Goal: Task Accomplishment & Management: Manage account settings

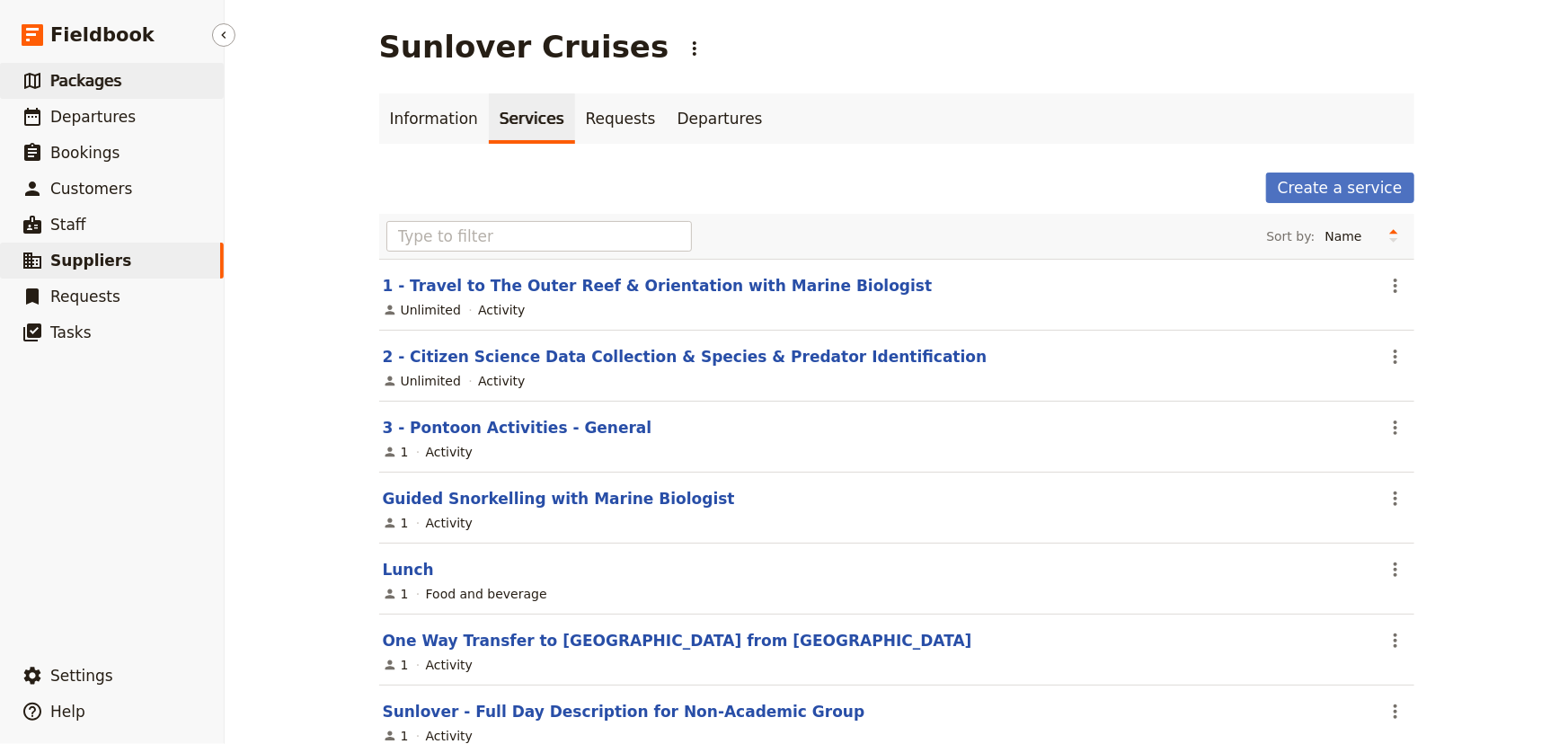
click at [113, 89] on link "​ Packages" at bounding box center [111, 80] width 223 height 36
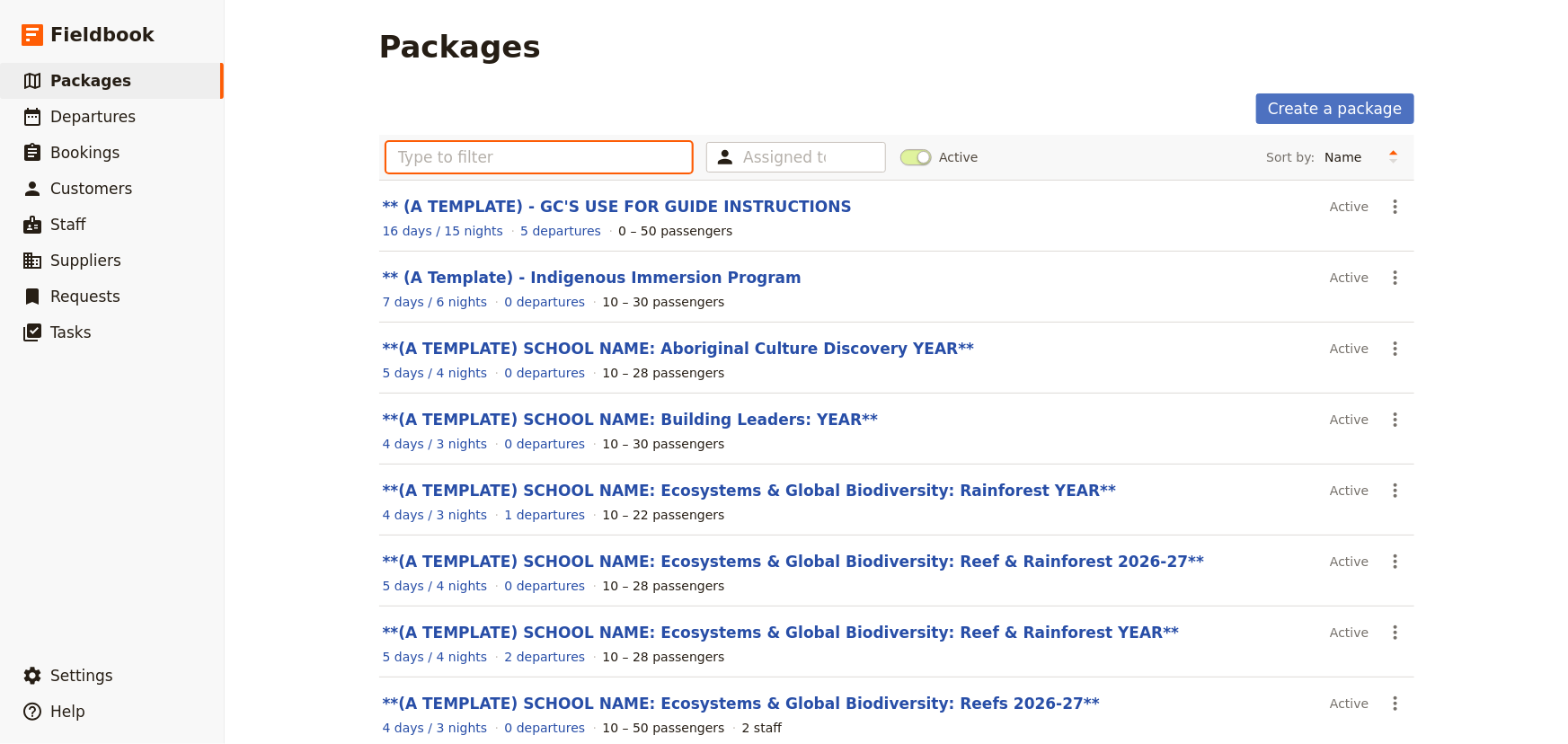
click at [449, 153] on input "text" at bounding box center [539, 156] width 306 height 30
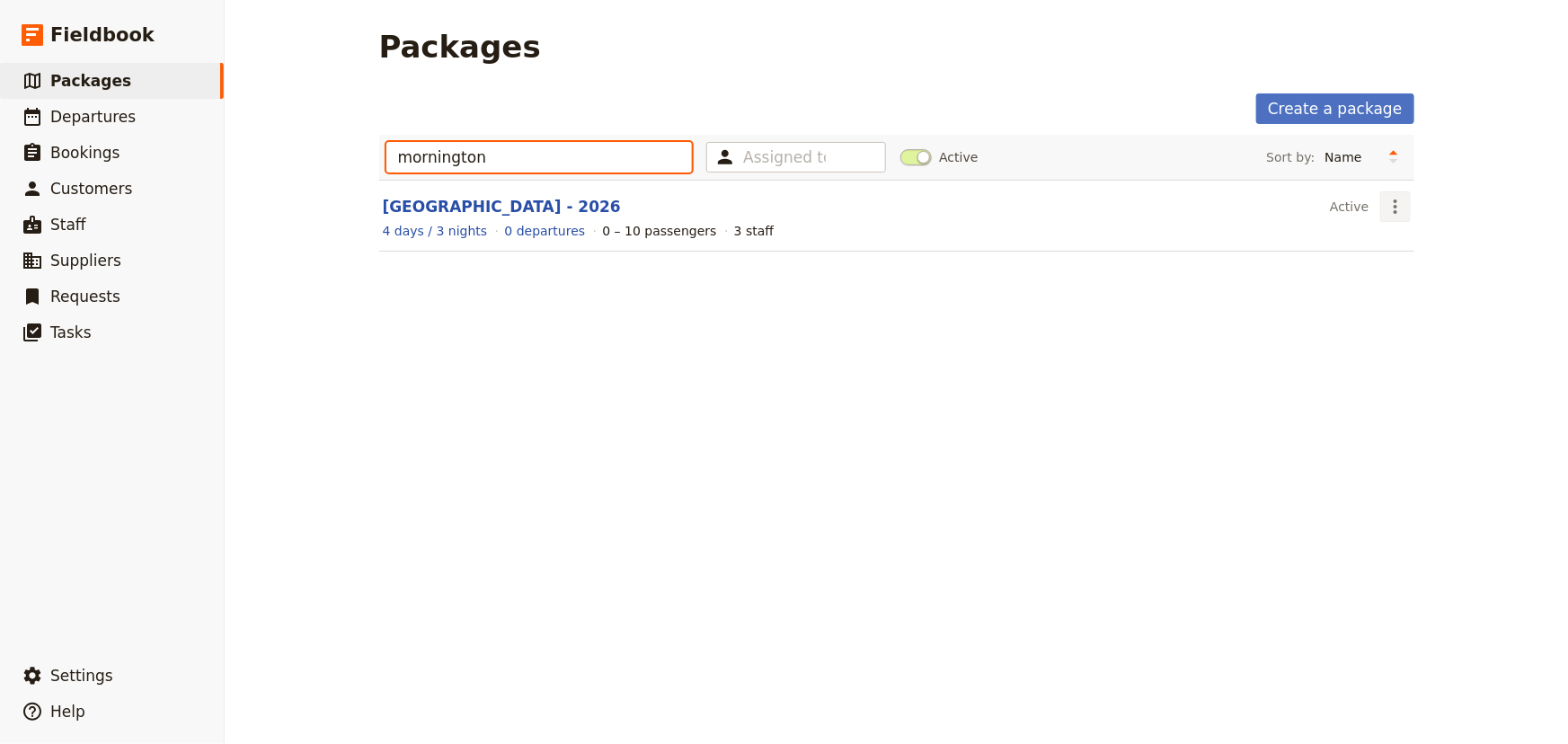
type input "mornington"
click at [1390, 201] on icon "Actions" at bounding box center [1394, 206] width 21 height 21
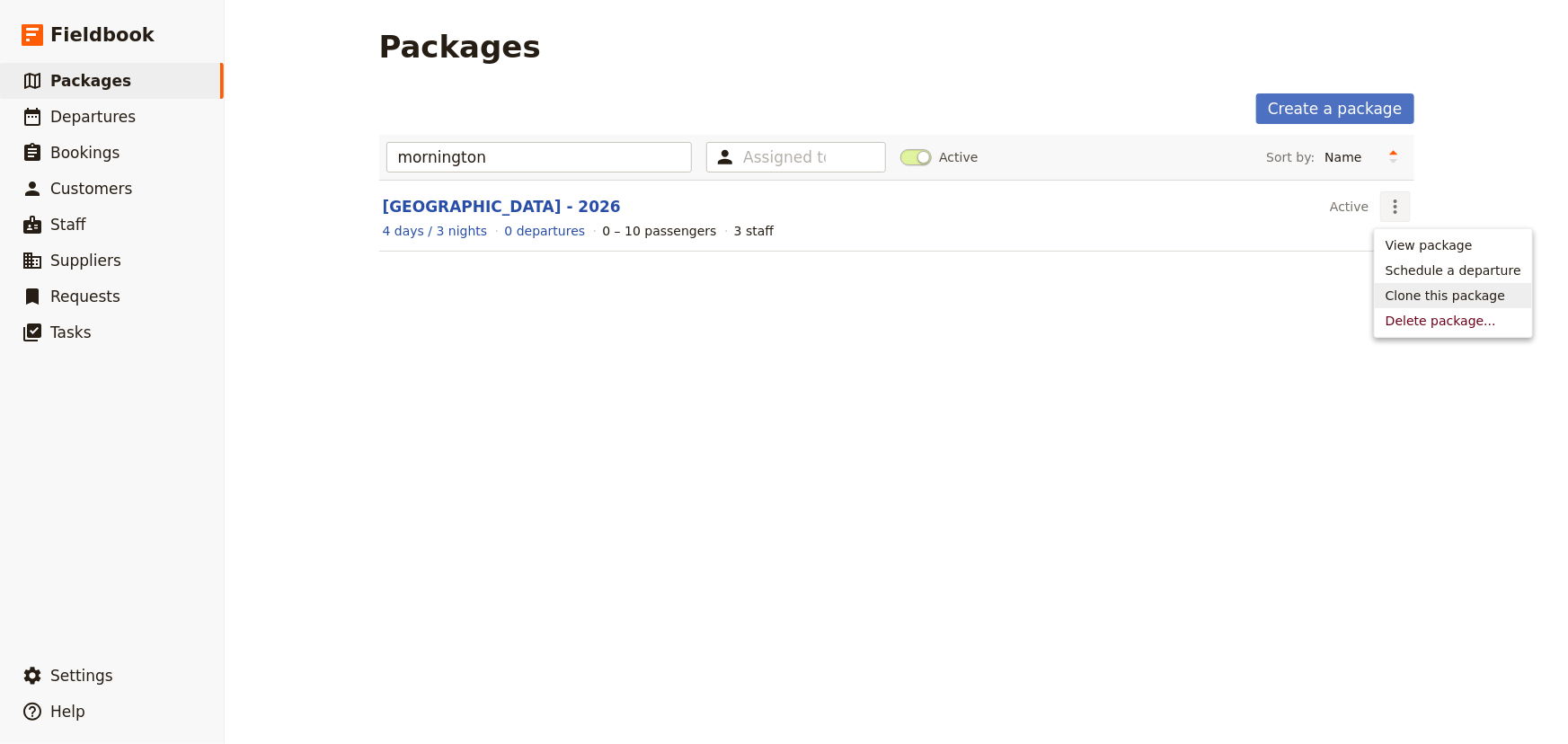
click at [1415, 295] on span "Clone this package" at bounding box center [1445, 296] width 119 height 18
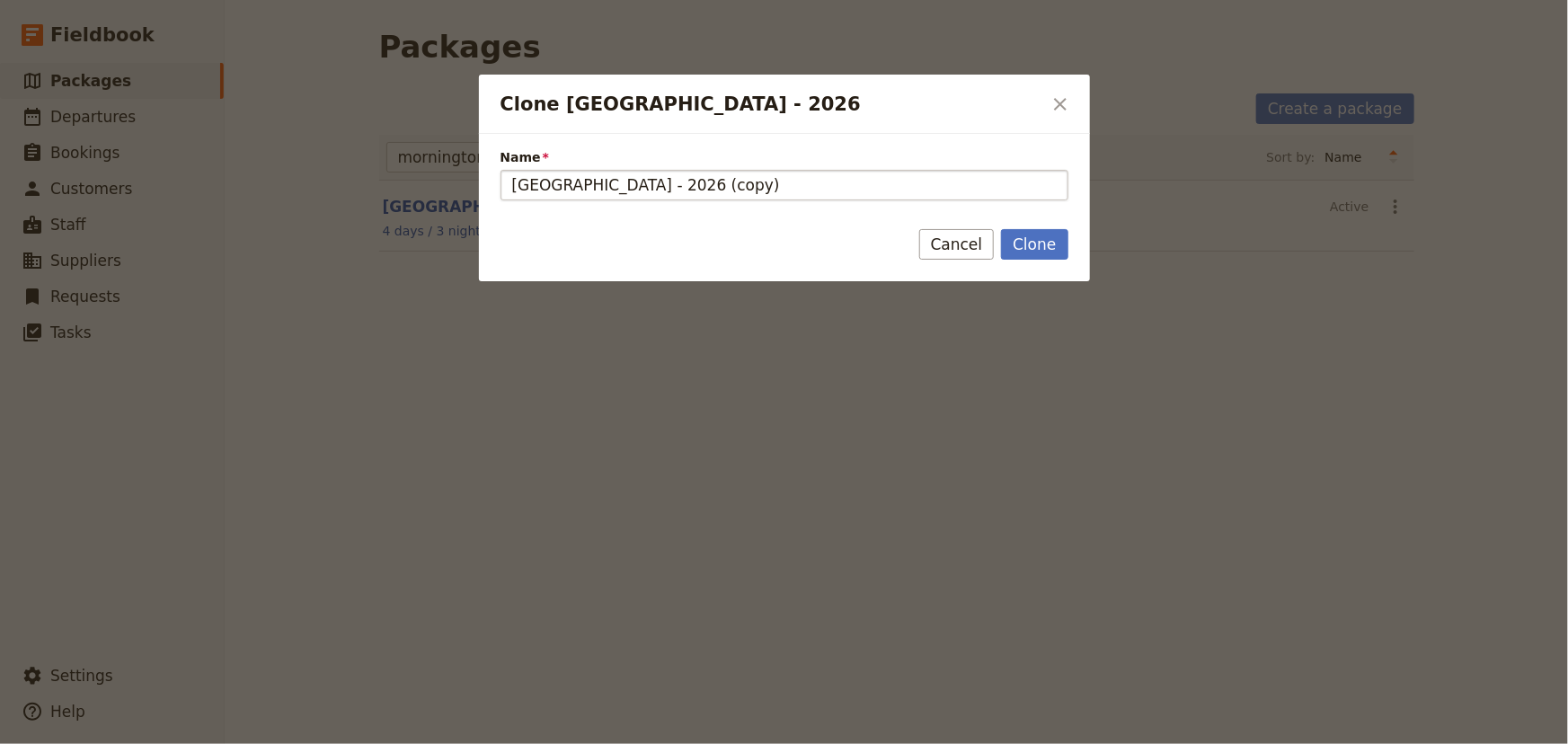
click at [801, 182] on input "[GEOGRAPHIC_DATA] - 2026 (copy)" at bounding box center [784, 185] width 568 height 30
drag, startPoint x: 847, startPoint y: 184, endPoint x: 773, endPoint y: 181, distance: 74.1
click at [773, 181] on input "[GEOGRAPHIC_DATA] - 2026 (copy)" at bounding box center [784, 185] width 568 height 30
type input "[GEOGRAPHIC_DATA] - 2026 PROPOSAL B"
click at [1044, 246] on button "Clone" at bounding box center [1034, 244] width 66 height 30
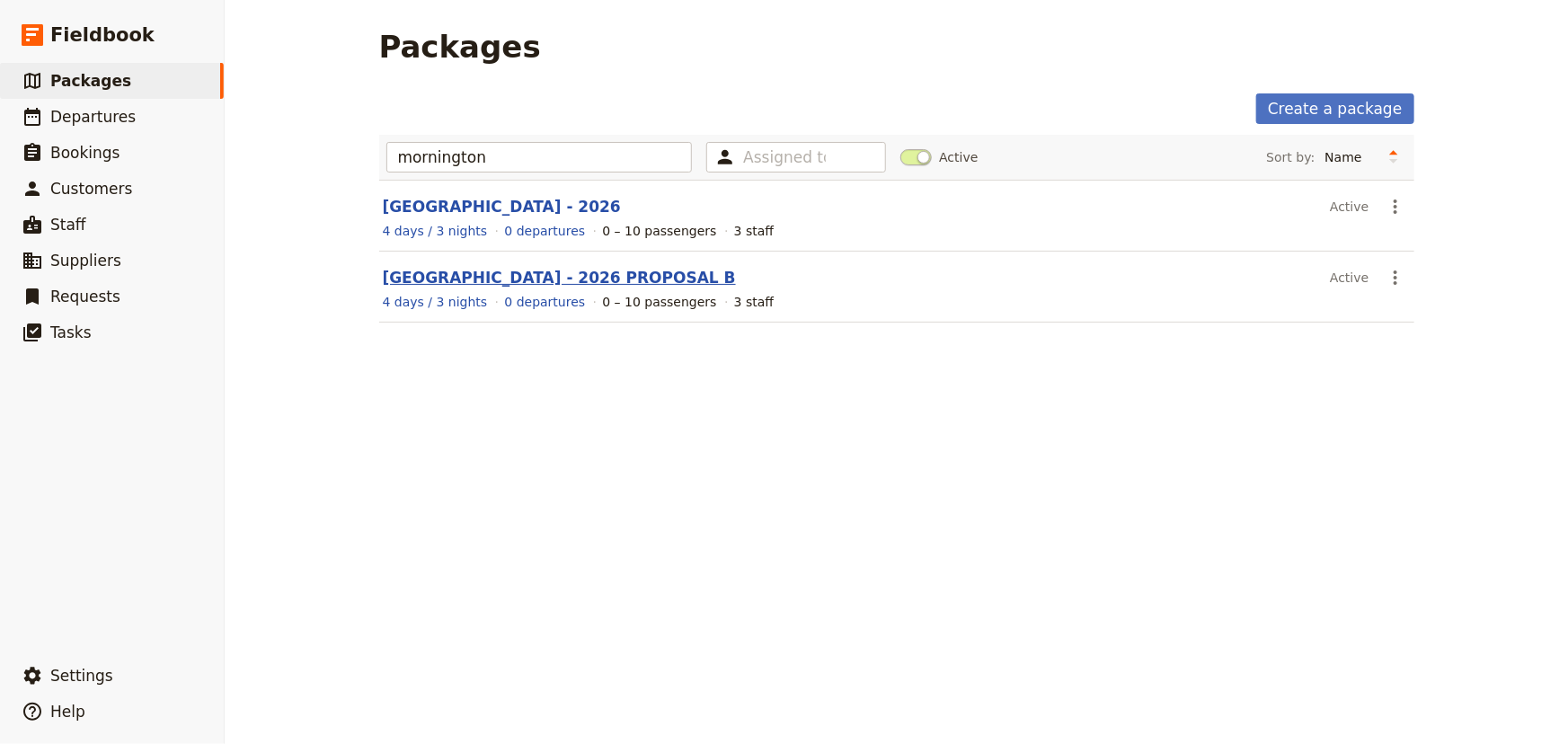
click at [728, 277] on link "[GEOGRAPHIC_DATA] - 2026 PROPOSAL B" at bounding box center [559, 278] width 353 height 18
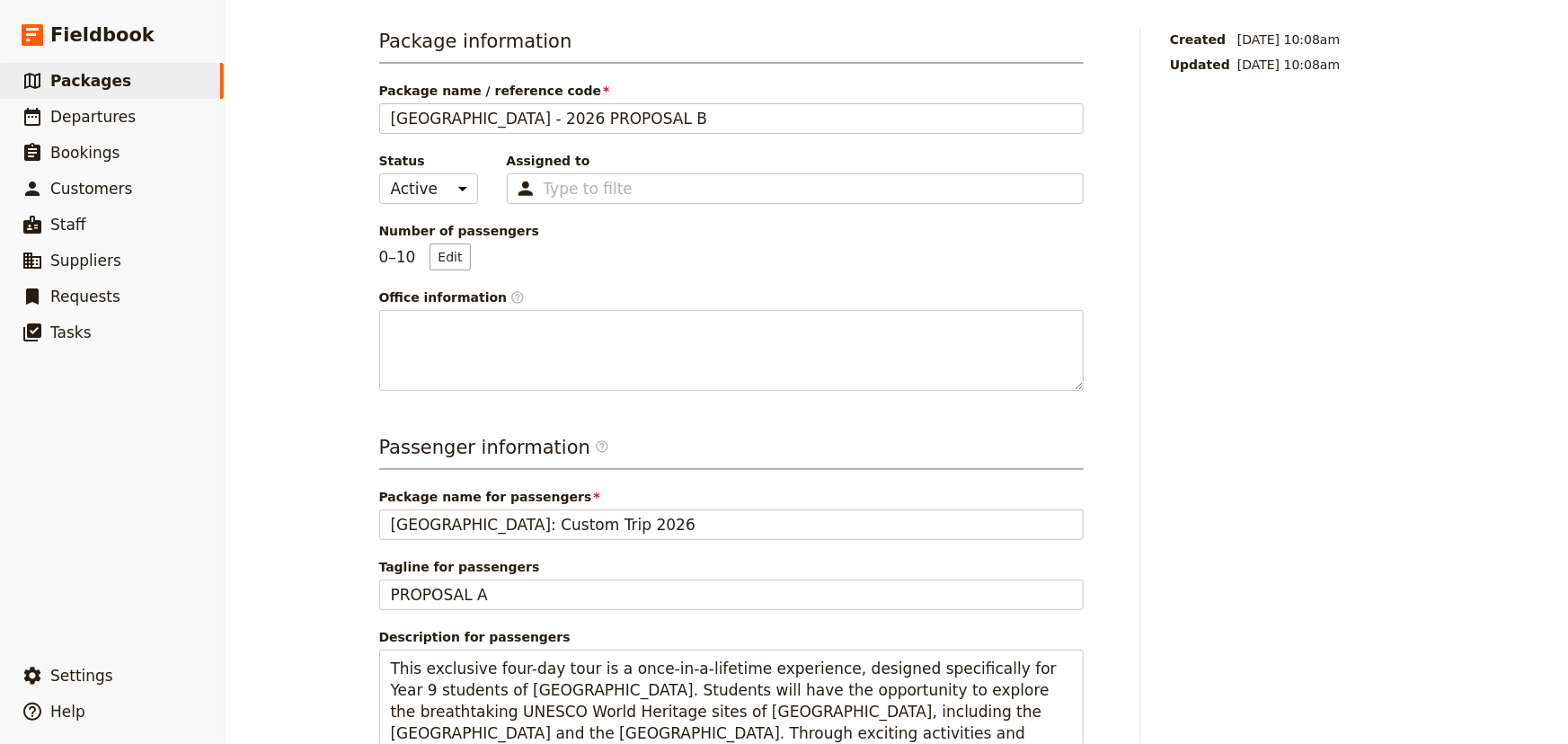
scroll to position [271, 0]
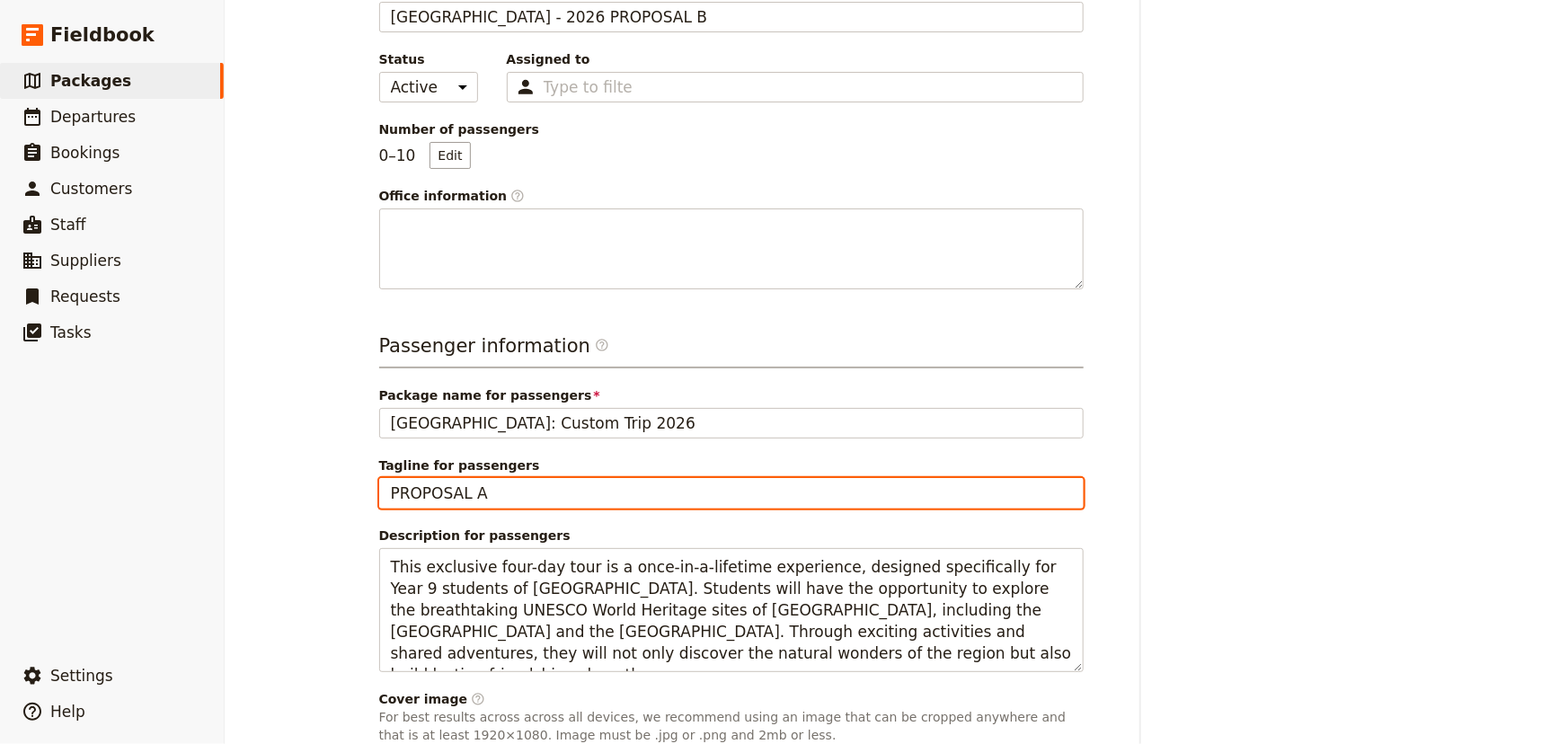
click at [528, 497] on input "PROPOSAL A" at bounding box center [731, 493] width 704 height 30
type input "PROPOSAL B"
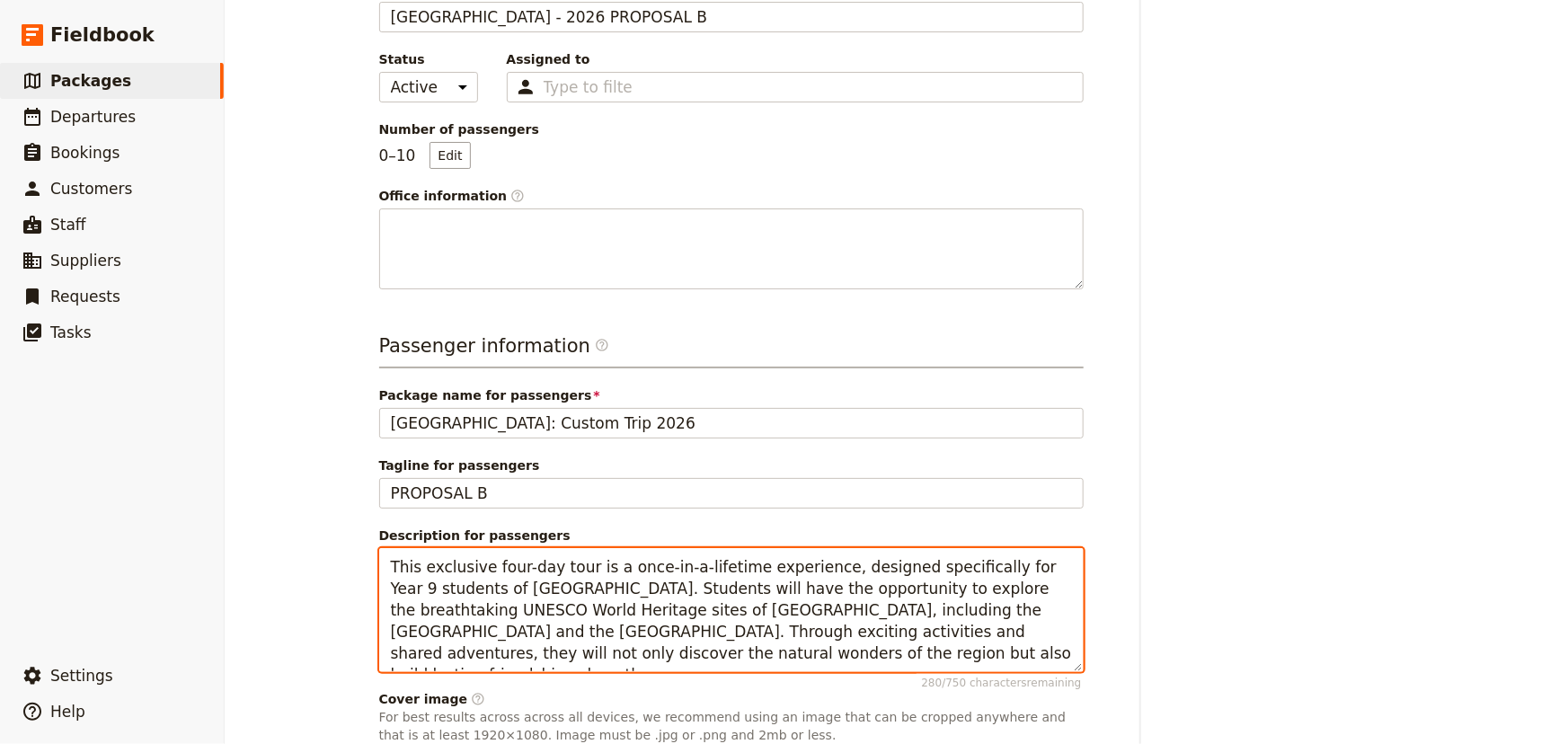
click at [506, 566] on textarea "This exclusive four-day tour is a once-in-a-lifetime experience, designed speci…" at bounding box center [731, 610] width 704 height 124
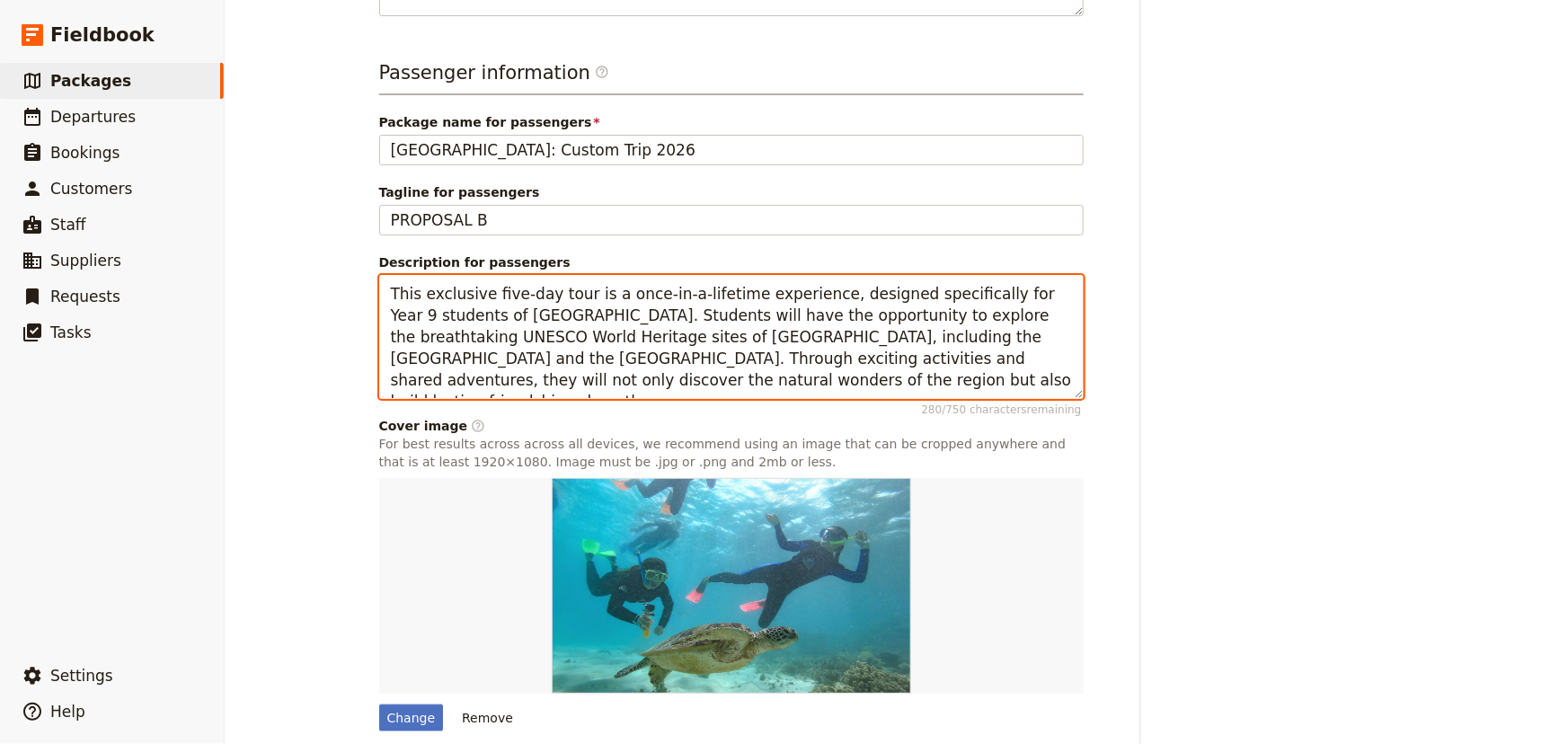
scroll to position [617, 0]
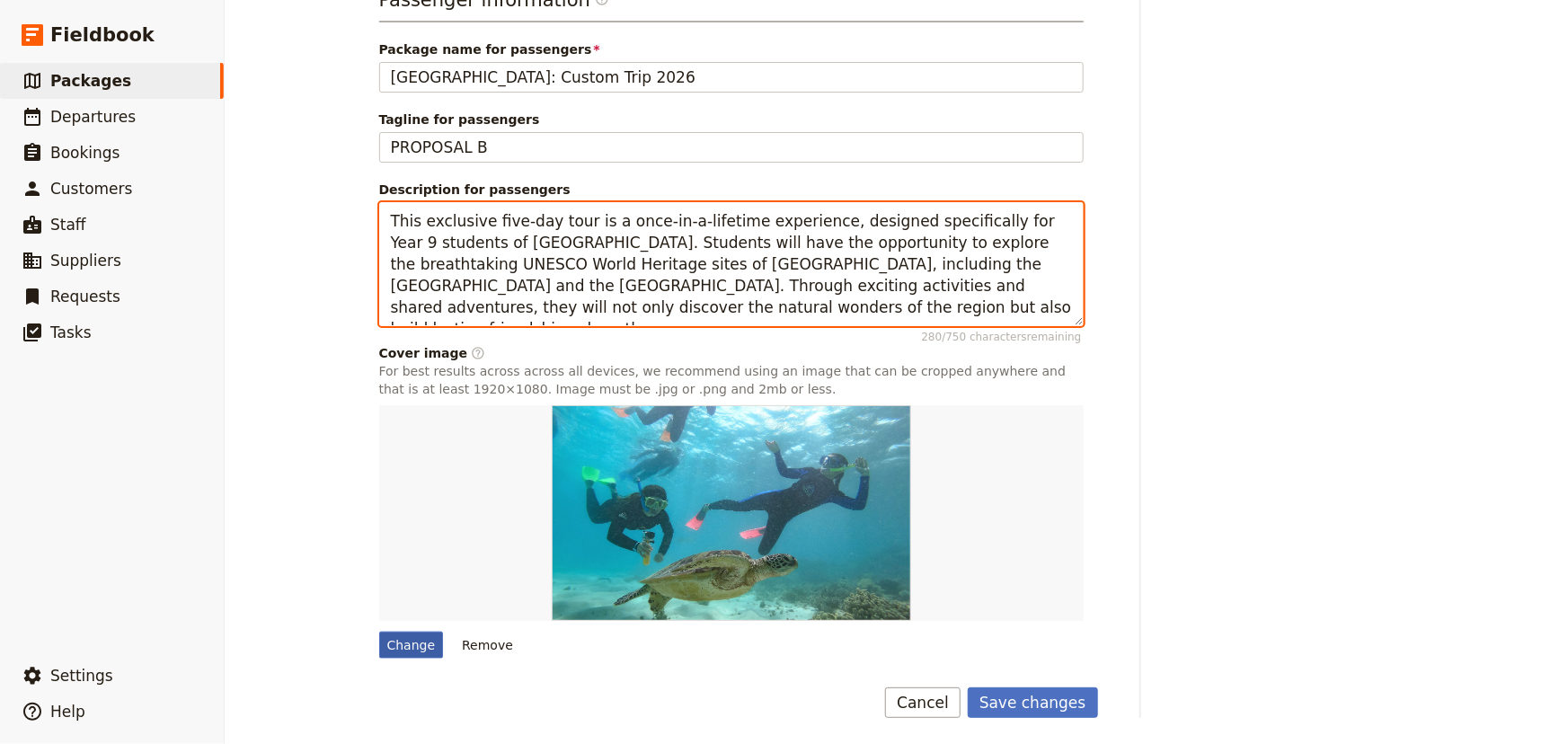
type textarea "This exclusive five-day tour is a once-in-a-lifetime experience, designed speci…"
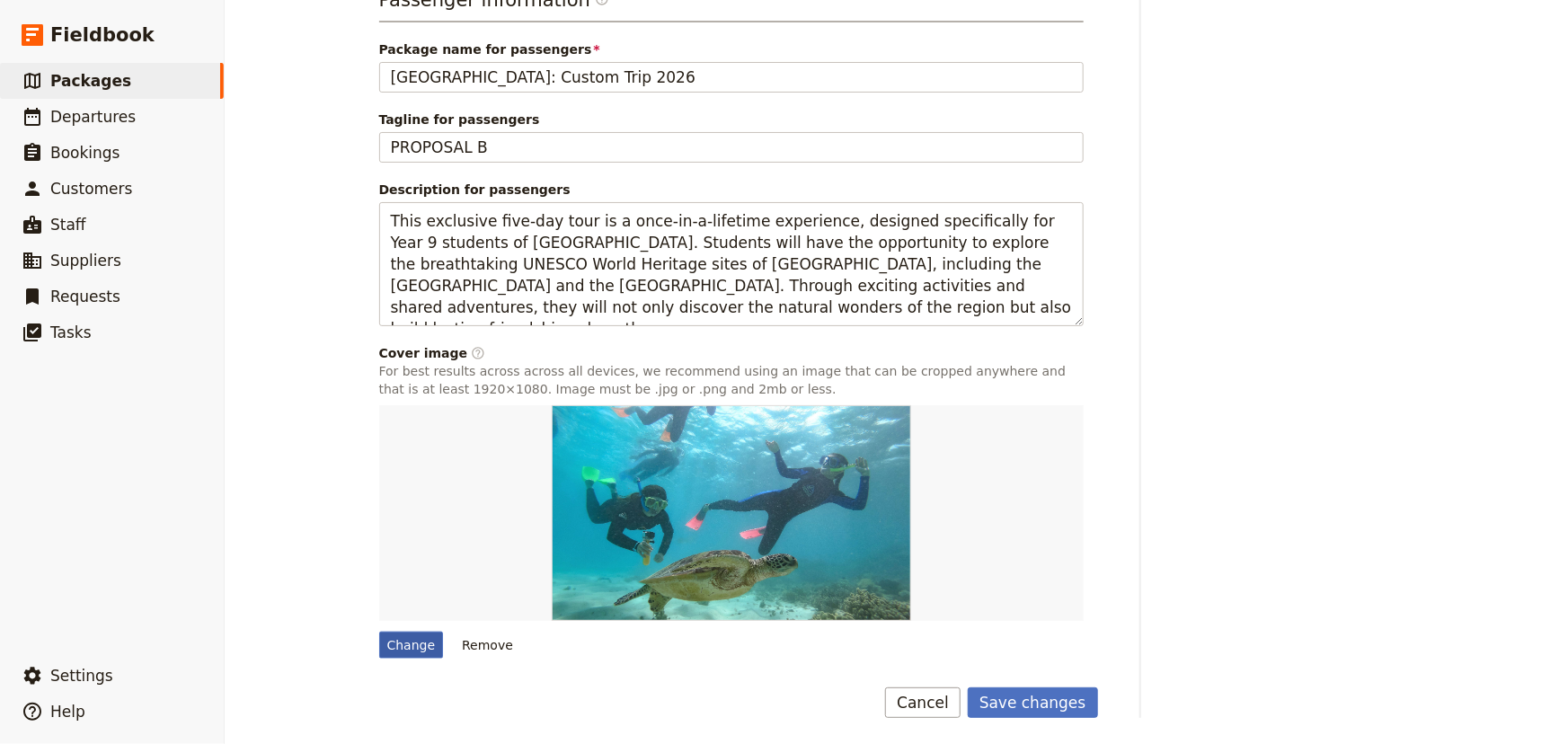
click at [415, 646] on div "Change" at bounding box center [411, 645] width 64 height 27
click at [379, 632] on input "Change" at bounding box center [378, 631] width 1 height 1
type input "C:\fakepath\Snorkel Trio (1283 x 855).jpg"
type input "PROPOSAL A"
type textarea "This exclusive four-day tour is a once-in-a-lifetime experience, designed speci…"
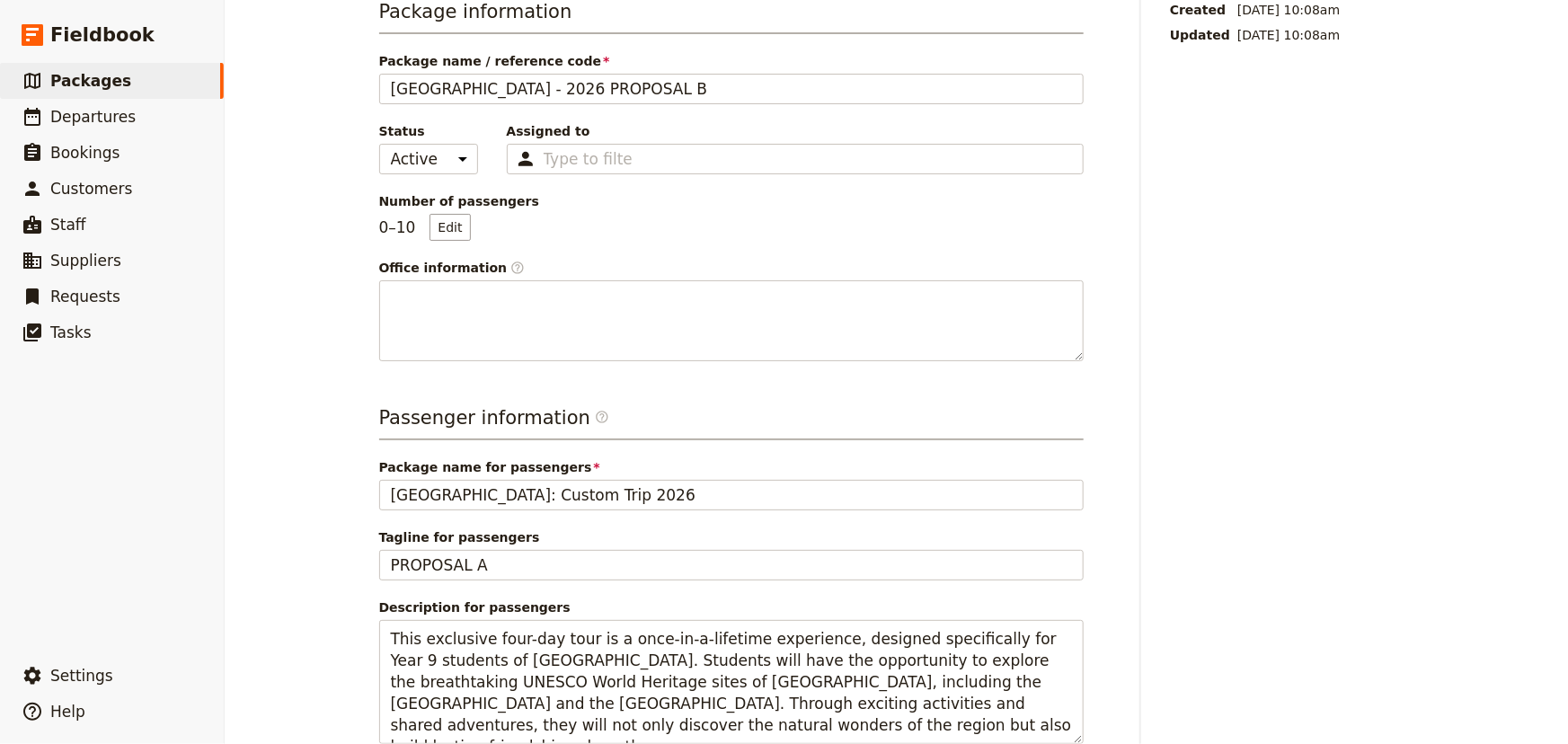
scroll to position [271, 0]
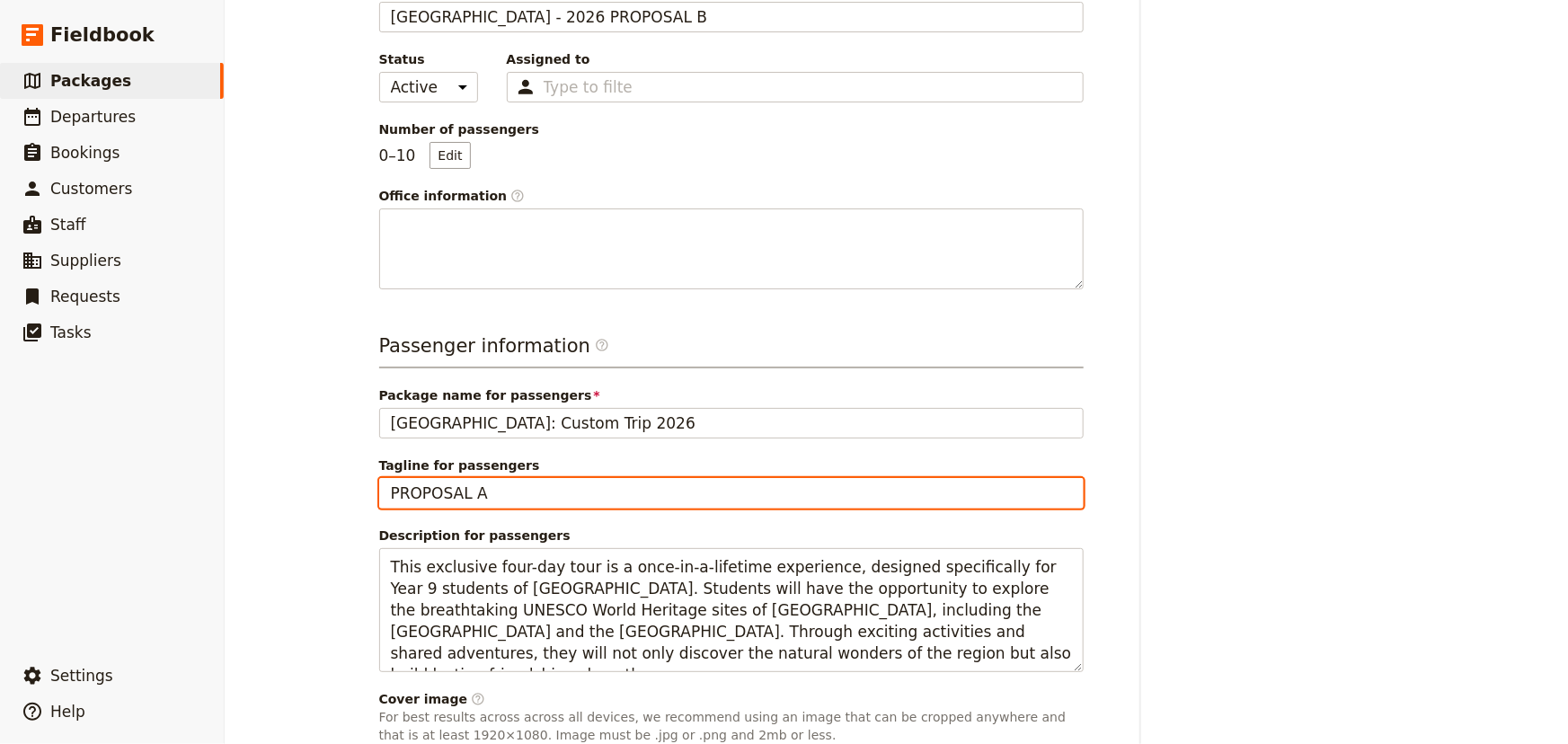
click at [513, 492] on input "PROPOSAL A" at bounding box center [731, 493] width 704 height 30
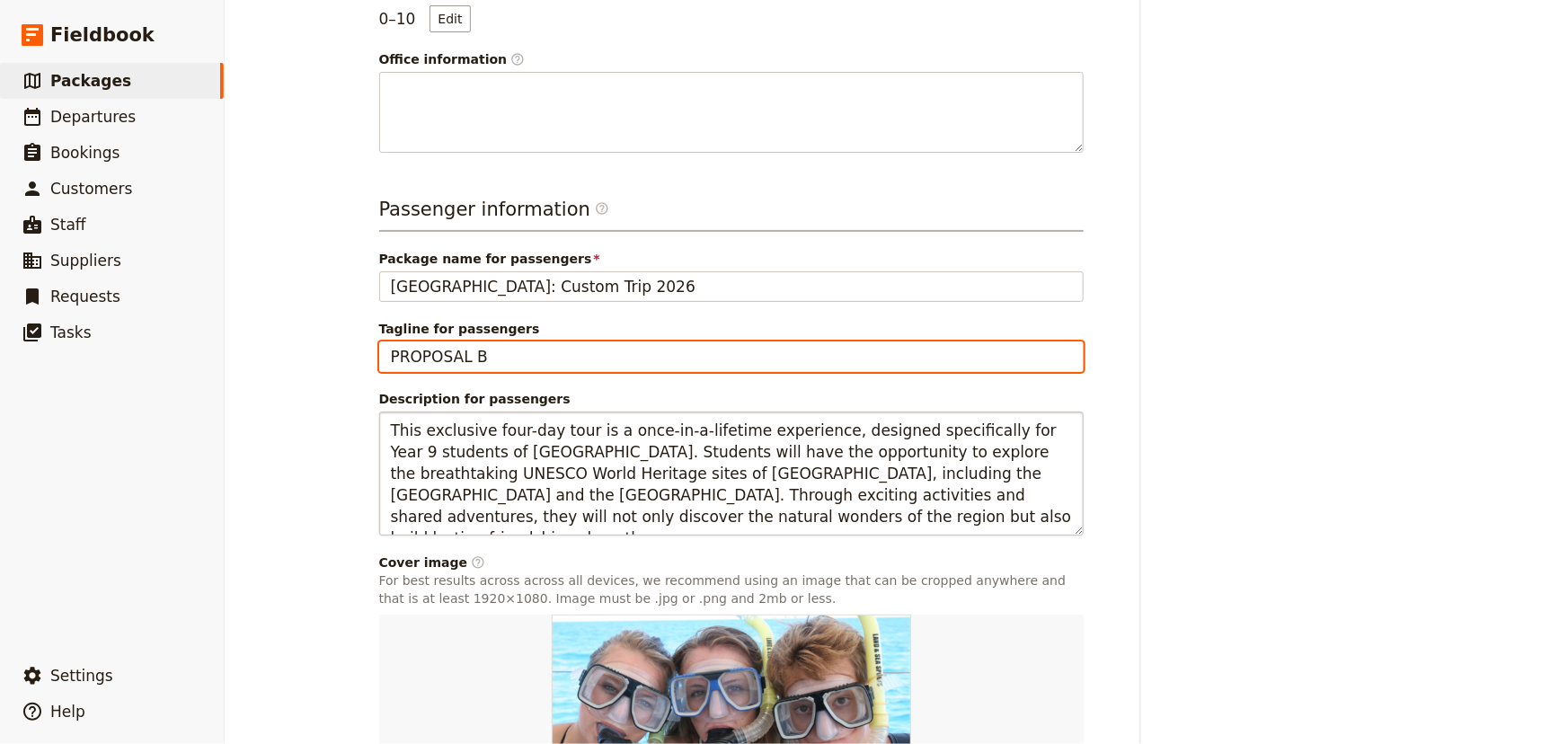
type input "PROPOSAL B"
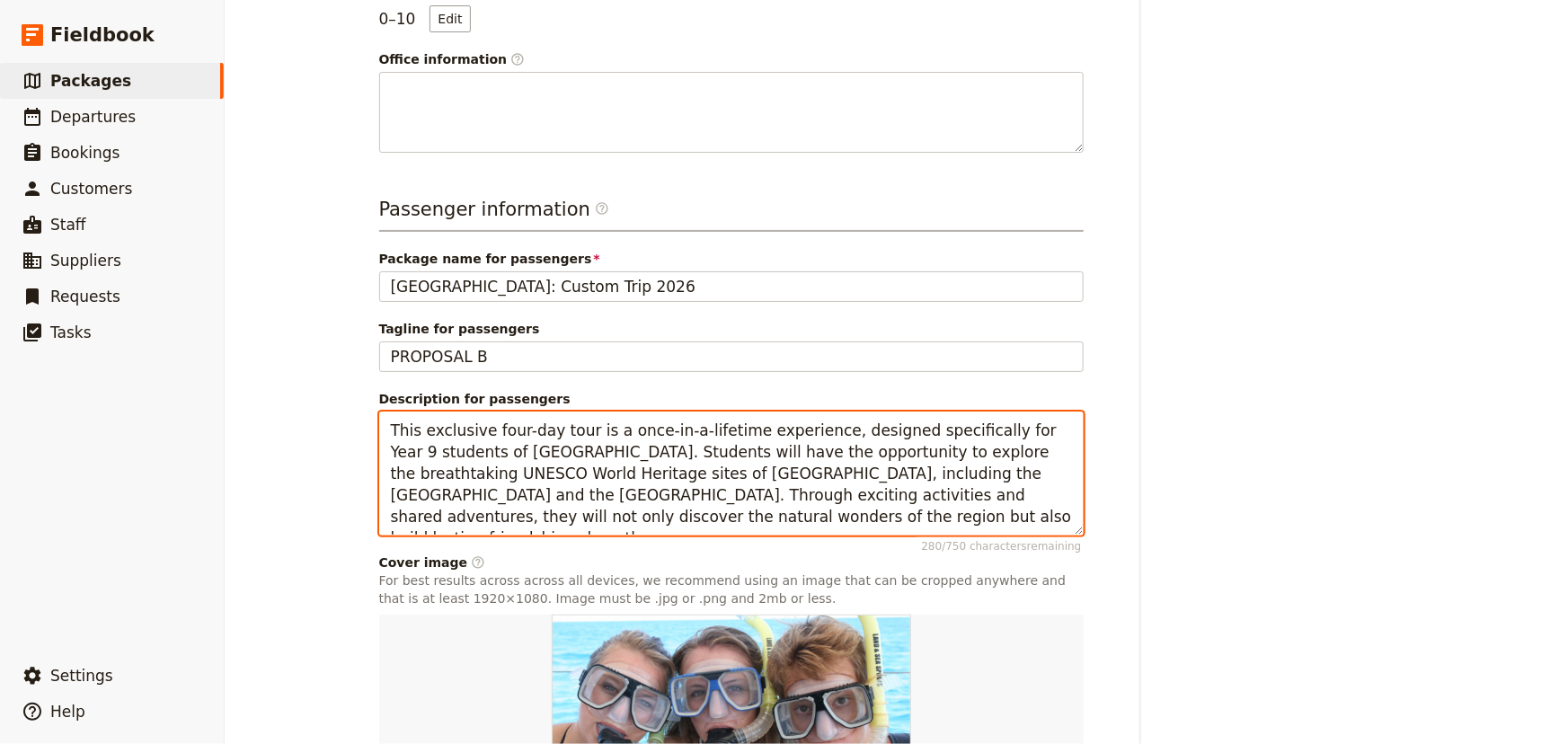
drag, startPoint x: 503, startPoint y: 430, endPoint x: 478, endPoint y: 429, distance: 25.0
click at [478, 429] on textarea "This exclusive four-day tour is a once-in-a-lifetime experience, designed speci…" at bounding box center [731, 474] width 704 height 124
click at [483, 427] on textarea "This exclusive Five-day tour is a once-in-a-lifetime experience, designed speci…" at bounding box center [731, 474] width 704 height 124
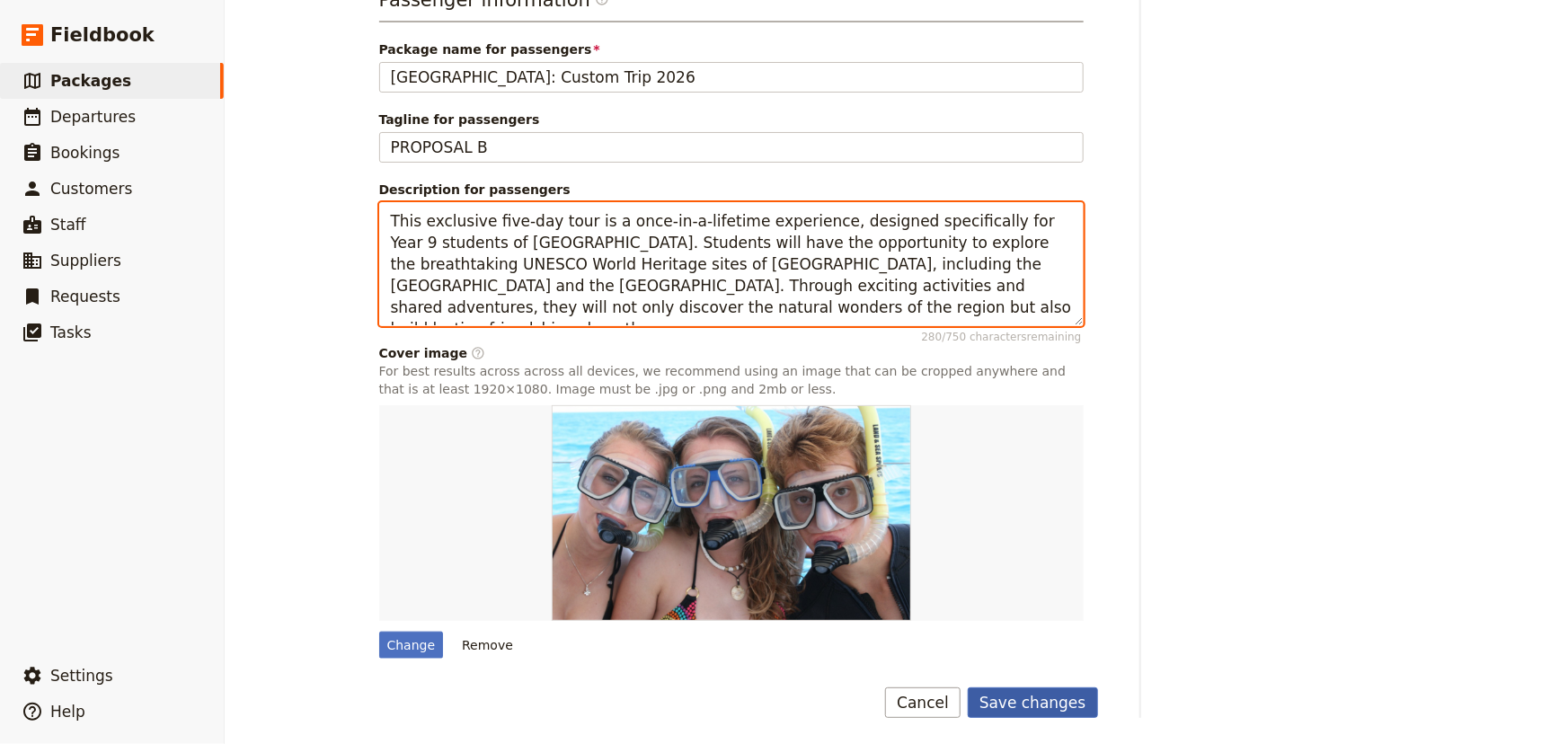
type textarea "This exclusive five-day tour is a once-in-a-lifetime experience, designed speci…"
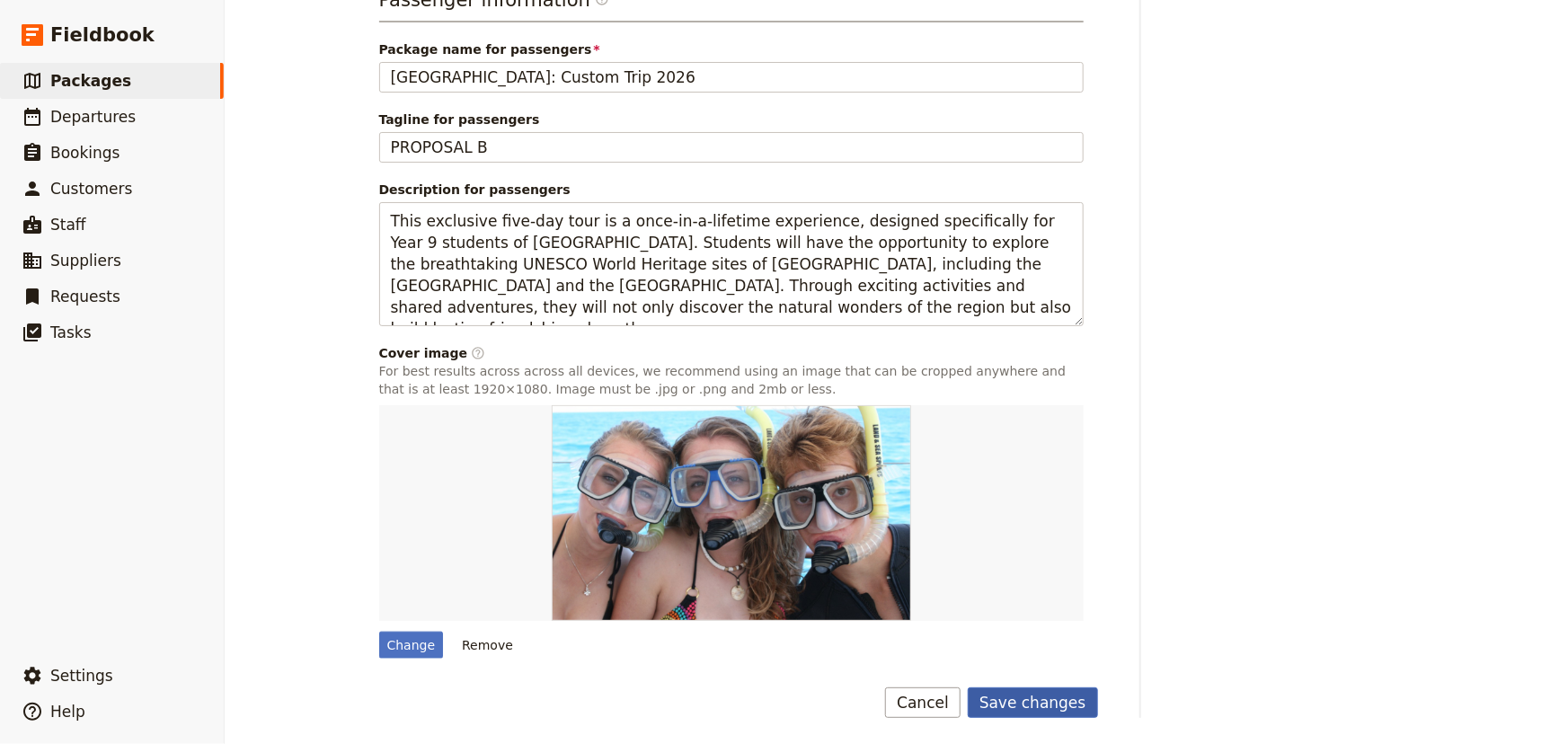
click at [1019, 695] on button "Save changes" at bounding box center [1033, 703] width 131 height 30
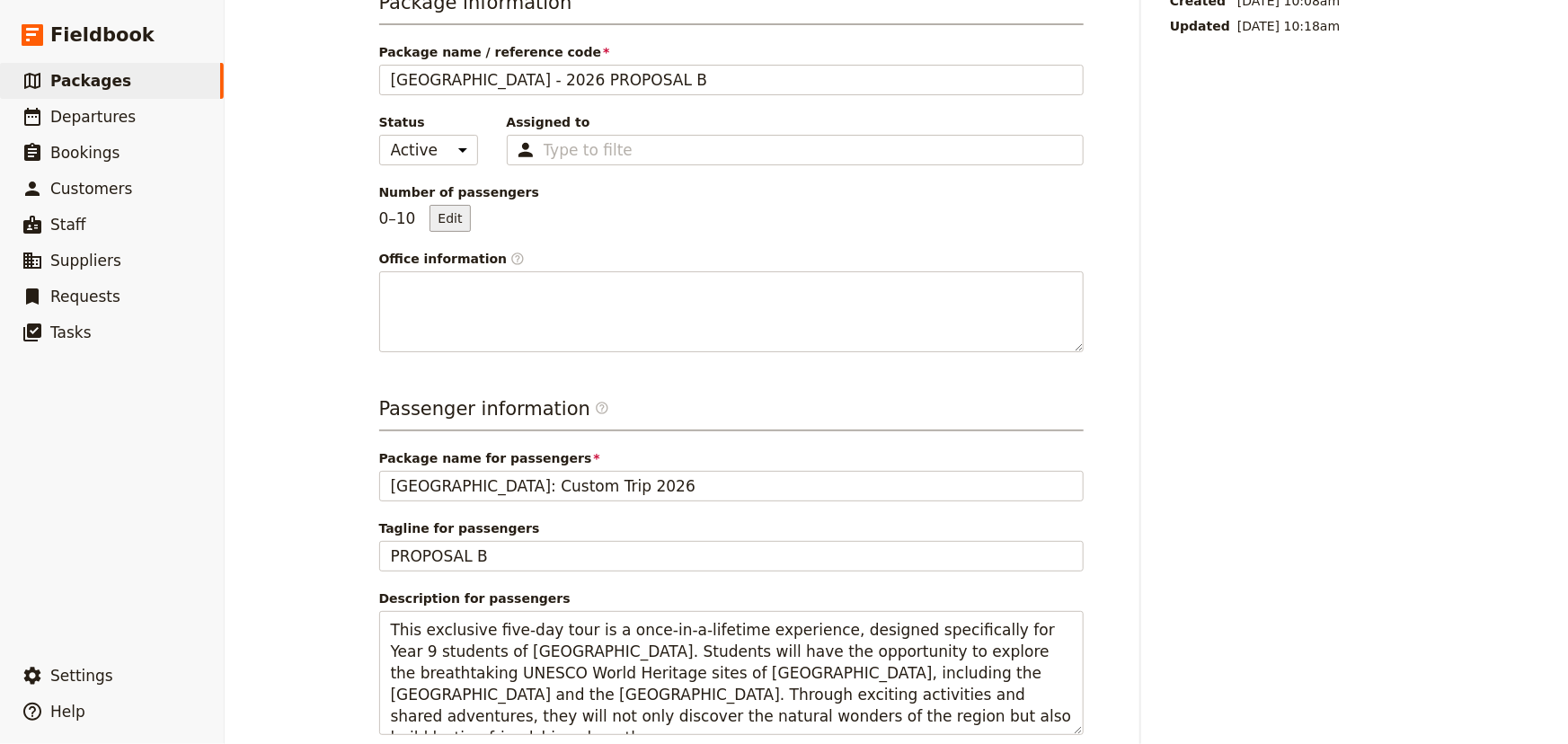
click at [436, 218] on button "Edit" at bounding box center [449, 218] width 40 height 27
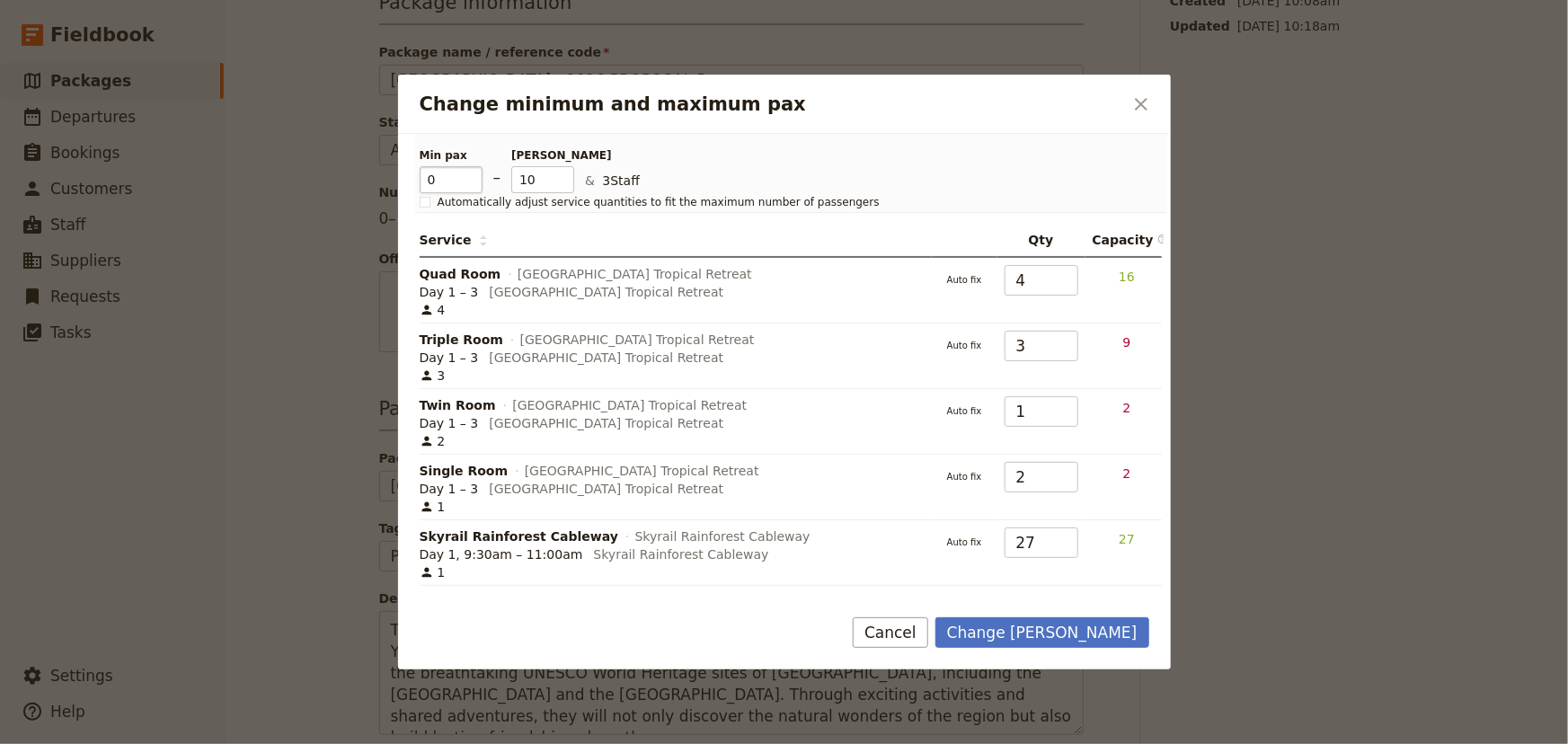
click at [439, 178] on input "0" at bounding box center [450, 179] width 62 height 27
type input "20"
click at [534, 182] on input "20" at bounding box center [542, 179] width 62 height 27
type input "60"
click at [1098, 629] on button "Change [PERSON_NAME]" at bounding box center [1041, 632] width 214 height 30
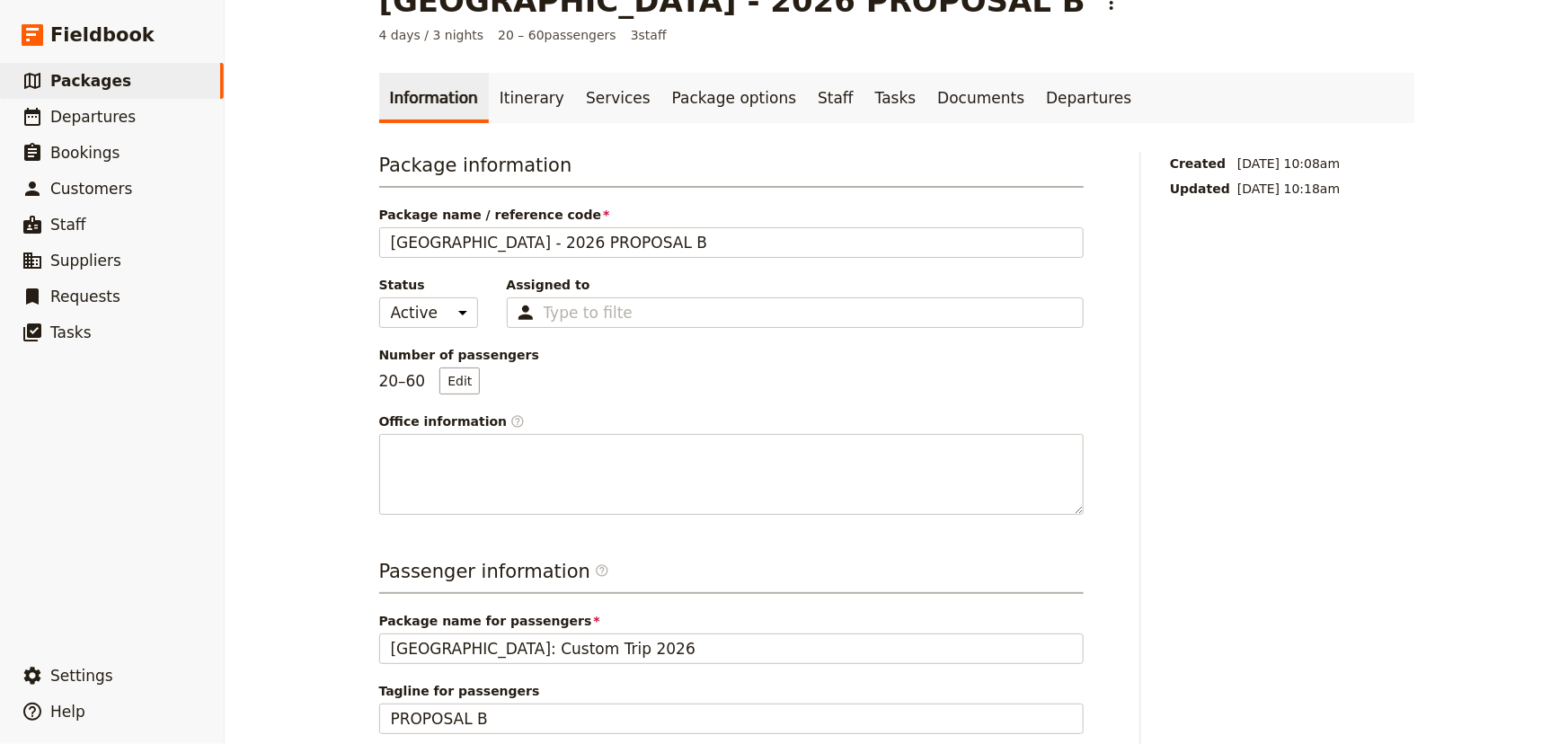
scroll to position [0, 0]
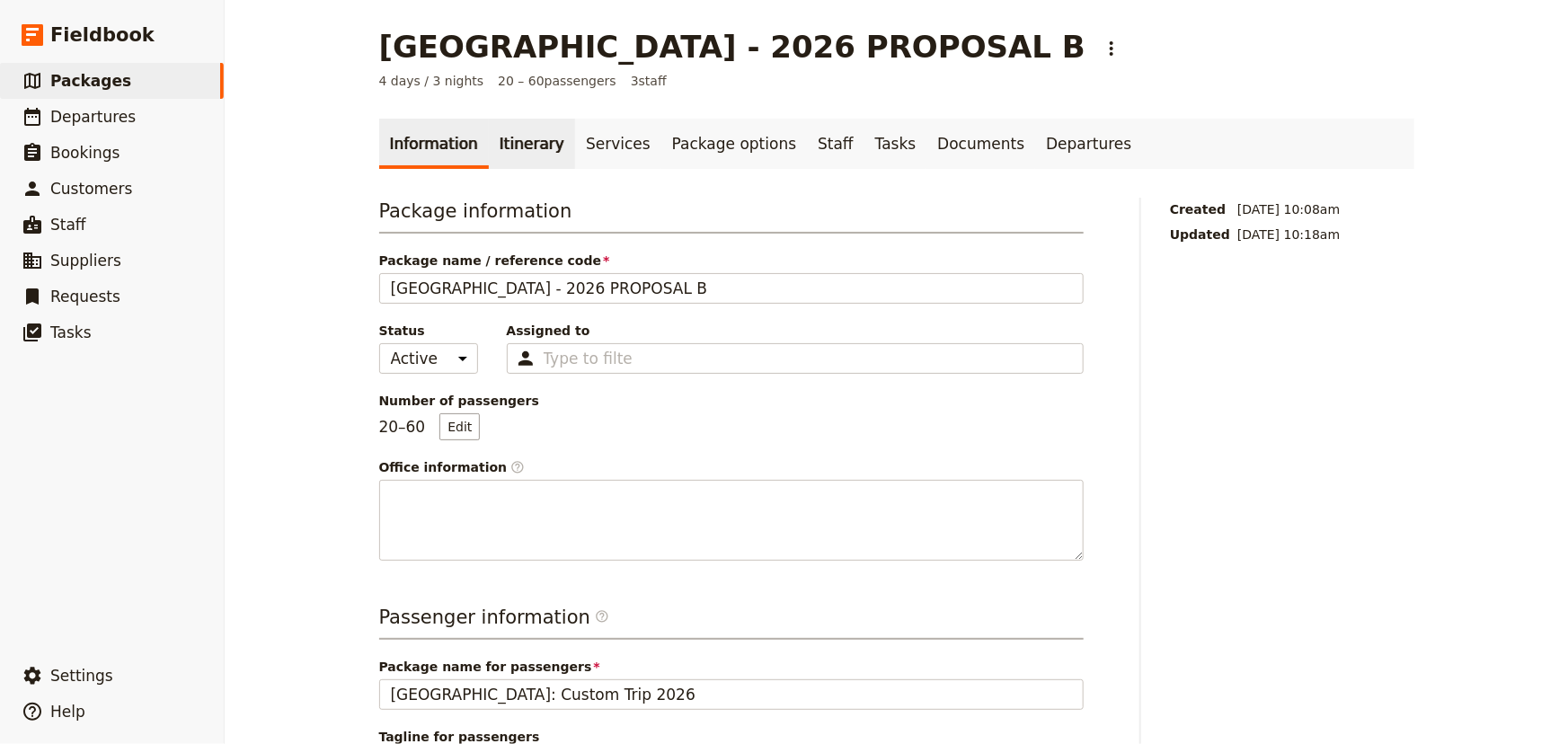
drag, startPoint x: 503, startPoint y: 138, endPoint x: 512, endPoint y: 148, distance: 13.5
click at [503, 138] on link "Itinerary" at bounding box center [532, 143] width 86 height 51
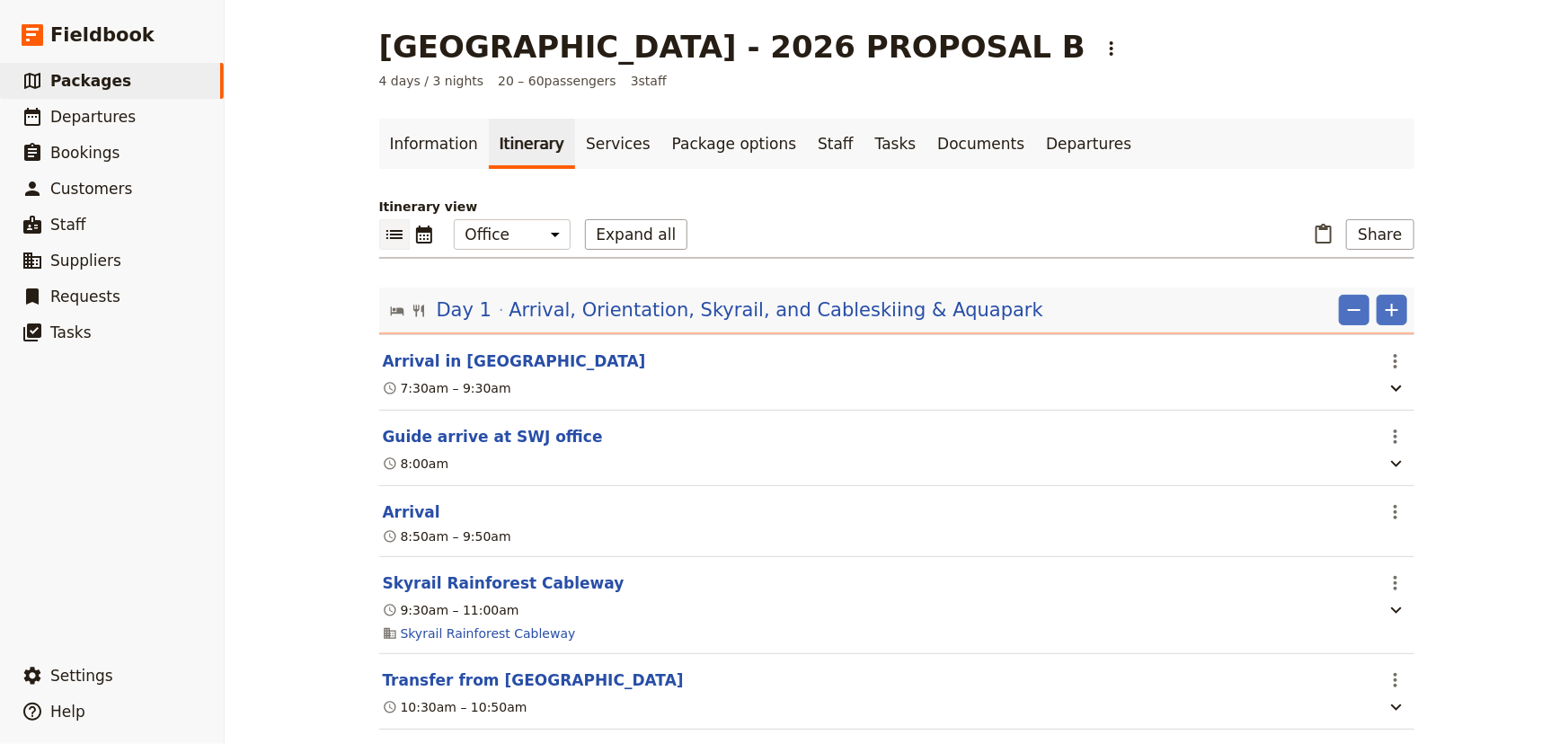
click at [392, 240] on icon "List view" at bounding box center [393, 234] width 21 height 21
click at [414, 235] on icon "Calendar view" at bounding box center [424, 234] width 21 height 21
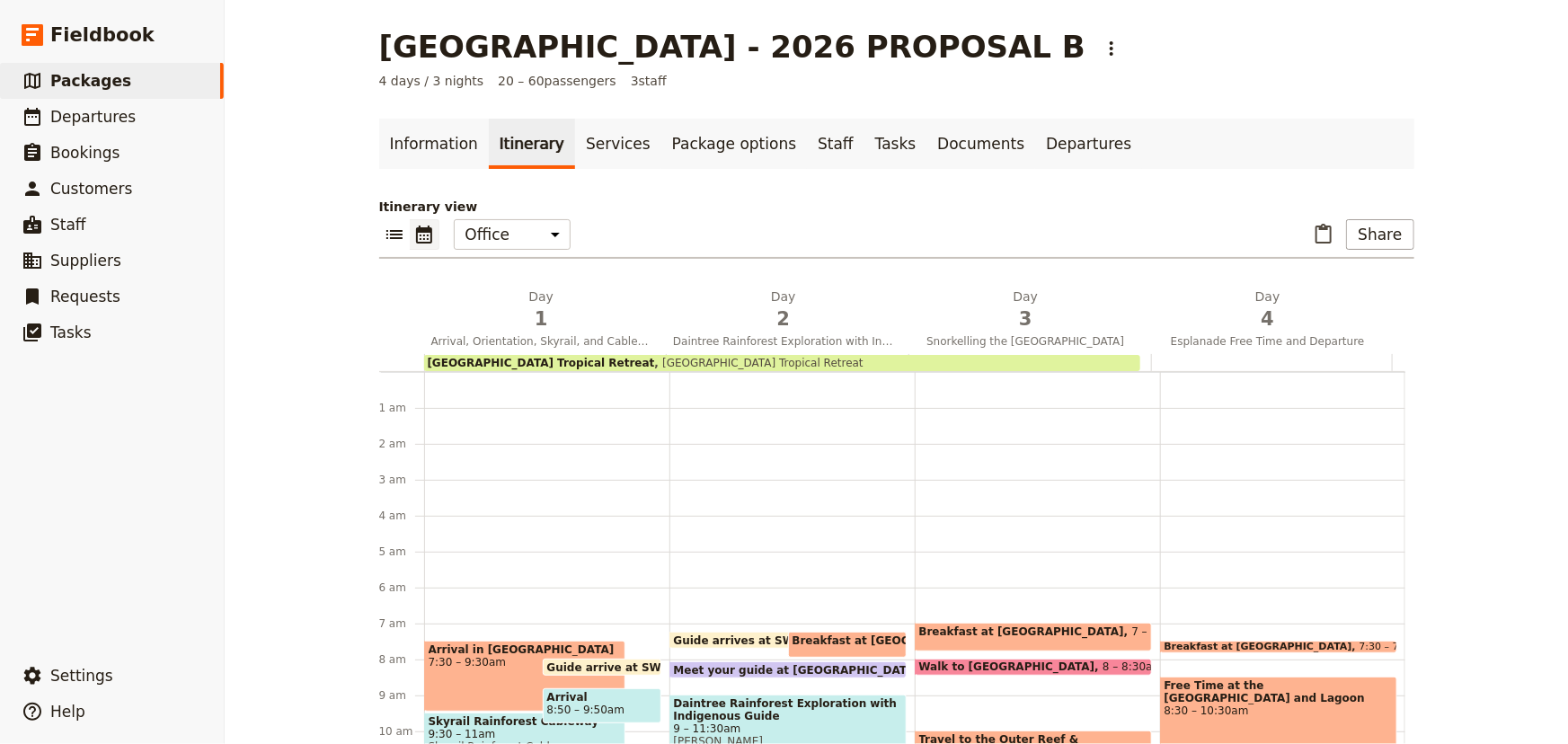
scroll to position [234, 0]
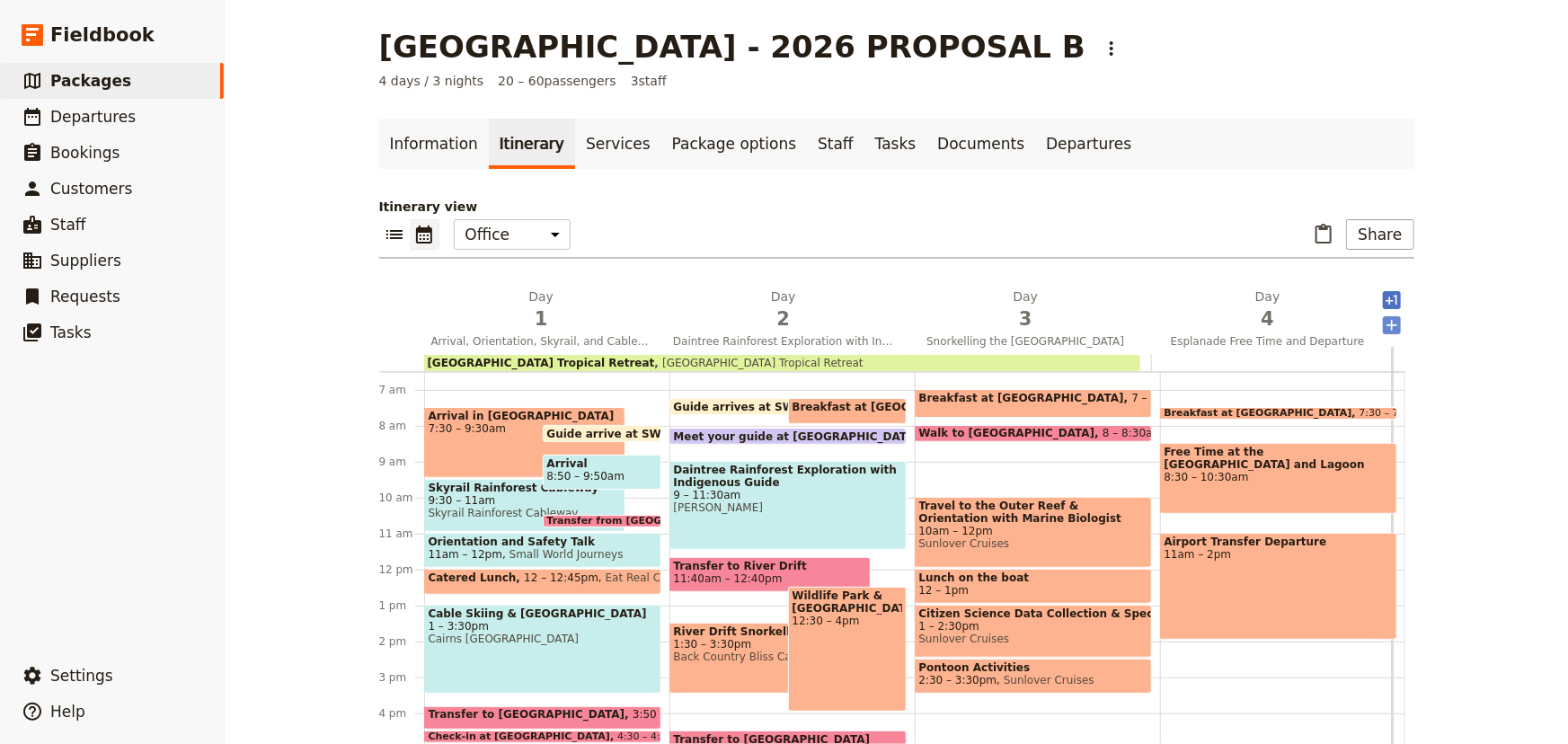
click at [1391, 331] on icon "Add after day 4" at bounding box center [1392, 326] width 18 height 18
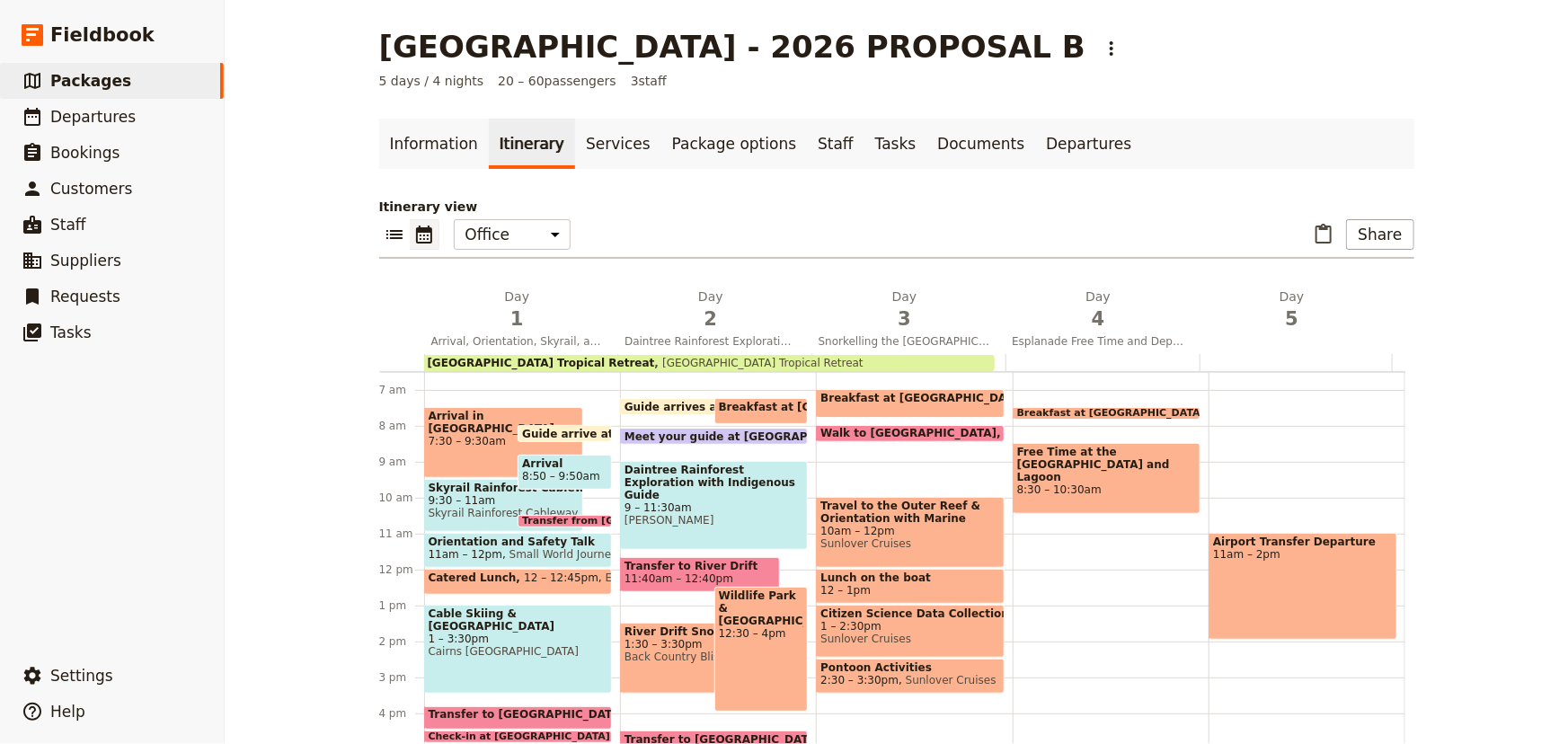
click at [1078, 415] on span at bounding box center [1106, 416] width 186 height 7
select select "4"
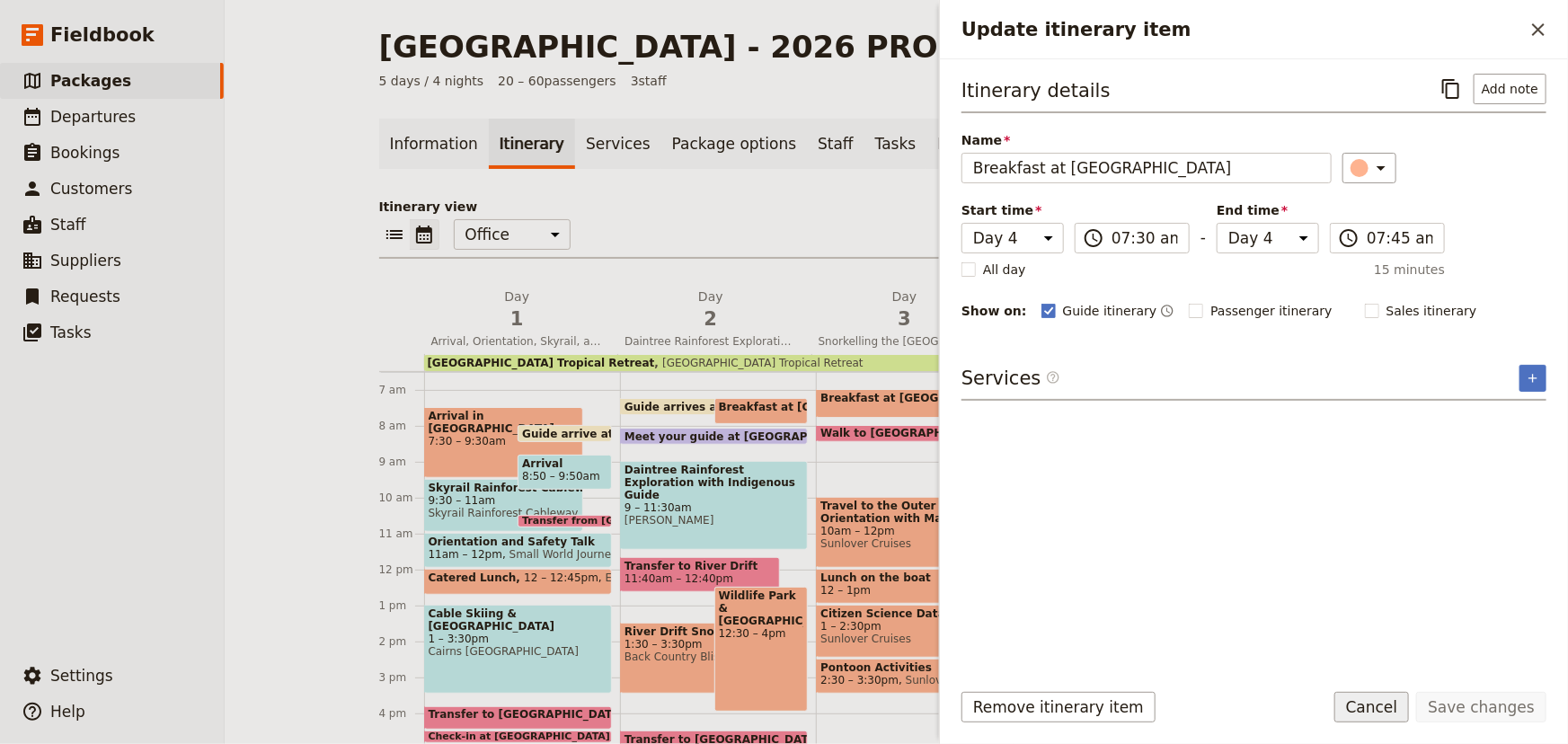
click at [1402, 706] on button "Cancel" at bounding box center [1371, 707] width 75 height 30
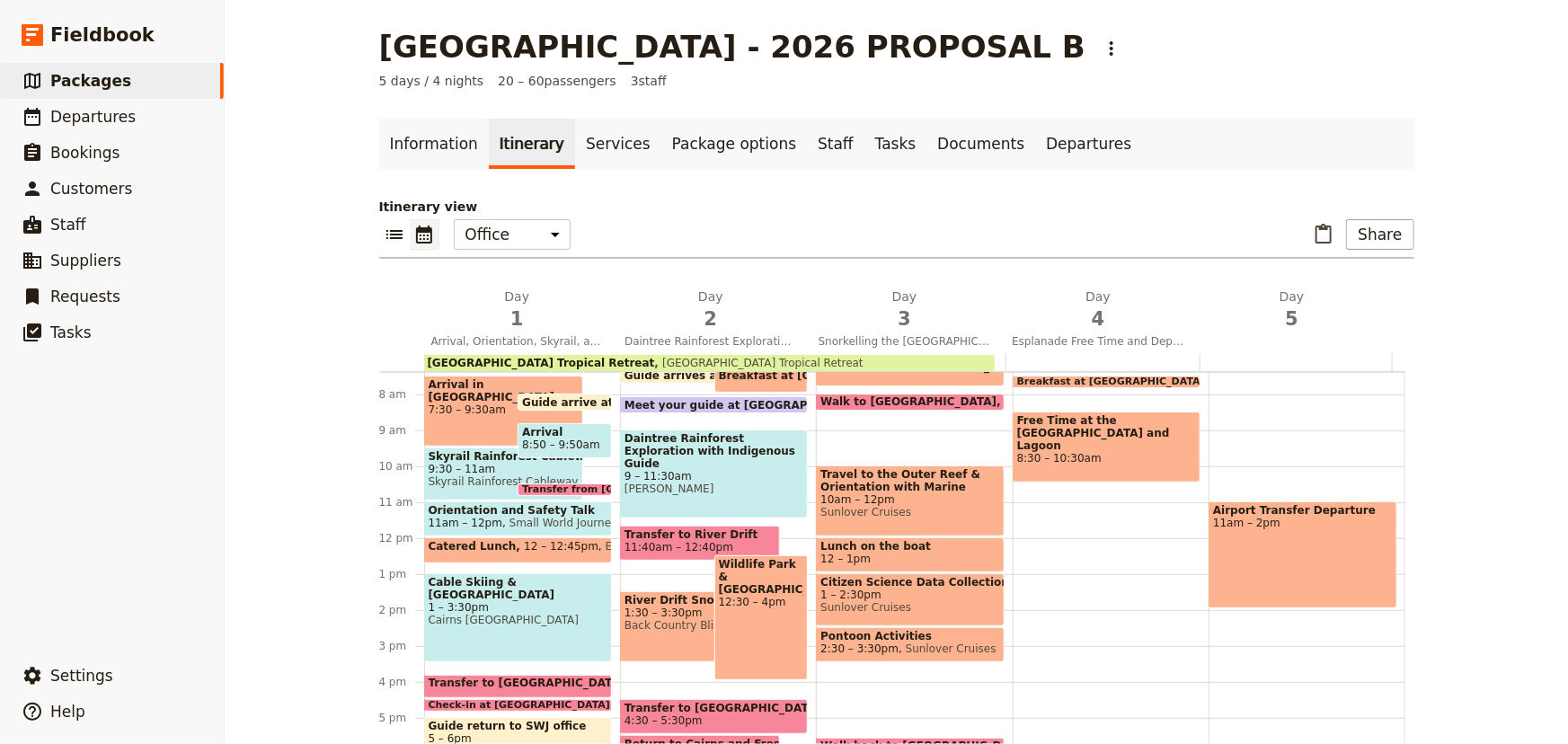
scroll to position [301, 0]
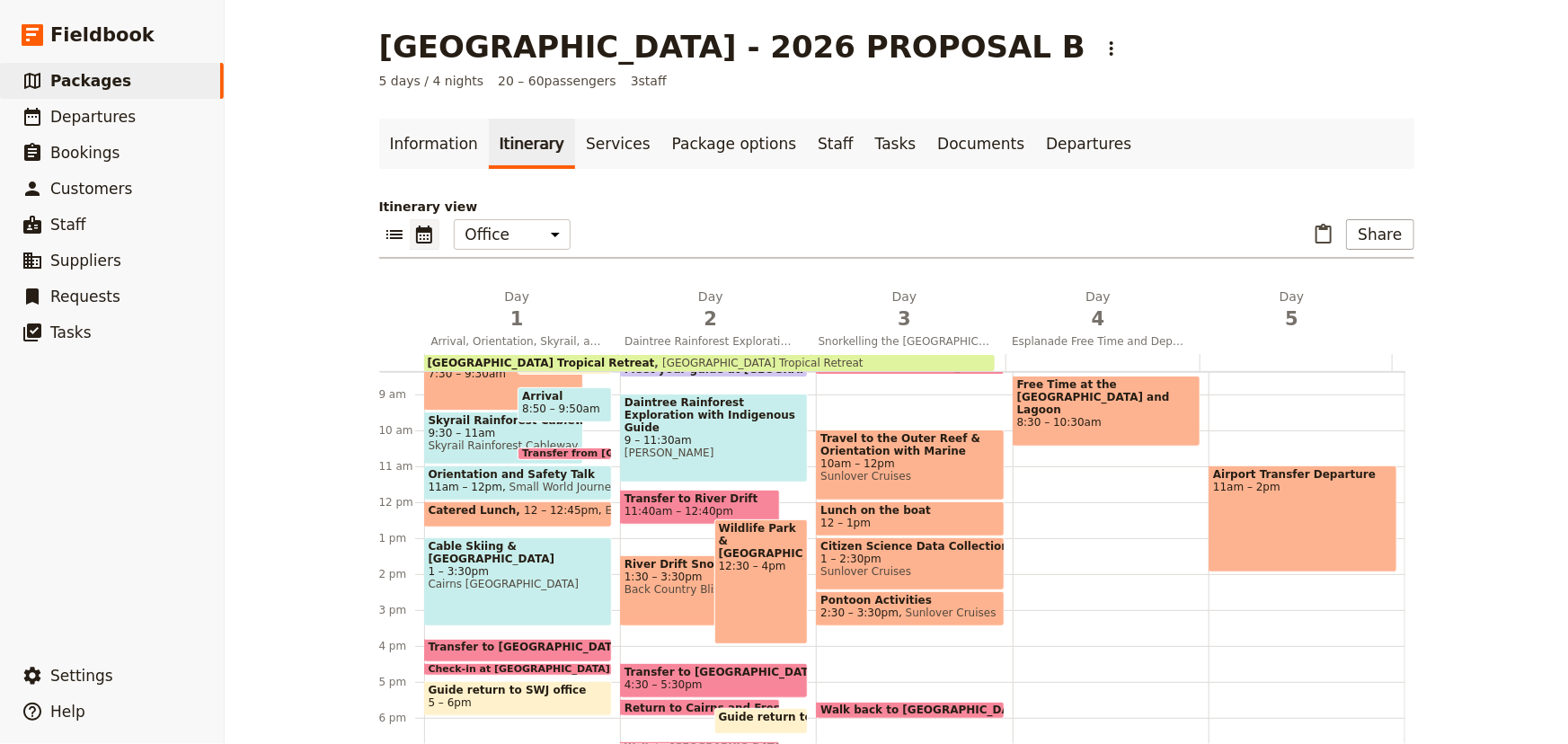
click at [525, 578] on span "Cairns [GEOGRAPHIC_DATA]" at bounding box center [517, 584] width 178 height 13
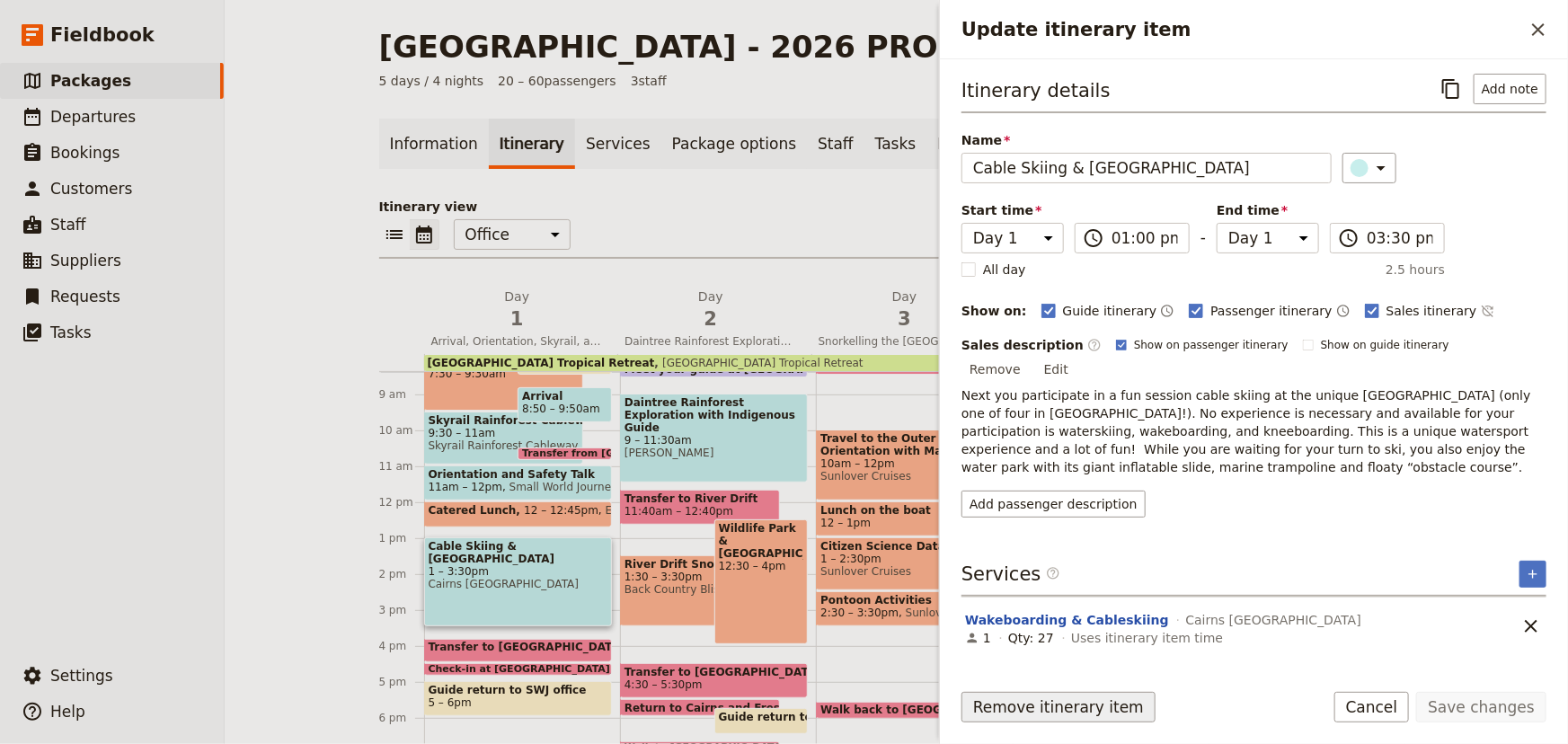
click at [1119, 708] on button "Remove itinerary item" at bounding box center [1058, 707] width 194 height 30
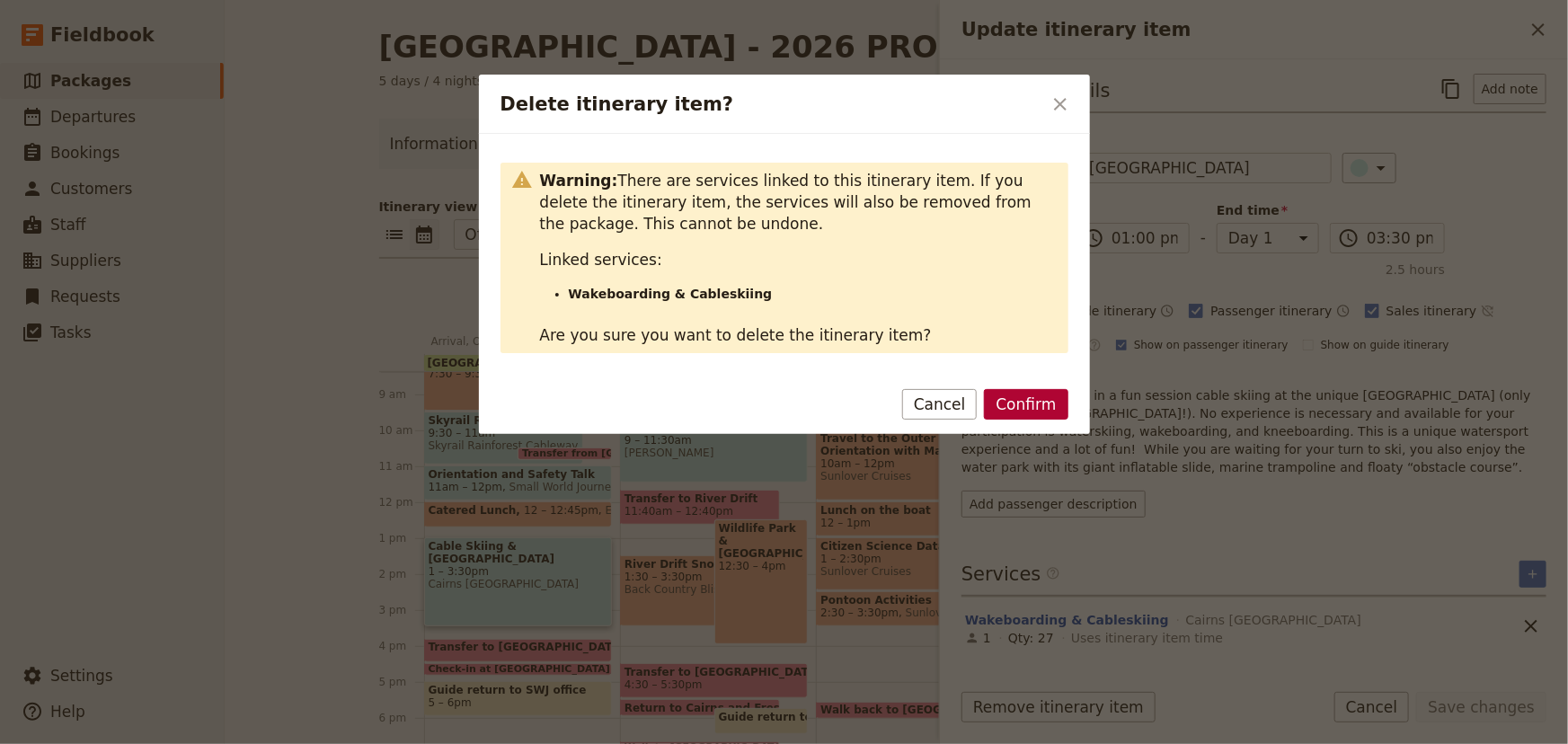
click at [1049, 389] on button "Confirm" at bounding box center [1025, 404] width 84 height 30
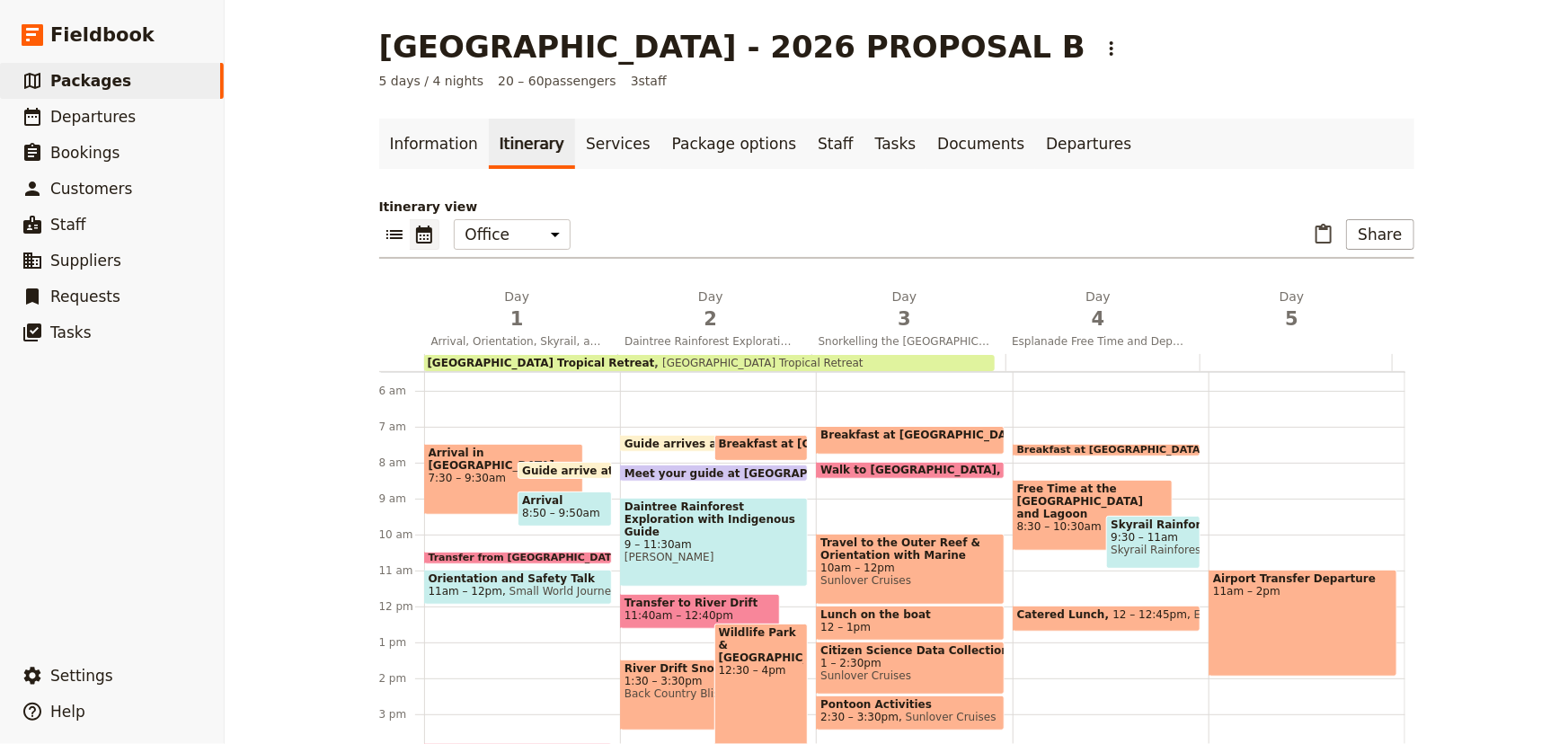
scroll to position [166, 0]
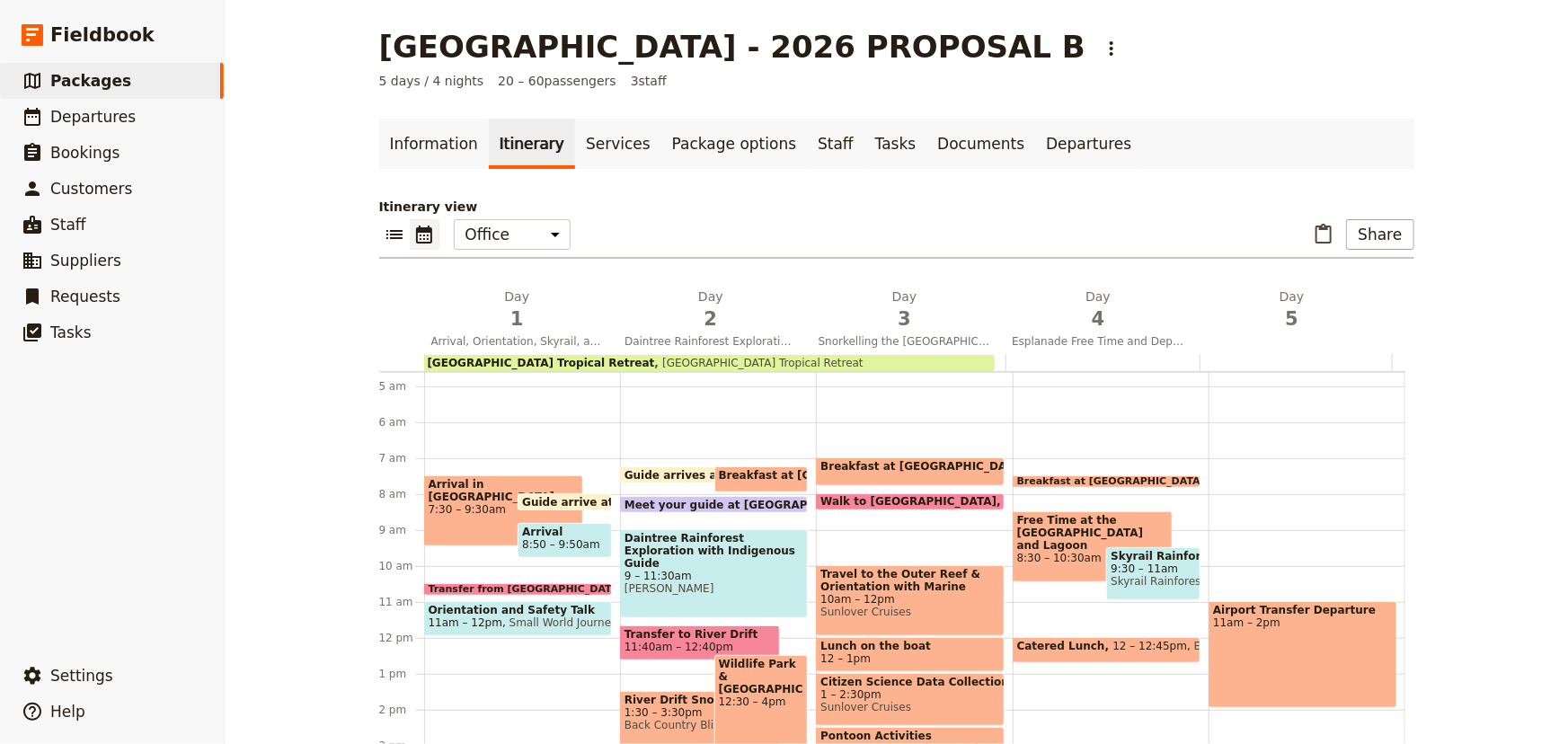
click at [470, 524] on div "Arrival in [GEOGRAPHIC_DATA] 7:30 – 9:30am" at bounding box center [504, 510] width 160 height 71
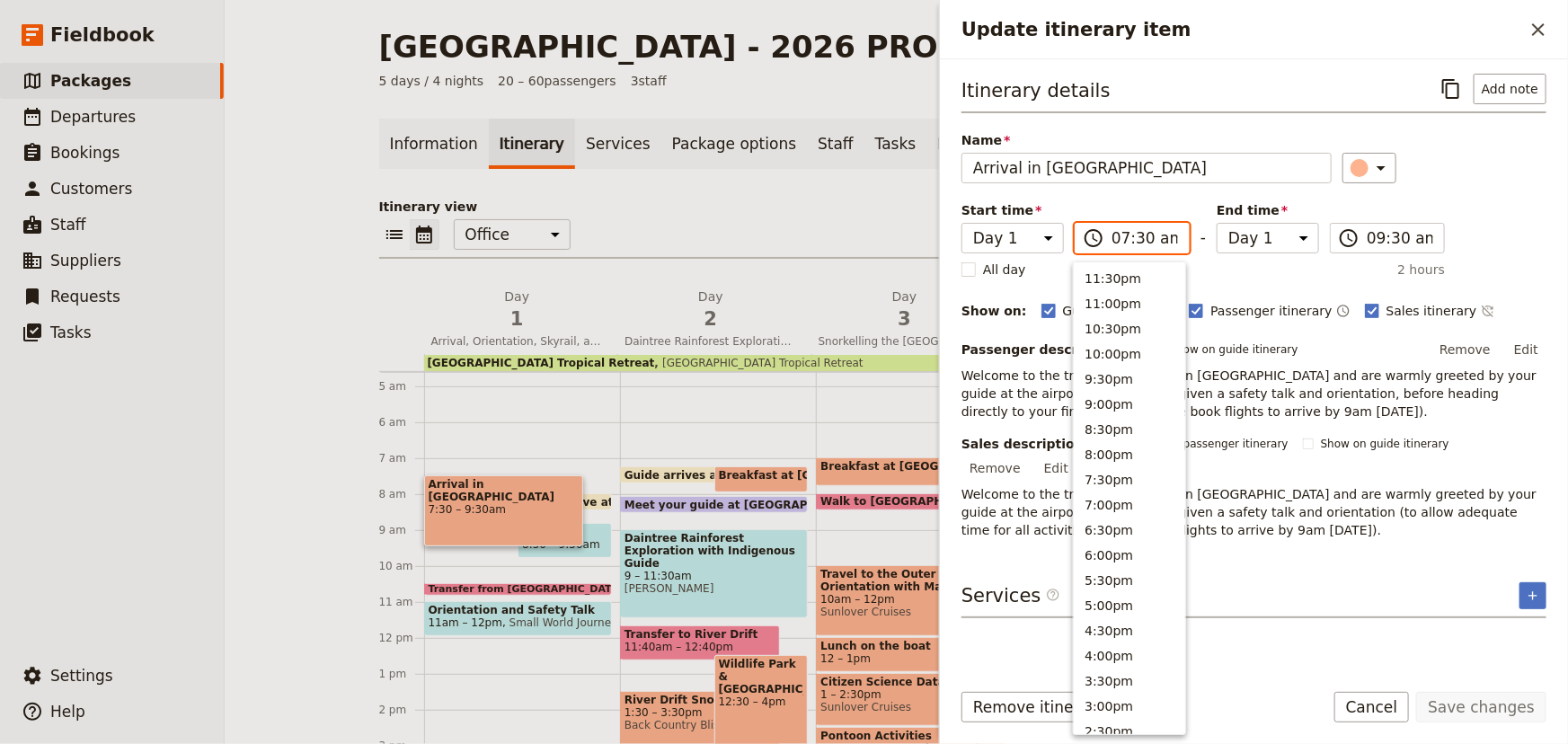
click at [1124, 239] on input "07:30 am" at bounding box center [1144, 237] width 66 height 21
click at [1099, 629] on button "10:00am" at bounding box center [1129, 633] width 111 height 25
type input "10:00 am"
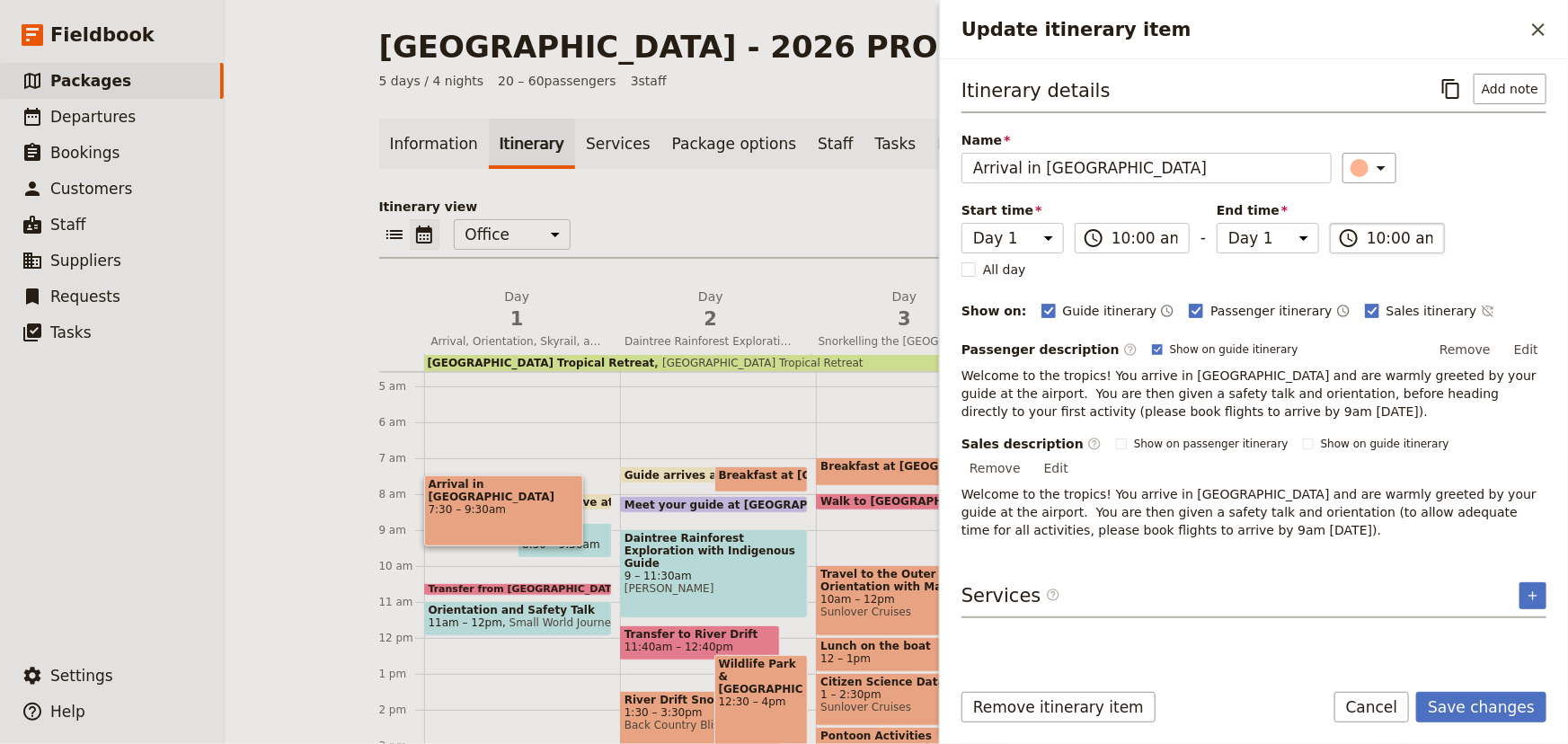
click at [1392, 238] on input "10:00 am" at bounding box center [1400, 237] width 66 height 21
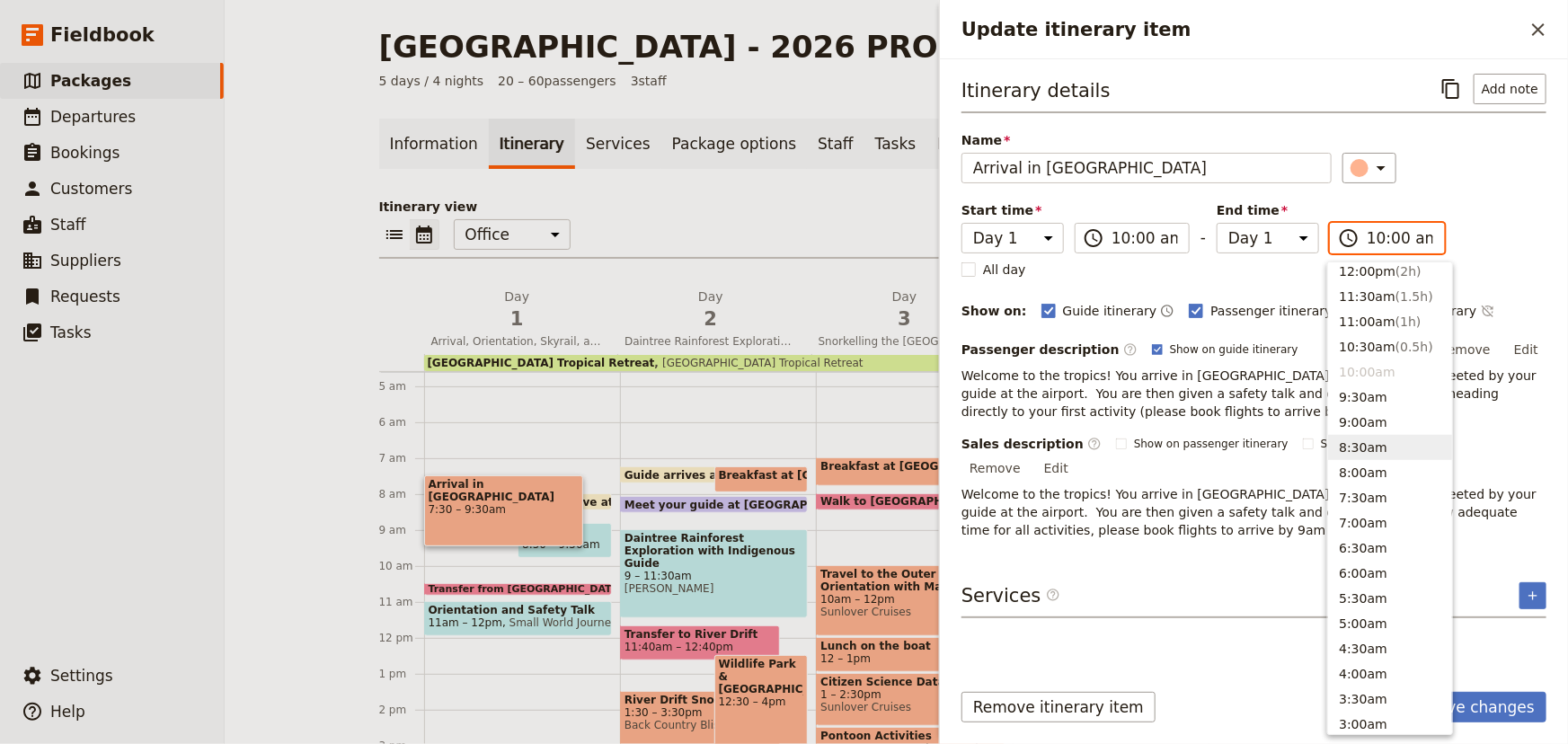
scroll to position [546, 0]
click at [1358, 352] on button "11:00am ( 1h )" at bounding box center [1390, 361] width 124 height 25
type input "11:00 am"
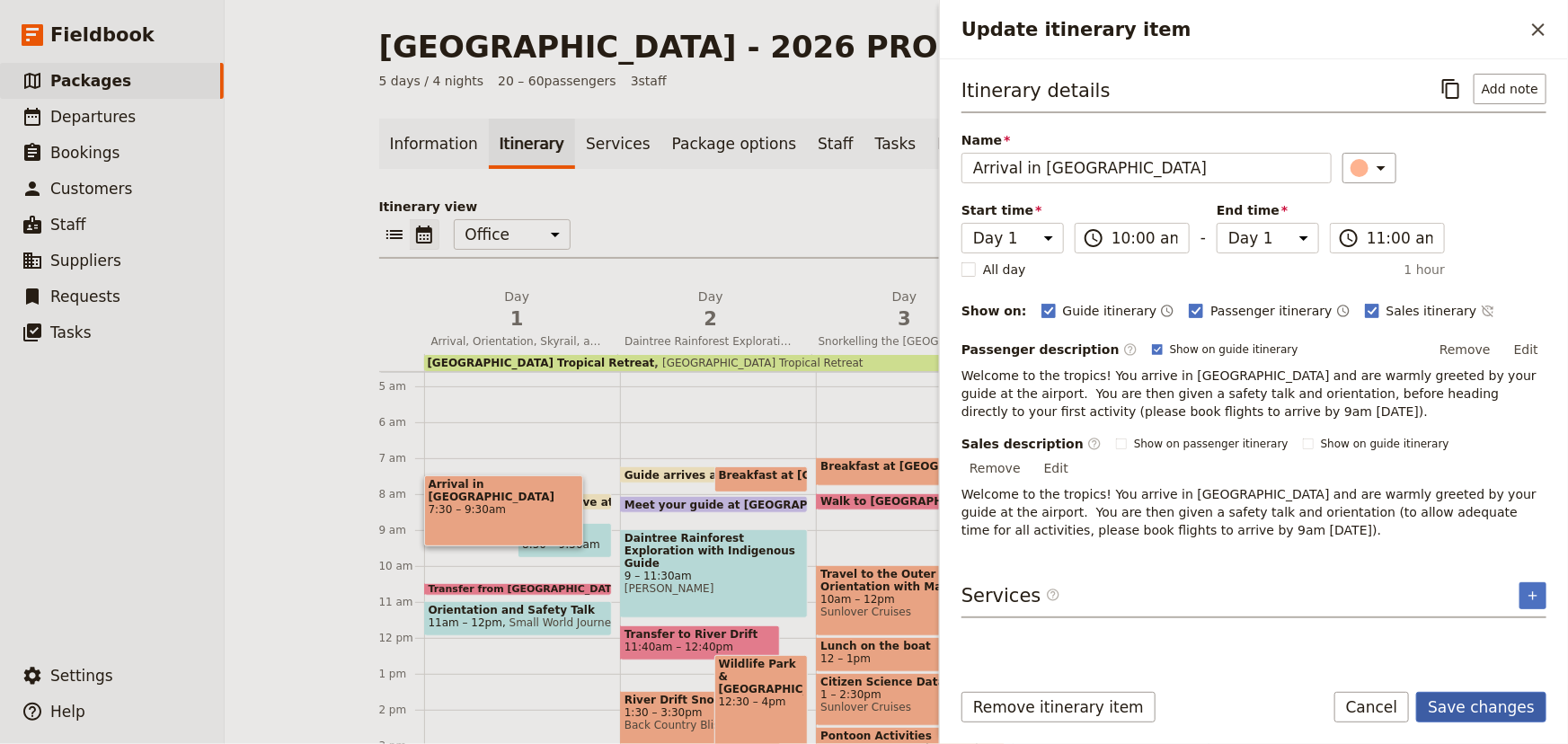
click at [1502, 694] on button "Save changes" at bounding box center [1481, 707] width 131 height 30
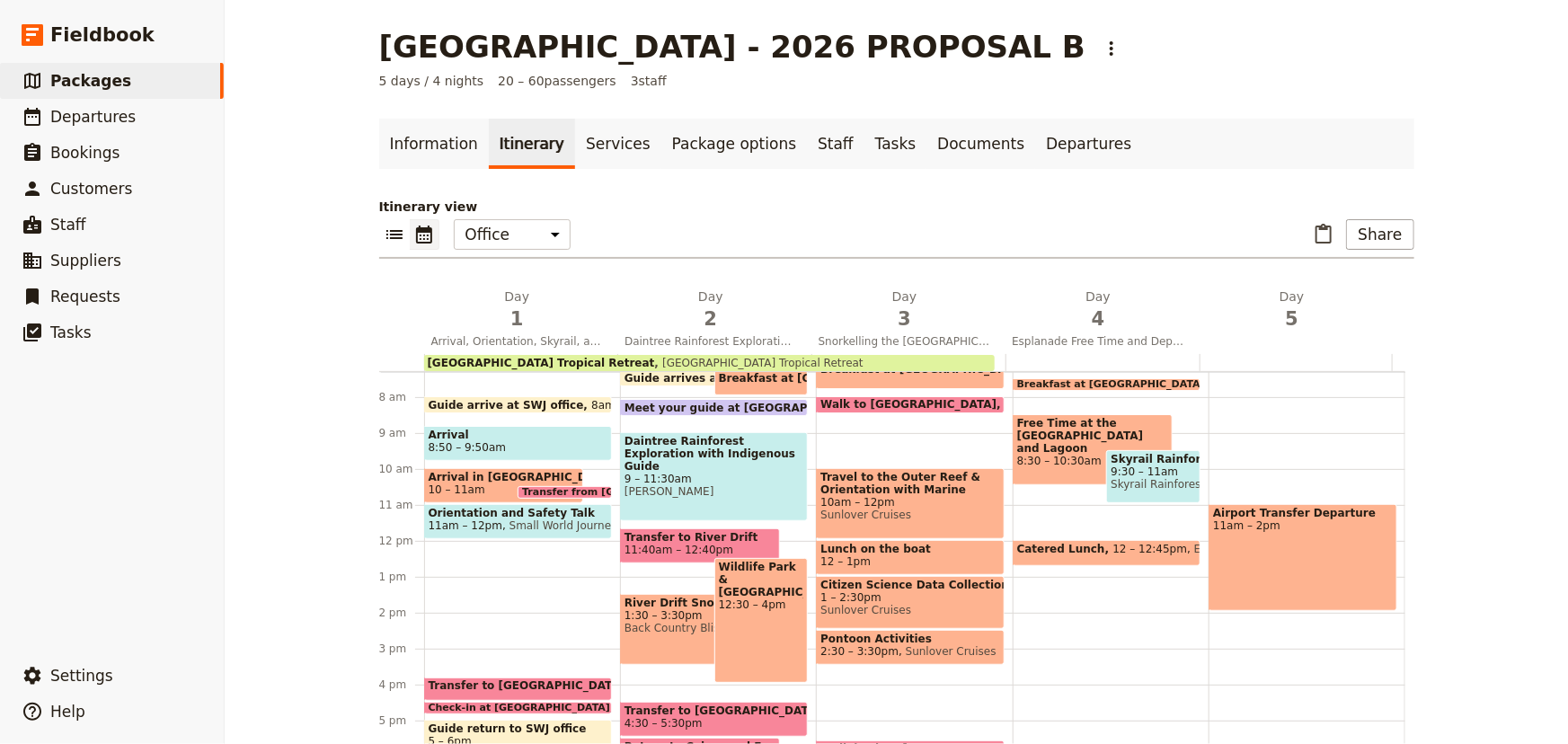
scroll to position [301, 0]
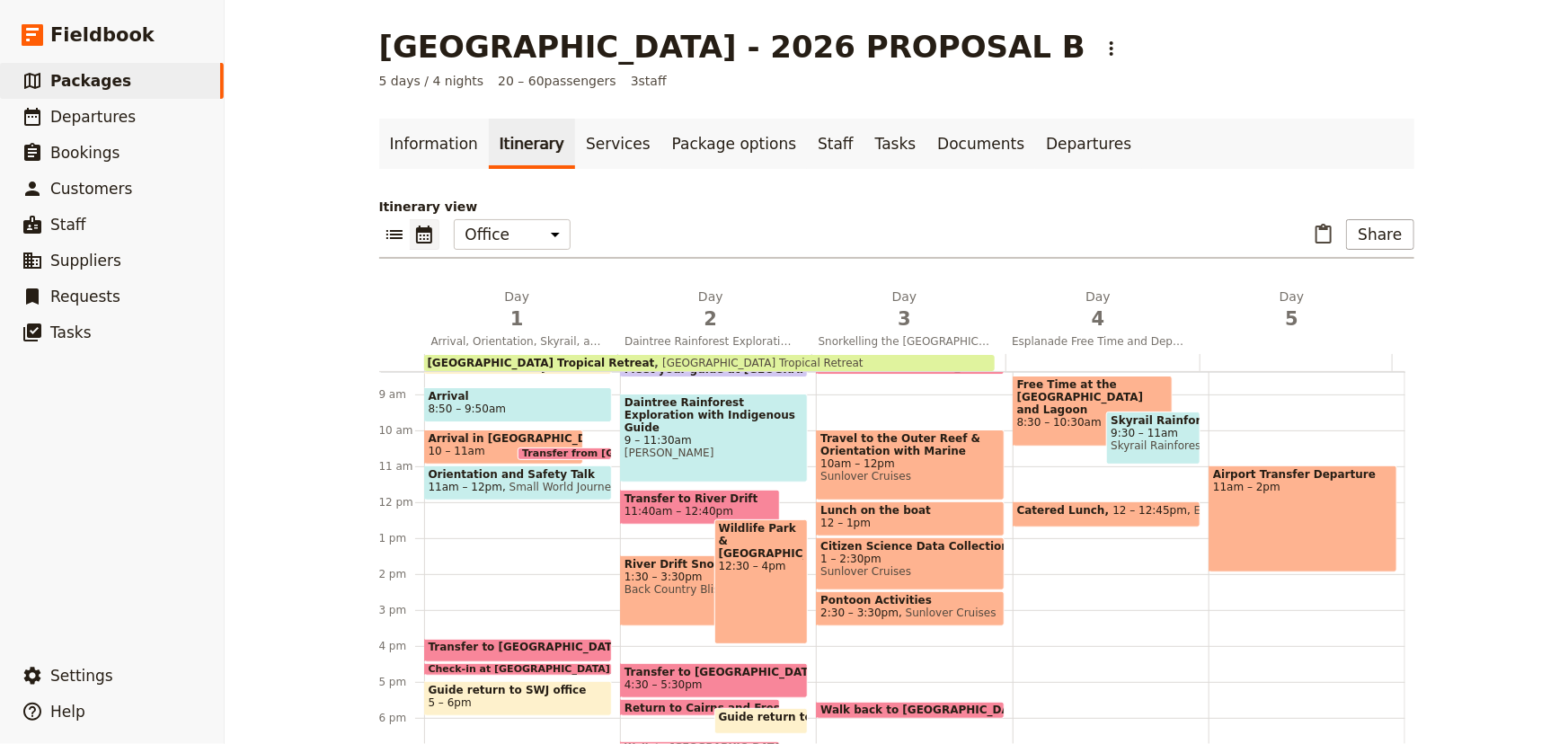
click at [528, 406] on span "8:50 – 9:50am" at bounding box center [517, 409] width 178 height 13
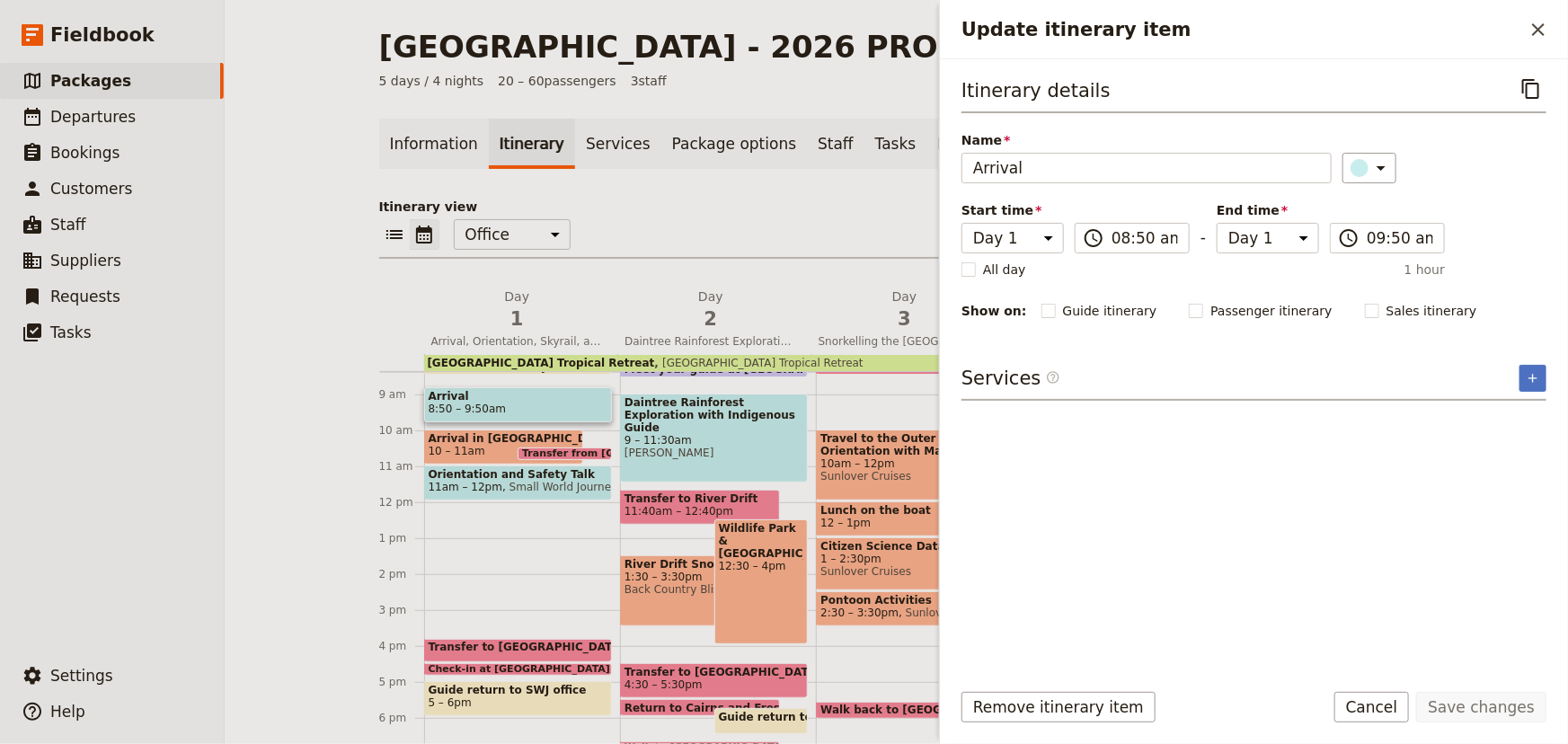
click at [1017, 691] on form "Itinerary details ​ Name Arrival ​ Start time Day 1 Day 2 Day 3 Day 4 Day 5 08:…" at bounding box center [1253, 402] width 628 height 685
click at [1094, 727] on div "Remove itinerary item Save changes Cancel" at bounding box center [1253, 718] width 628 height 52
click at [1089, 698] on button "Remove itinerary item" at bounding box center [1058, 707] width 194 height 30
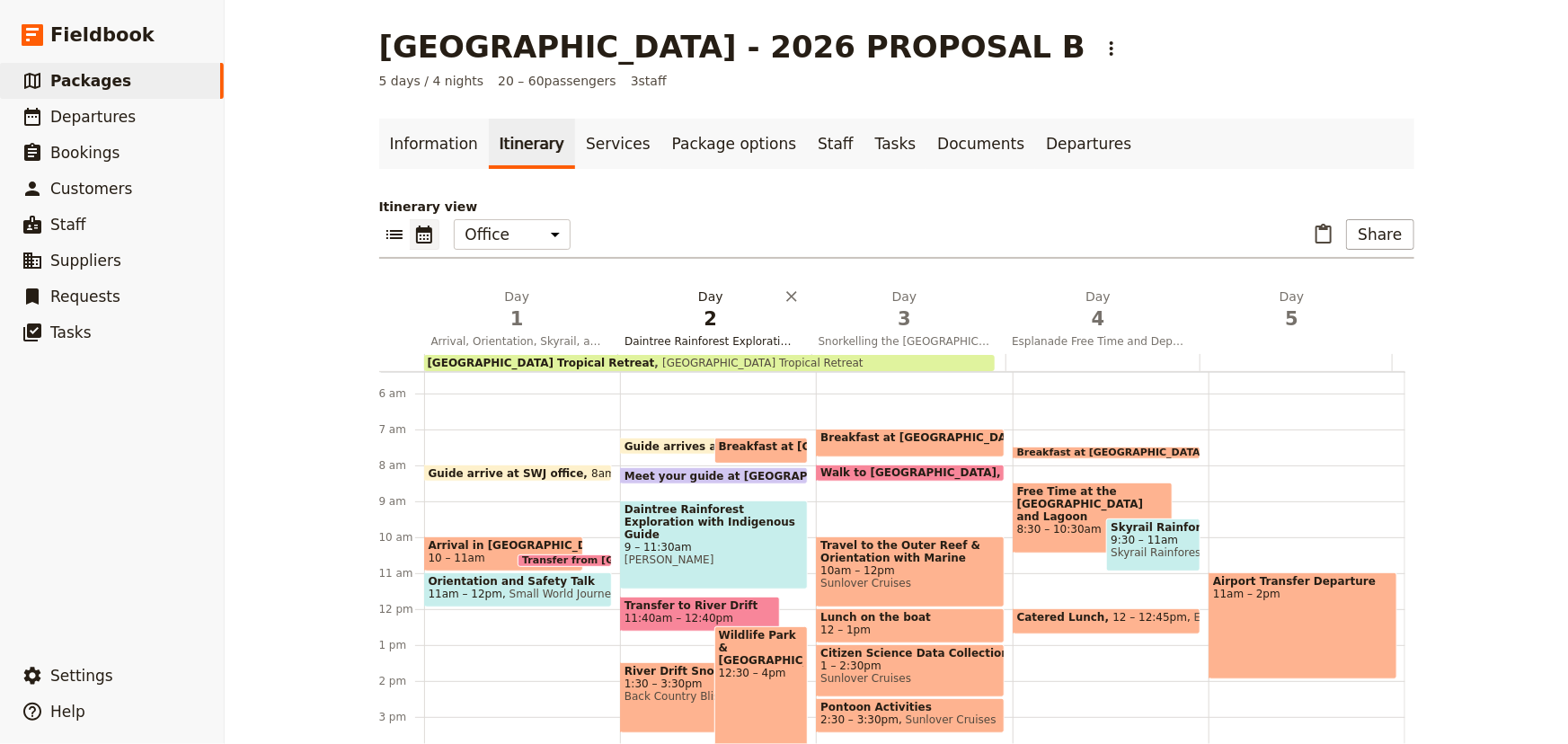
scroll to position [29, 0]
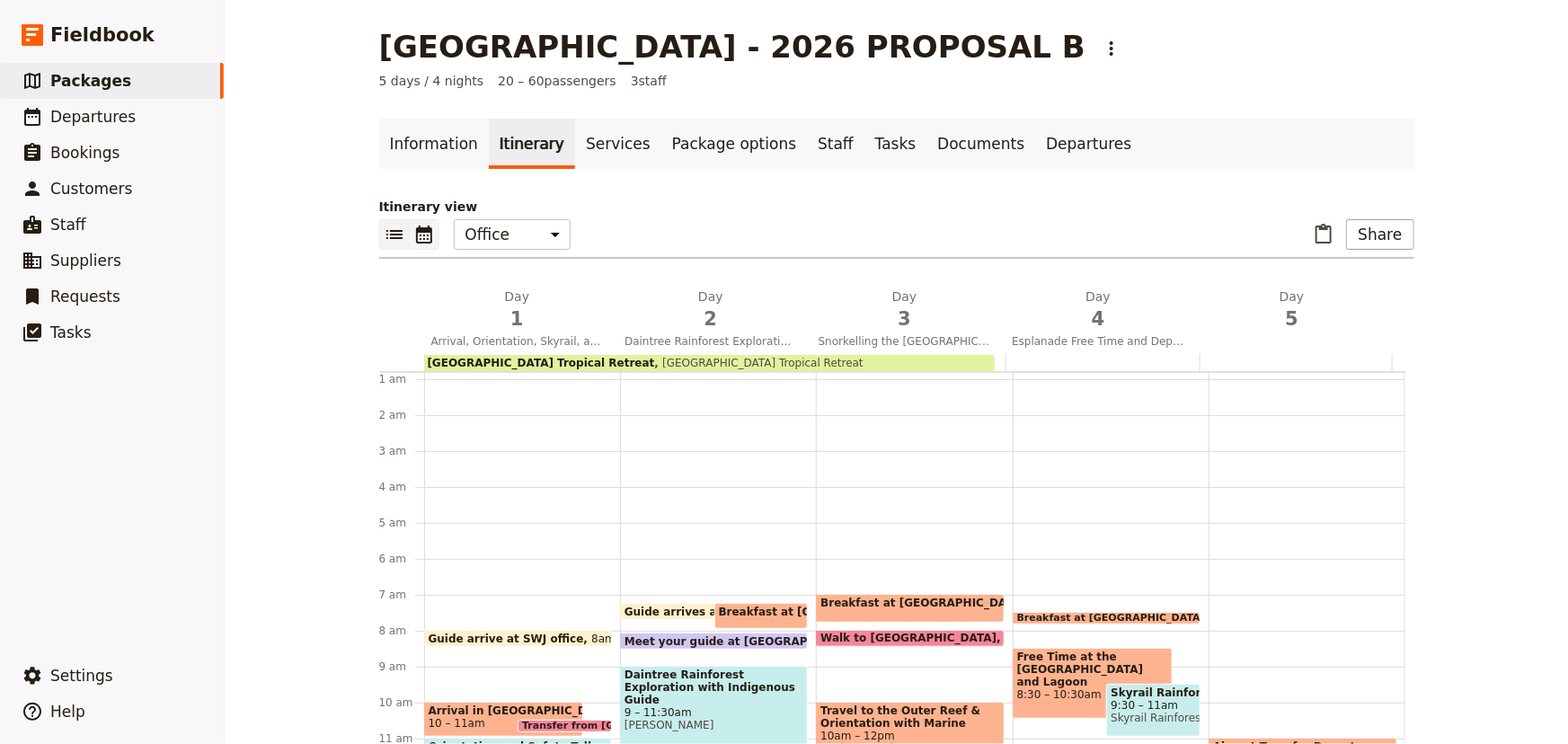
click at [391, 234] on icon "List view" at bounding box center [394, 235] width 17 height 9
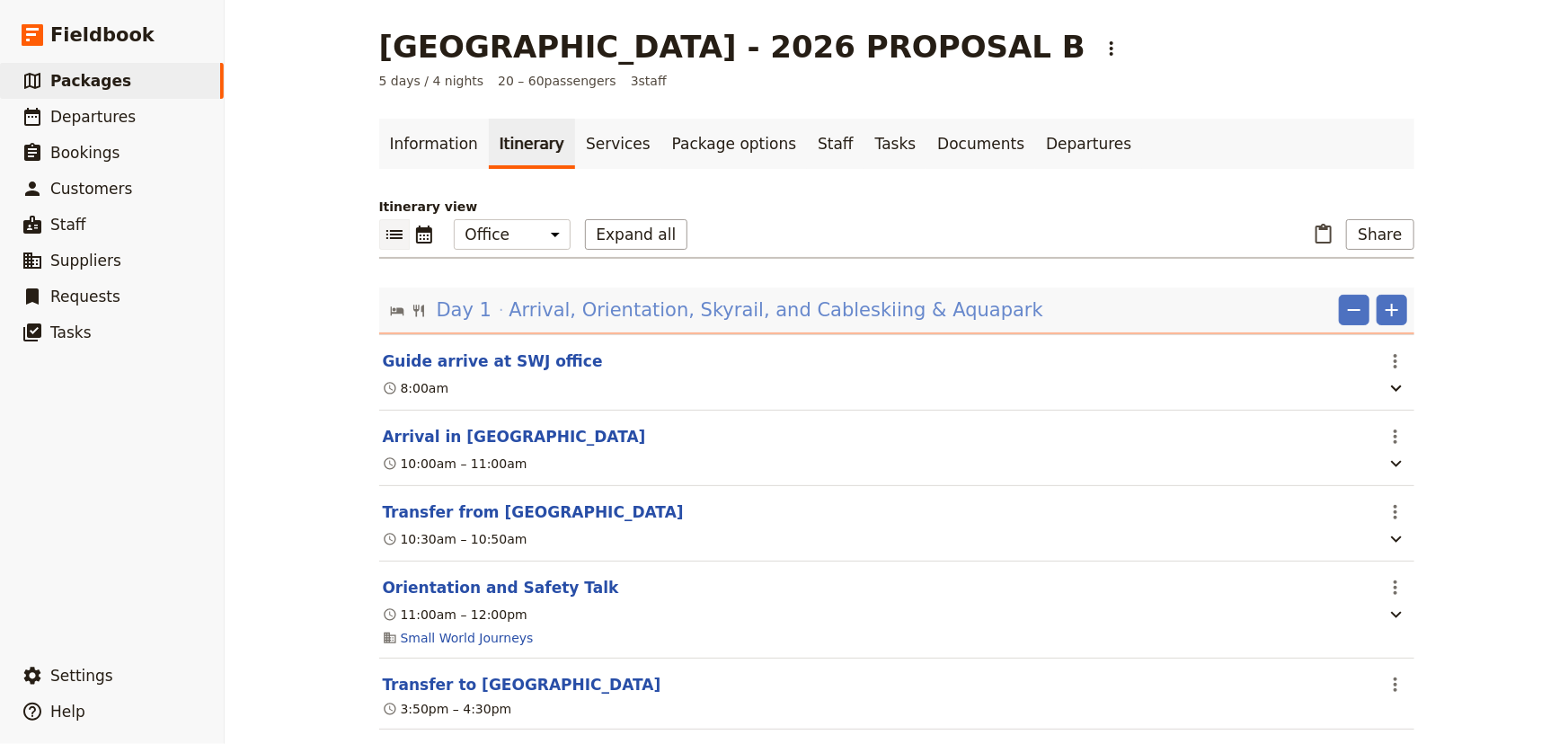
click at [859, 310] on span "Arrival, Orientation, Skyrail, and Cableskiing & Aquapark" at bounding box center [776, 310] width 535 height 27
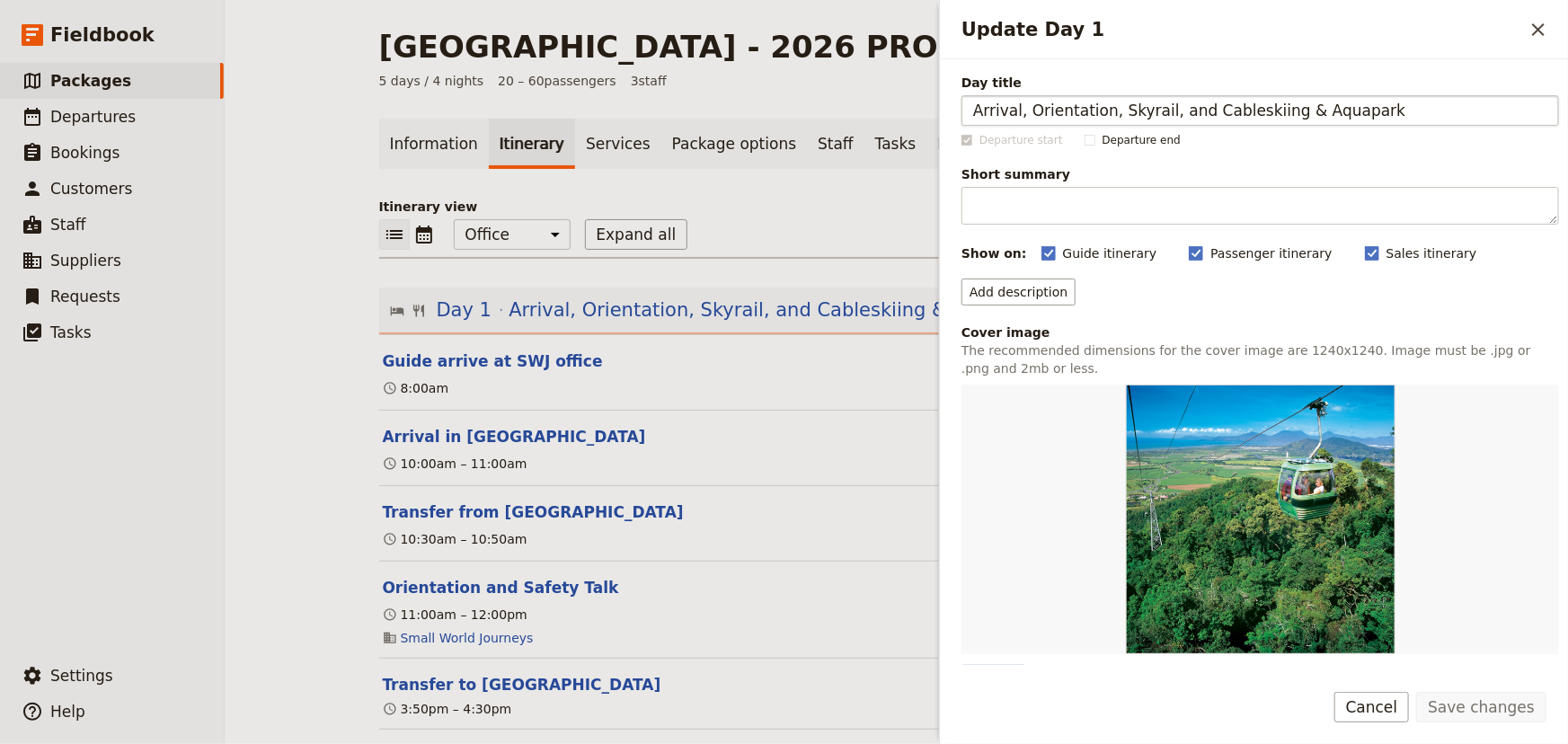
drag, startPoint x: 1366, startPoint y: 107, endPoint x: 1108, endPoint y: 104, distance: 258.0
click at [1108, 103] on input "Arrival, Orientation, Skyrail, and Cableskiing & Aquapark" at bounding box center [1260, 110] width 597 height 30
click at [1119, 106] on input "Arrival, Orientation, & Esplanade" at bounding box center [1260, 110] width 597 height 30
click at [1119, 103] on input "Arrival, Orientation, &andEsplanade" at bounding box center [1260, 110] width 597 height 30
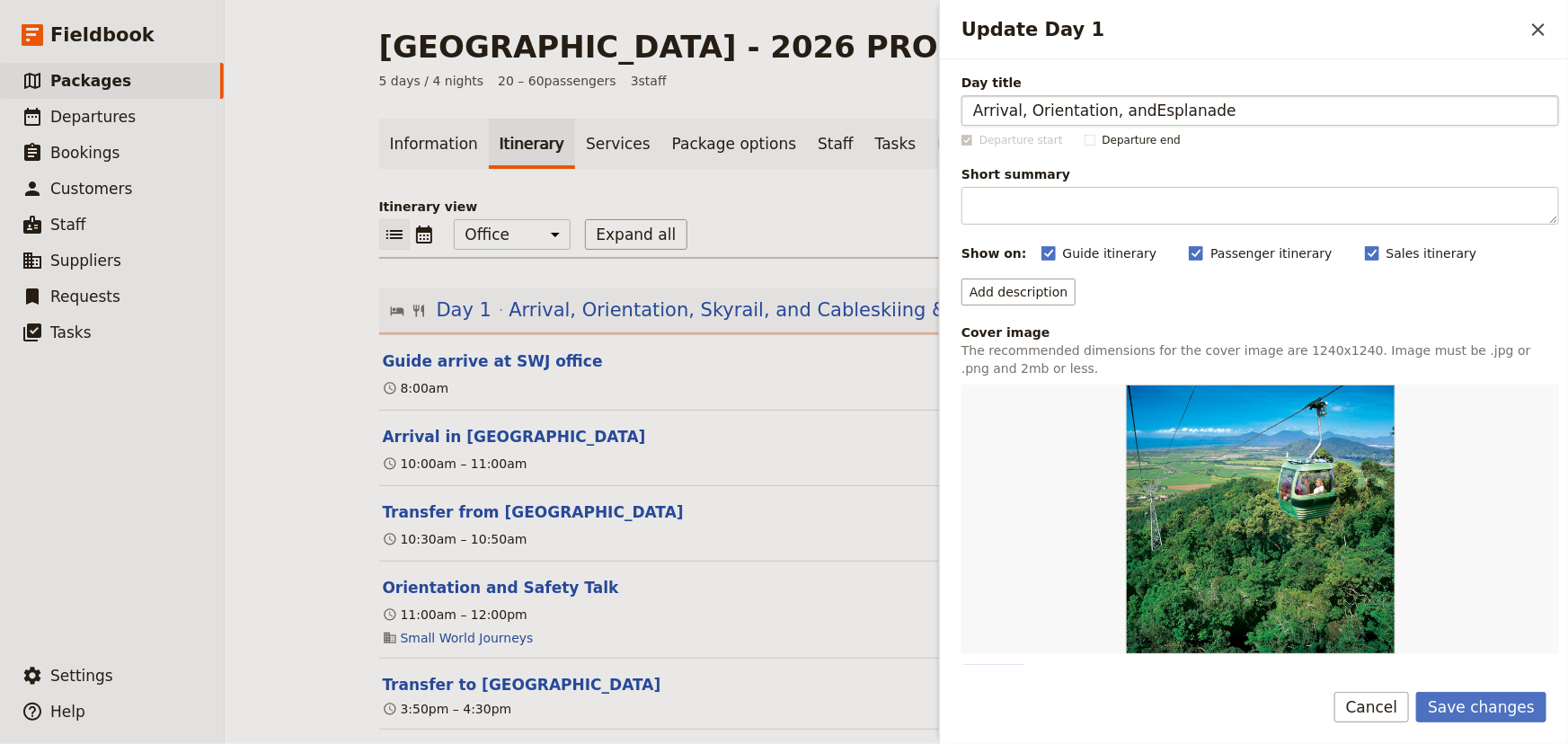
click at [1131, 110] on input "Arrival, Orientation, andEsplanade" at bounding box center [1260, 110] width 597 height 30
click at [1248, 107] on input "Arrival, Orientation, and Esplanade" at bounding box center [1260, 110] width 597 height 30
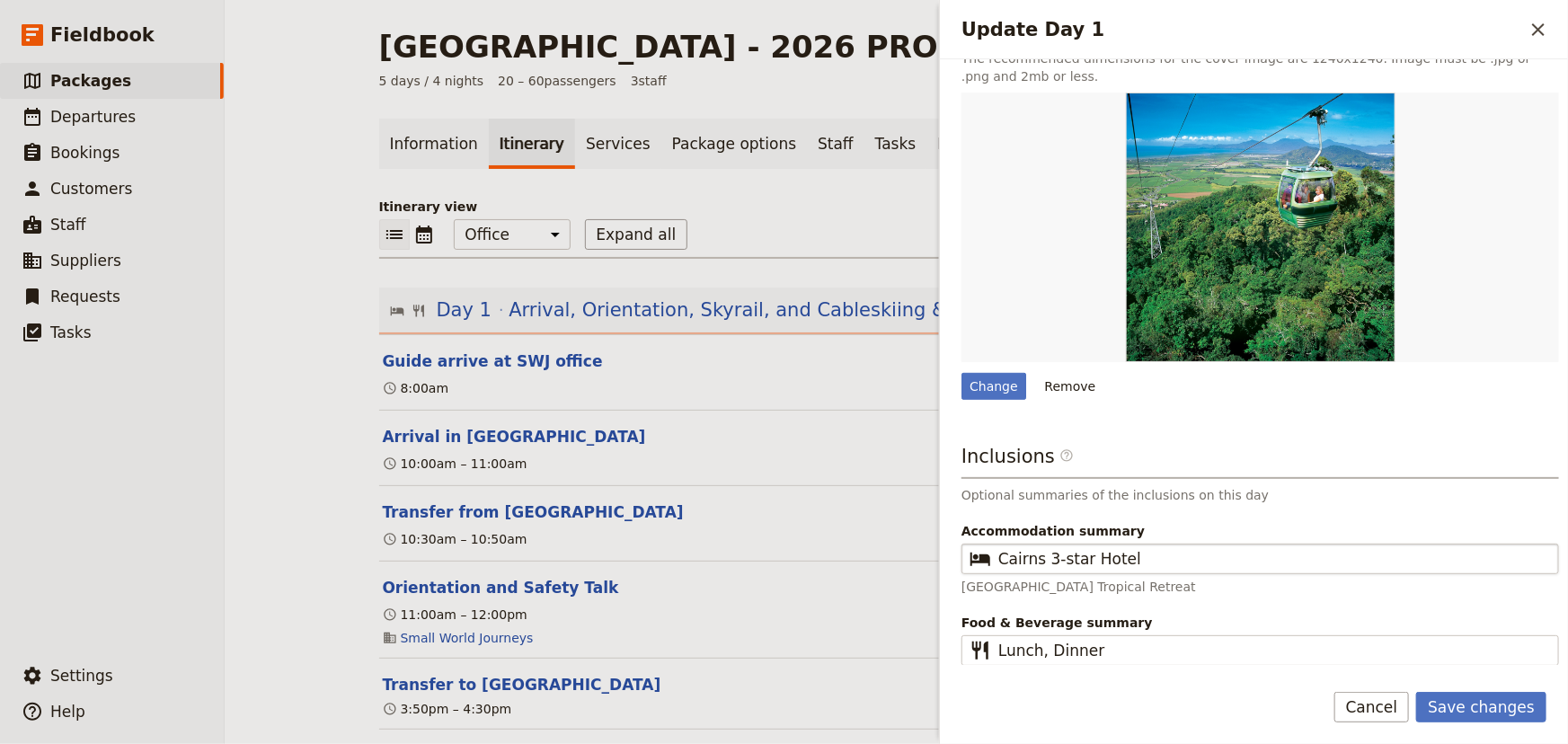
scroll to position [293, 0]
type input "Arrival, Orientation, and Esplanade & Lagoon"
click at [985, 386] on div "Change" at bounding box center [994, 385] width 64 height 27
click at [961, 372] on input "Change" at bounding box center [960, 372] width 1 height 1
type input "C:\fakepath\Cairns Public Lagoon-webready.JPG"
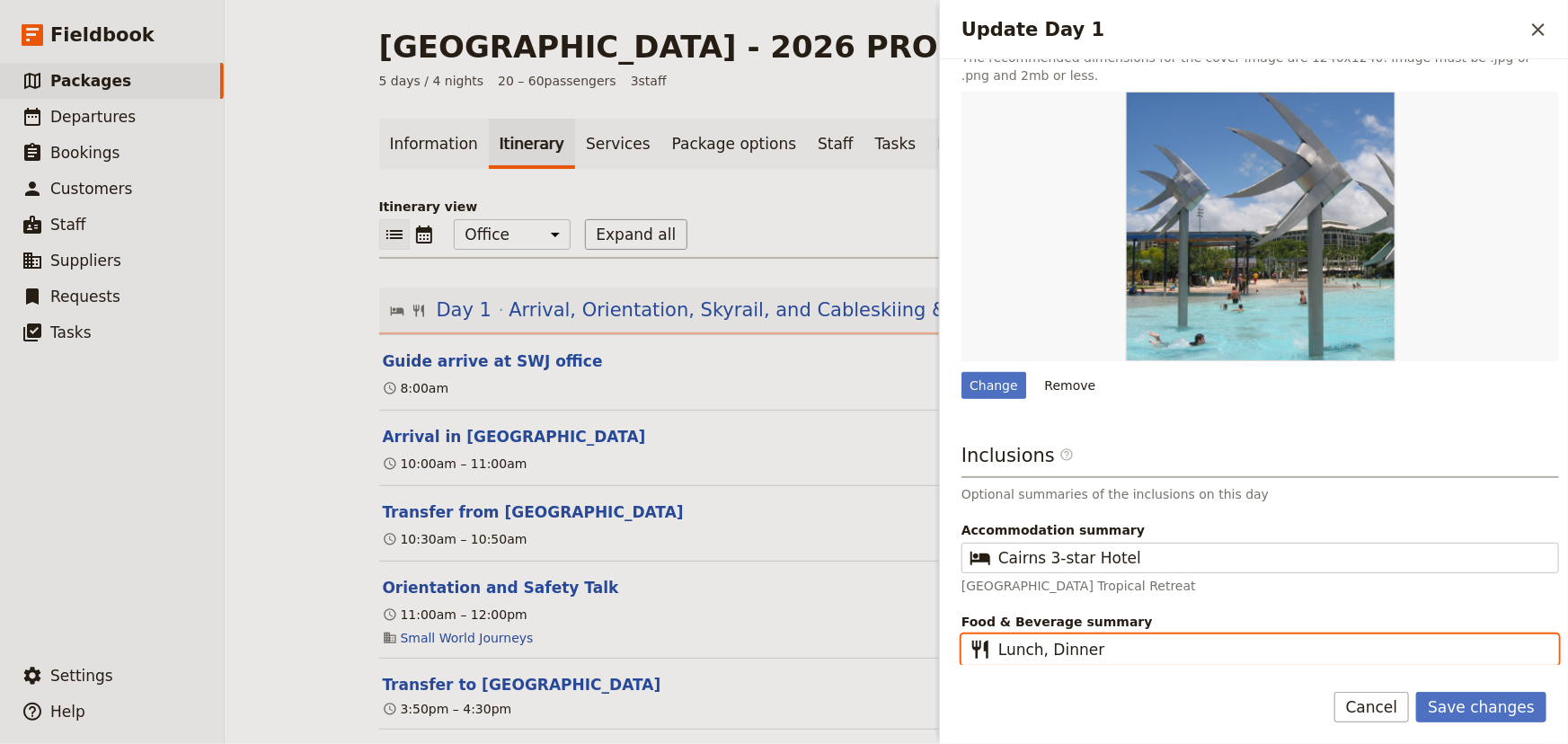
drag, startPoint x: 1046, startPoint y: 647, endPoint x: 976, endPoint y: 644, distance: 70.1
click at [976, 644] on fieldset "​ Lunch, Dinner" at bounding box center [1260, 649] width 597 height 30
type input "Dinner"
click at [1517, 713] on button "Save changes" at bounding box center [1481, 707] width 131 height 30
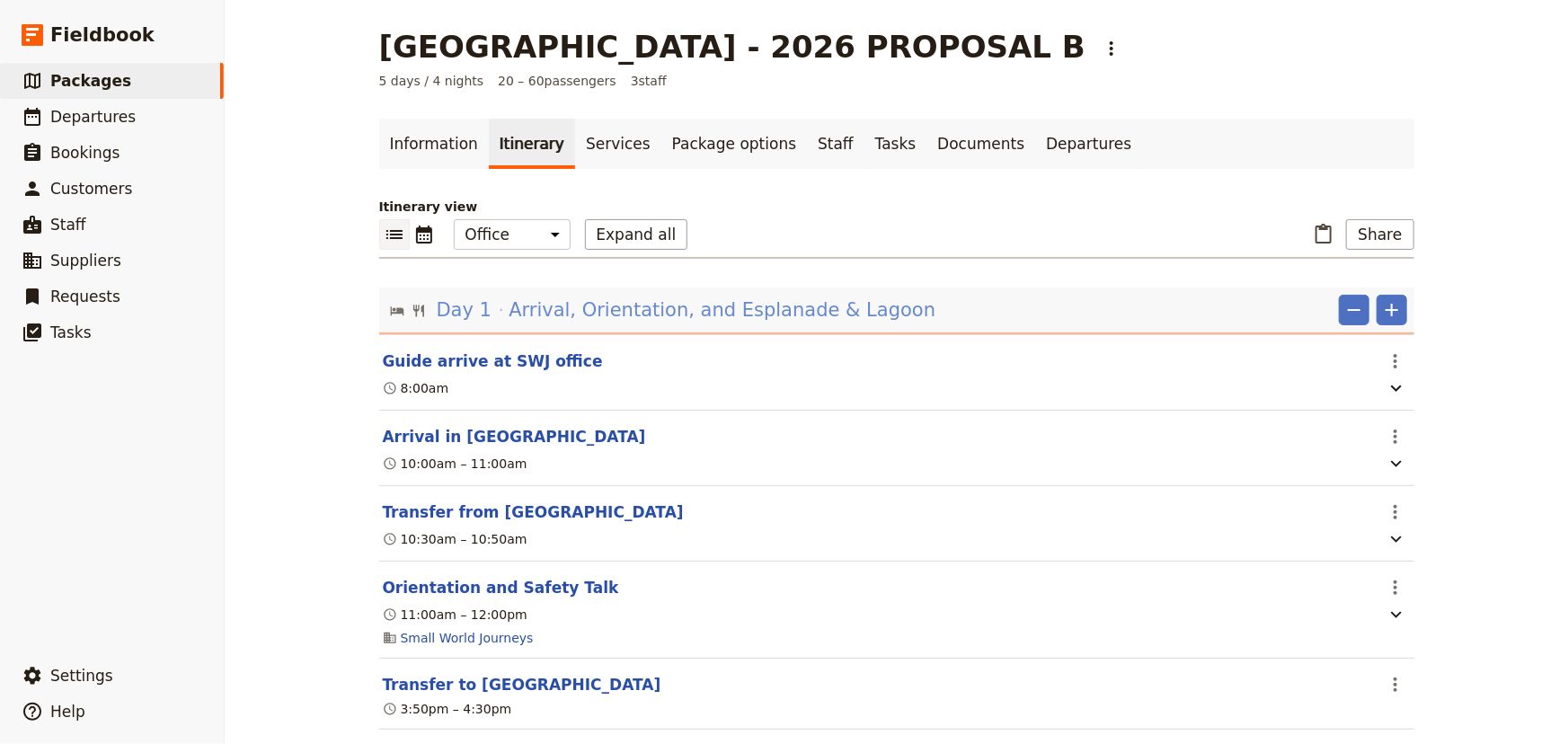
click at [606, 315] on span "Arrival, Orientation, and Esplanade & Lagoon" at bounding box center [722, 310] width 426 height 27
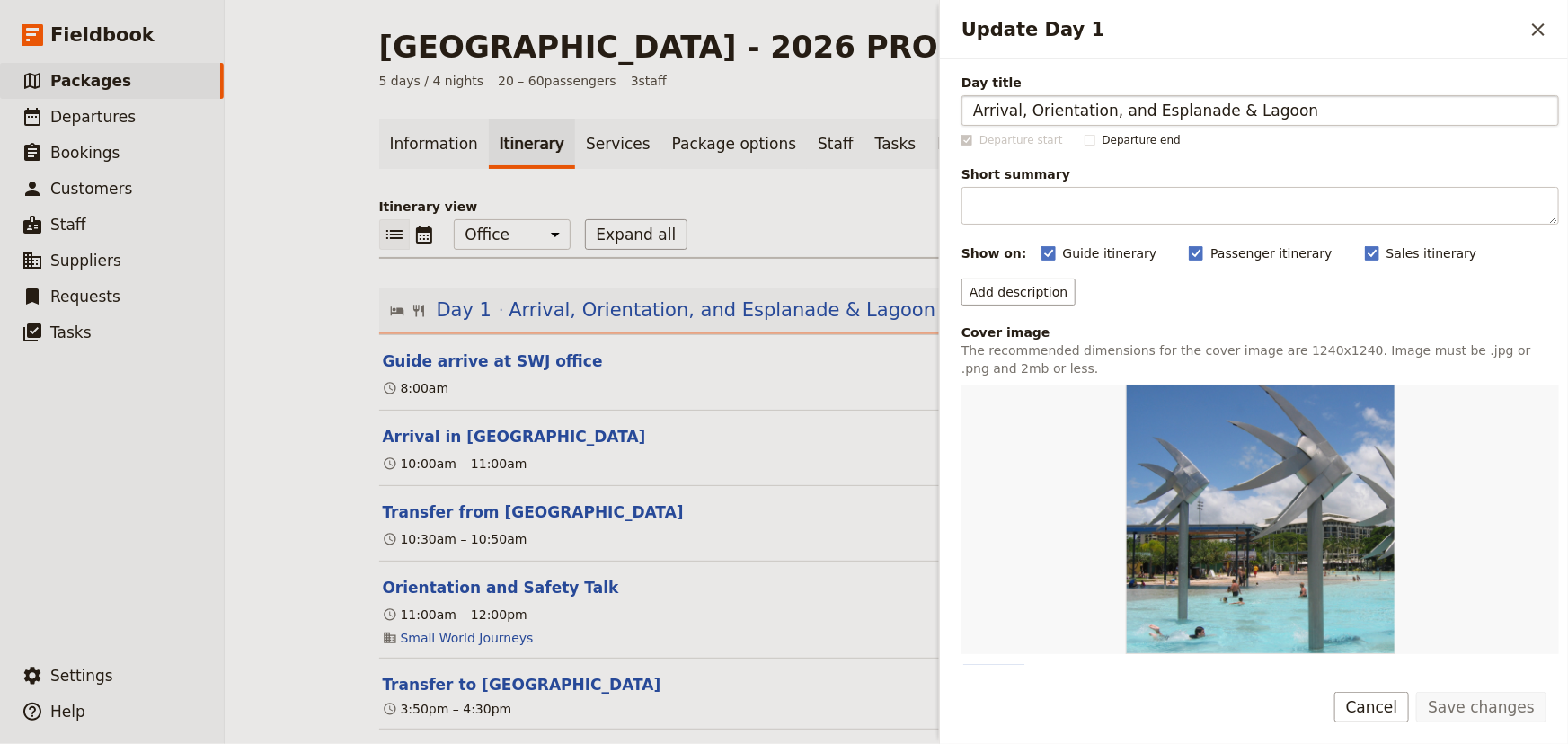
click at [1019, 111] on input "Arrival, Orientation, and Esplanade & Lagoon" at bounding box center [1260, 110] width 597 height 30
click at [1426, 104] on input "Arrival & Orientation, and Esplanade & Lagoon" at bounding box center [1260, 110] width 597 height 30
type input "Arrival & Orientation, and Esplanade & Lagoon Swim"
click at [1535, 705] on button "Save changes" at bounding box center [1481, 707] width 131 height 30
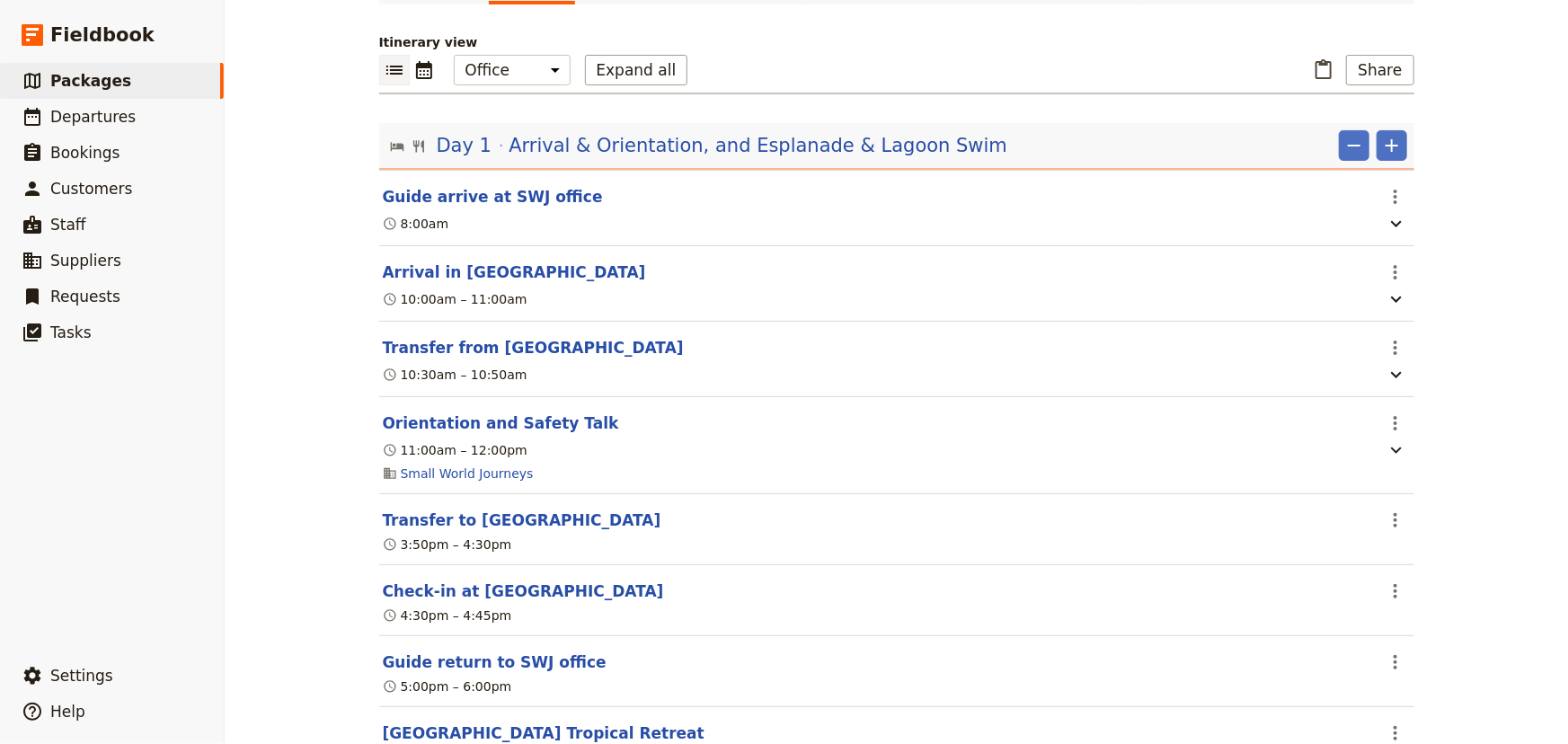
scroll to position [271, 0]
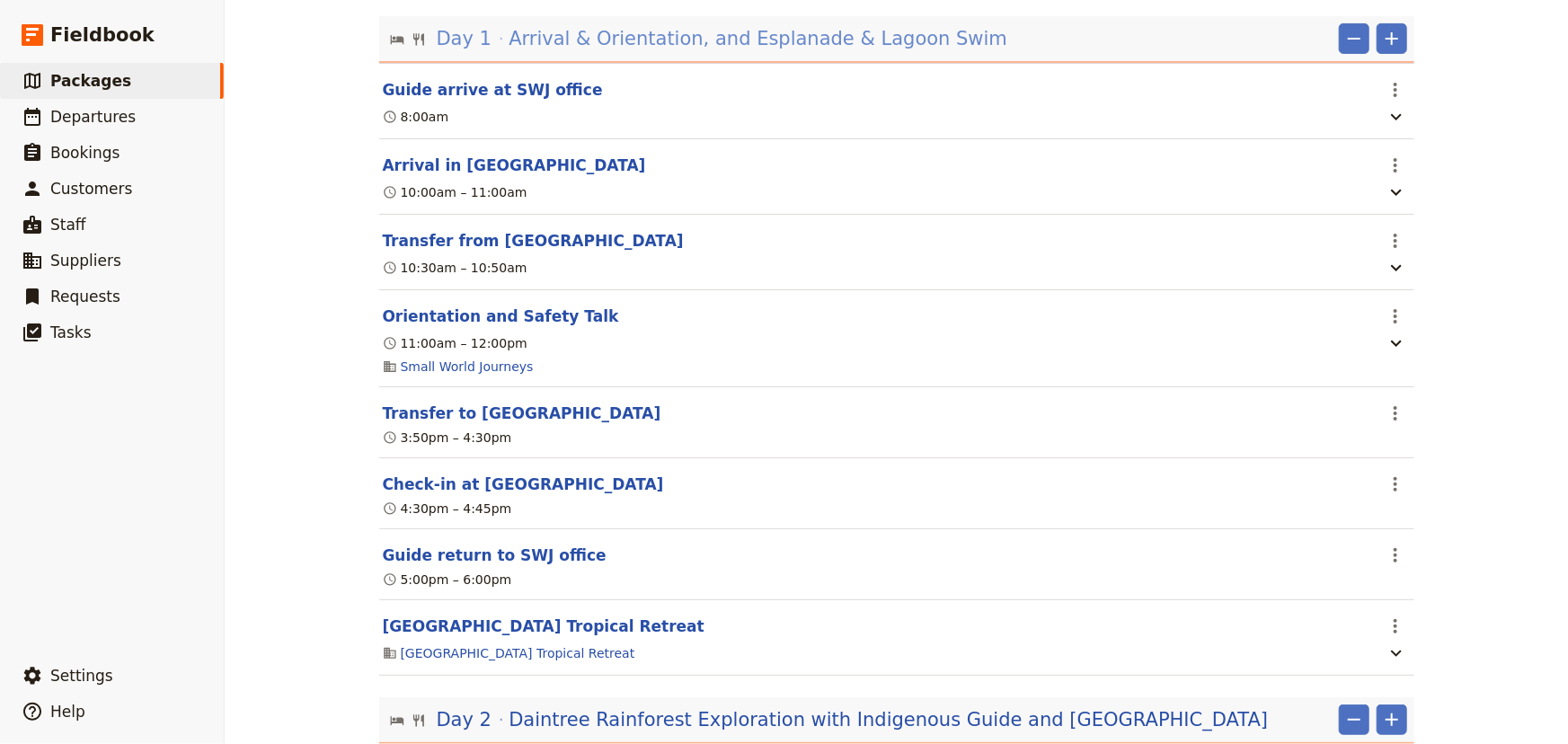
click at [837, 40] on span "Arrival & Orientation, and Esplanade & Lagoon Swim" at bounding box center [757, 38] width 498 height 27
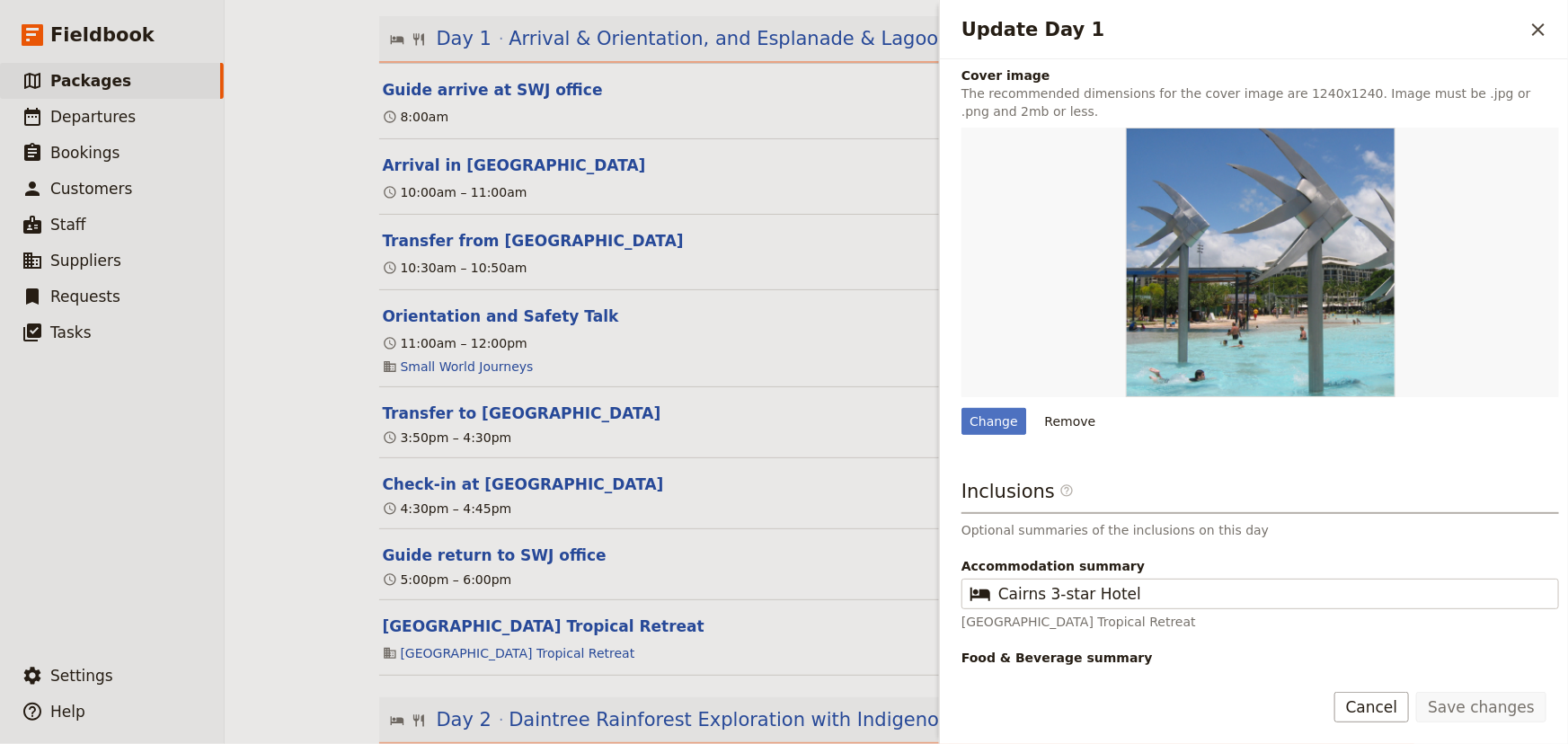
scroll to position [293, 0]
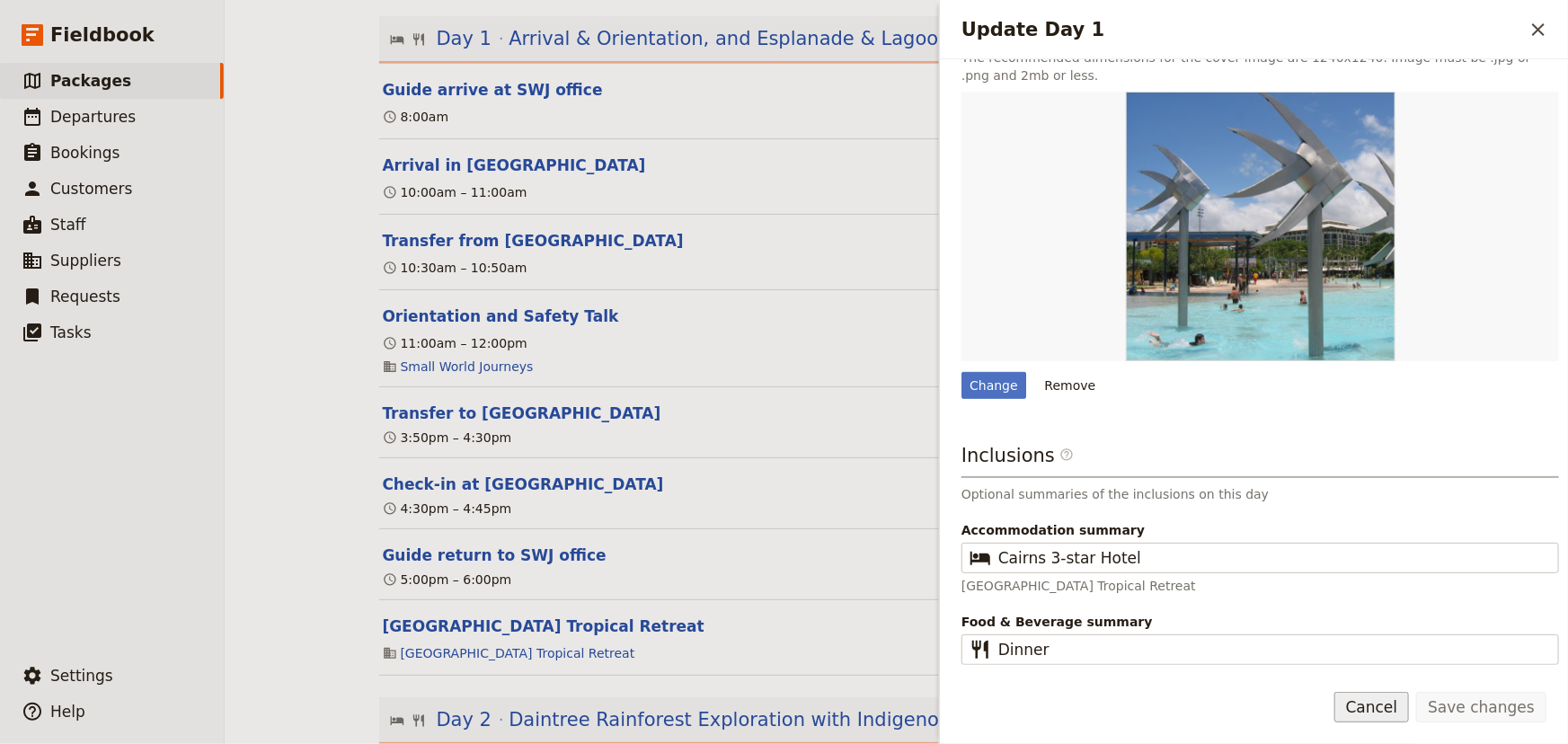
click at [1396, 702] on button "Cancel" at bounding box center [1371, 707] width 75 height 30
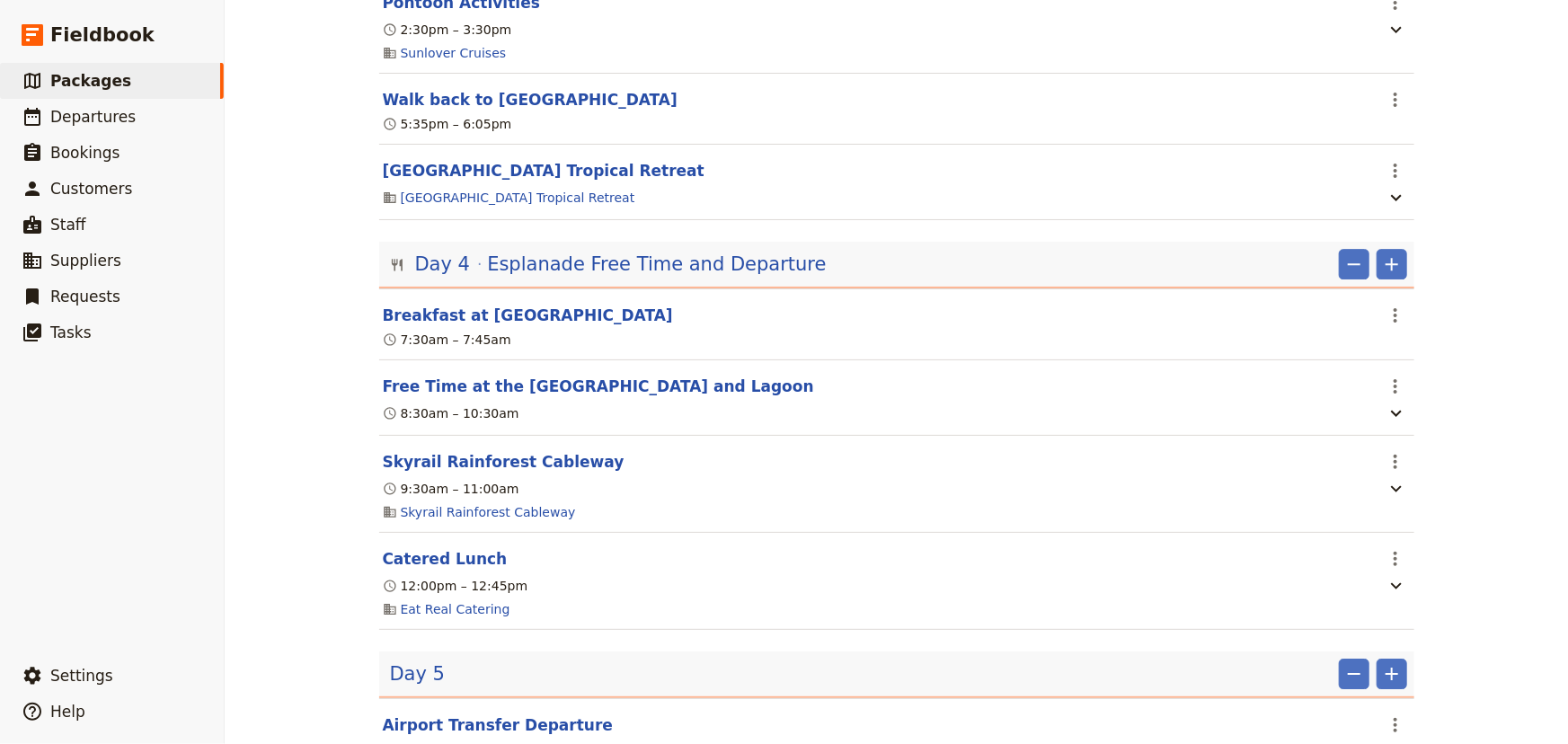
scroll to position [2680, 0]
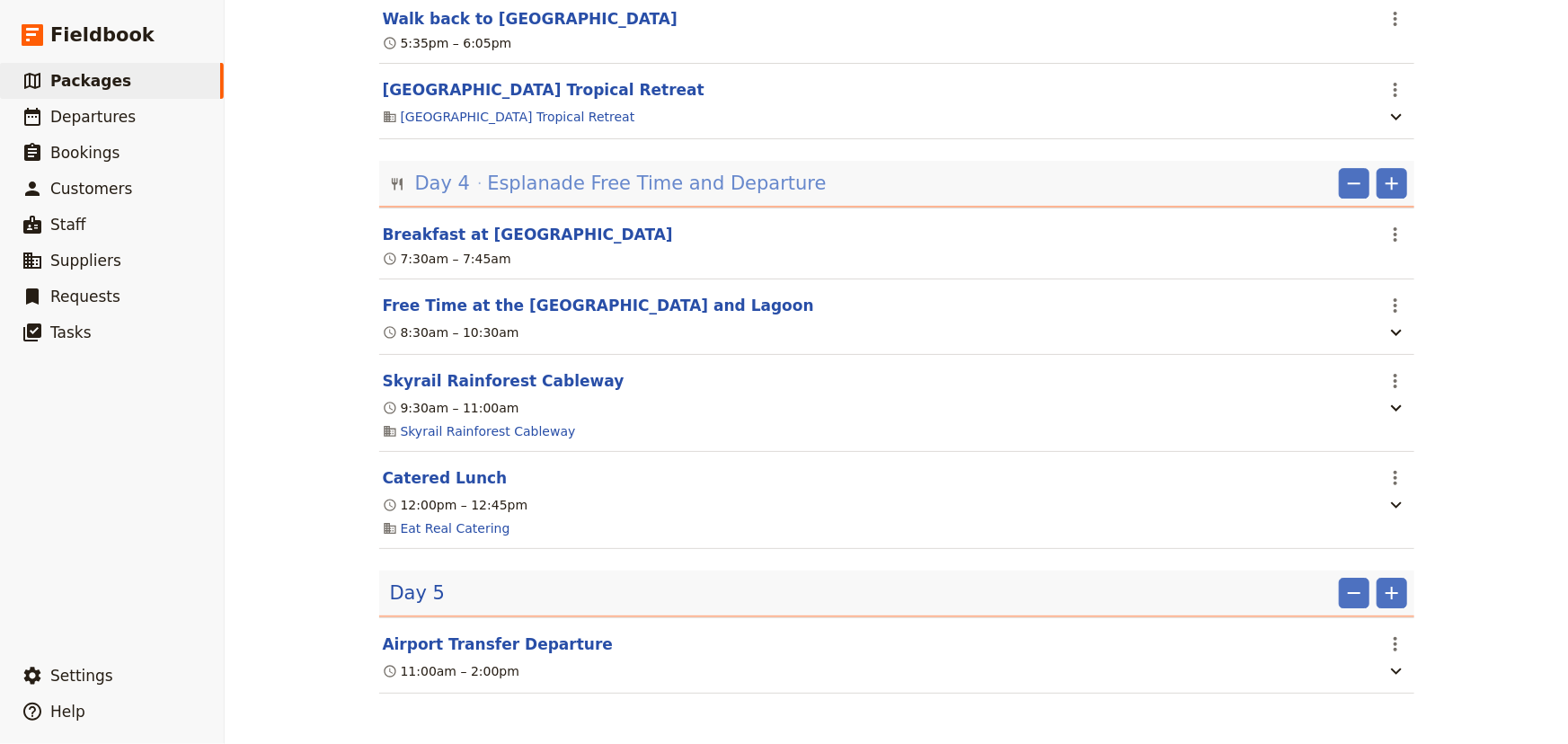
click at [657, 189] on span "Esplanade Free Time and Departure" at bounding box center [656, 183] width 338 height 27
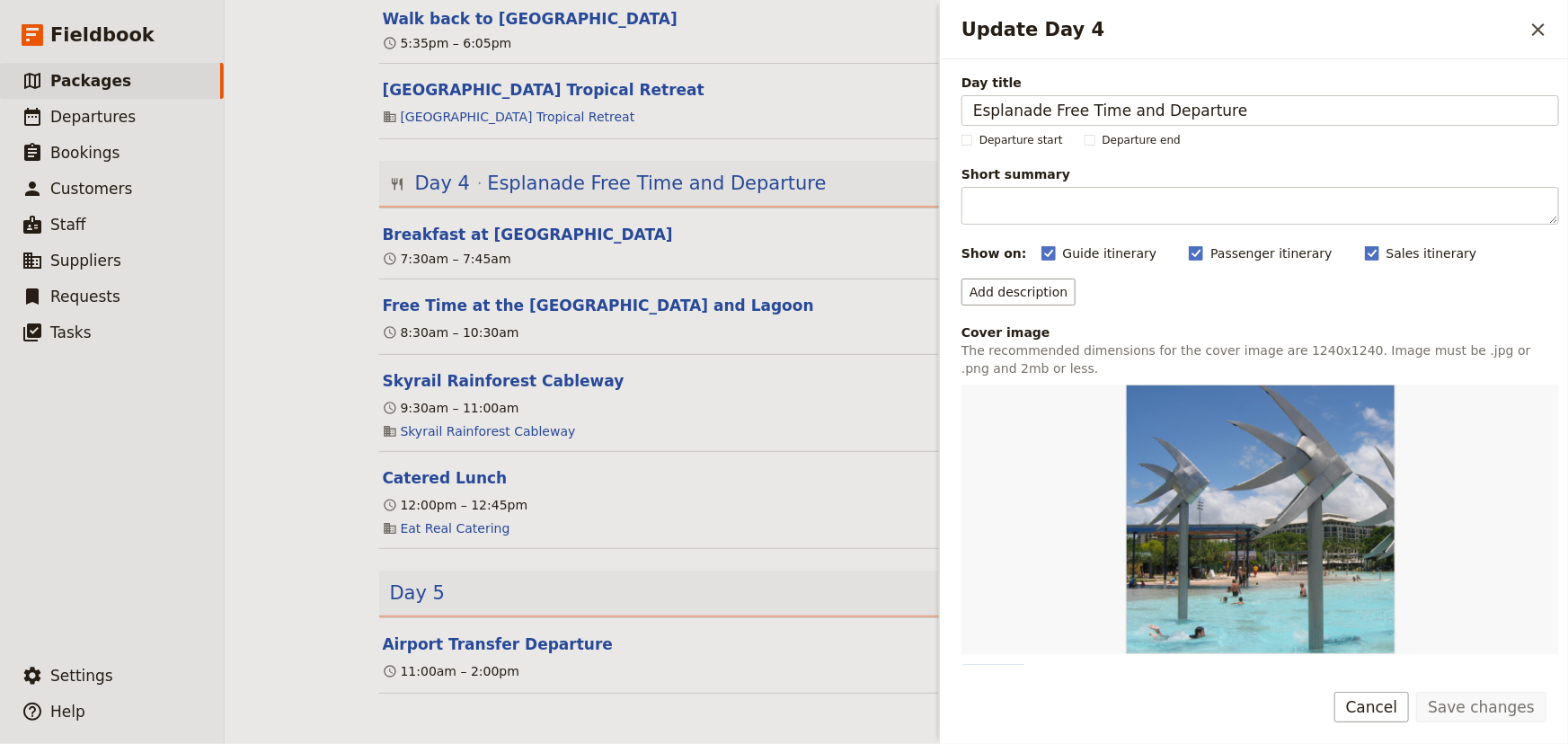
drag, startPoint x: 1248, startPoint y: 107, endPoint x: 879, endPoint y: 100, distance: 369.1
click at [879, 100] on div "[GEOGRAPHIC_DATA] - 2026 PROPOSAL B ​ 5 days / 4 nights 20 – 60 passengers 3 st…" at bounding box center [895, 372] width 1343 height 744
drag, startPoint x: 1296, startPoint y: 106, endPoint x: 1194, endPoint y: 102, distance: 102.1
click at [1295, 104] on input "Esplanade Free Time and Departure" at bounding box center [1260, 110] width 597 height 30
click at [1041, 108] on input "Esplanade Free Time and Departure" at bounding box center [1260, 110] width 597 height 30
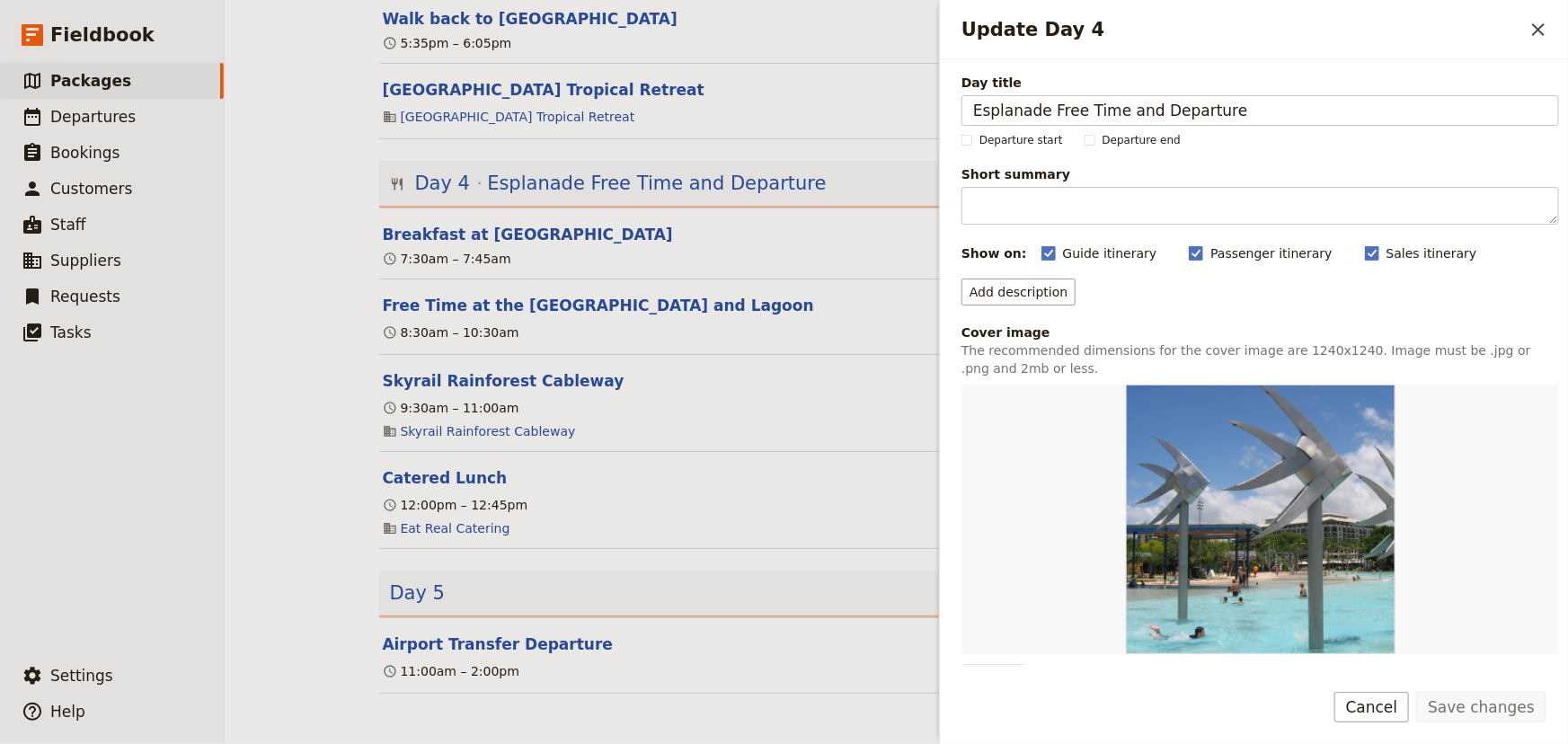
drag, startPoint x: 1049, startPoint y: 109, endPoint x: 1221, endPoint y: 126, distance: 172.8
click at [1221, 126] on div "Day title Esplanade Free Time and Departure Departure start Departure end Short…" at bounding box center [1260, 516] width 597 height 885
click at [418, 594] on span "Day 5" at bounding box center [417, 592] width 56 height 27
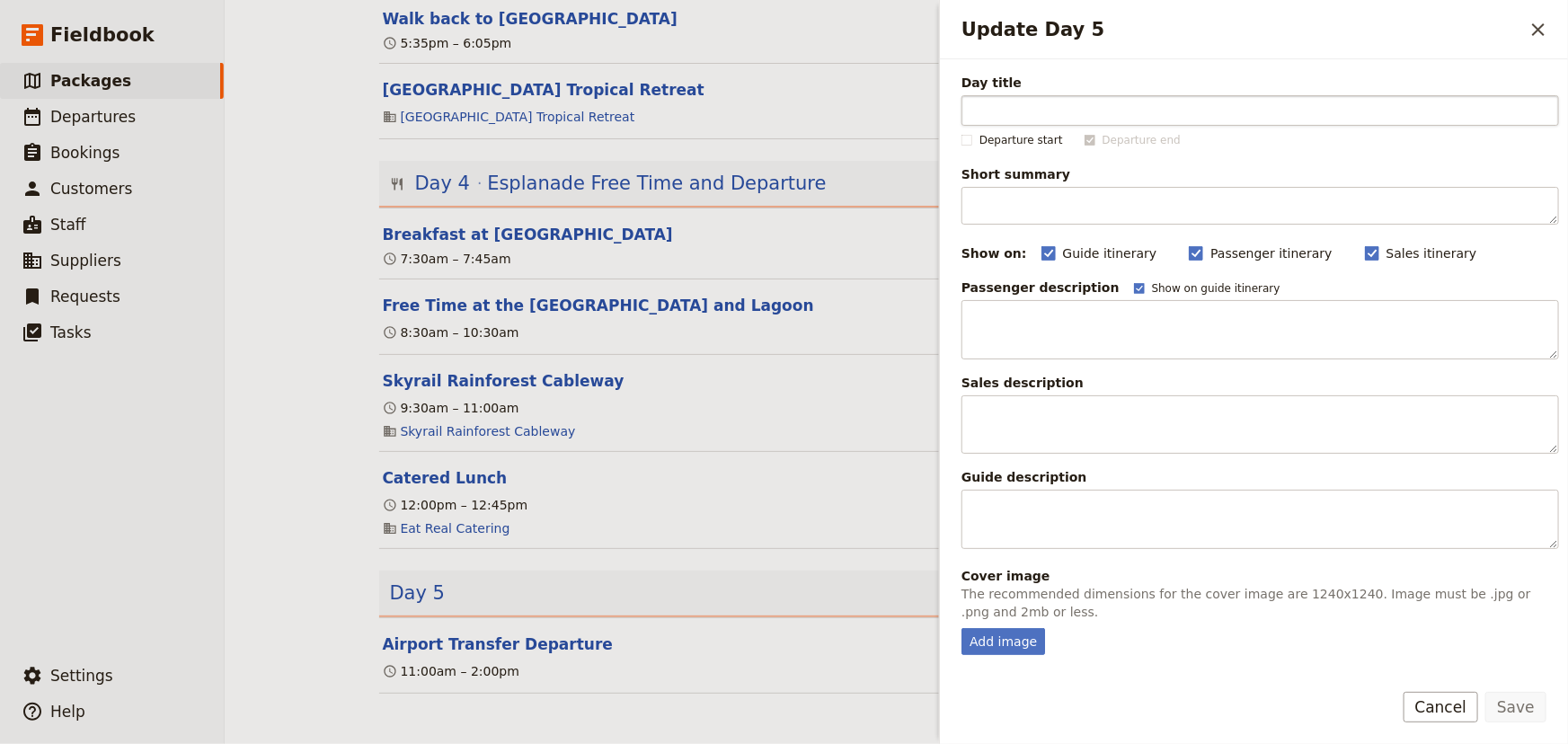
click at [1197, 103] on input "Day title" at bounding box center [1260, 110] width 597 height 30
type input "Free Time and Departure"
click at [1522, 700] on button "Save" at bounding box center [1516, 707] width 61 height 30
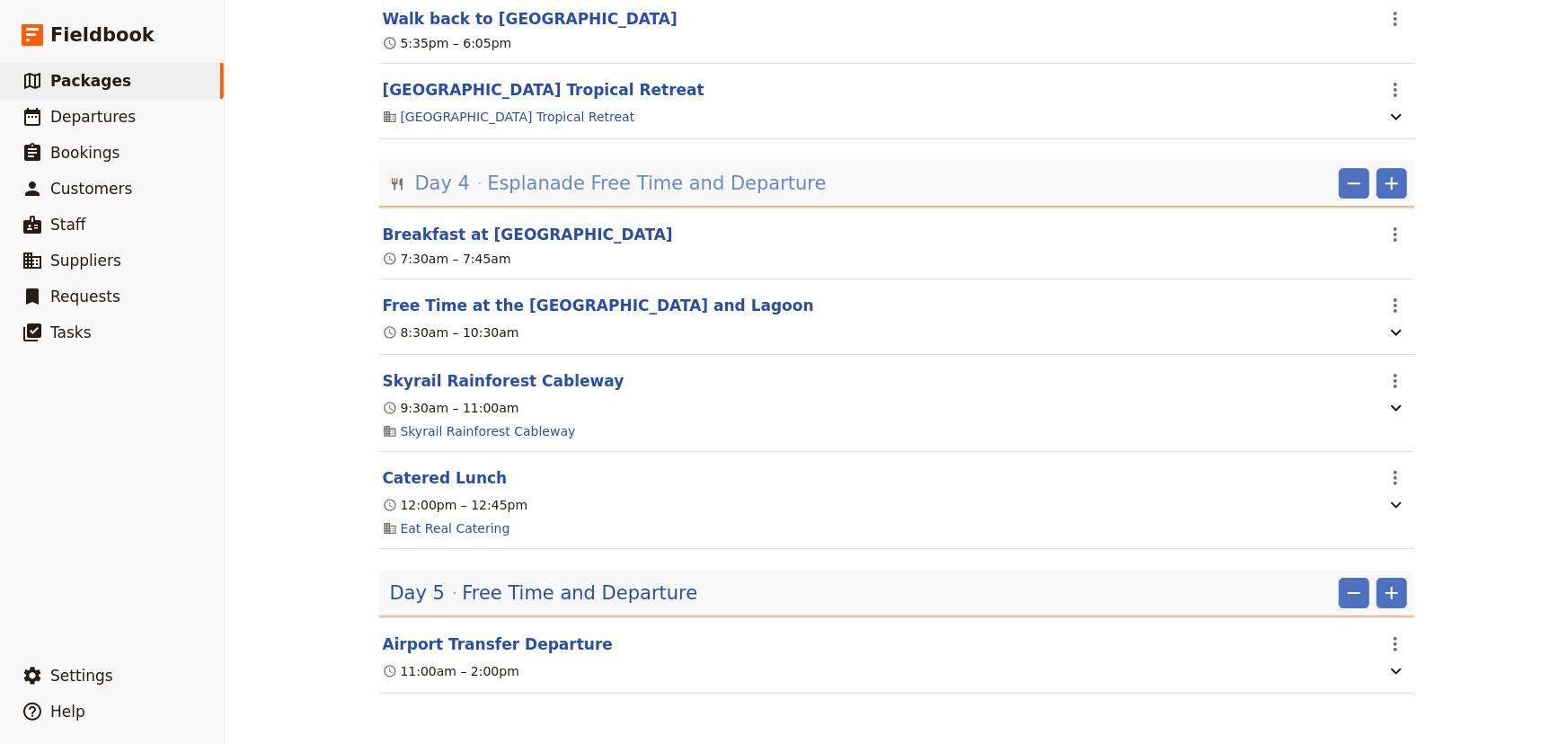
click at [619, 189] on span "Esplanade Free Time and Departure" at bounding box center [656, 183] width 338 height 27
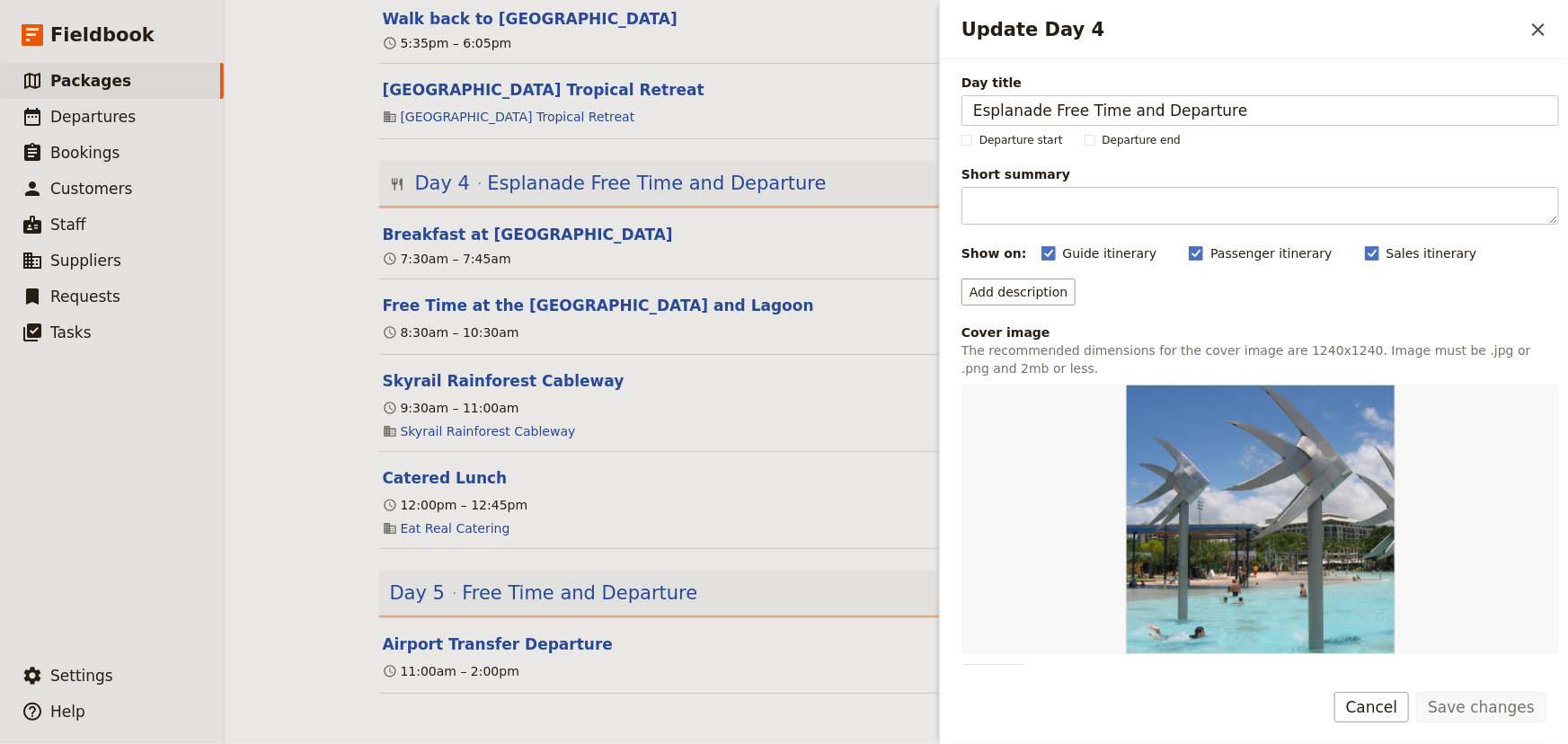
drag, startPoint x: 1305, startPoint y: 114, endPoint x: 826, endPoint y: 110, distance: 479.0
click at [826, 110] on div "[GEOGRAPHIC_DATA] - 2026 PROPOSAL B ​ 5 days / 4 nights 20 – 60 passengers 3 st…" at bounding box center [895, 372] width 1343 height 744
drag, startPoint x: 1333, startPoint y: 117, endPoint x: 1289, endPoint y: 118, distance: 44.0
click at [1289, 118] on input "Rainforest Cableway and National Park Guided Bushwalk" at bounding box center [1260, 110] width 597 height 30
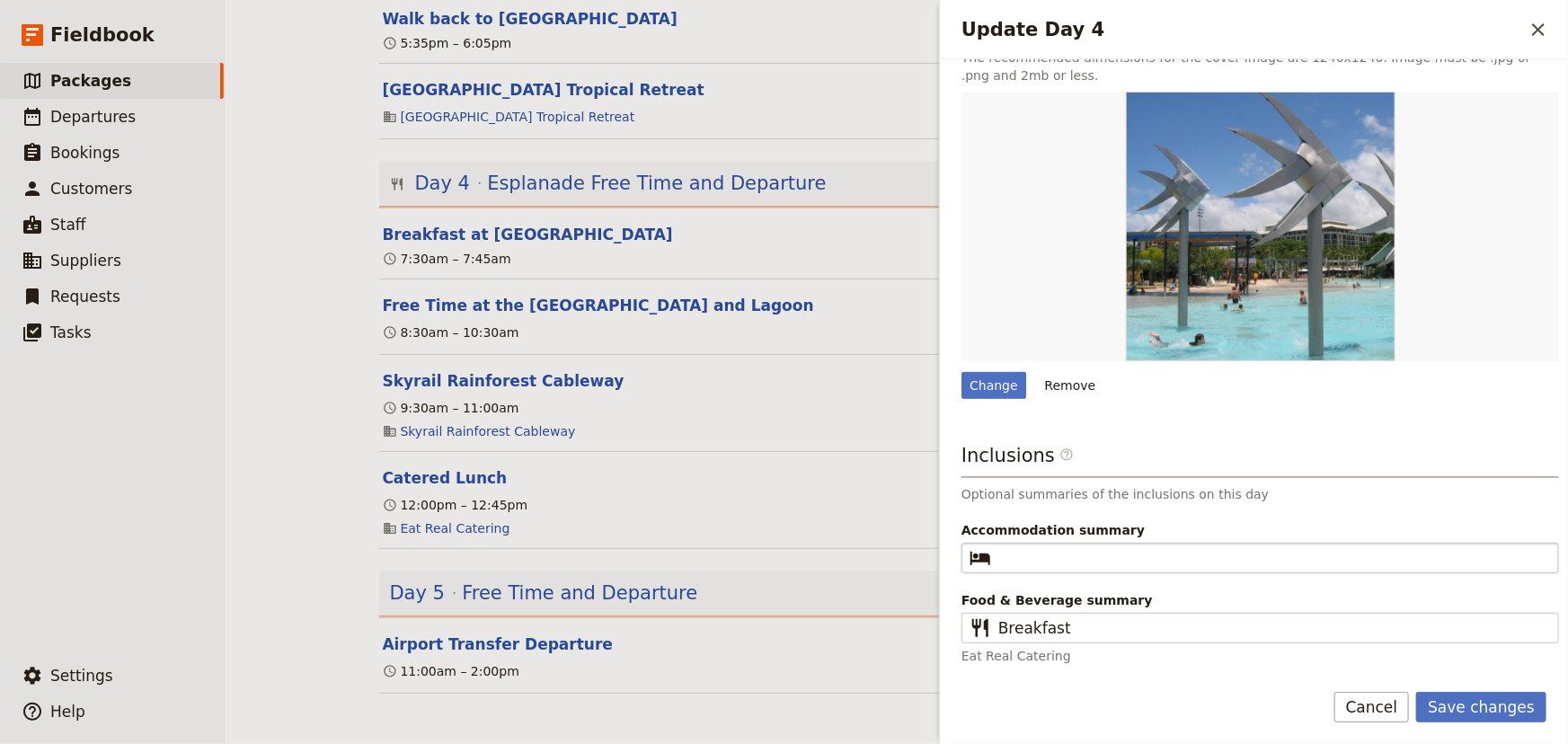
type input "Rainforest Cableway and National Park Guided Walk"
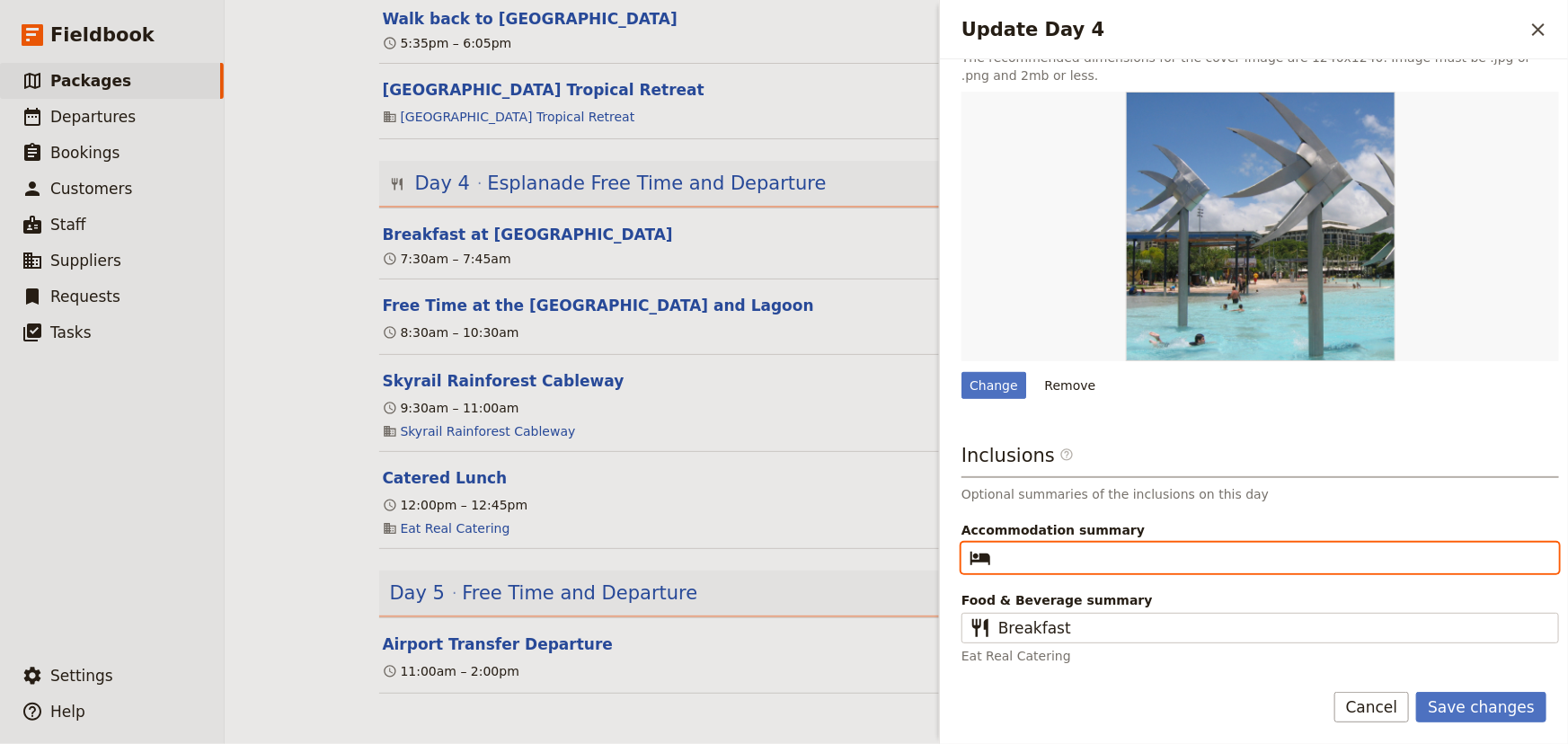
click at [1099, 558] on input "Accommodation summary ​" at bounding box center [1272, 557] width 549 height 21
click at [1042, 562] on input "Cairns3-star Hotel" at bounding box center [1272, 557] width 549 height 21
type input "Cairns 3-star Hotel"
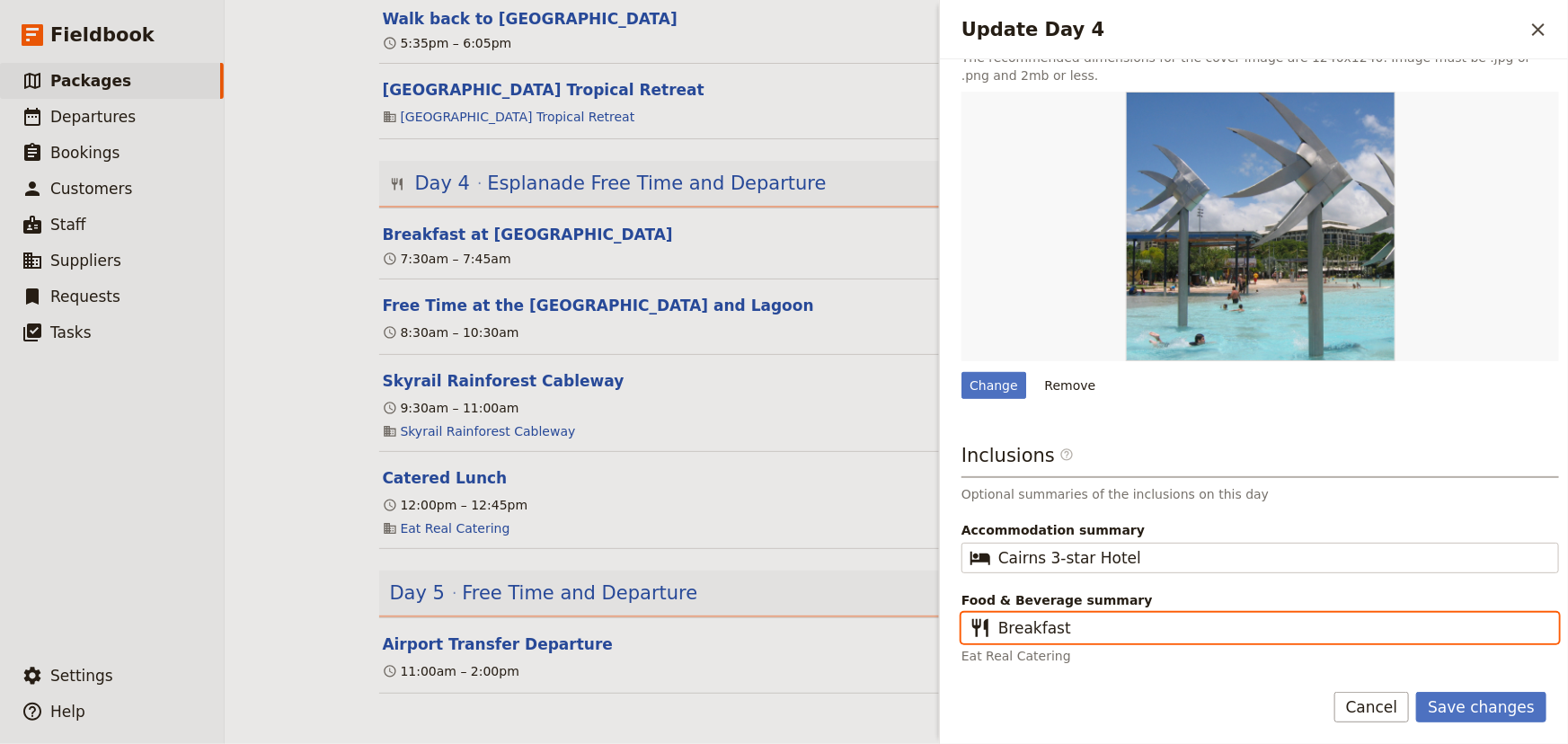
click at [1073, 630] on input "Breakfast" at bounding box center [1272, 627] width 549 height 21
type input "Breakfast, Lunch, Dinner"
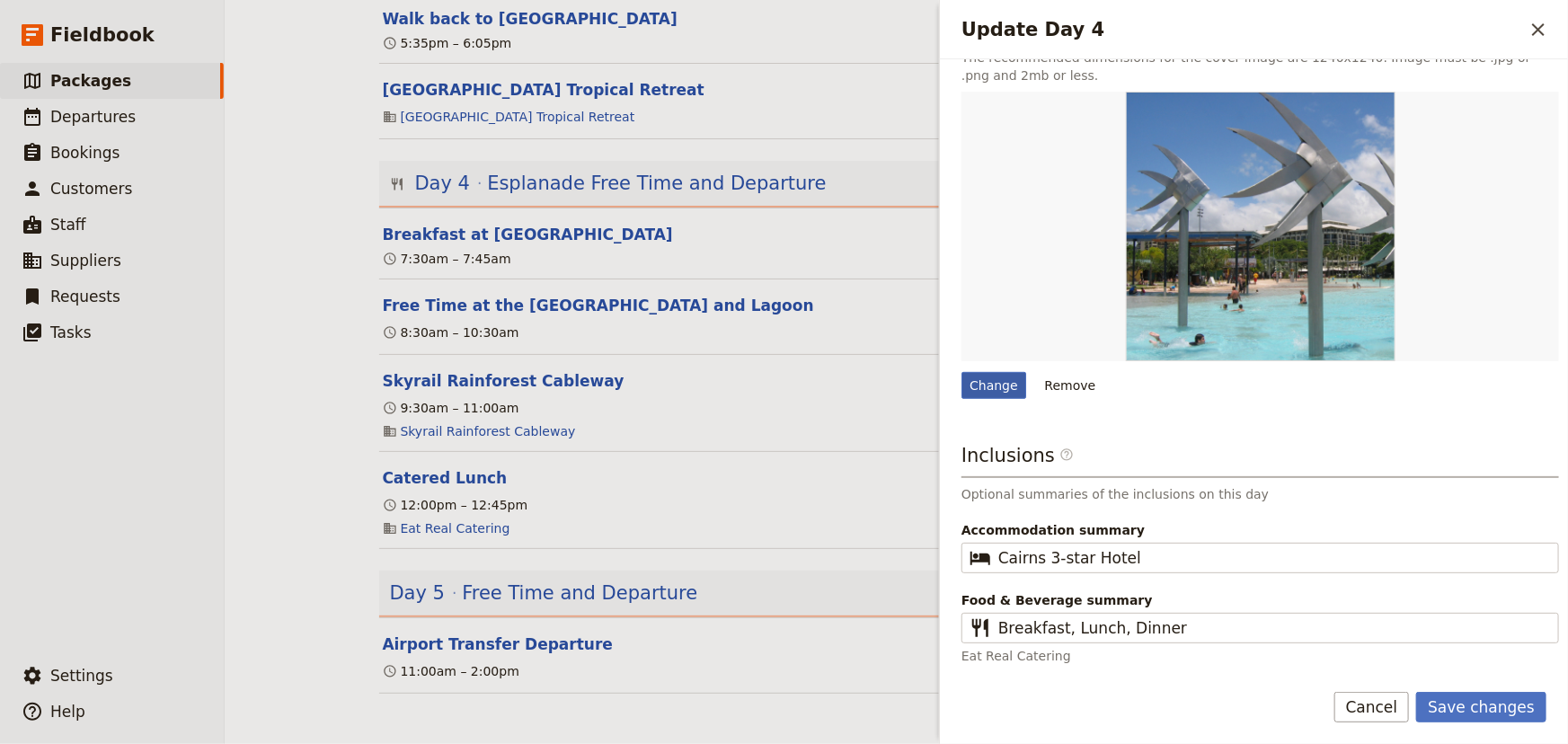
click at [992, 382] on div "Change" at bounding box center [994, 385] width 64 height 27
click at [961, 372] on input "Change" at bounding box center [960, 372] width 1 height 1
type input "C:\fakepath\skyrail1b.jpg"
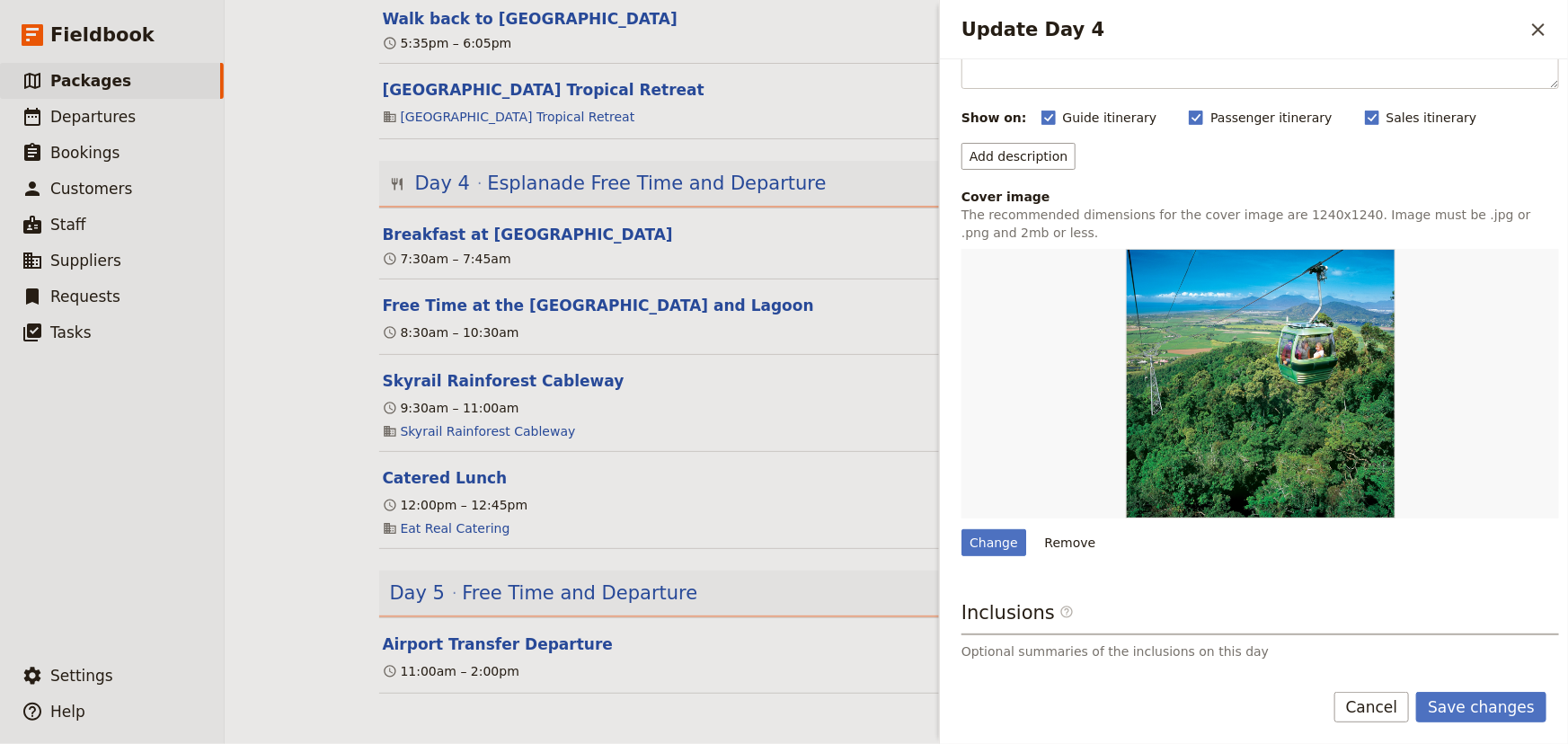
scroll to position [271, 0]
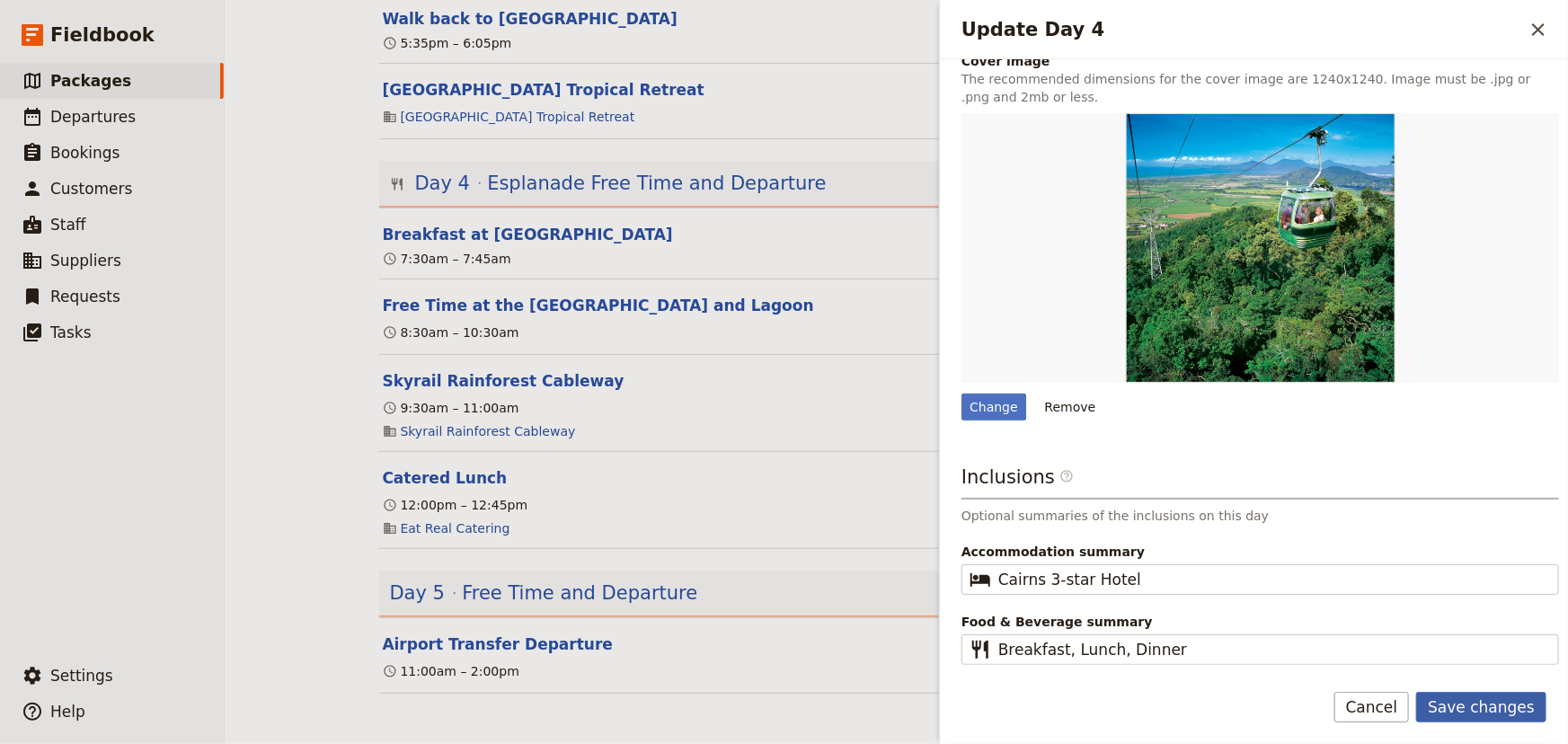
click at [1514, 702] on button "Save changes" at bounding box center [1481, 707] width 131 height 30
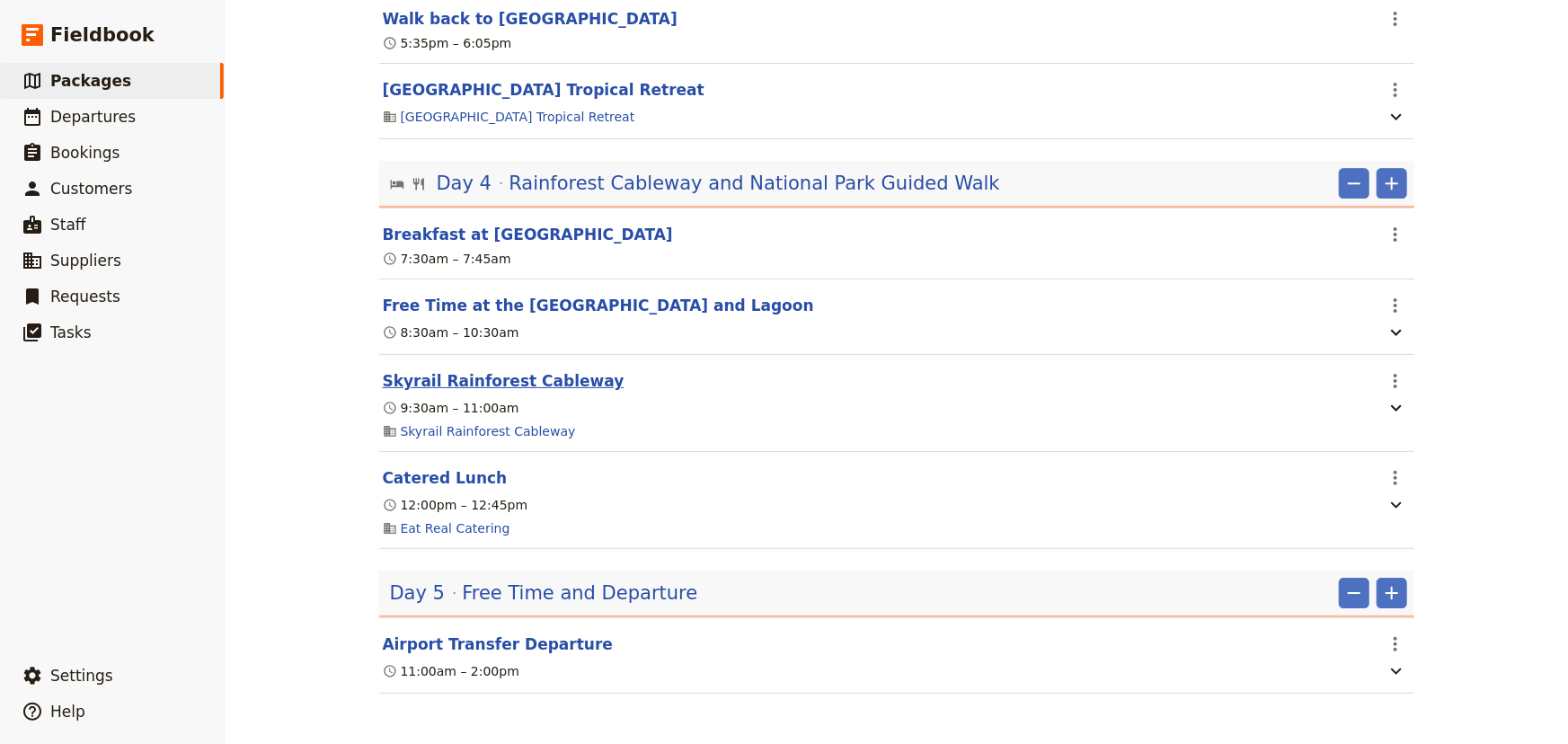
click at [476, 371] on button "Skyrail Rainforest Cableway" at bounding box center [503, 381] width 242 height 21
select select "4"
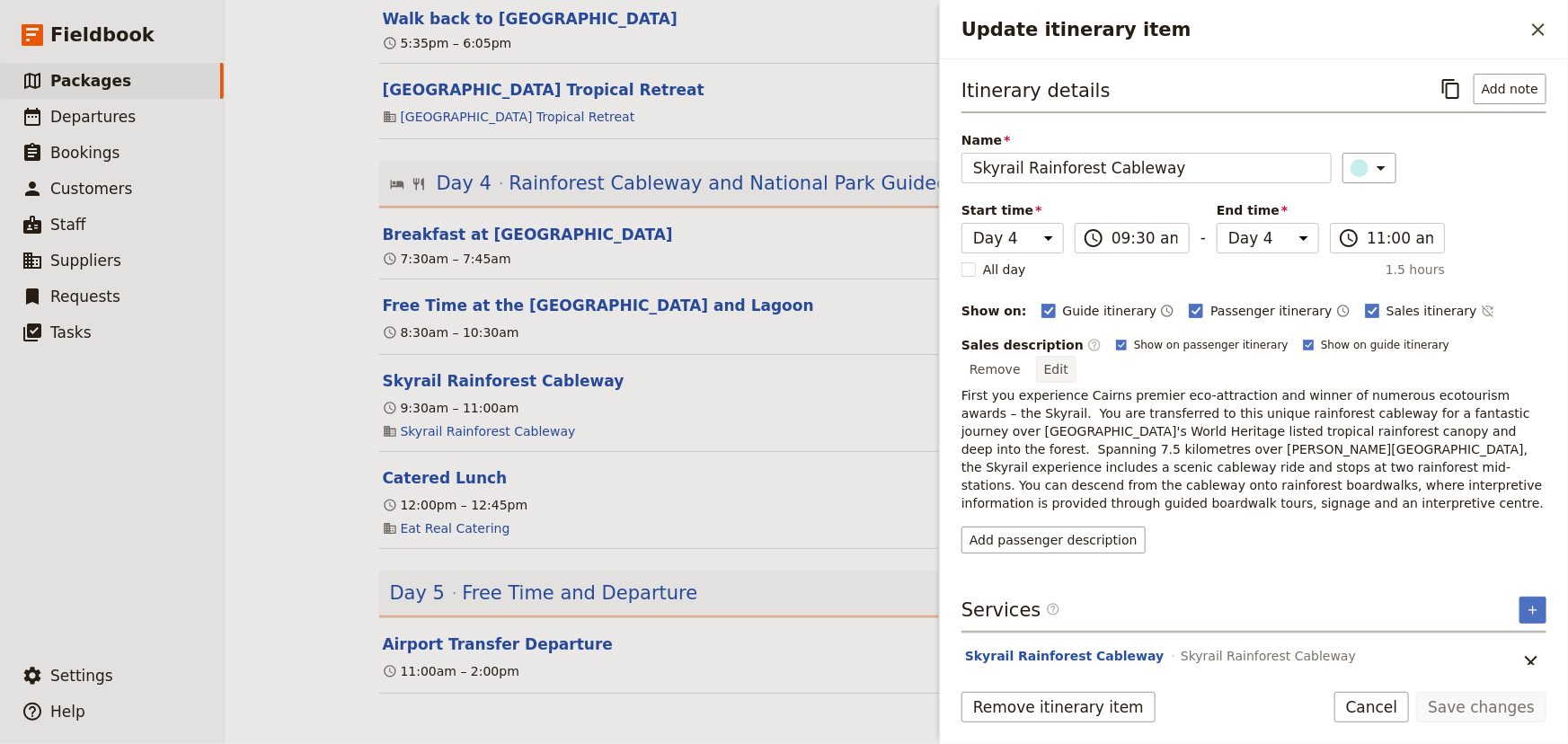
click at [1076, 356] on button "Edit" at bounding box center [1056, 369] width 40 height 27
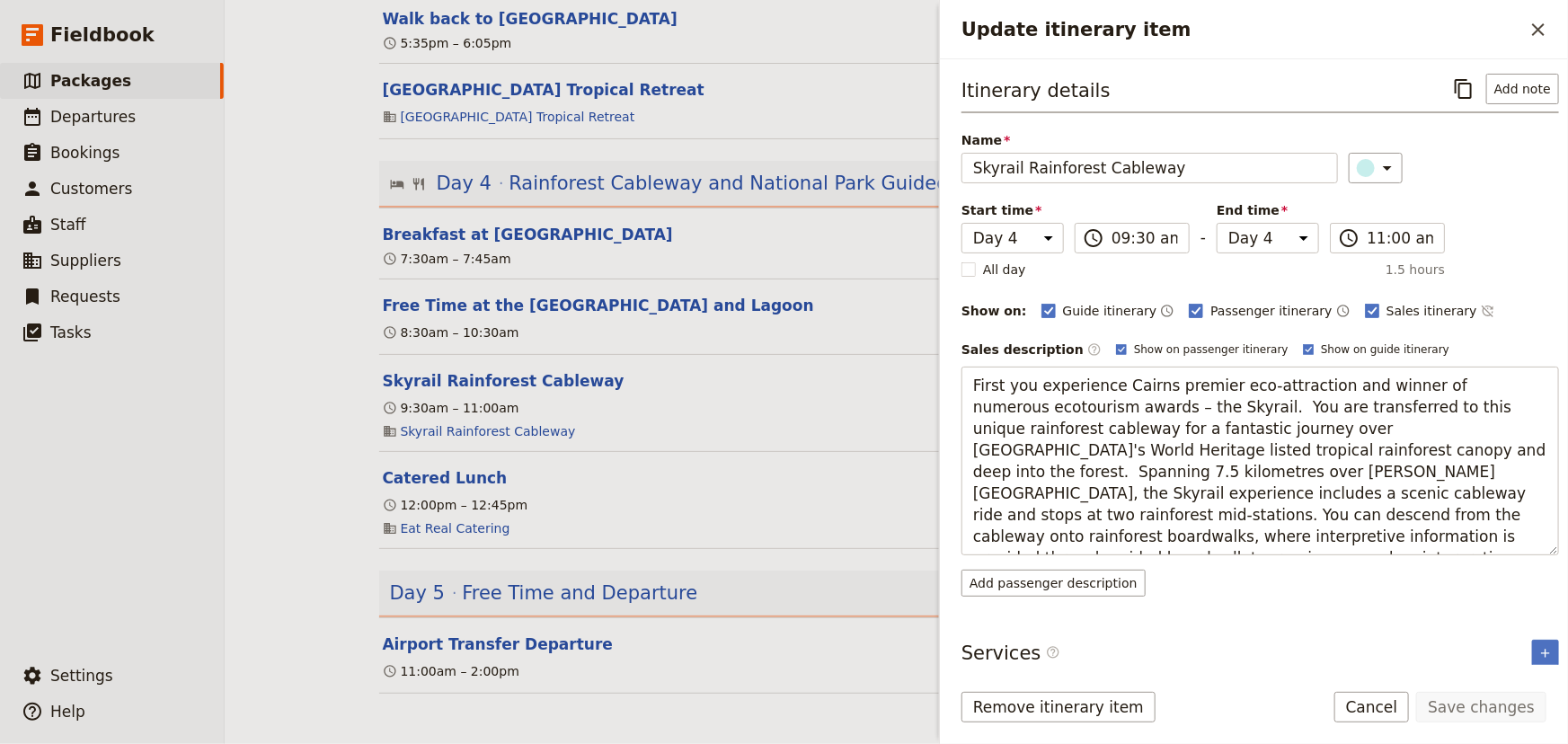
drag, startPoint x: 1001, startPoint y: 385, endPoint x: 952, endPoint y: 386, distance: 49.0
click at [952, 386] on div "Itinerary details ​ Add note Name Skyrail Rainforest Cableway ​ Start time Day …" at bounding box center [1253, 362] width 628 height 606
click at [1202, 408] on textarea "[DATE] you experience Cairns premier eco-attraction and winner of numerous ecot…" at bounding box center [1260, 461] width 597 height 189
click at [1271, 453] on textarea "[DATE] you experience Cairns premier eco-attraction and winner of numerous ecot…" at bounding box center [1260, 461] width 597 height 189
type textarea "[DATE] you experience Cairns premier eco-attraction and winner of numerous ecot…"
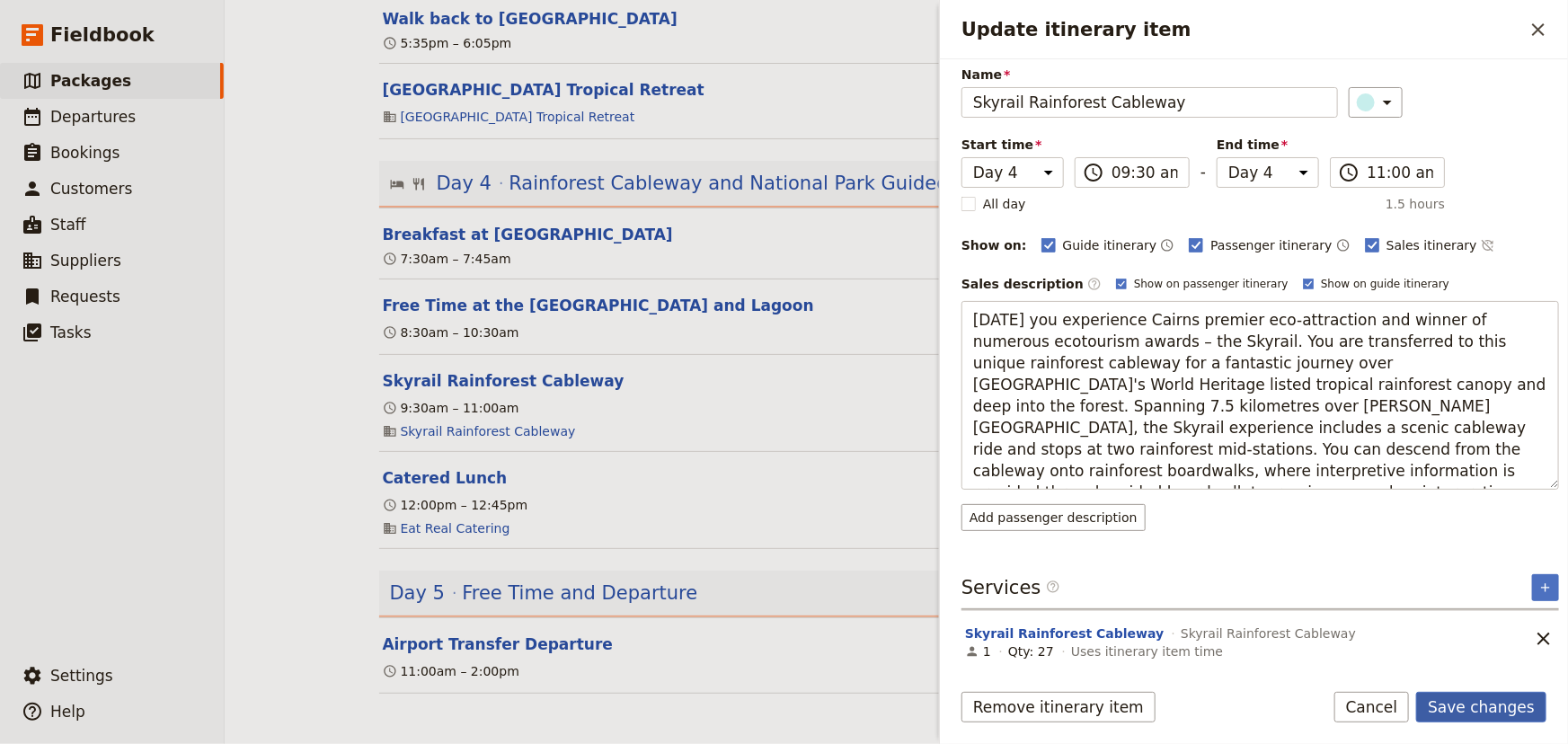
scroll to position [0, 0]
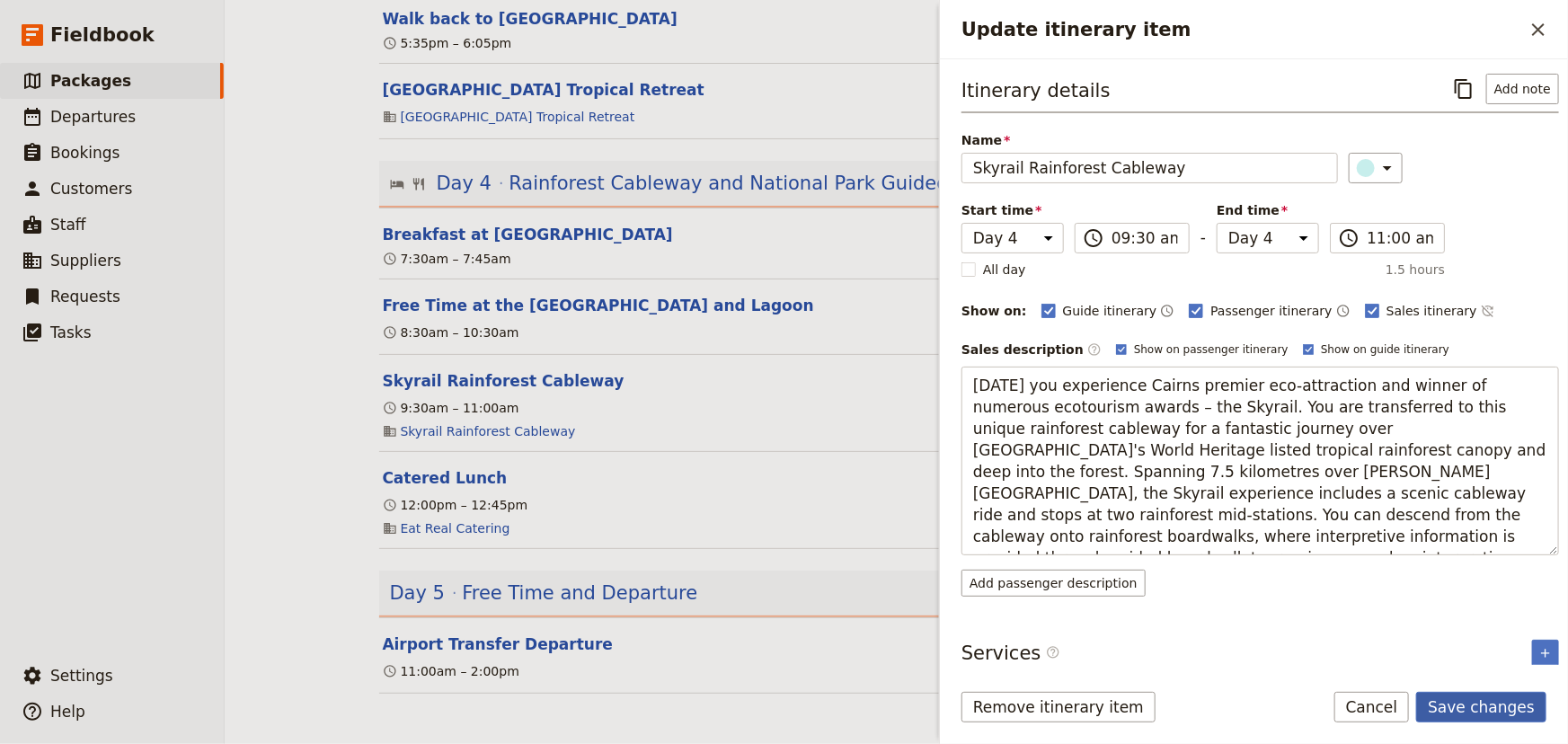
click at [1486, 704] on button "Save changes" at bounding box center [1481, 707] width 131 height 30
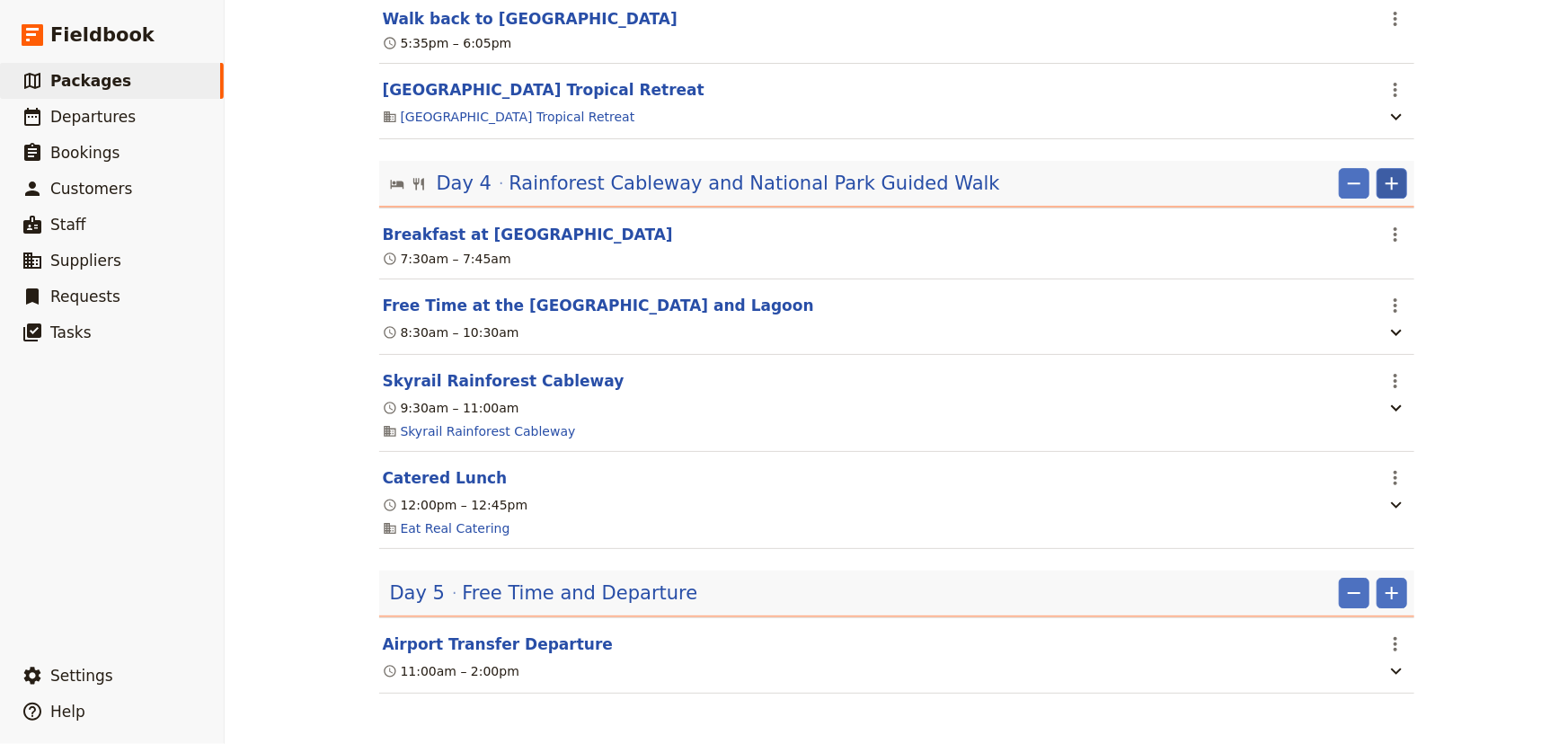
click at [1390, 189] on icon "Add" at bounding box center [1391, 183] width 21 height 21
click at [1369, 222] on span "Add itinerary item" at bounding box center [1332, 223] width 114 height 18
select select "4"
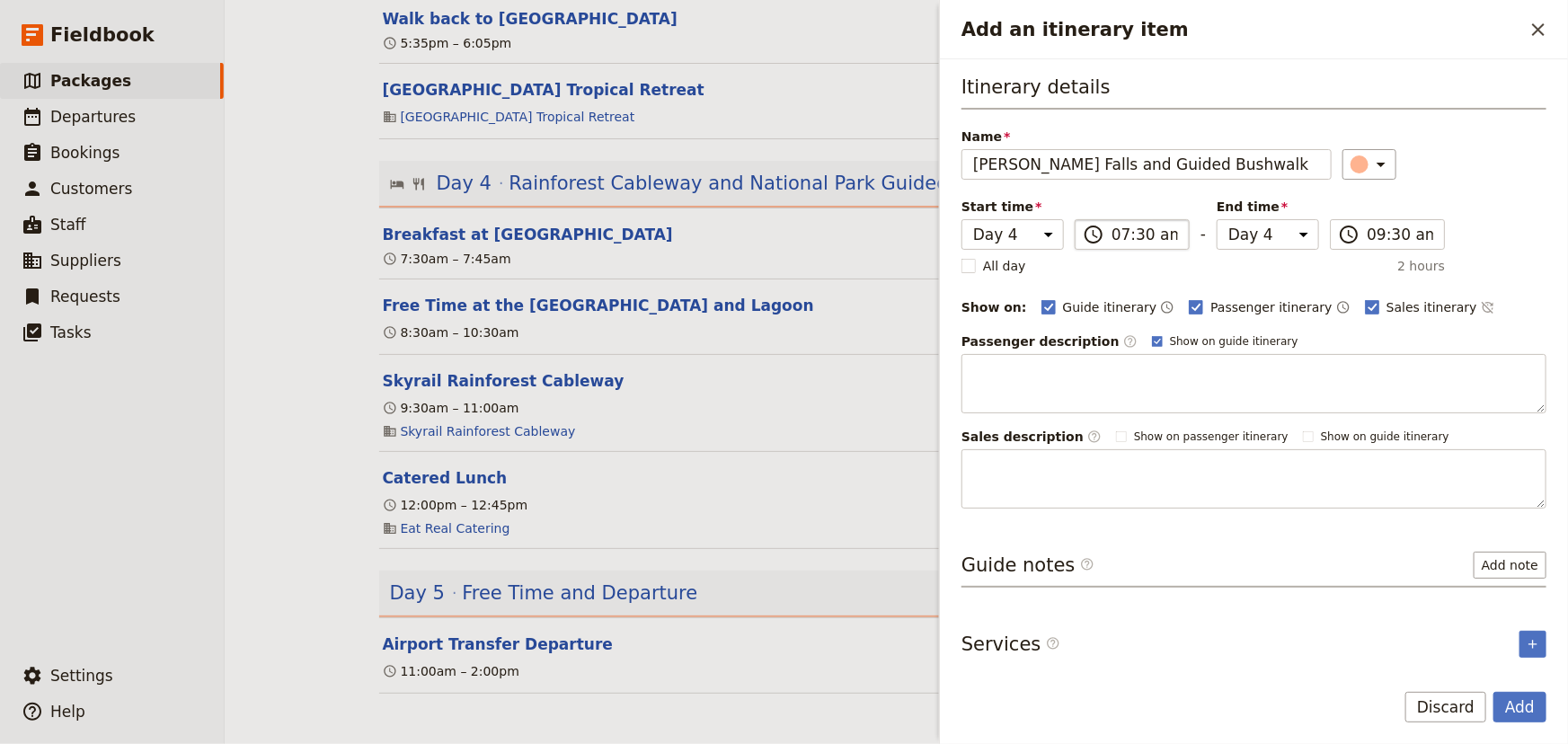
type input "[PERSON_NAME] Falls and Guided Bushwalk"
click at [1163, 243] on input "07:30 am" at bounding box center [1144, 234] width 66 height 21
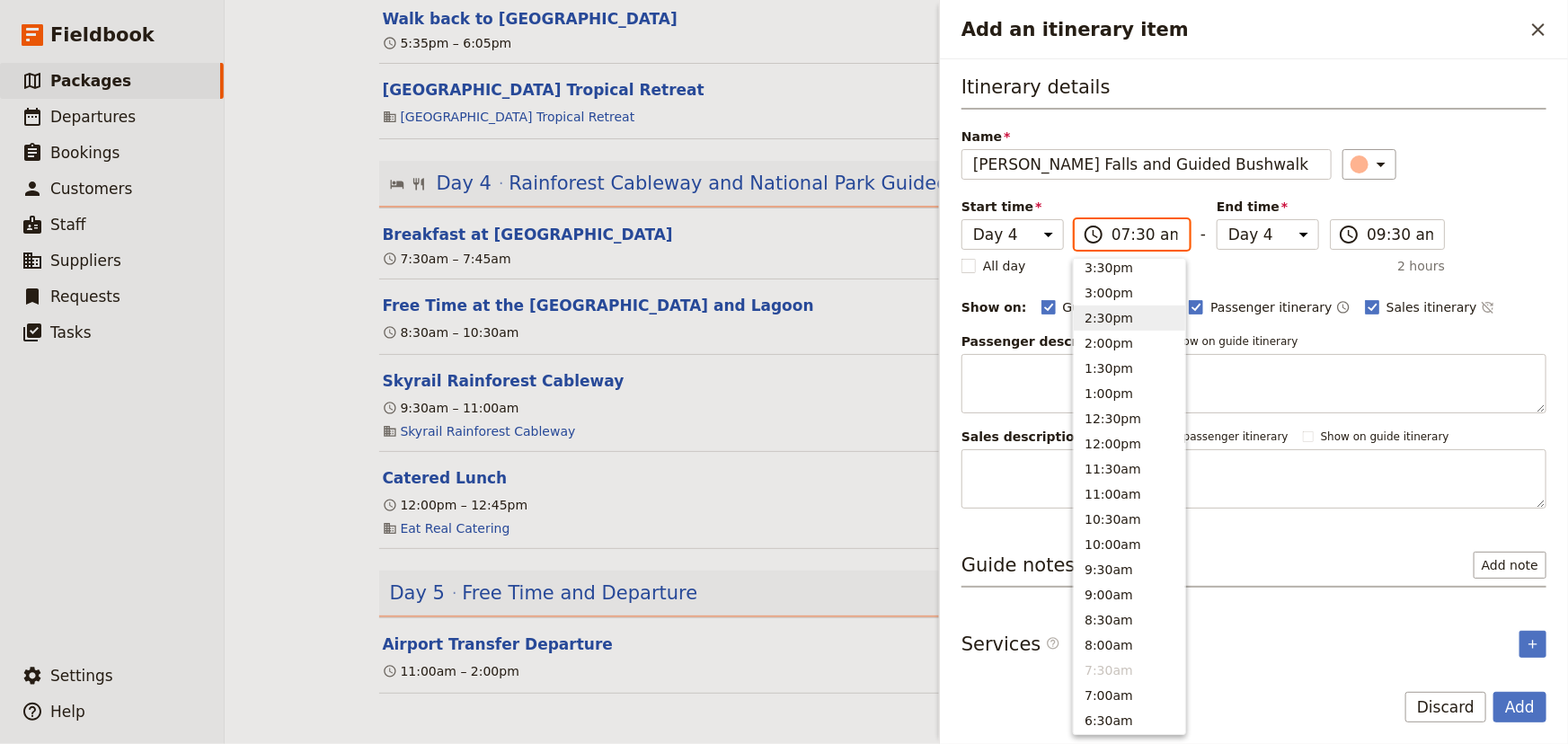
scroll to position [324, 0]
click at [1122, 474] on button "1:00pm" at bounding box center [1129, 479] width 111 height 25
type input "01:00 pm"
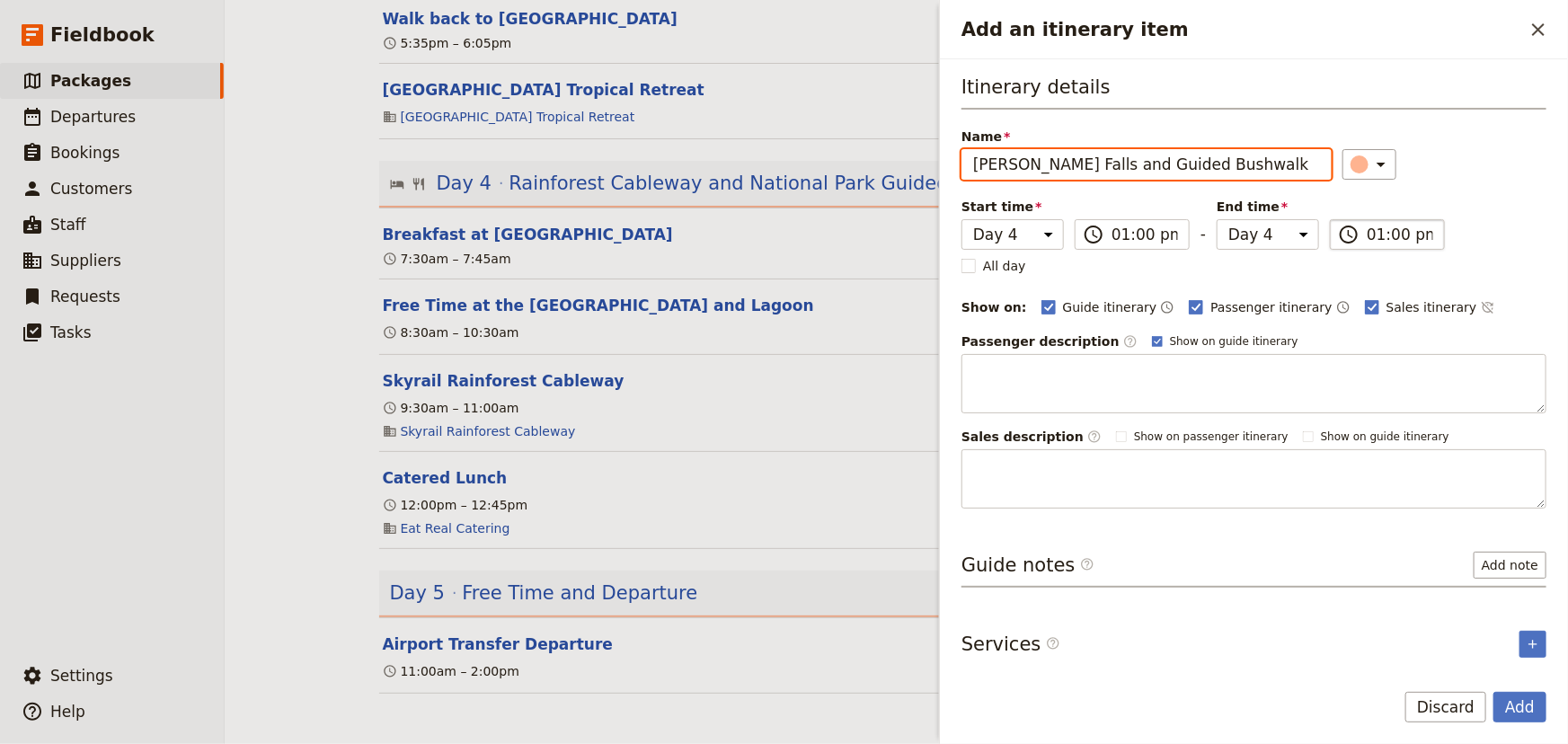
click at [1386, 233] on input "01:00 pm" at bounding box center [1400, 234] width 66 height 21
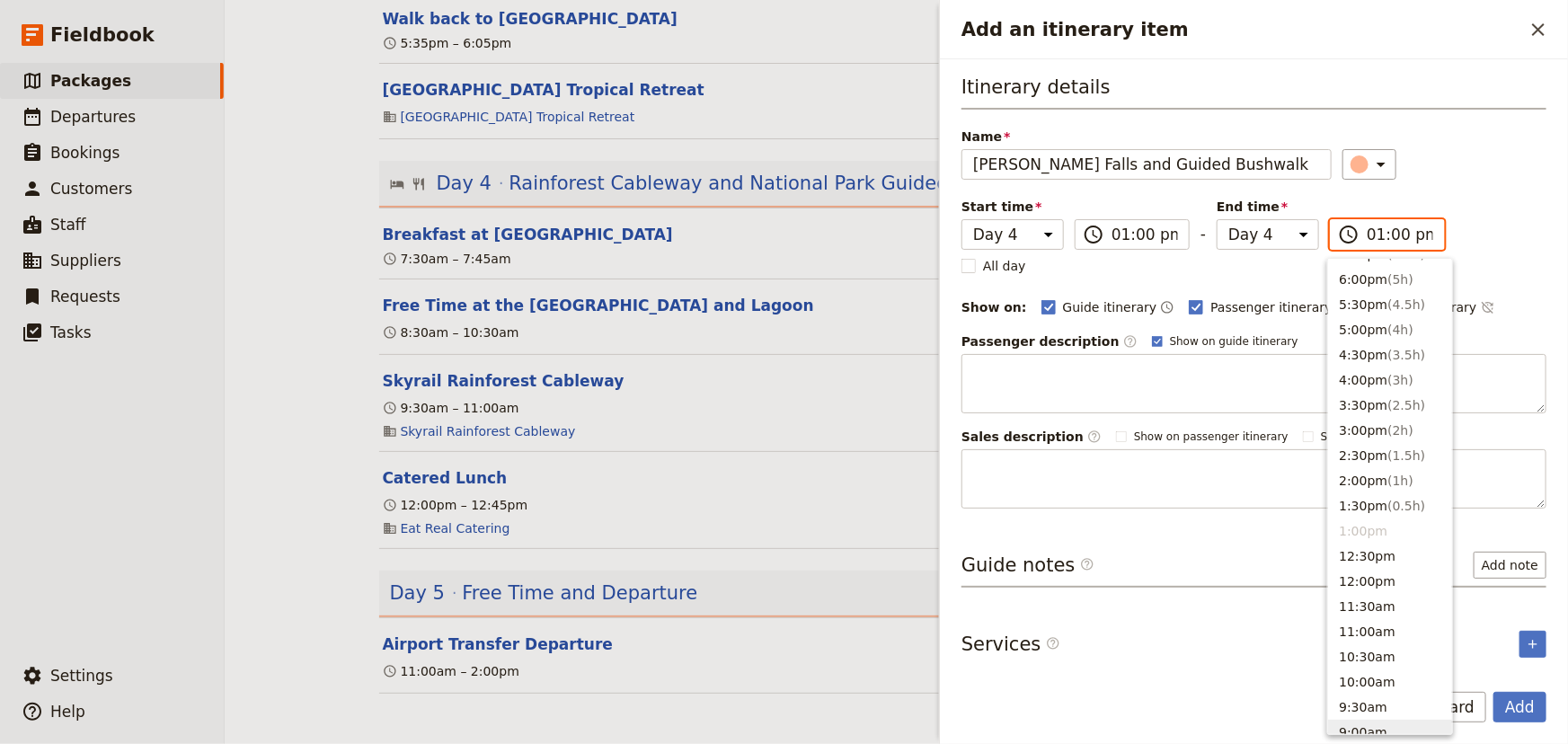
scroll to position [259, 0]
click at [1387, 448] on span "( 2h )" at bounding box center [1400, 443] width 26 height 15
type input "03:00 pm"
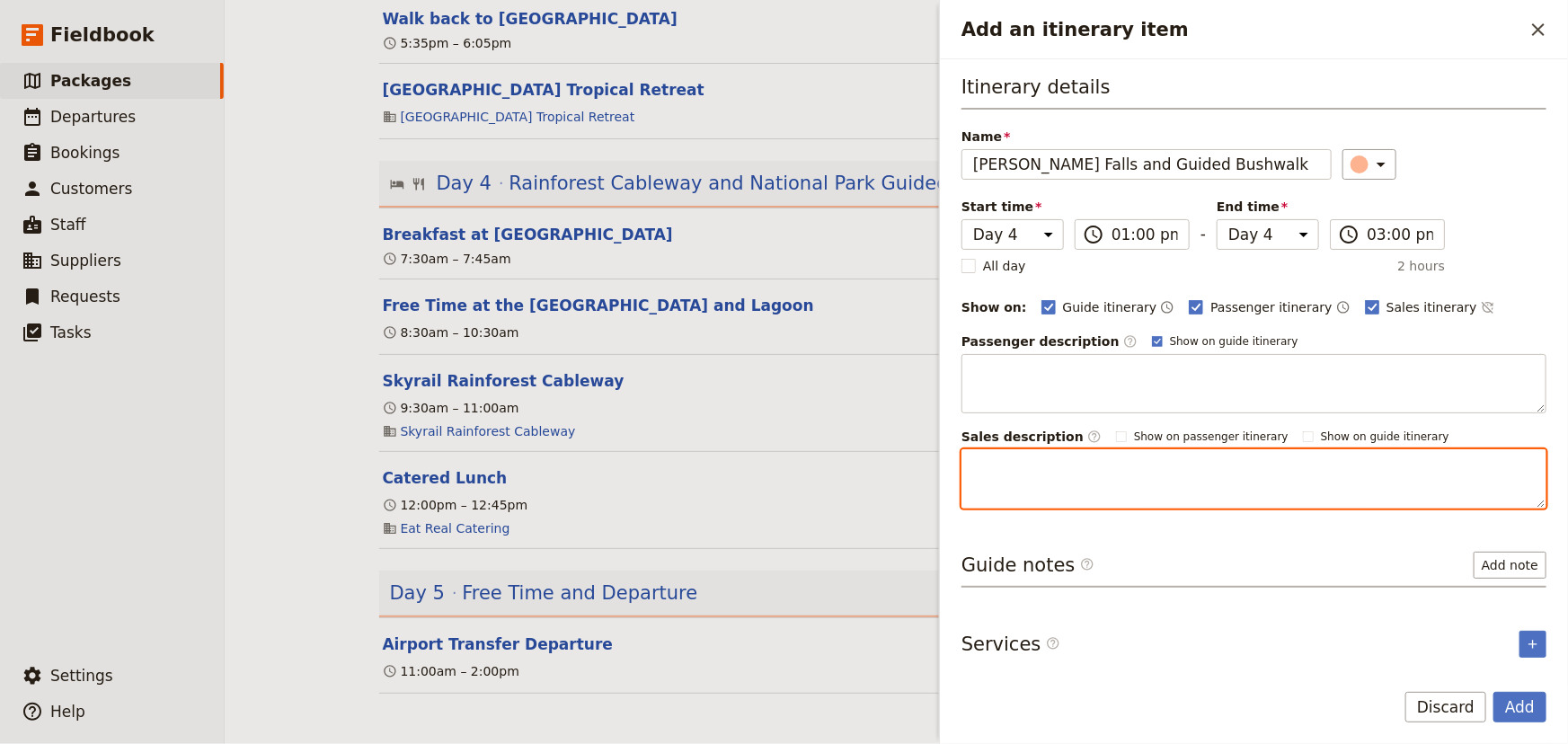
click at [1369, 478] on textarea "Add an itinerary item" at bounding box center [1254, 479] width 585 height 60
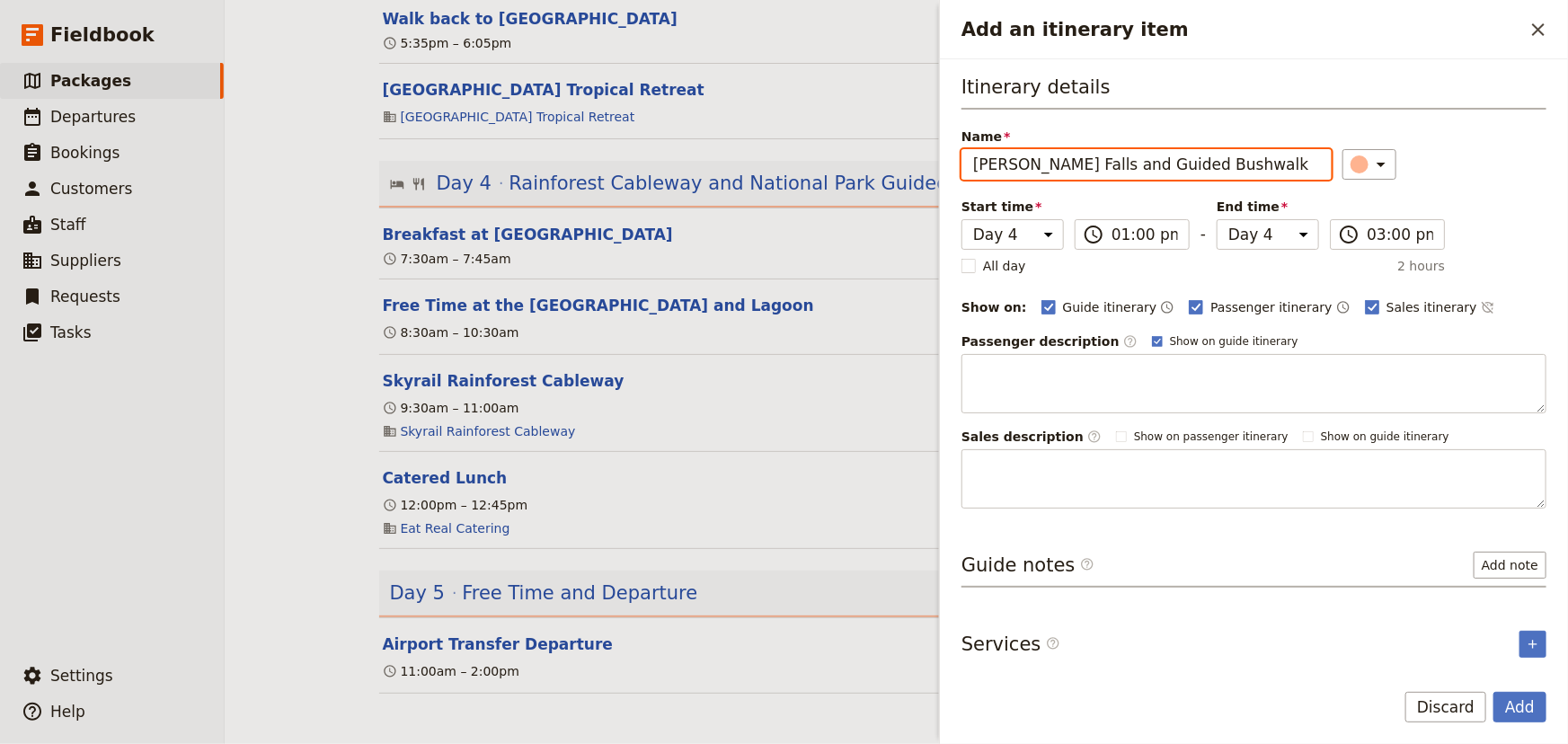
click at [1028, 441] on label "Sales description ​" at bounding box center [1031, 437] width 140 height 18
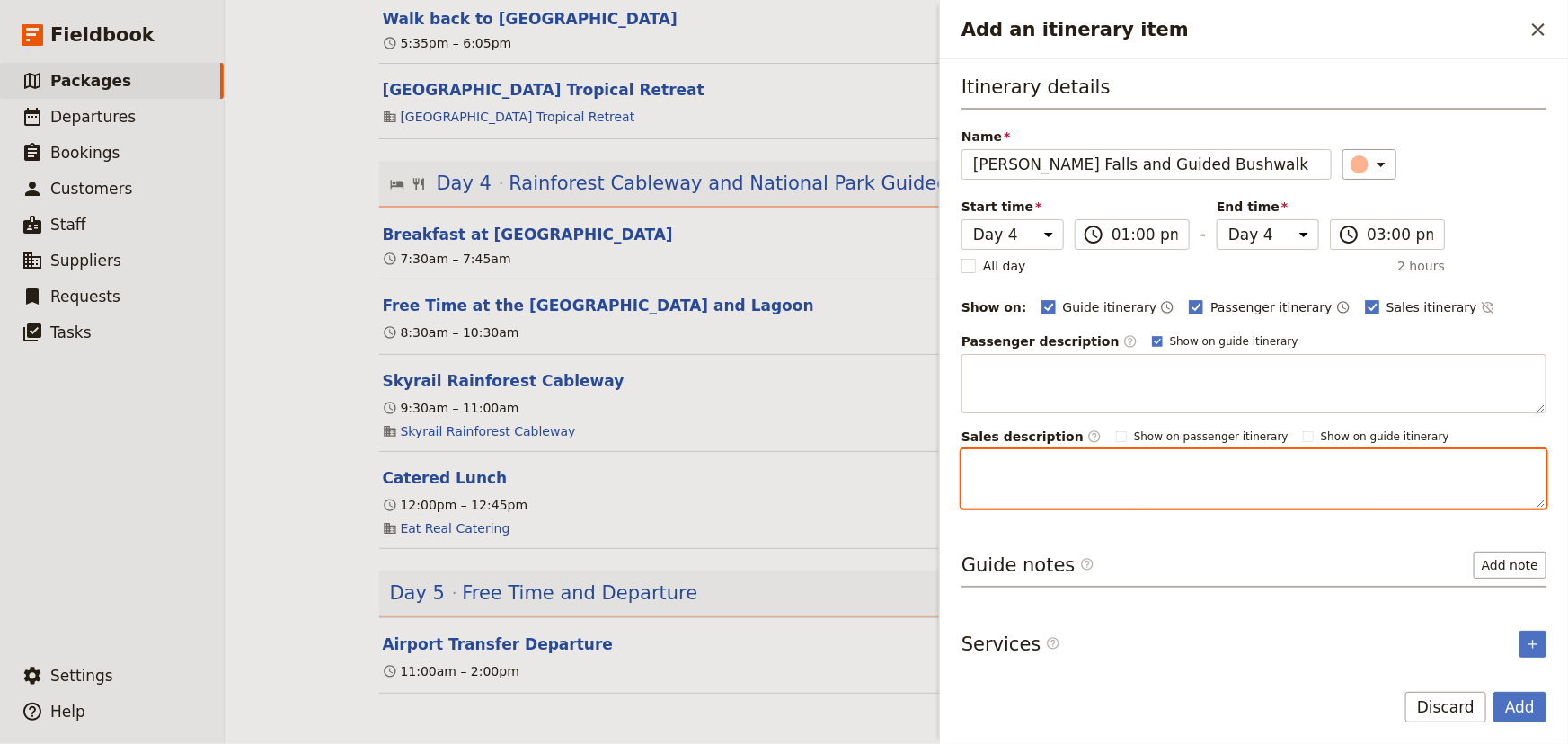
click at [1008, 497] on textarea "Add an itinerary item" at bounding box center [1254, 479] width 585 height 60
paste textarea "In the World Heritage rainforest surrounding [GEOGRAPHIC_DATA] there is a colle…"
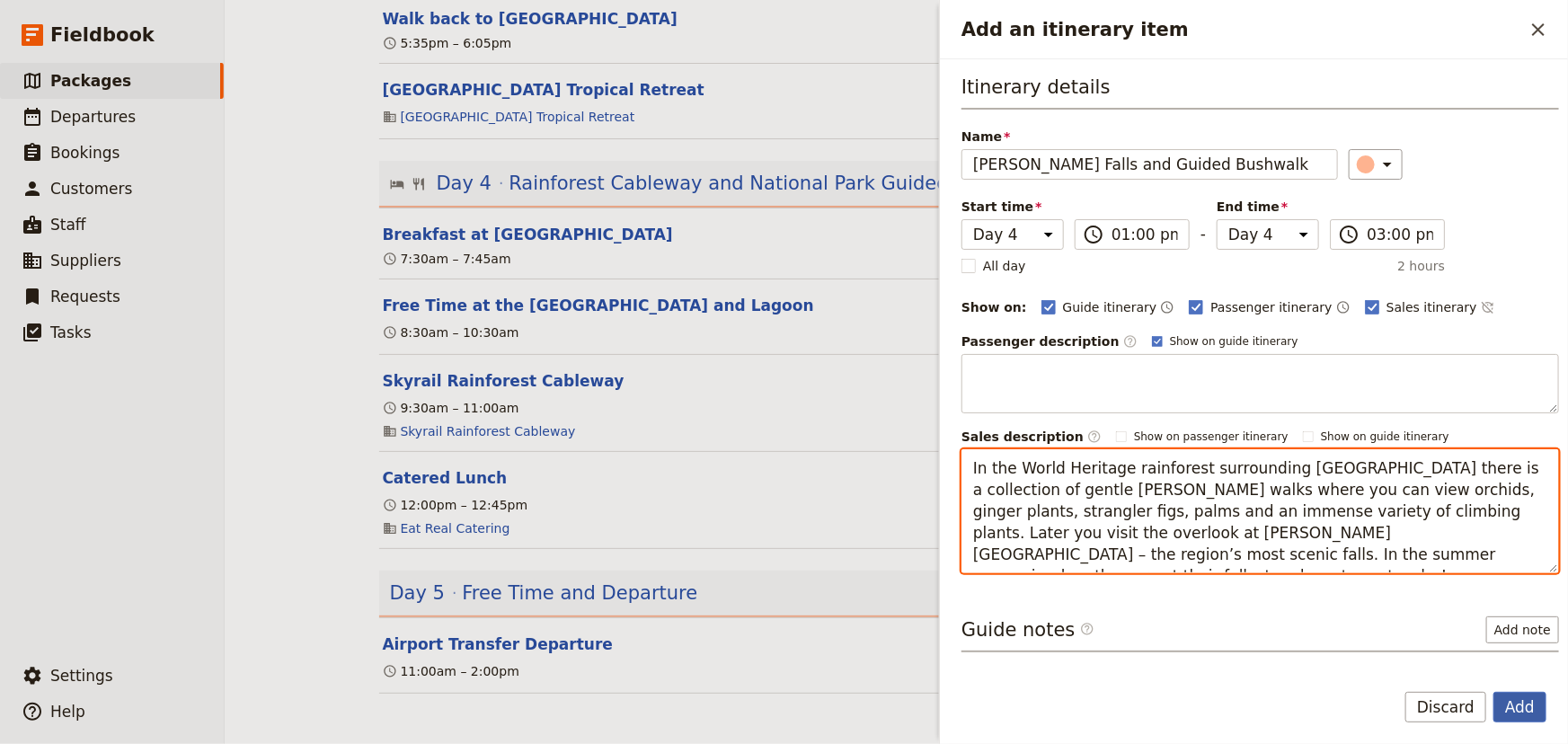
type textarea "In the World Heritage rainforest surrounding [GEOGRAPHIC_DATA] there is a colle…"
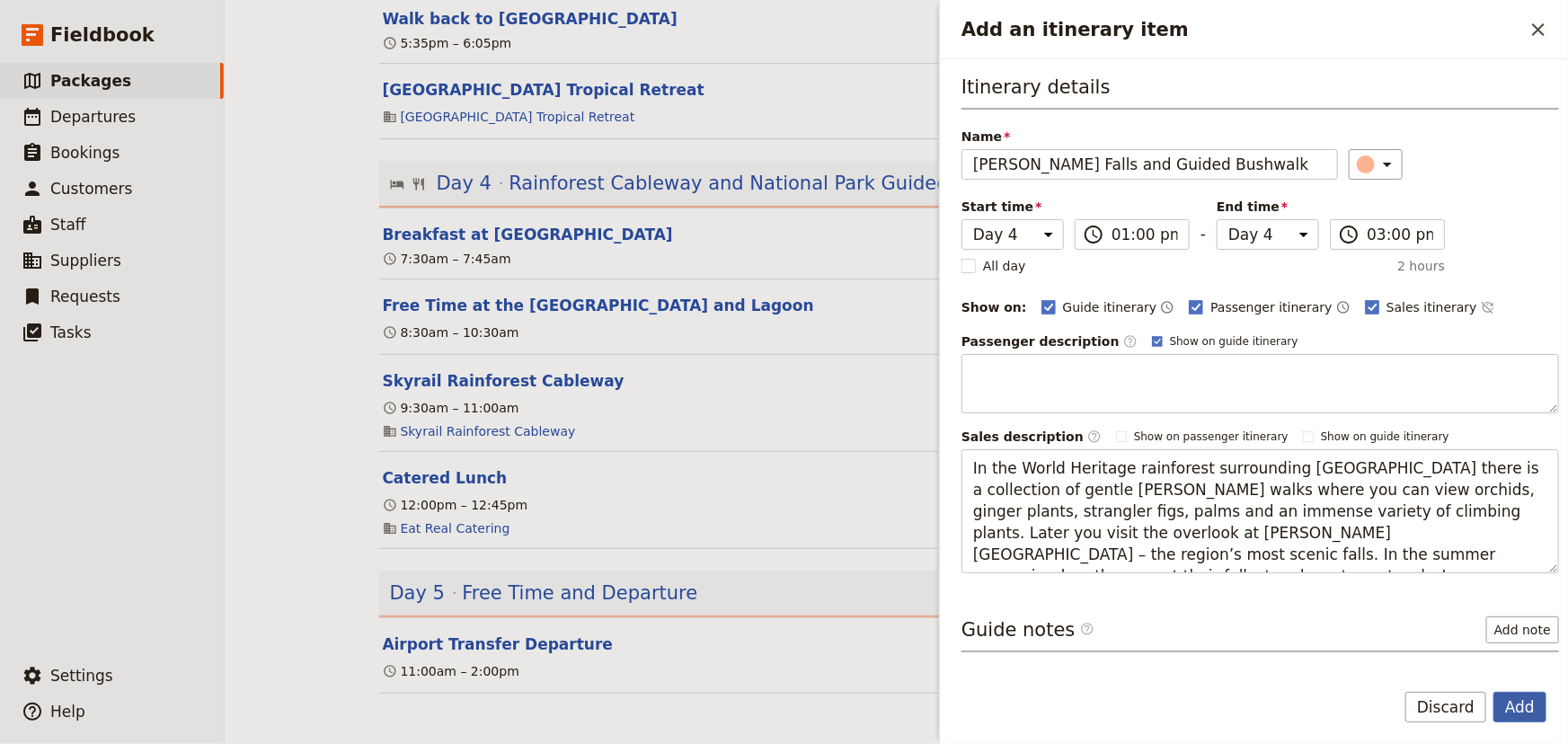
click at [1516, 696] on button "Add" at bounding box center [1519, 707] width 53 height 30
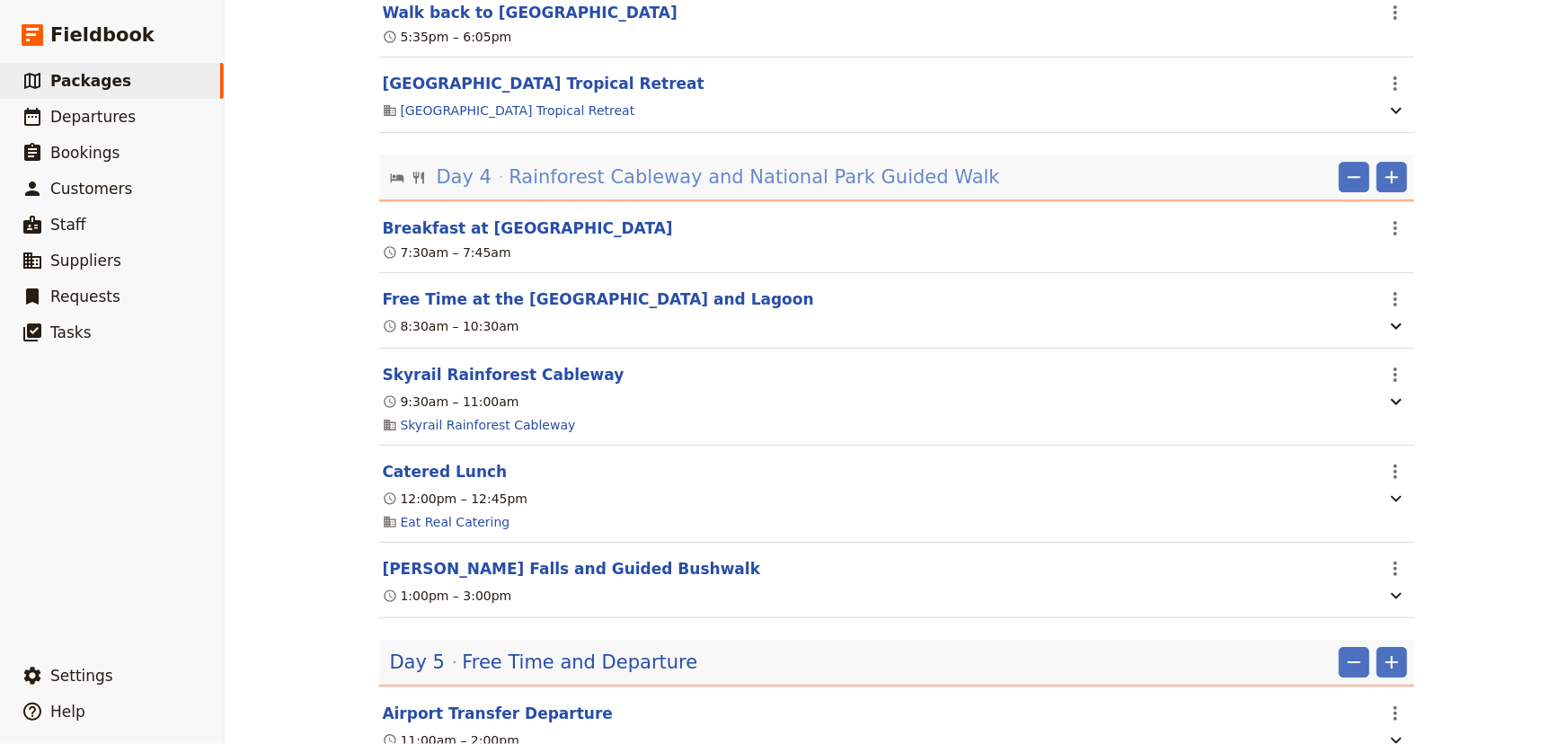
click at [874, 182] on span "Rainforest Cableway and National Park Guided Walk" at bounding box center [754, 177] width 491 height 27
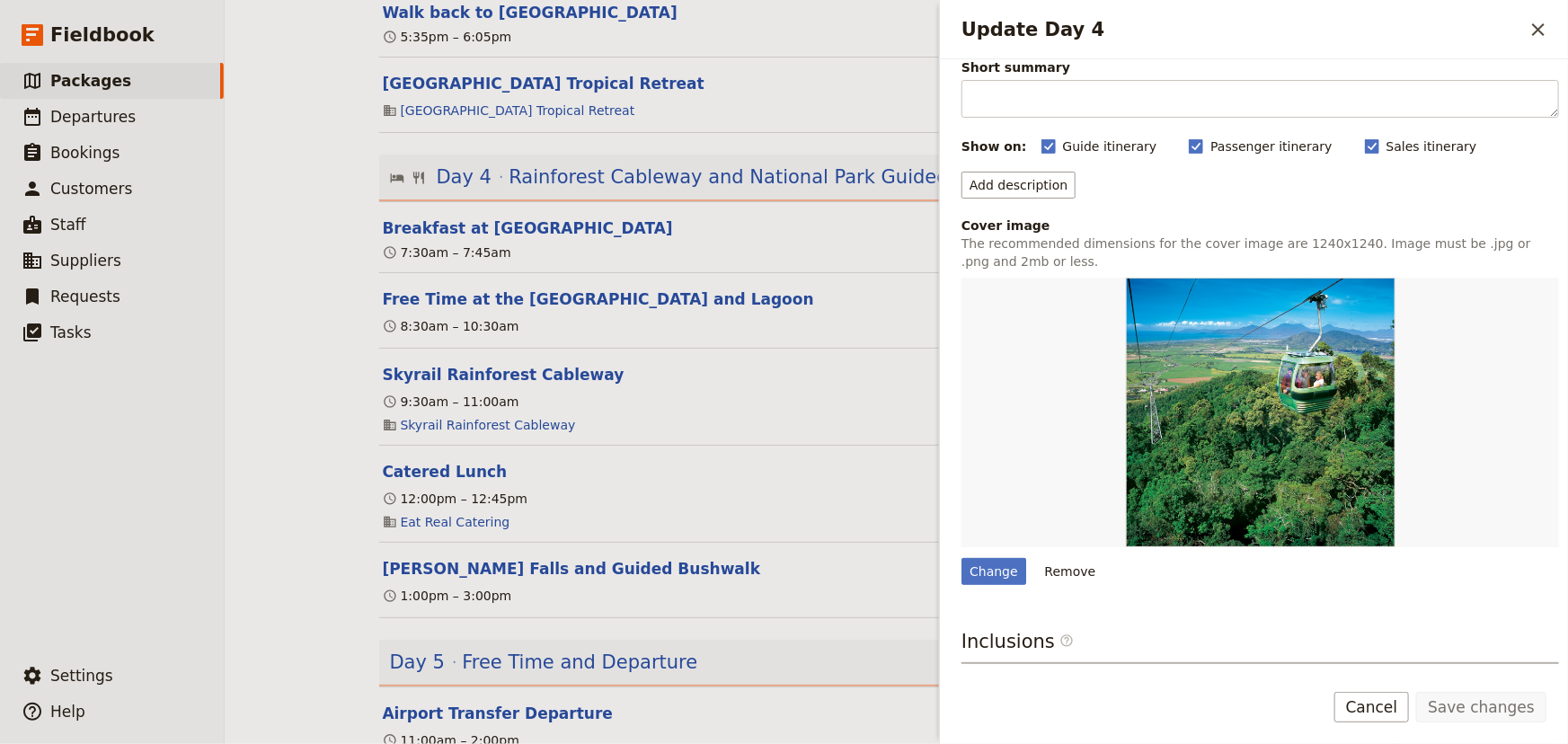
scroll to position [0, 0]
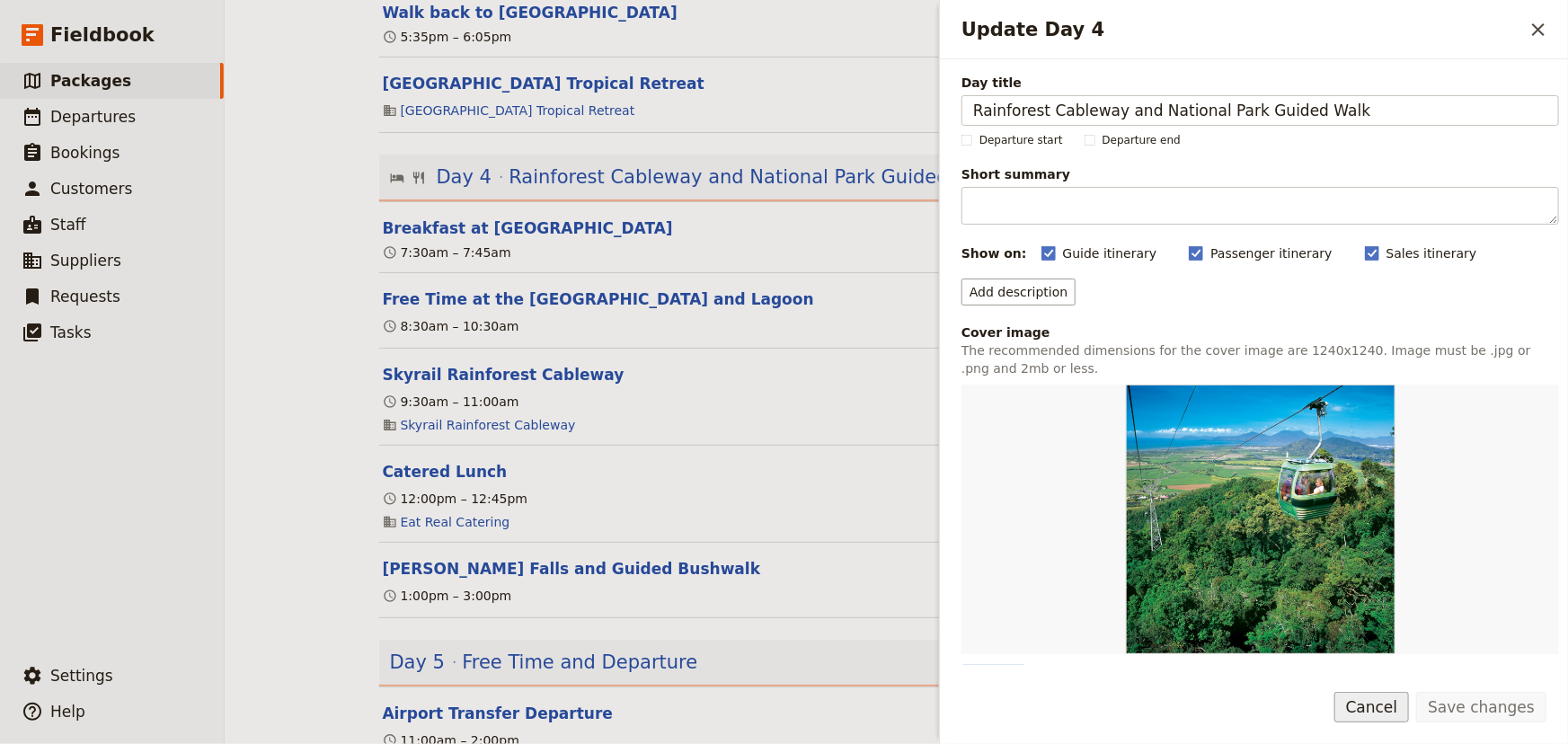
click at [1370, 706] on button "Cancel" at bounding box center [1371, 707] width 75 height 30
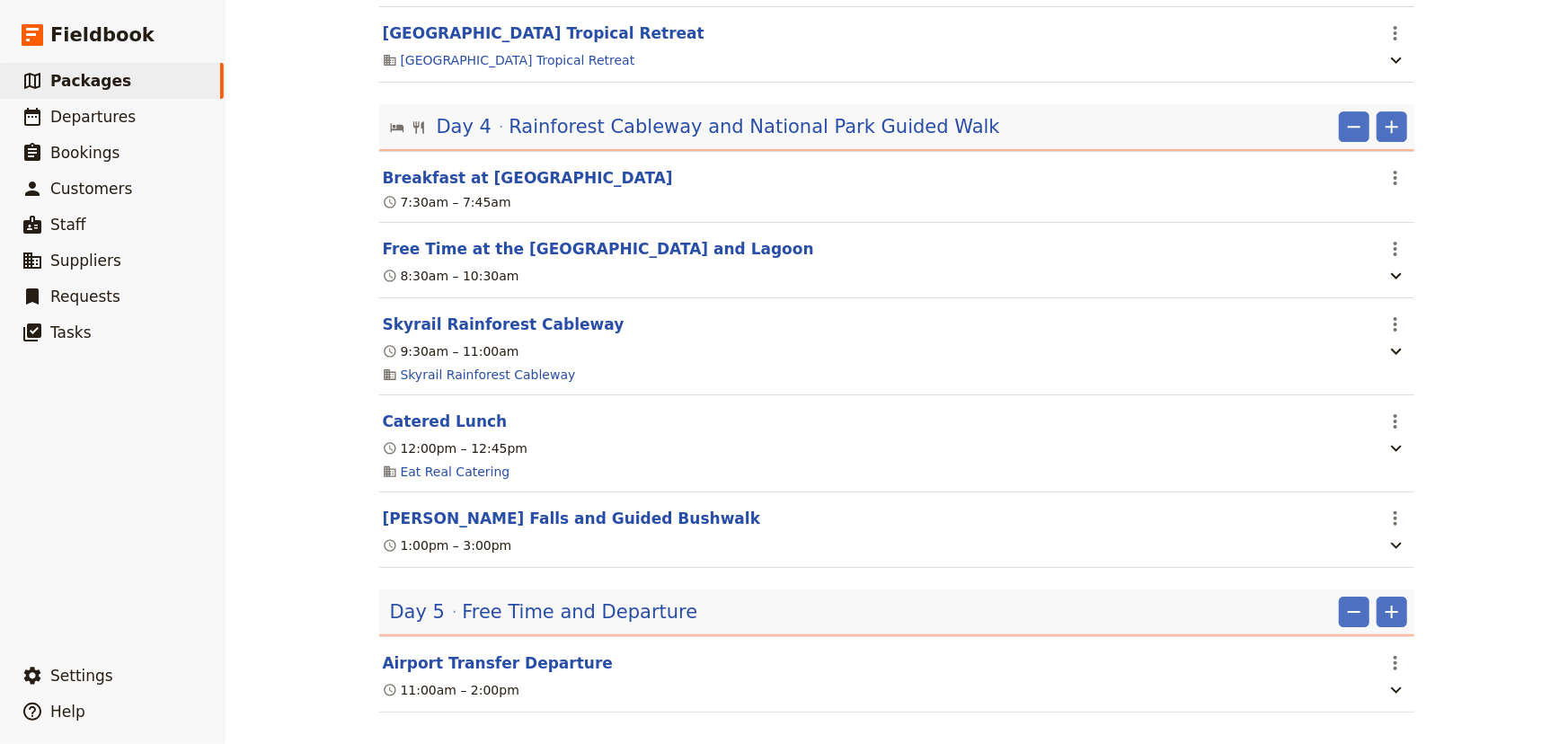
scroll to position [2756, 0]
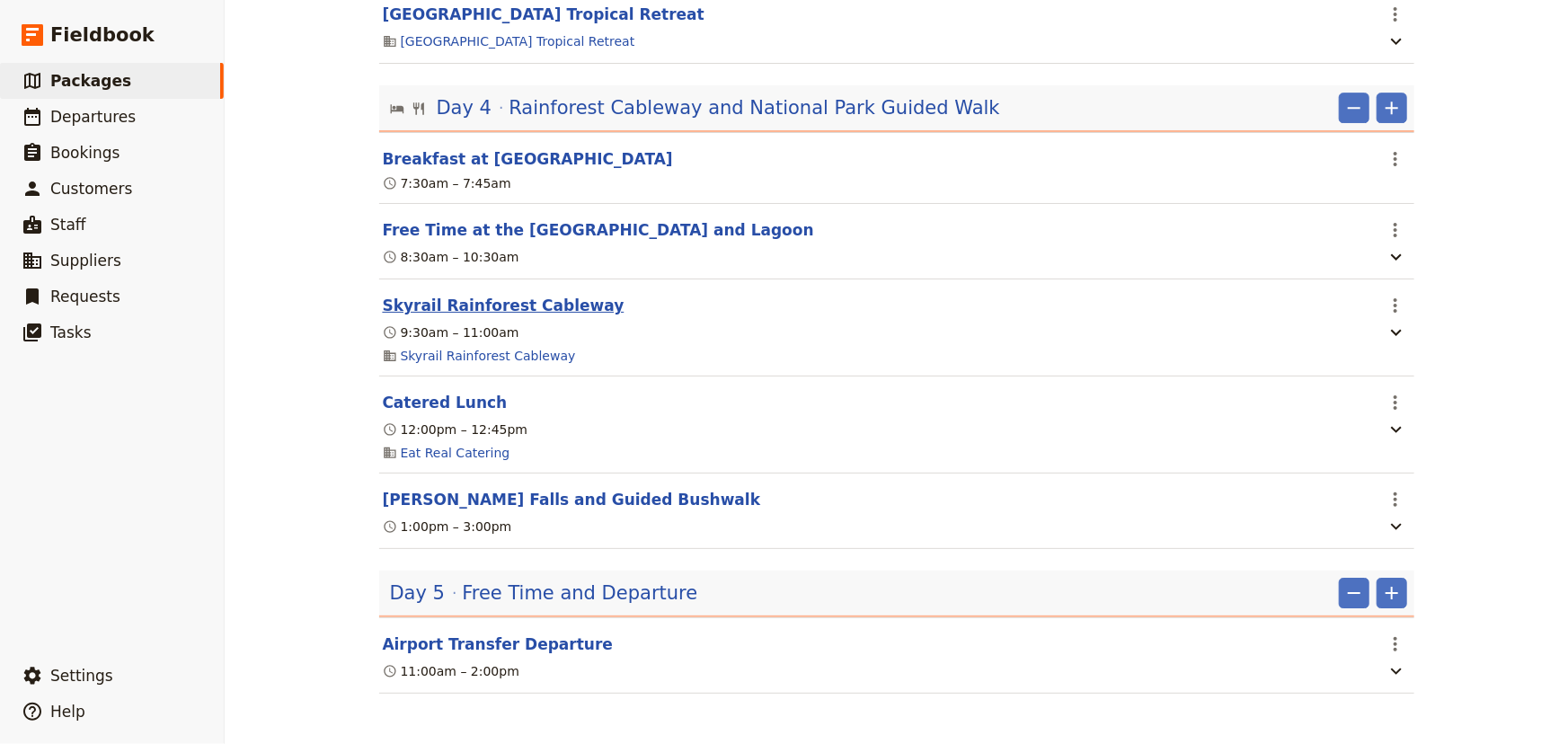
click at [494, 298] on button "Skyrail Rainforest Cableway" at bounding box center [503, 305] width 242 height 21
select select "4"
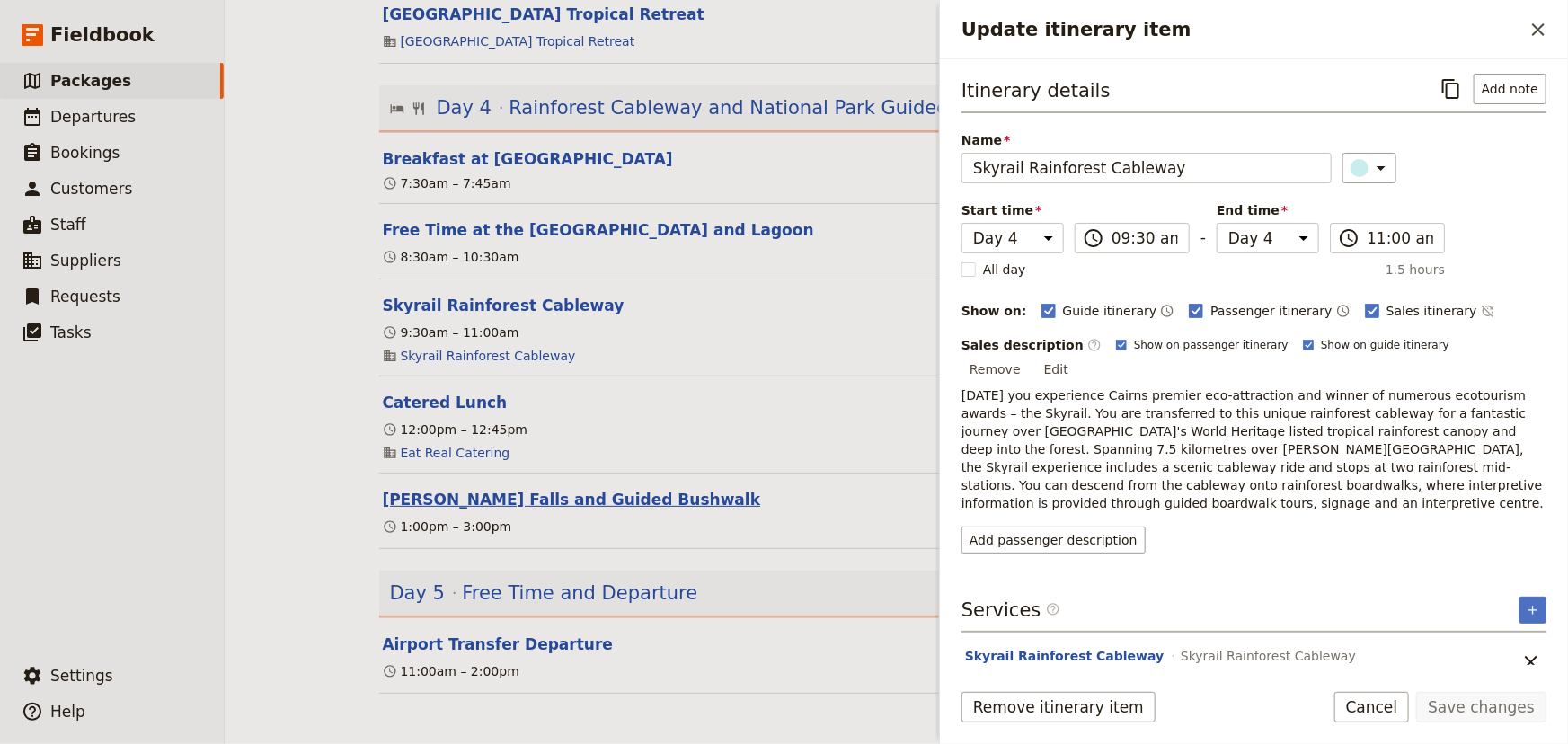
click at [574, 503] on button "[PERSON_NAME] Falls and Guided Bushwalk" at bounding box center [571, 499] width 378 height 21
select select "4"
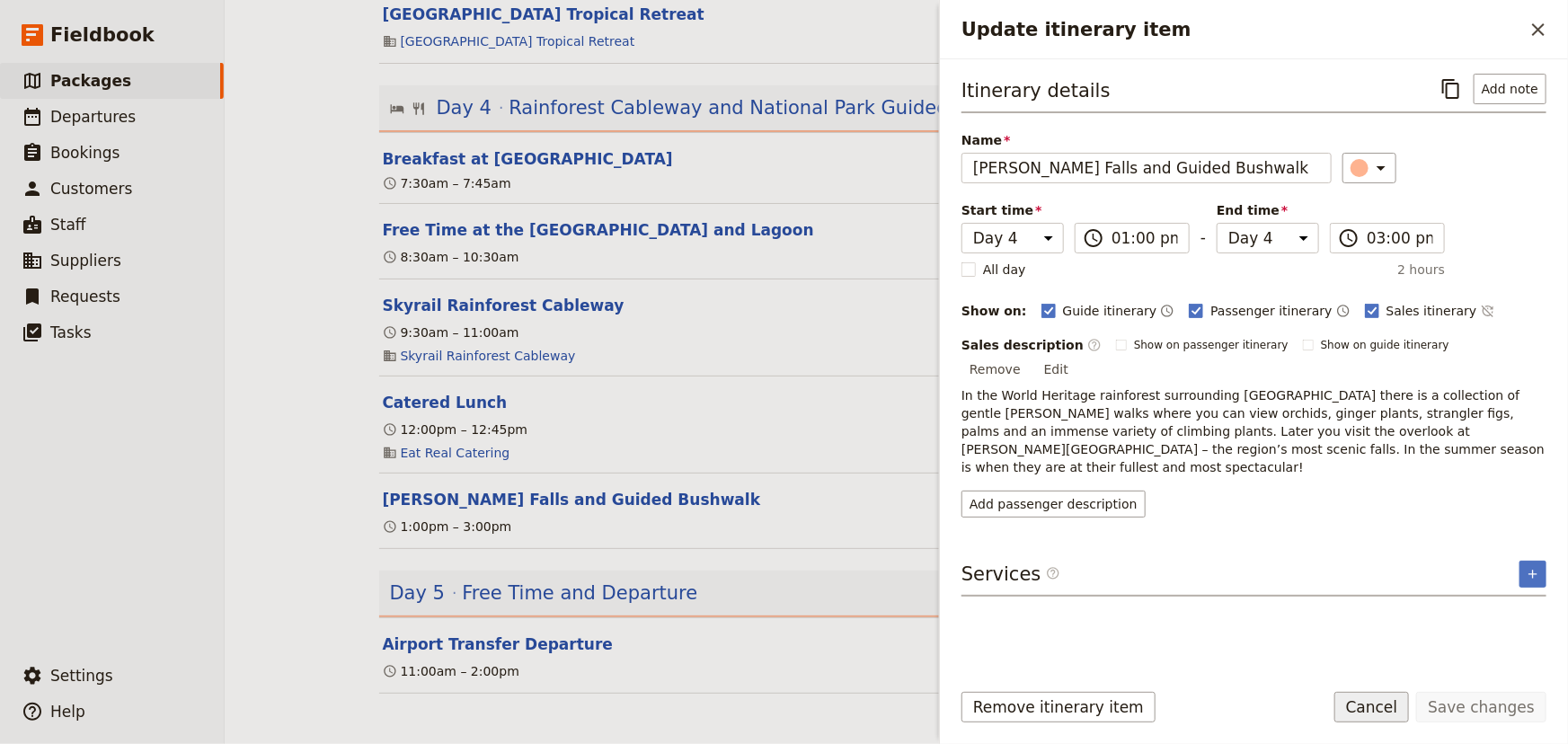
click at [1392, 715] on button "Cancel" at bounding box center [1371, 707] width 75 height 30
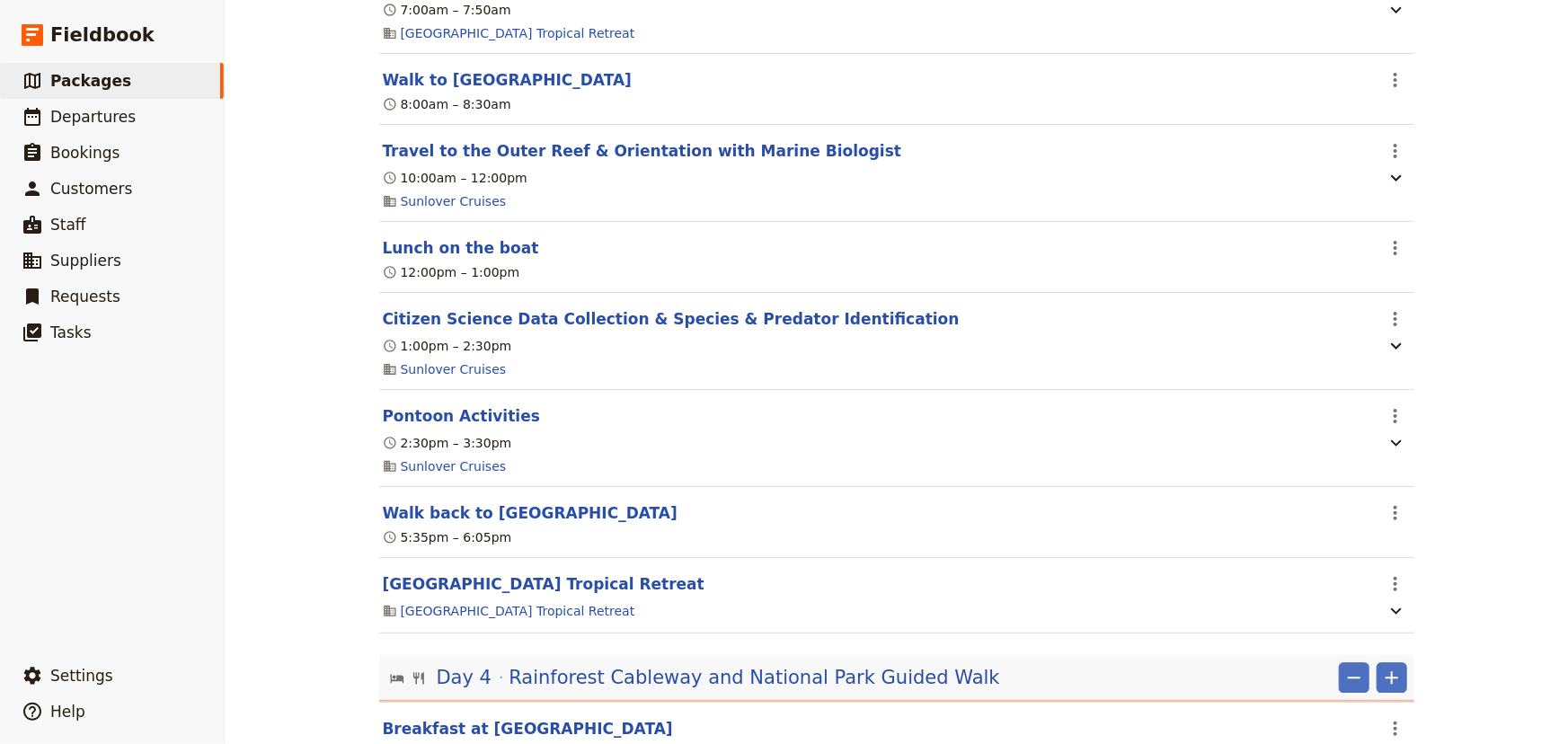
scroll to position [2451, 0]
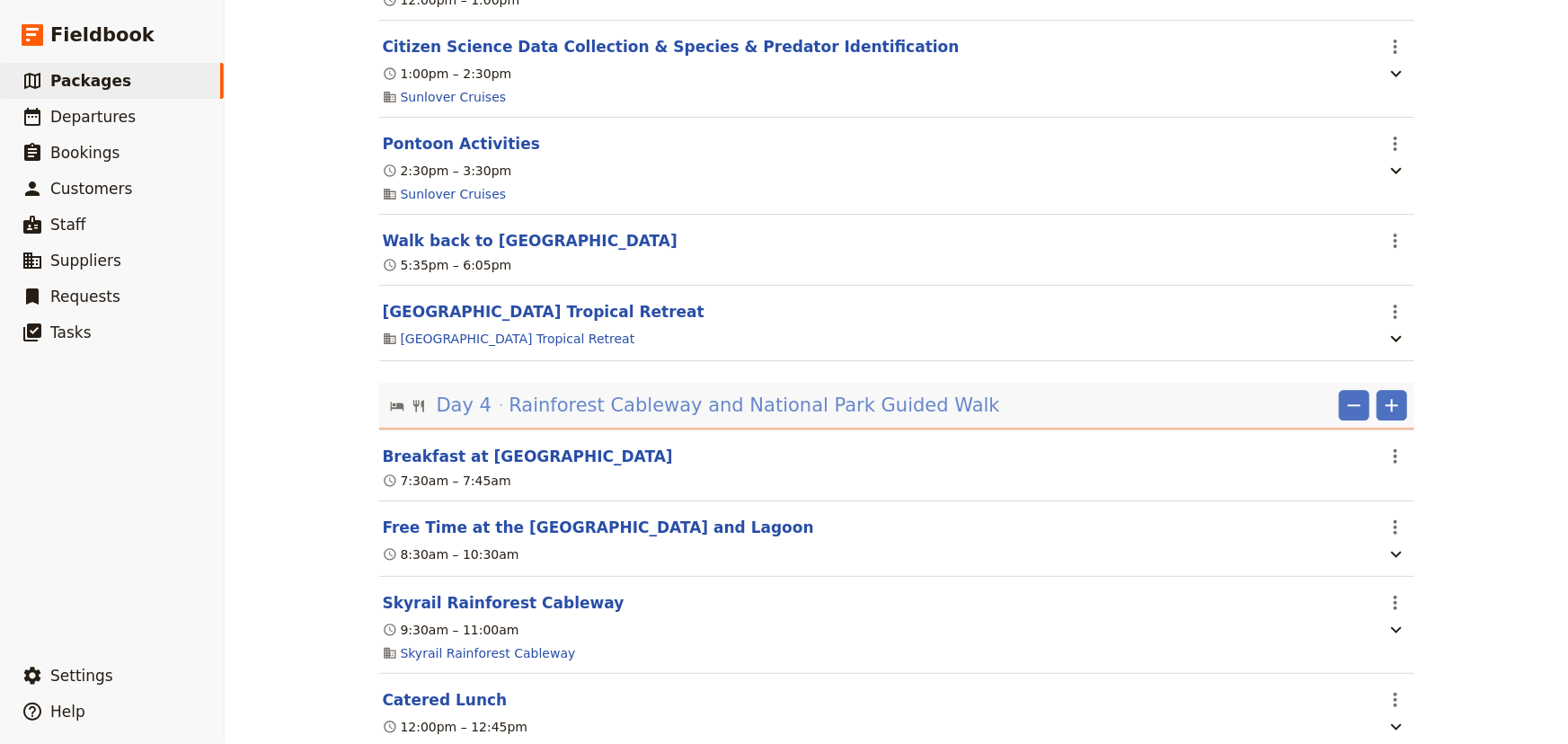
click at [775, 417] on span "Rainforest Cableway and National Park Guided Walk" at bounding box center [754, 405] width 491 height 27
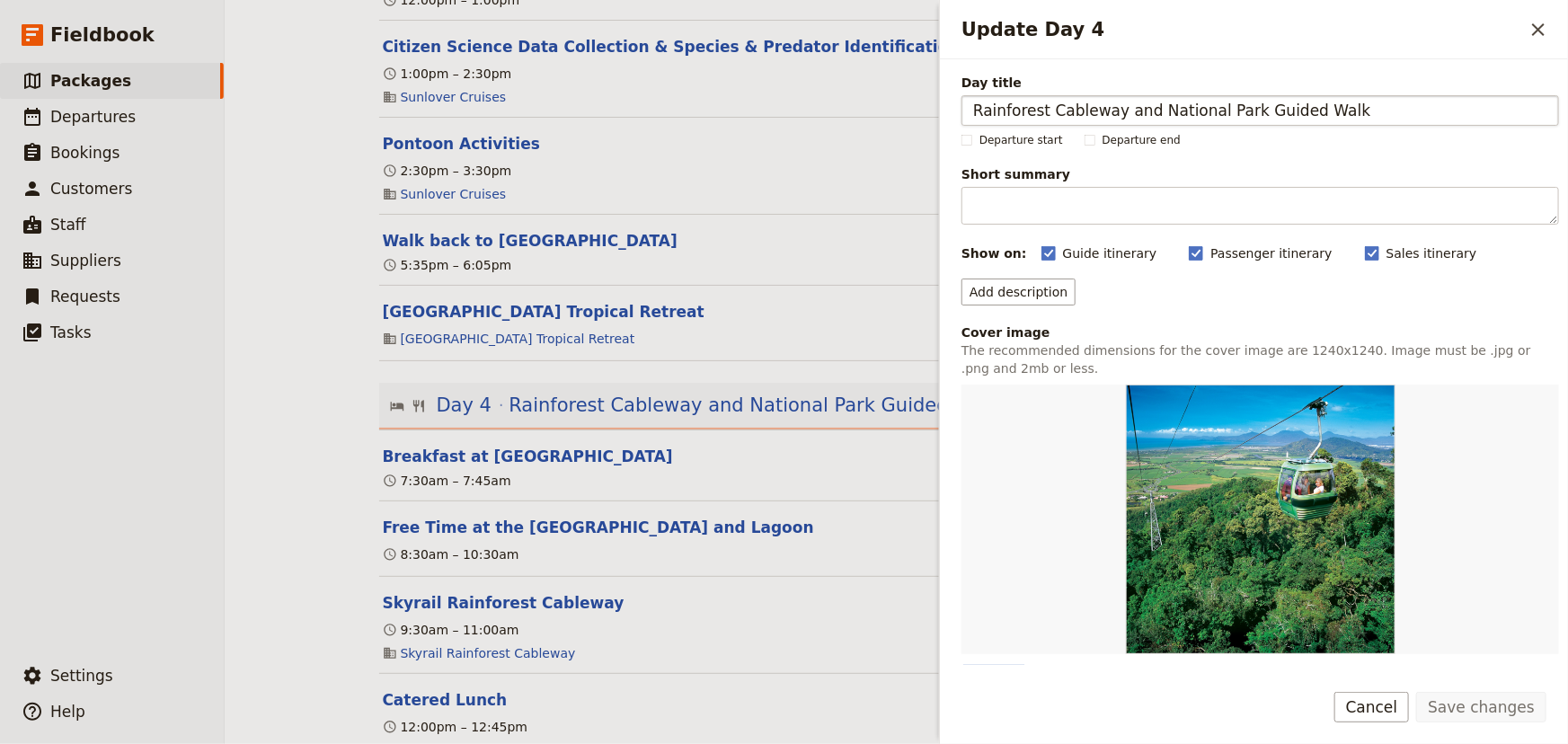
click at [1105, 109] on input "Rainforest Cableway and National Park Guided Walk" at bounding box center [1260, 110] width 597 height 30
type input "Rainforest Cableway, [GEOGRAPHIC_DATA], and National Park Guided Walk"
click at [1508, 697] on button "Save changes" at bounding box center [1481, 707] width 131 height 30
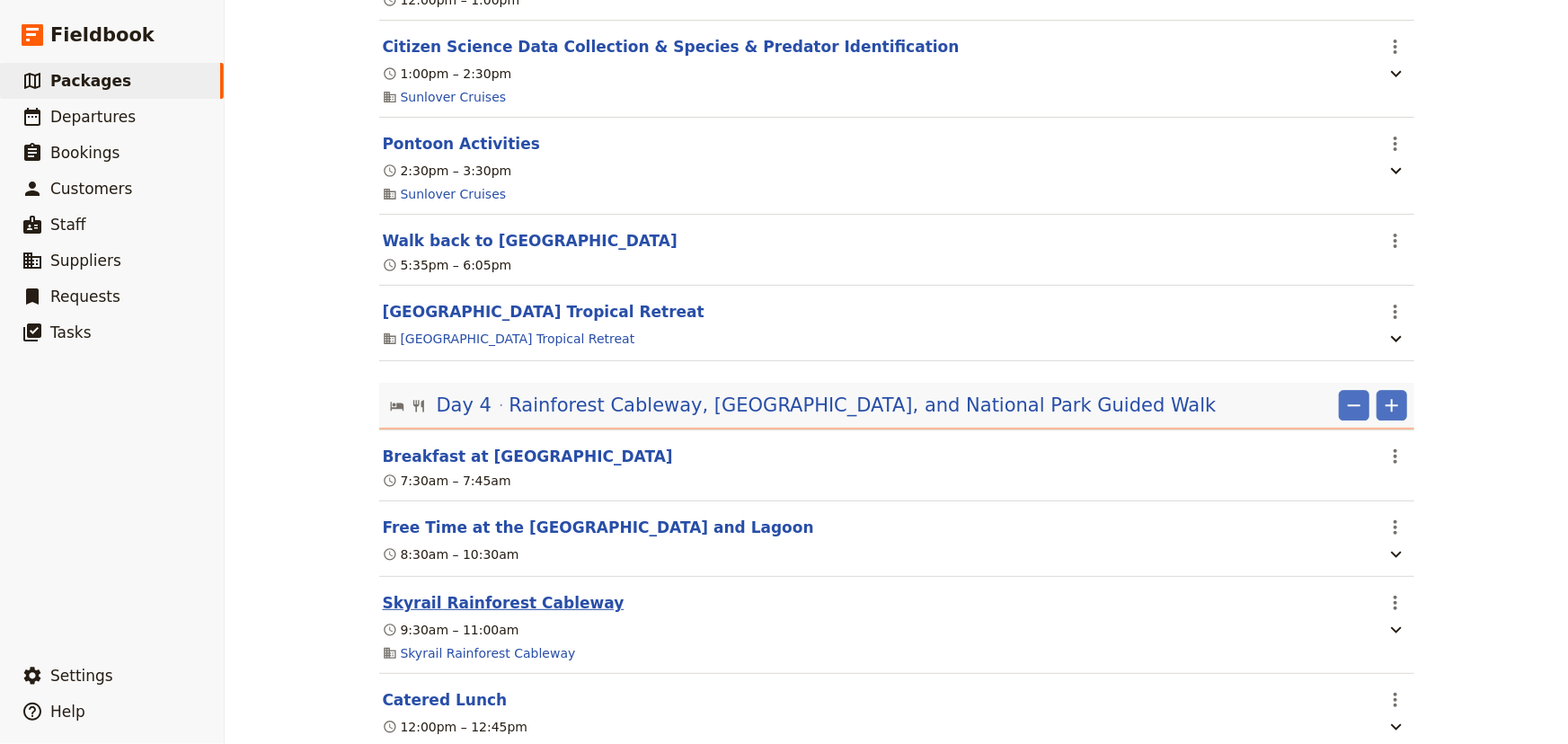
click at [562, 601] on button "Skyrail Rainforest Cableway" at bounding box center [503, 602] width 242 height 21
select select "4"
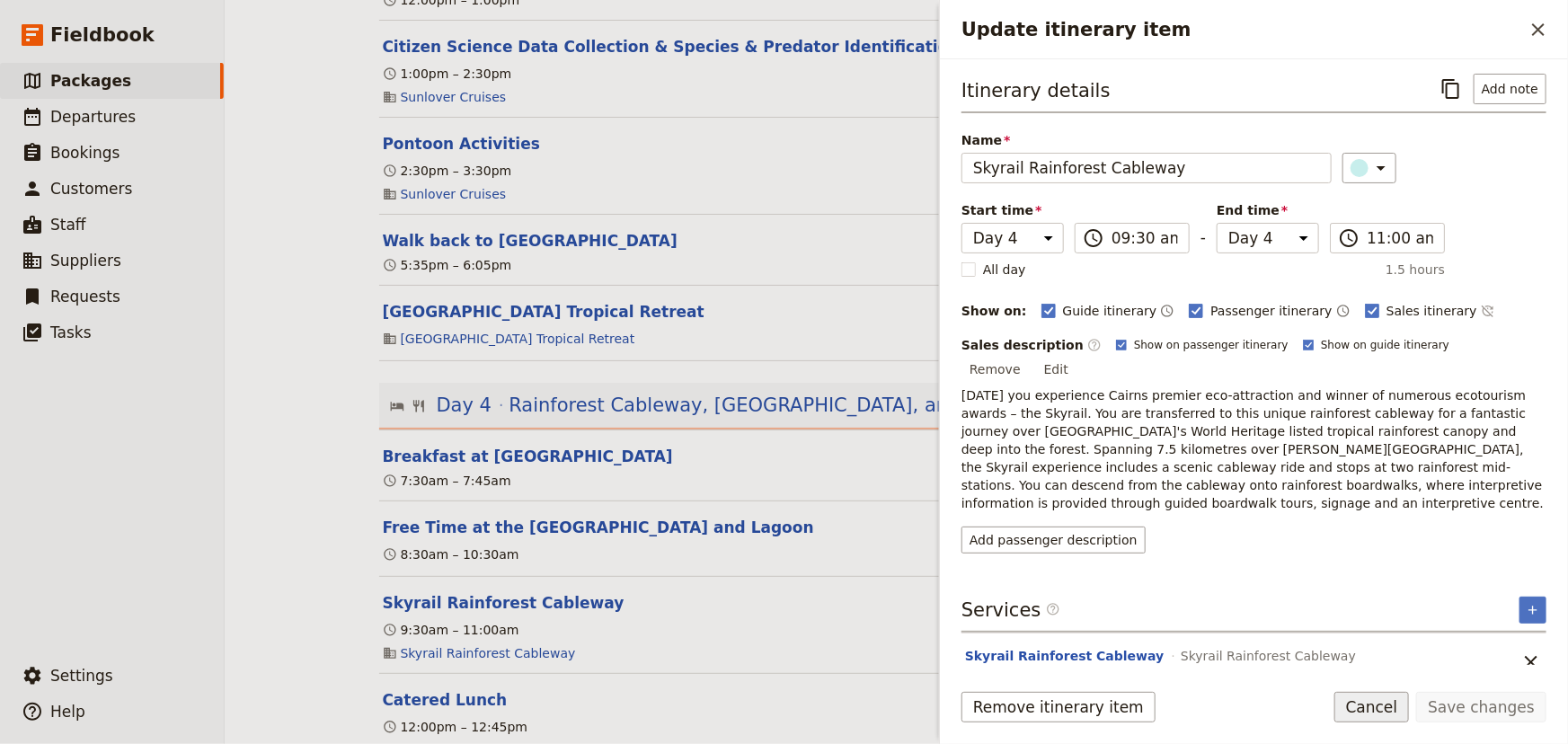
click at [1400, 710] on button "Cancel" at bounding box center [1371, 707] width 75 height 30
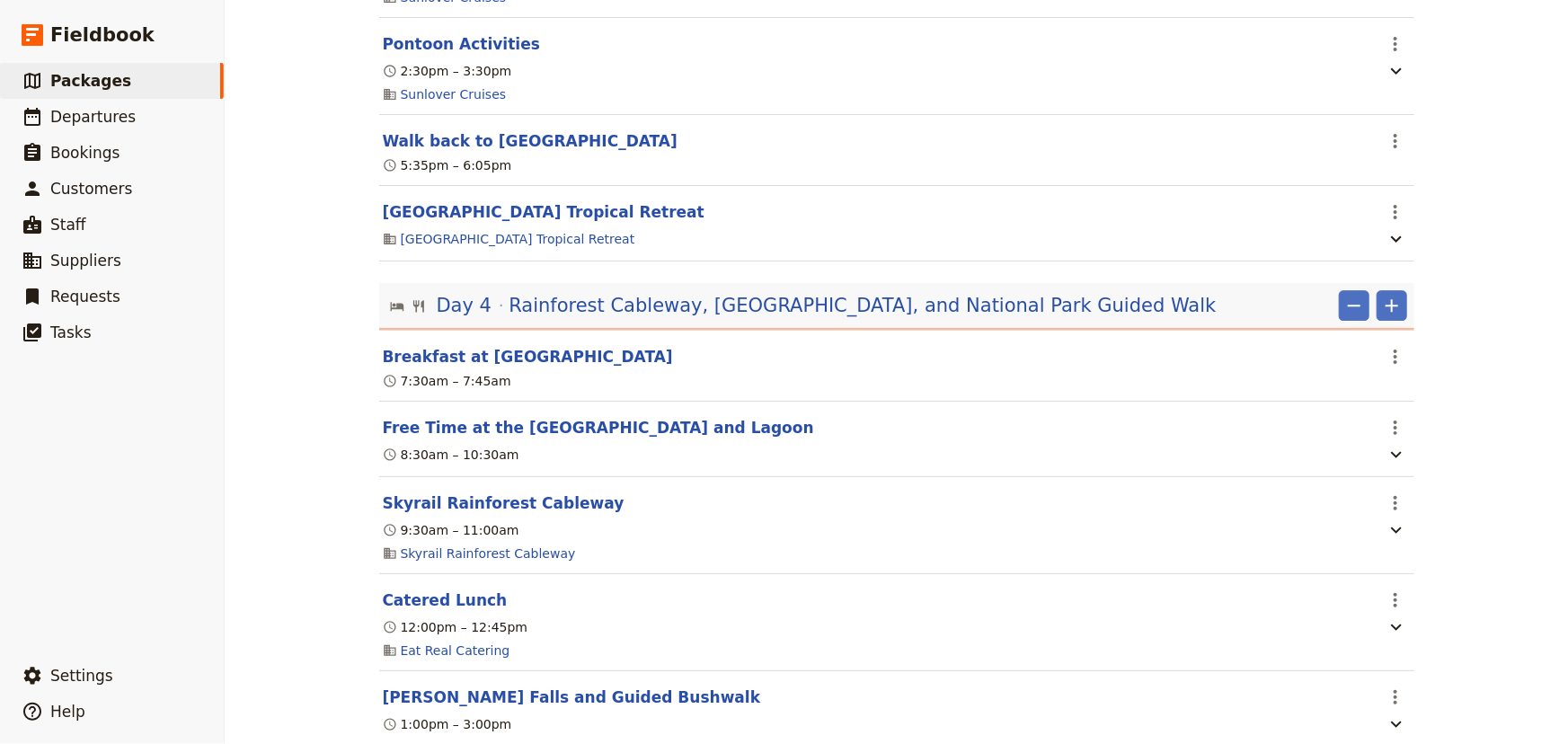
scroll to position [2588, 0]
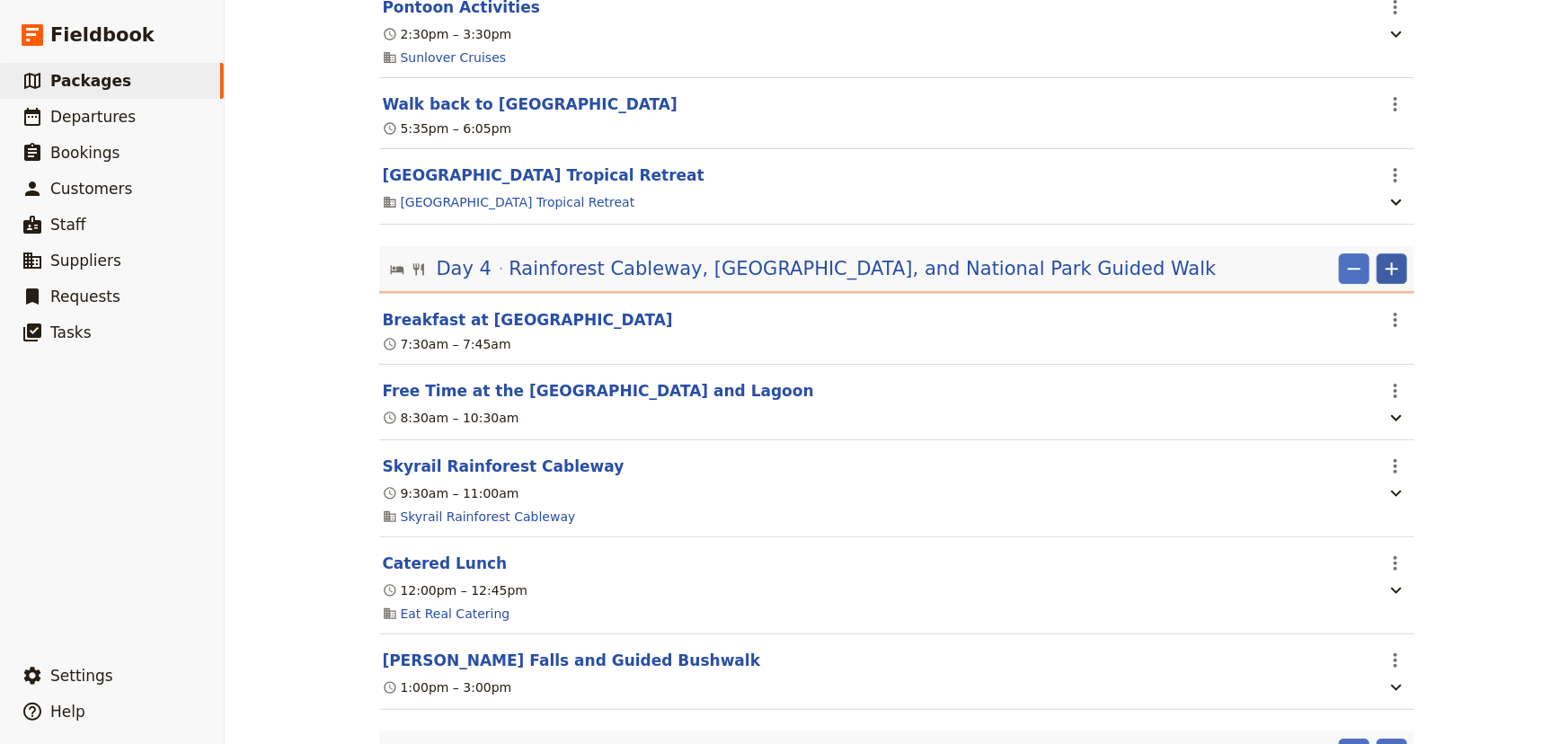
click at [1386, 276] on icon "Add" at bounding box center [1391, 269] width 21 height 21
click at [1369, 321] on span "Add itinerary item" at bounding box center [1332, 314] width 114 height 18
select select "4"
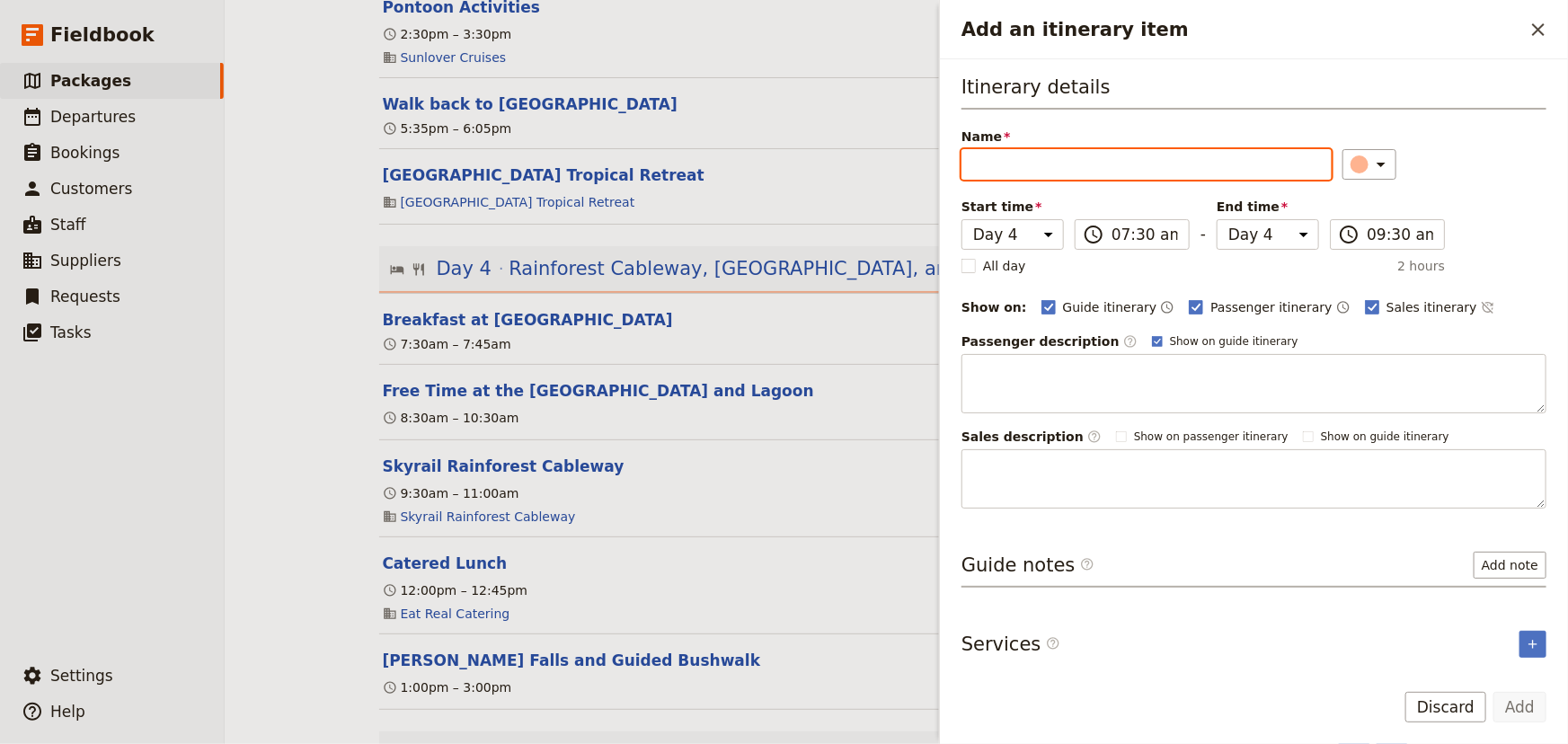
click at [1049, 160] on input "Name" at bounding box center [1146, 164] width 370 height 30
paste input "[GEOGRAPHIC_DATA]"
type input "[GEOGRAPHIC_DATA]"
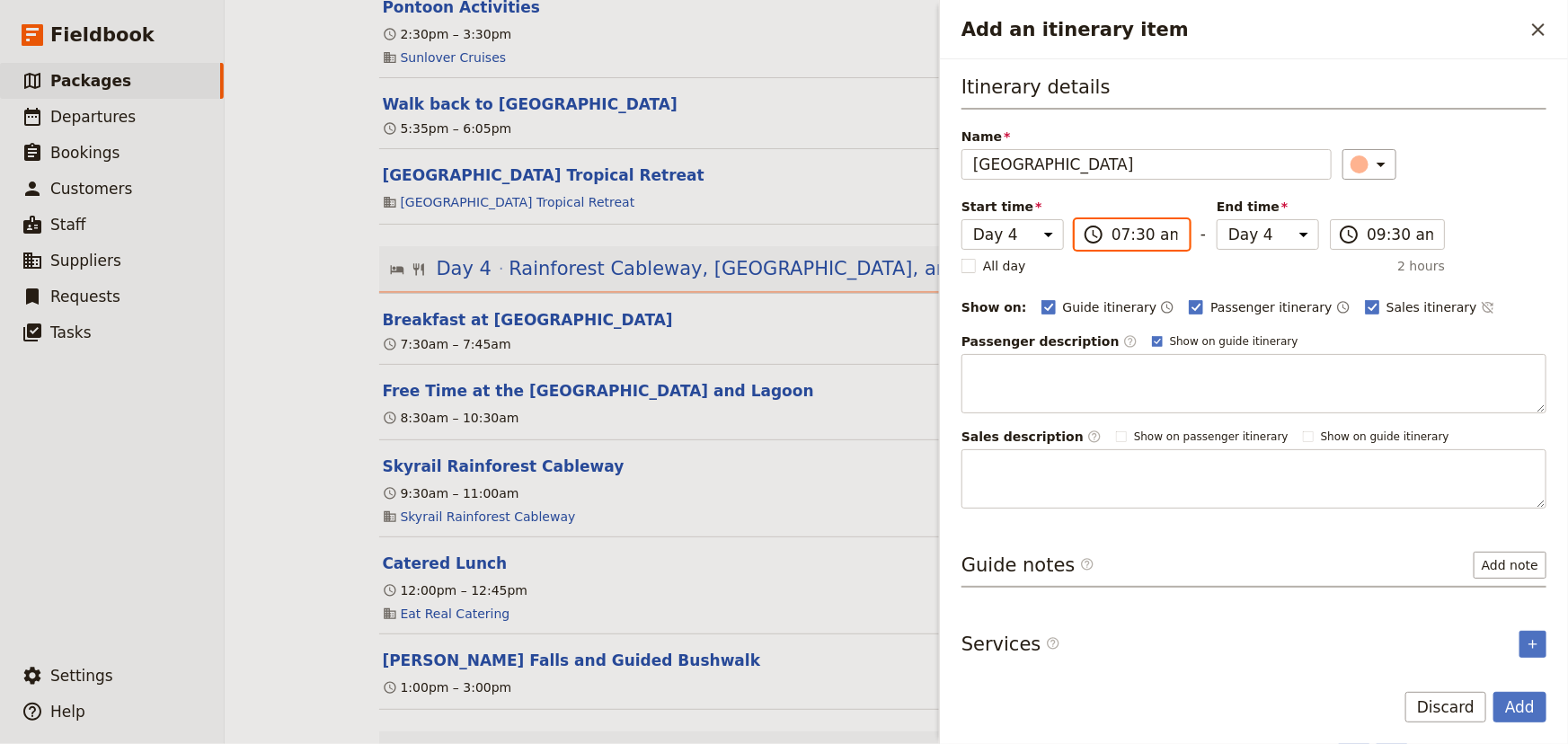
click at [1118, 241] on input "07:30 am" at bounding box center [1144, 234] width 66 height 21
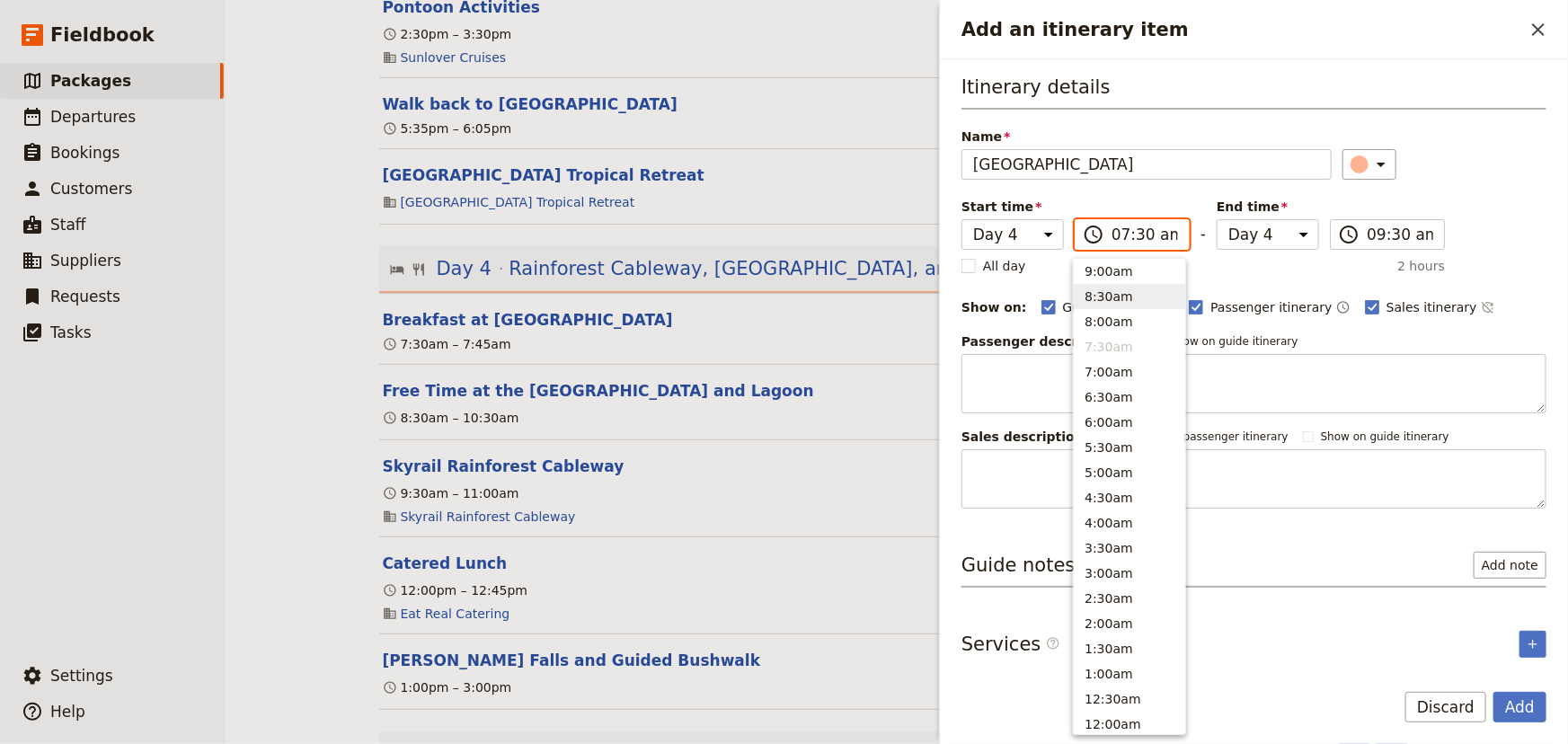
scroll to position [597, 0]
click at [1133, 312] on button "11:00am" at bounding box center [1129, 307] width 111 height 25
type input "11:00 am"
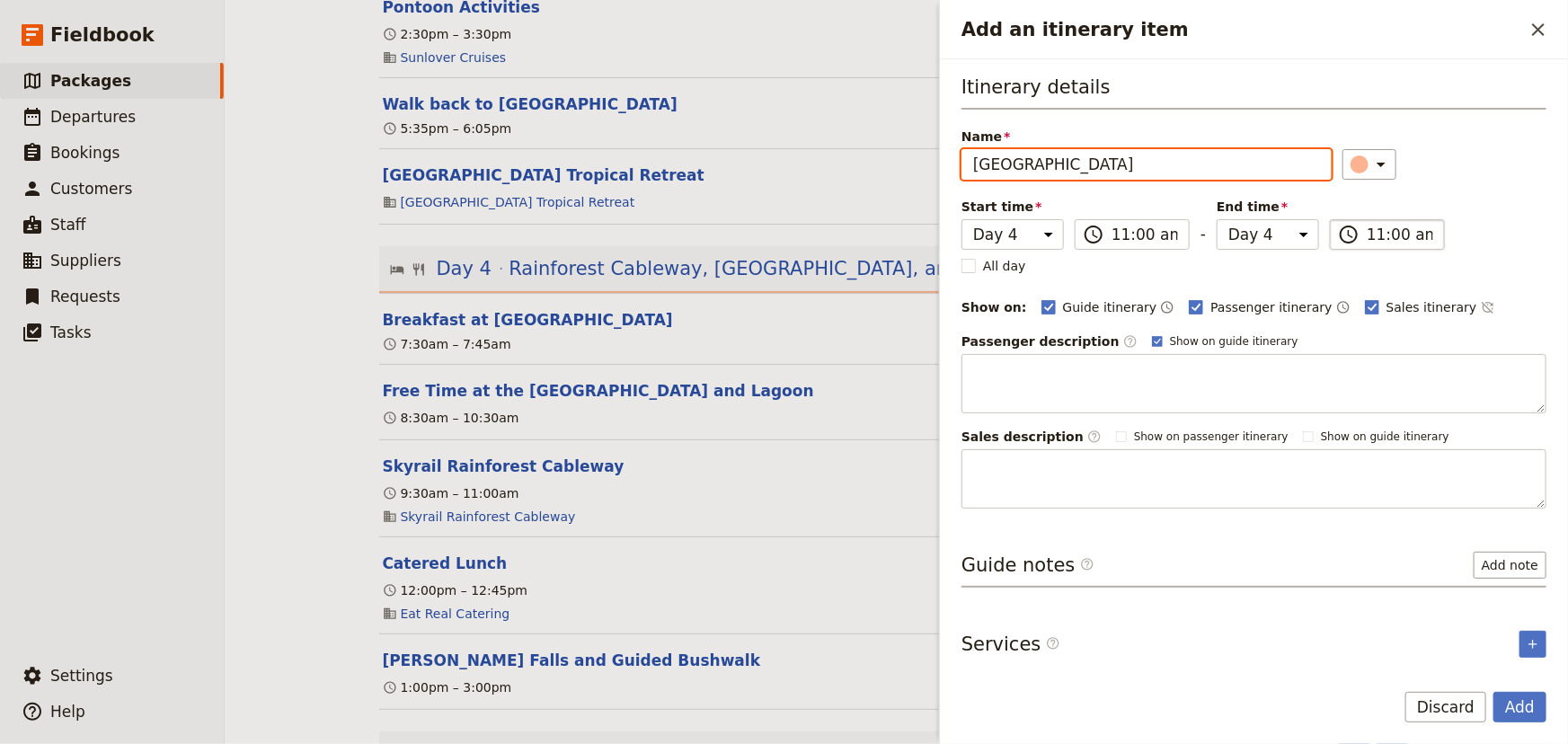
click at [1369, 240] on input "11:00 am" at bounding box center [1400, 234] width 66 height 21
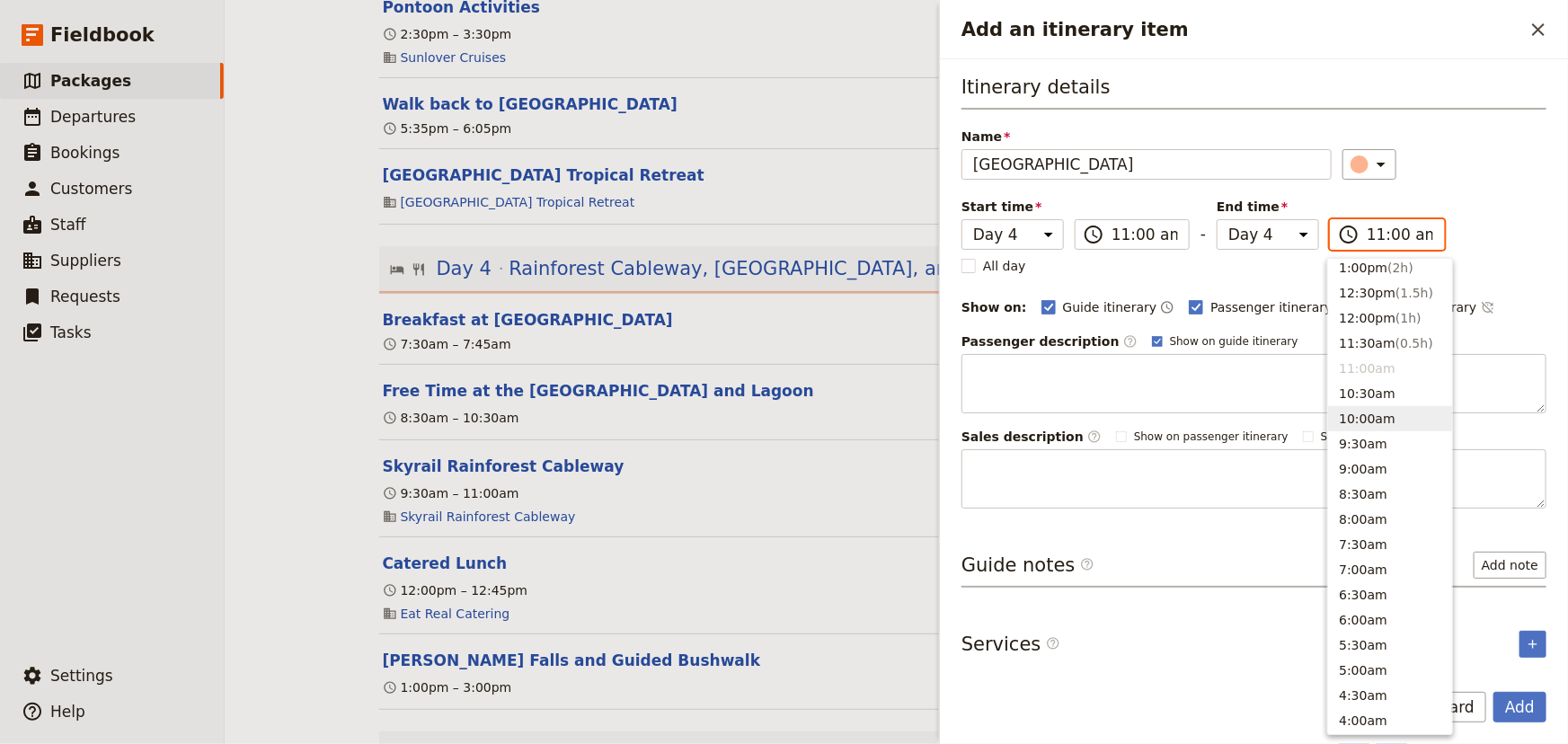
scroll to position [496, 0]
click at [1375, 334] on button "12:30pm ( 1.5h )" at bounding box center [1390, 333] width 124 height 25
type input "12:30 pm"
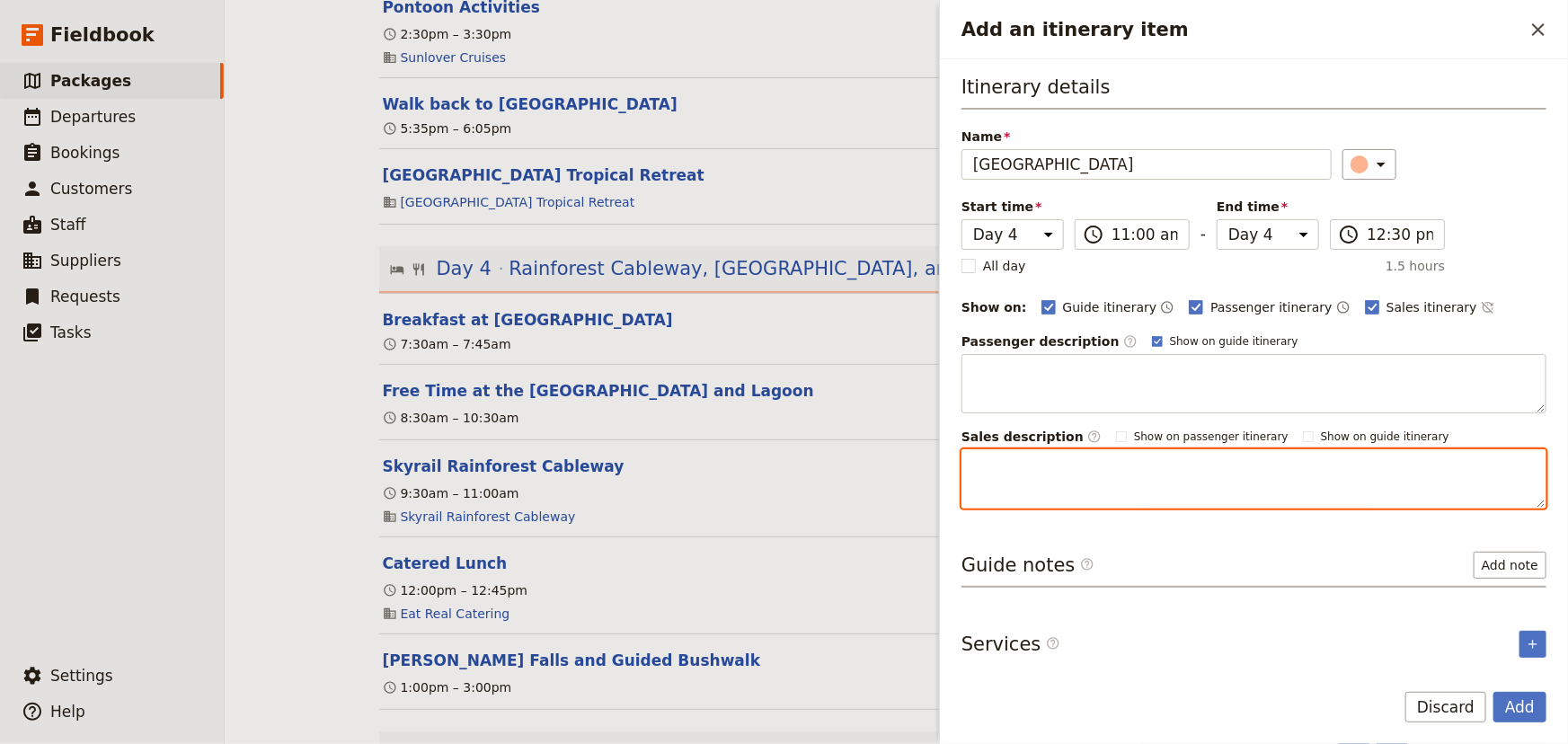
click at [1181, 474] on textarea "Add an itinerary item" at bounding box center [1254, 479] width 585 height 60
click at [1084, 480] on textarea "Add an itinerary item" at bounding box center [1254, 479] width 585 height 60
paste textarea "At the end of the Skyrail lies the mountain village of [GEOGRAPHIC_DATA]. Strol…"
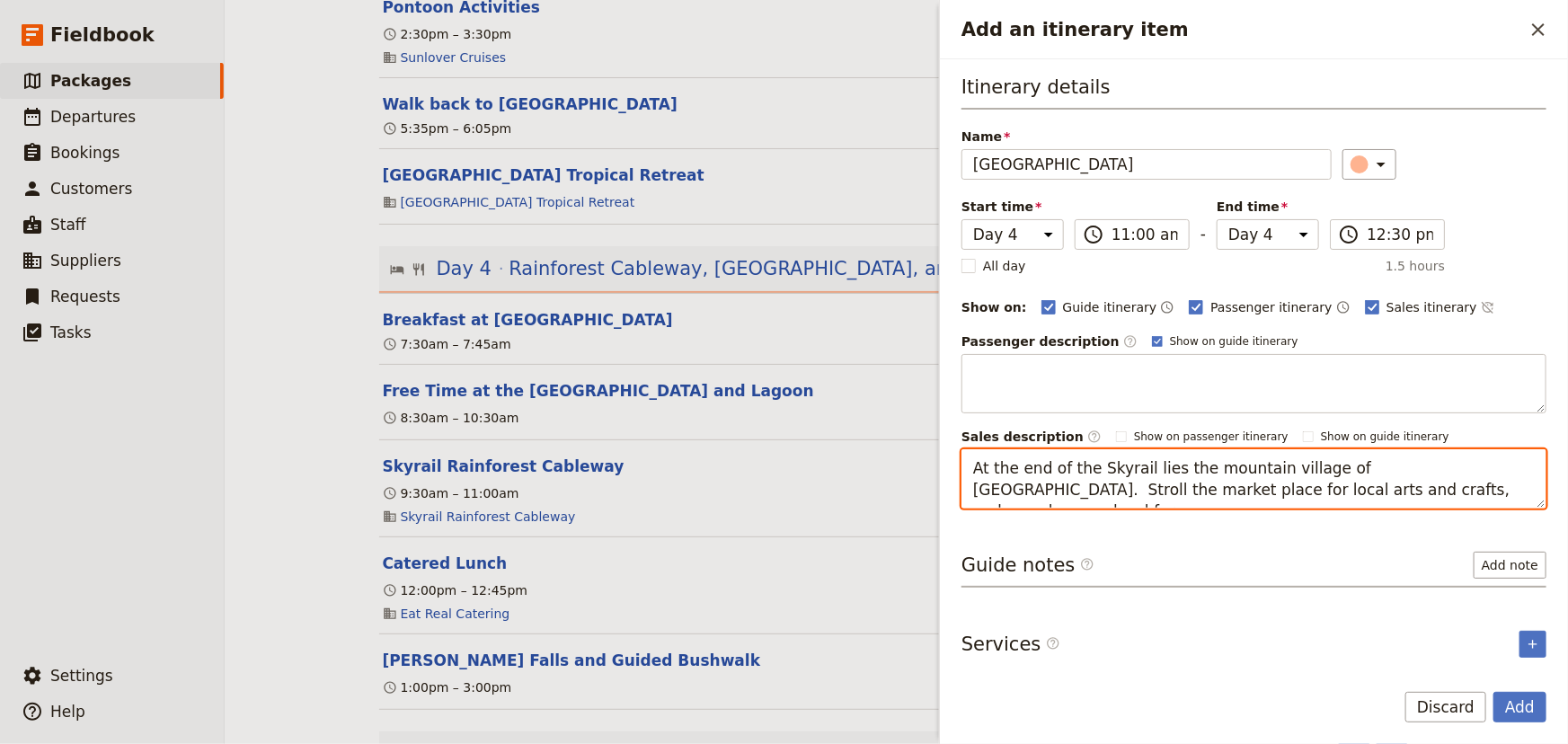
click at [1398, 462] on textarea "At the end of the Skyrail lies the mountain village of [GEOGRAPHIC_DATA]. Strol…" at bounding box center [1254, 479] width 585 height 60
click at [1387, 464] on textarea "At the end of the Skyrail lies the mountain village of [GEOGRAPHIC_DATA]. Strol…" at bounding box center [1254, 479] width 585 height 60
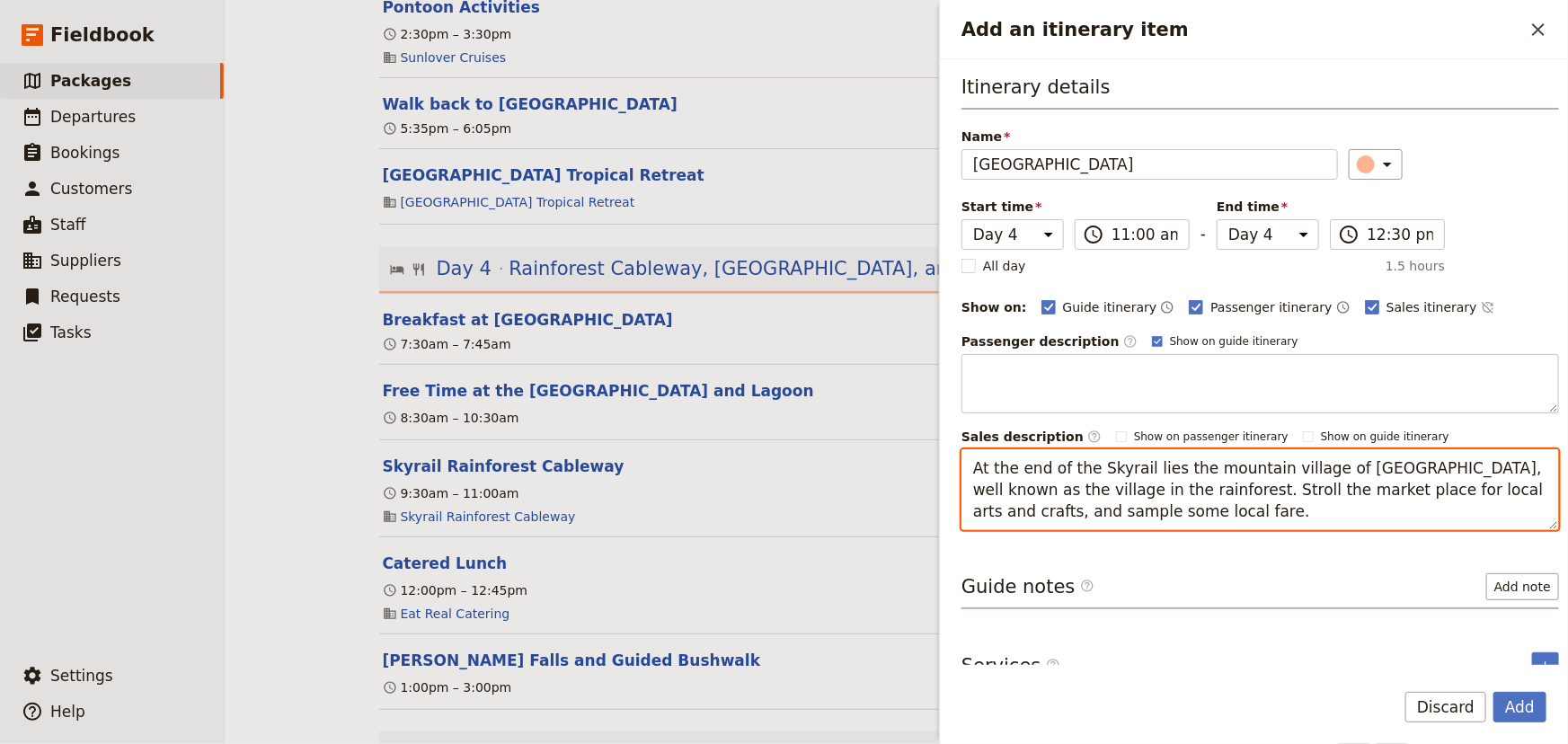
click at [1195, 486] on textarea "At the end of the Skyrail lies the mountain village of [GEOGRAPHIC_DATA], well …" at bounding box center [1260, 490] width 597 height 81
type textarea "At the end of the Skyrail lies the mountain village of [GEOGRAPHIC_DATA], well …"
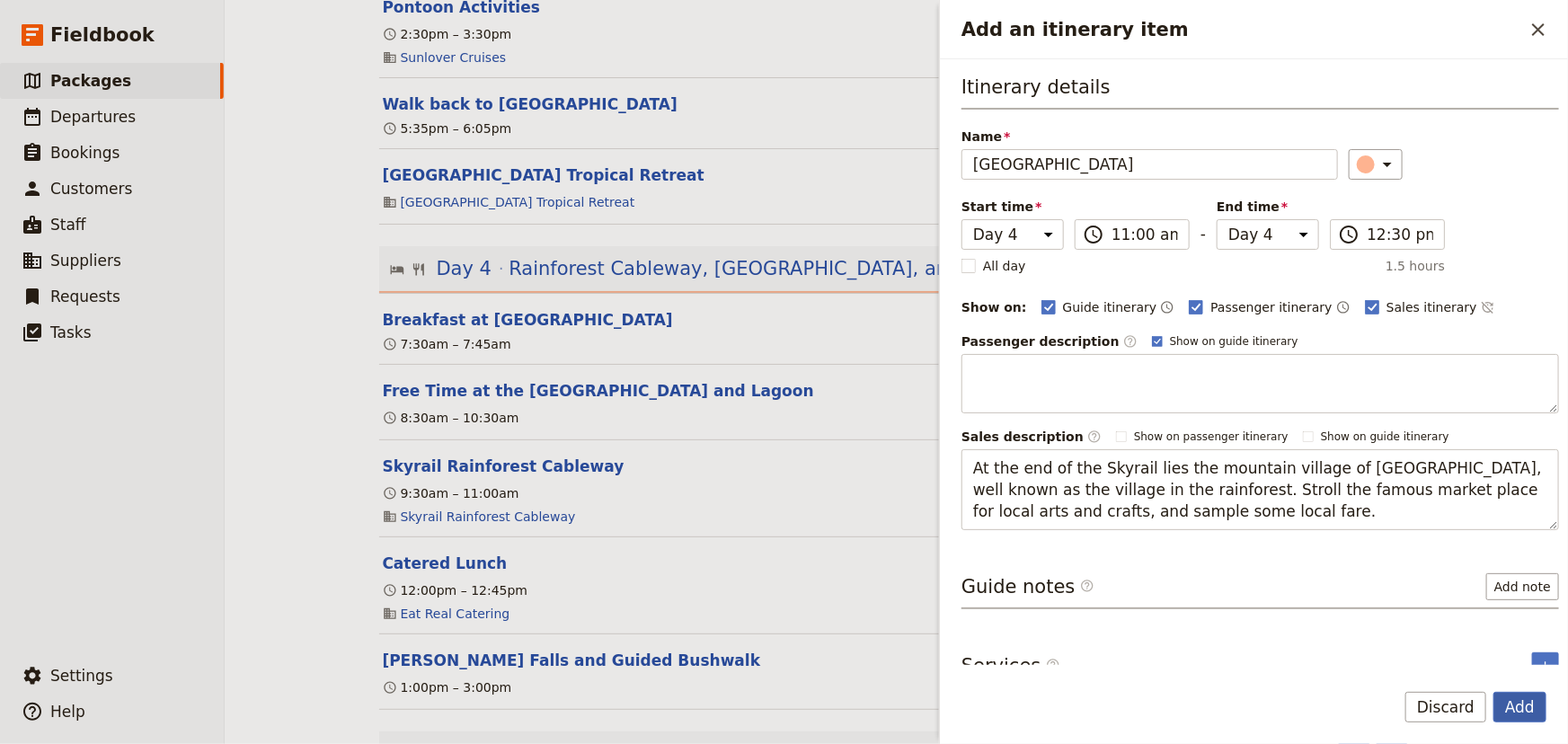
click at [1525, 707] on button "Add" at bounding box center [1519, 707] width 53 height 30
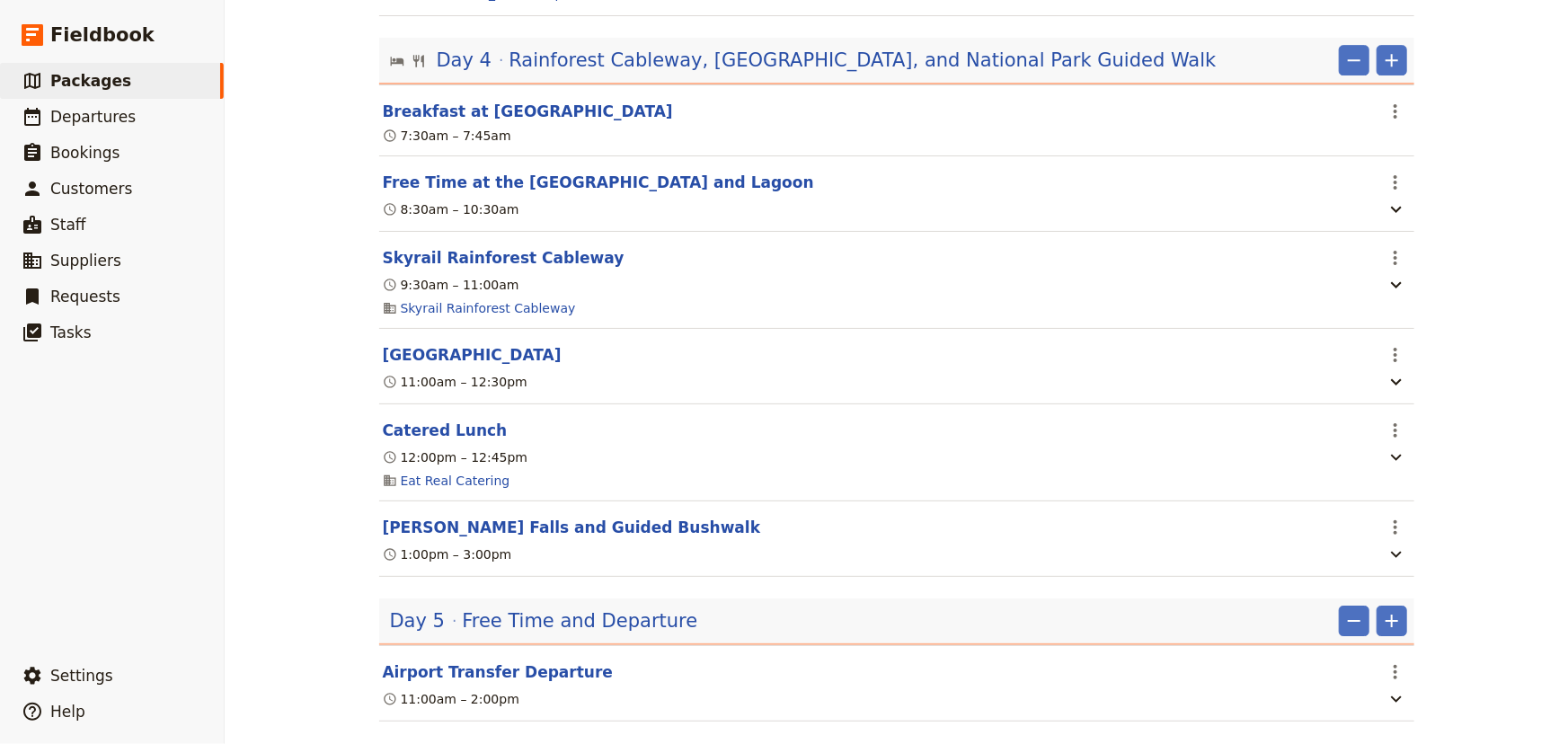
scroll to position [2832, 0]
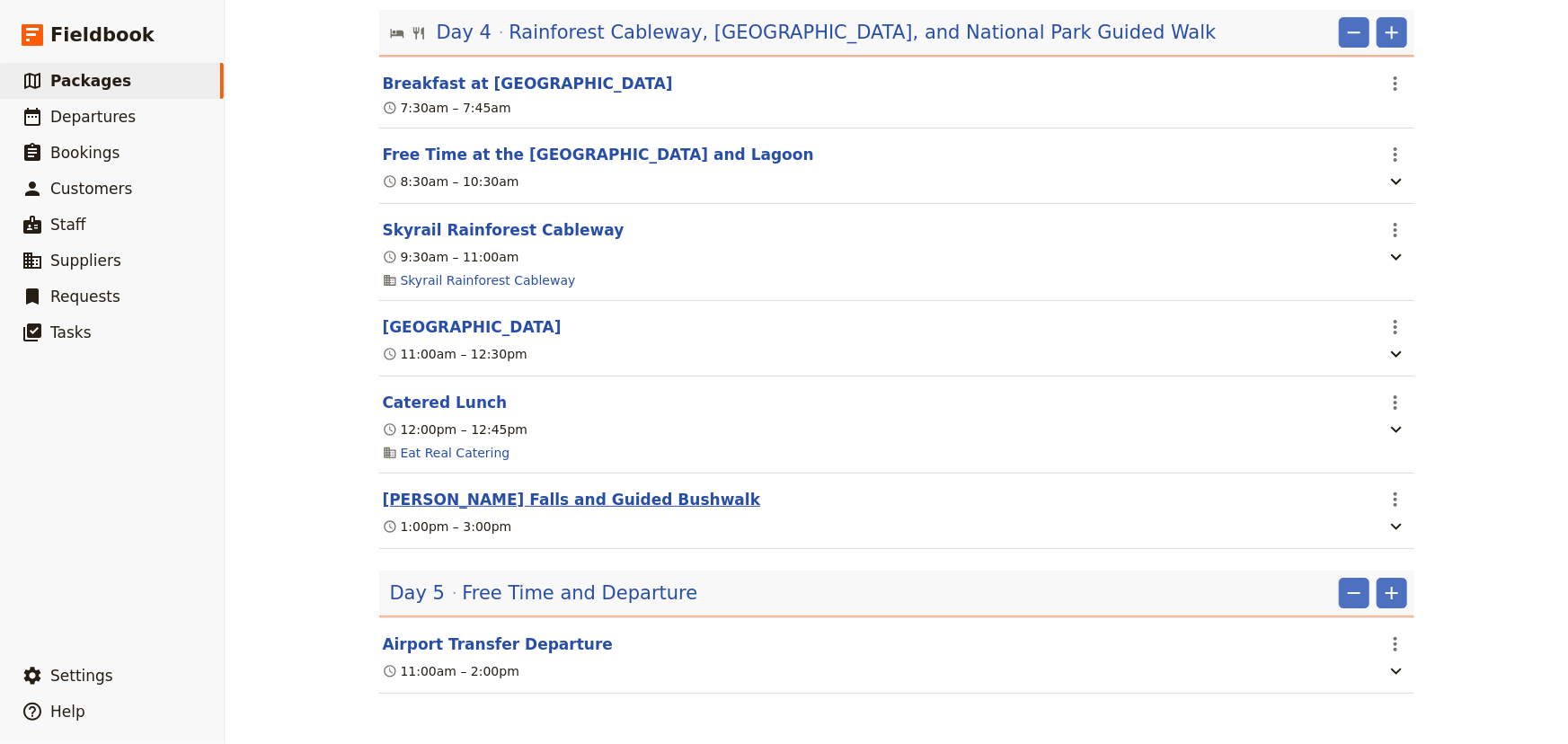
click at [466, 503] on button "[PERSON_NAME] Falls and Guided Bushwalk" at bounding box center [571, 499] width 378 height 21
select select "4"
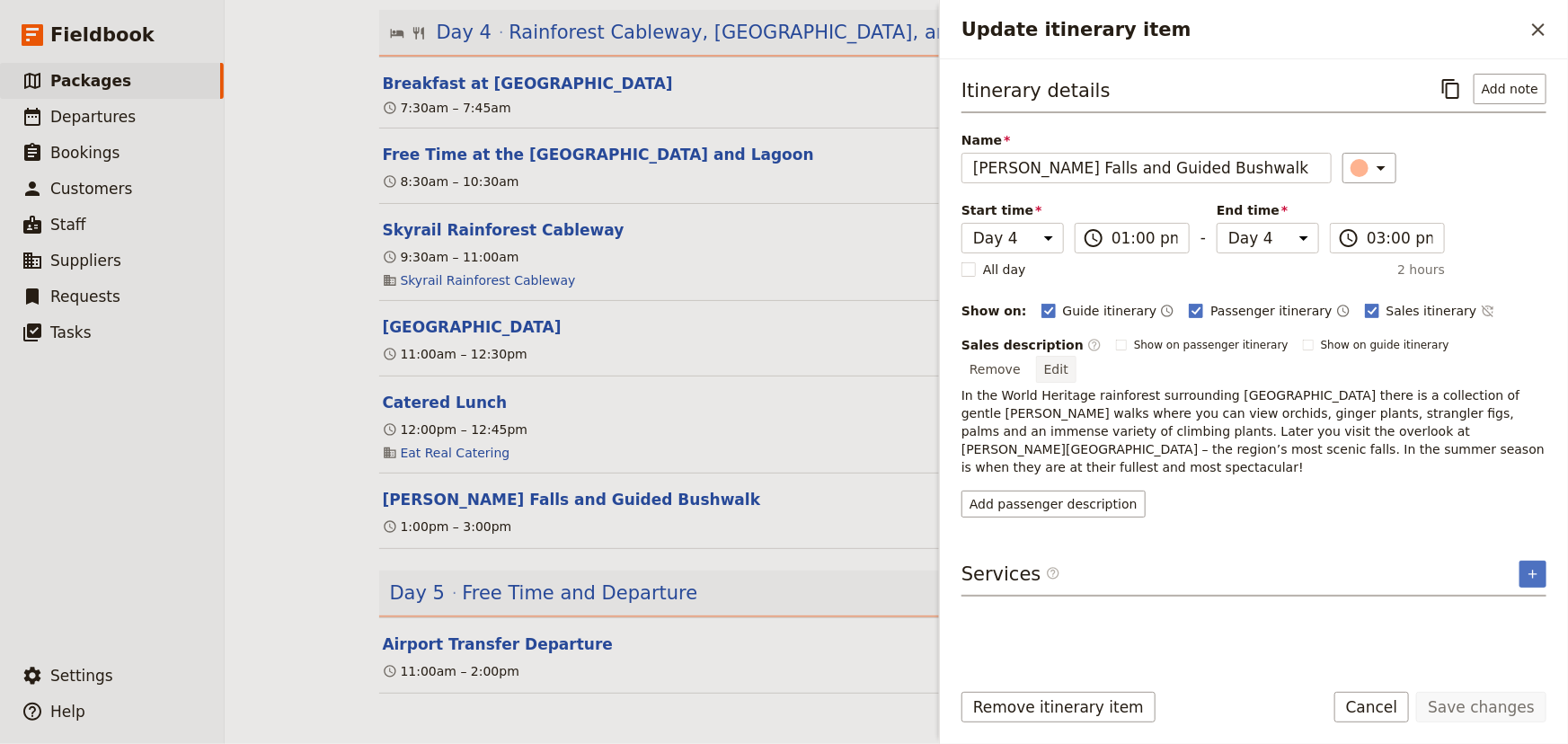
click at [1076, 356] on button "Edit" at bounding box center [1056, 369] width 40 height 27
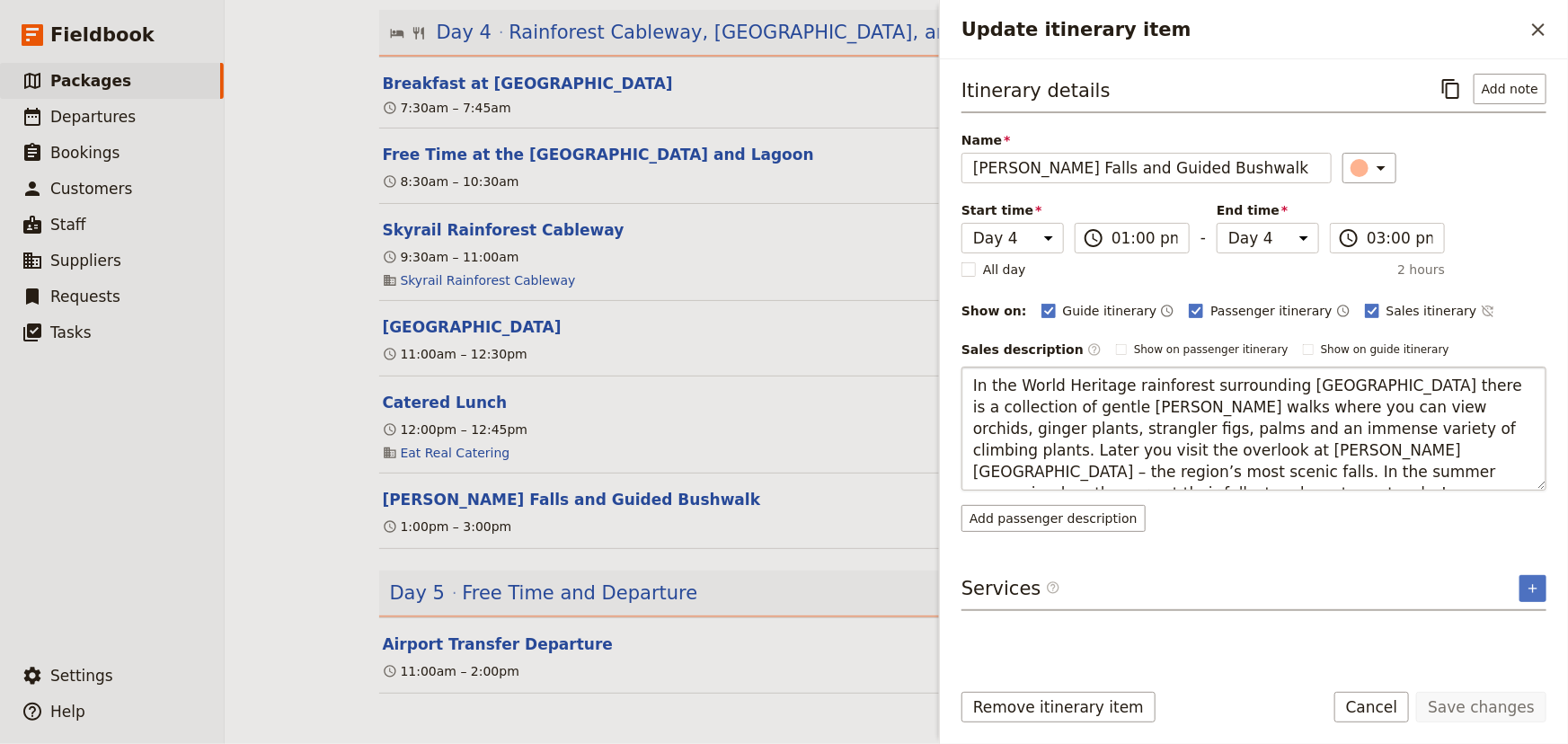
click at [1302, 422] on textarea "In the World Heritage rainforest surrounding [GEOGRAPHIC_DATA] there is a colle…" at bounding box center [1254, 429] width 585 height 124
click at [1327, 423] on textarea "In the World Heritage rainforest surrounding [GEOGRAPHIC_DATA] there is a colle…" at bounding box center [1254, 429] width 585 height 124
type textarea "In the World Heritage rainforest surrounding [GEOGRAPHIC_DATA] there is a colle…"
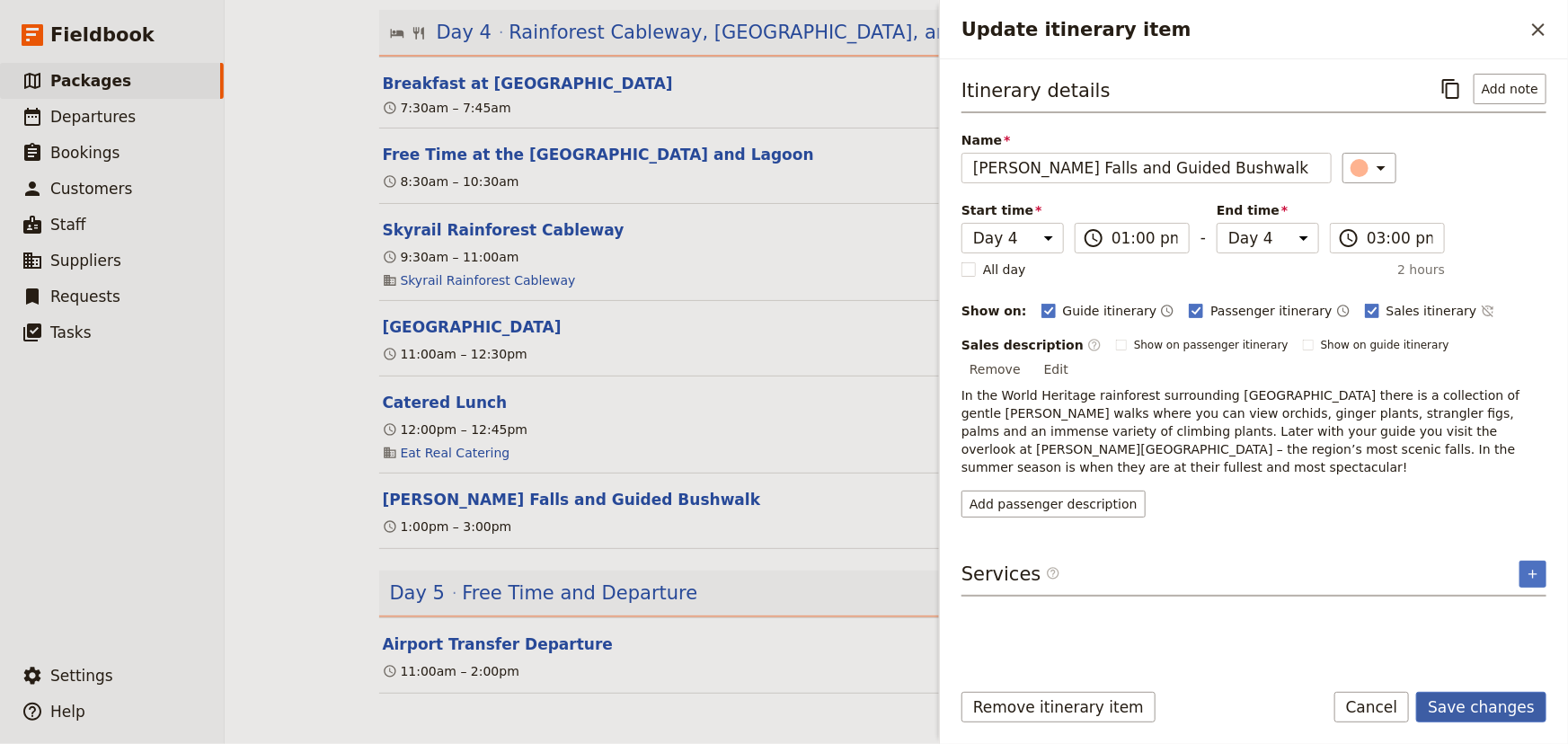
click at [1506, 702] on button "Save changes" at bounding box center [1481, 707] width 131 height 30
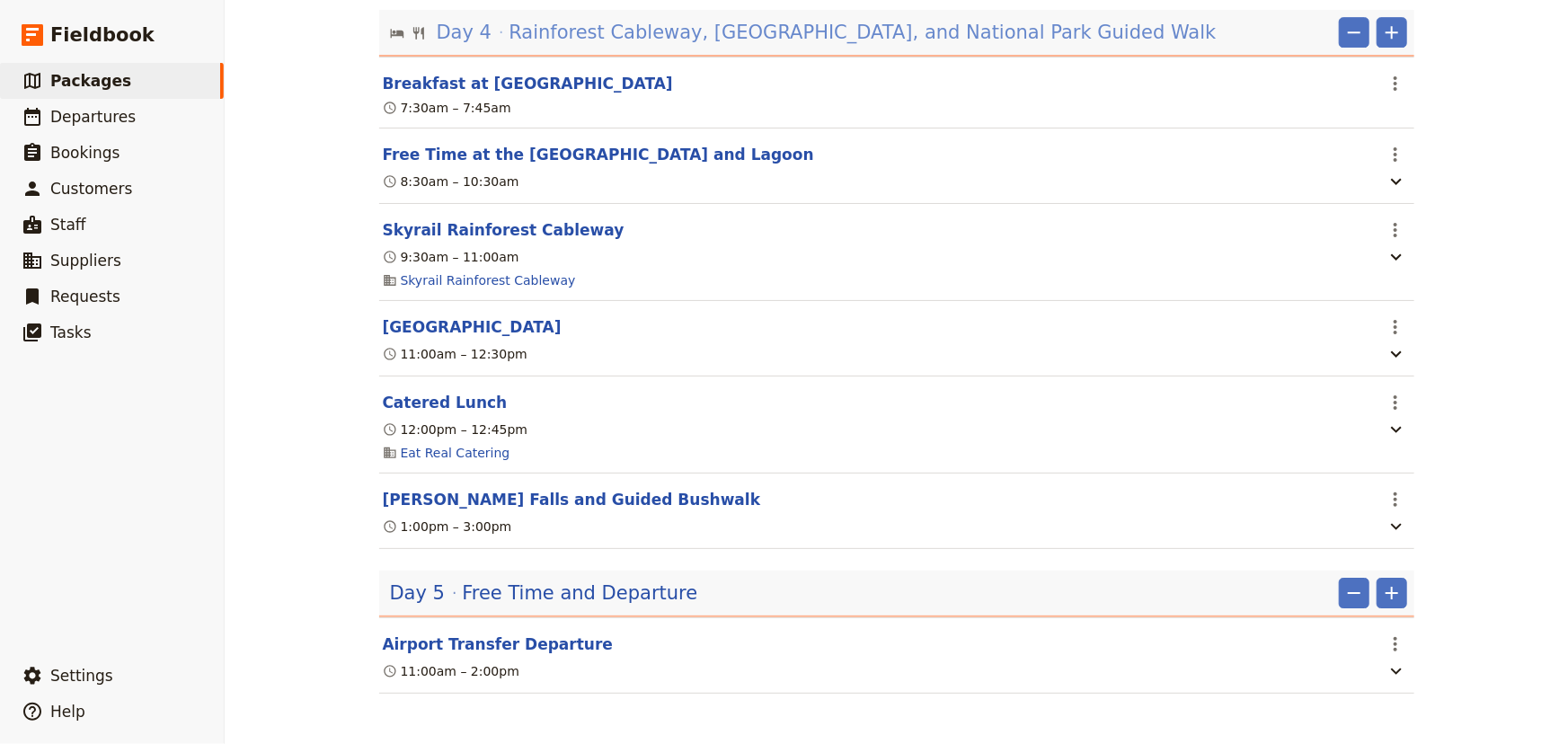
click at [643, 31] on span "Rainforest Cableway, [GEOGRAPHIC_DATA], and National Park Guided Walk" at bounding box center [861, 32] width 707 height 27
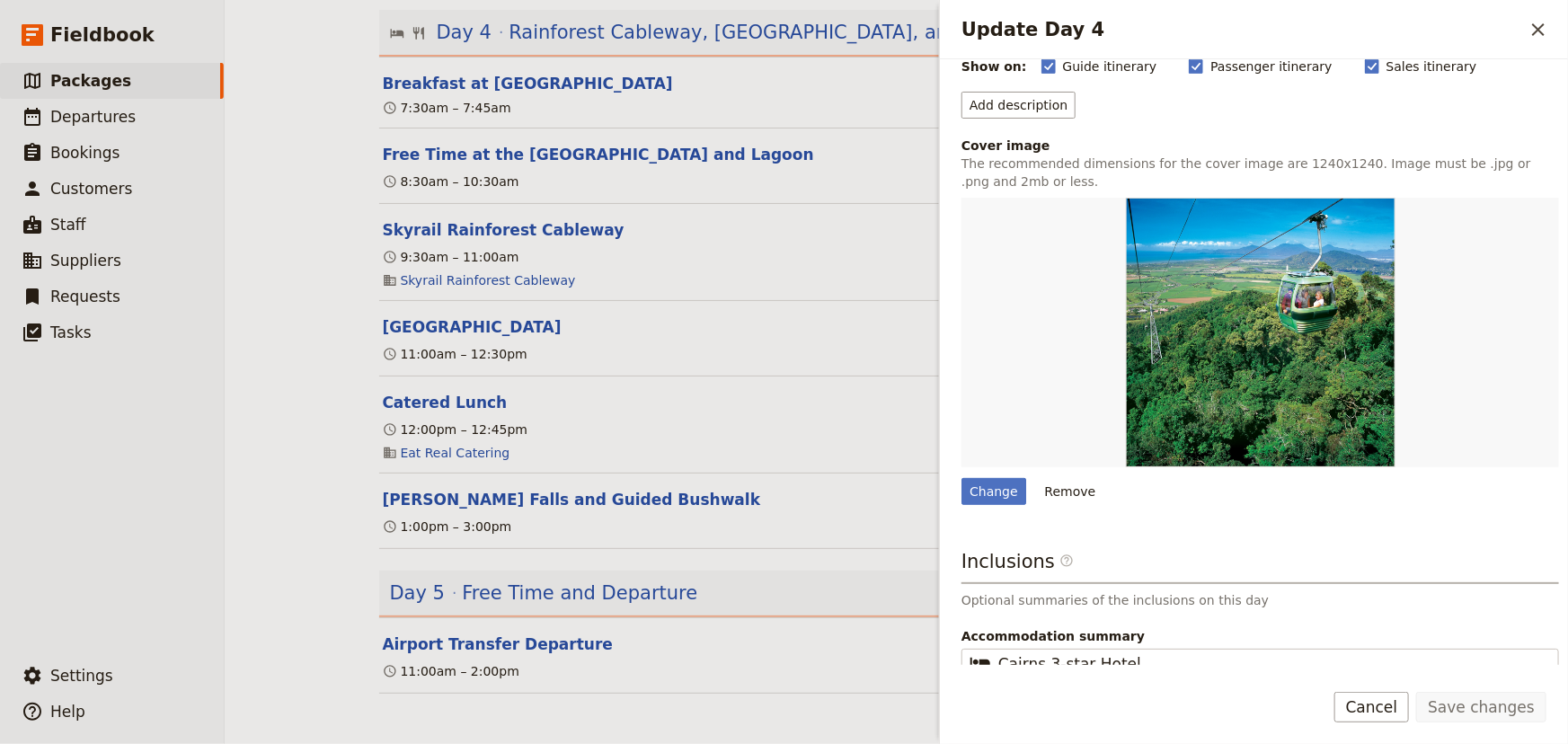
scroll to position [293, 0]
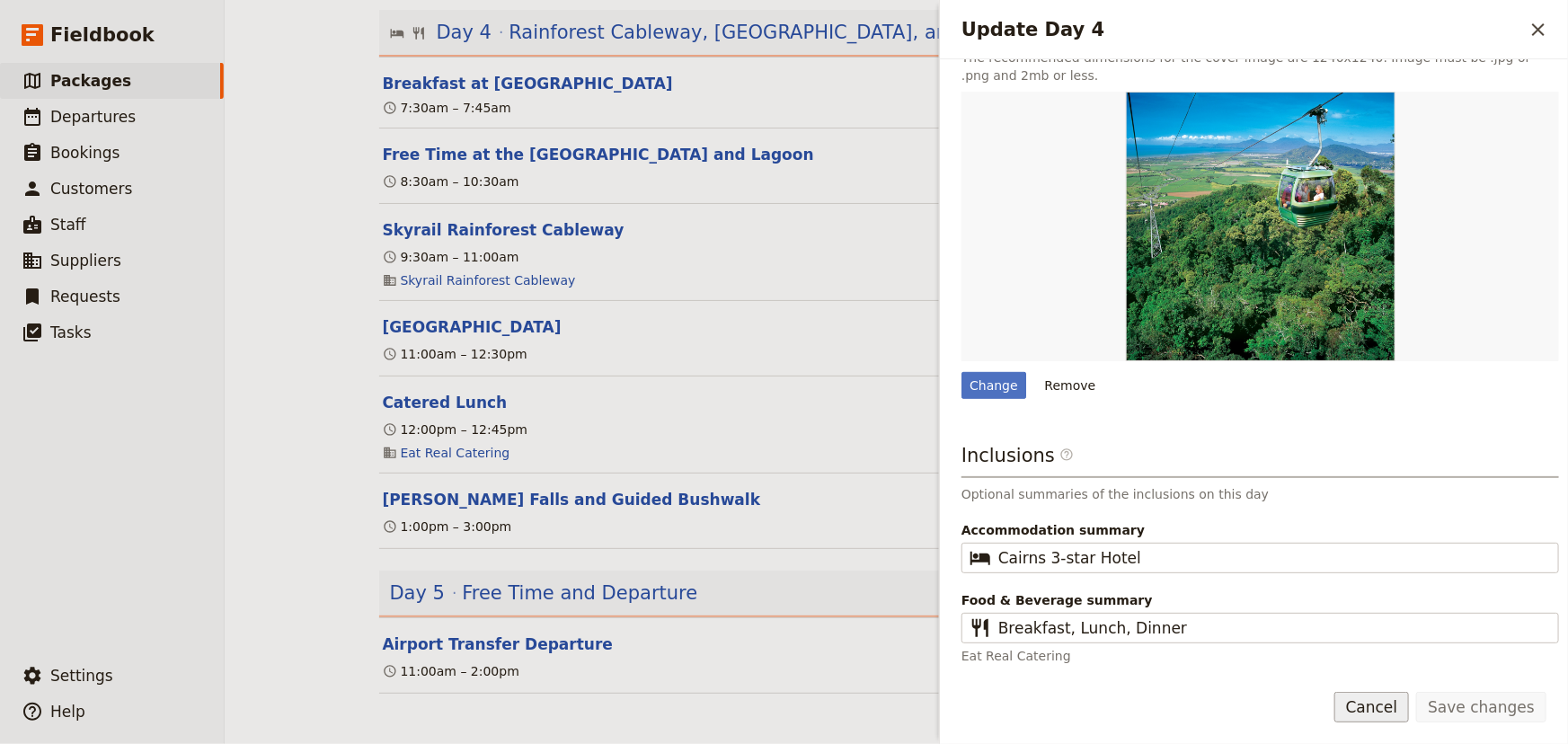
click at [1385, 714] on button "Cancel" at bounding box center [1371, 707] width 75 height 30
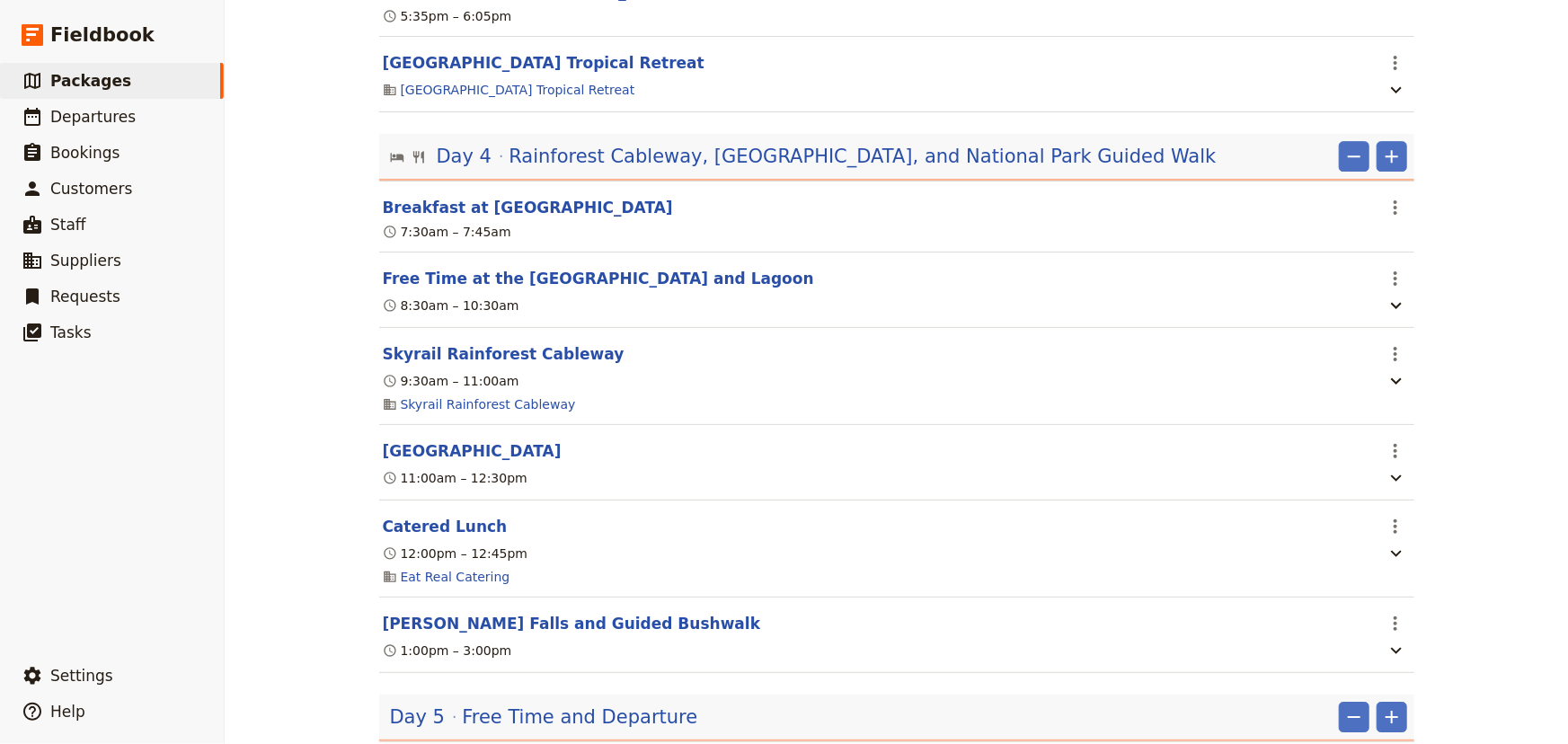
scroll to position [2832, 0]
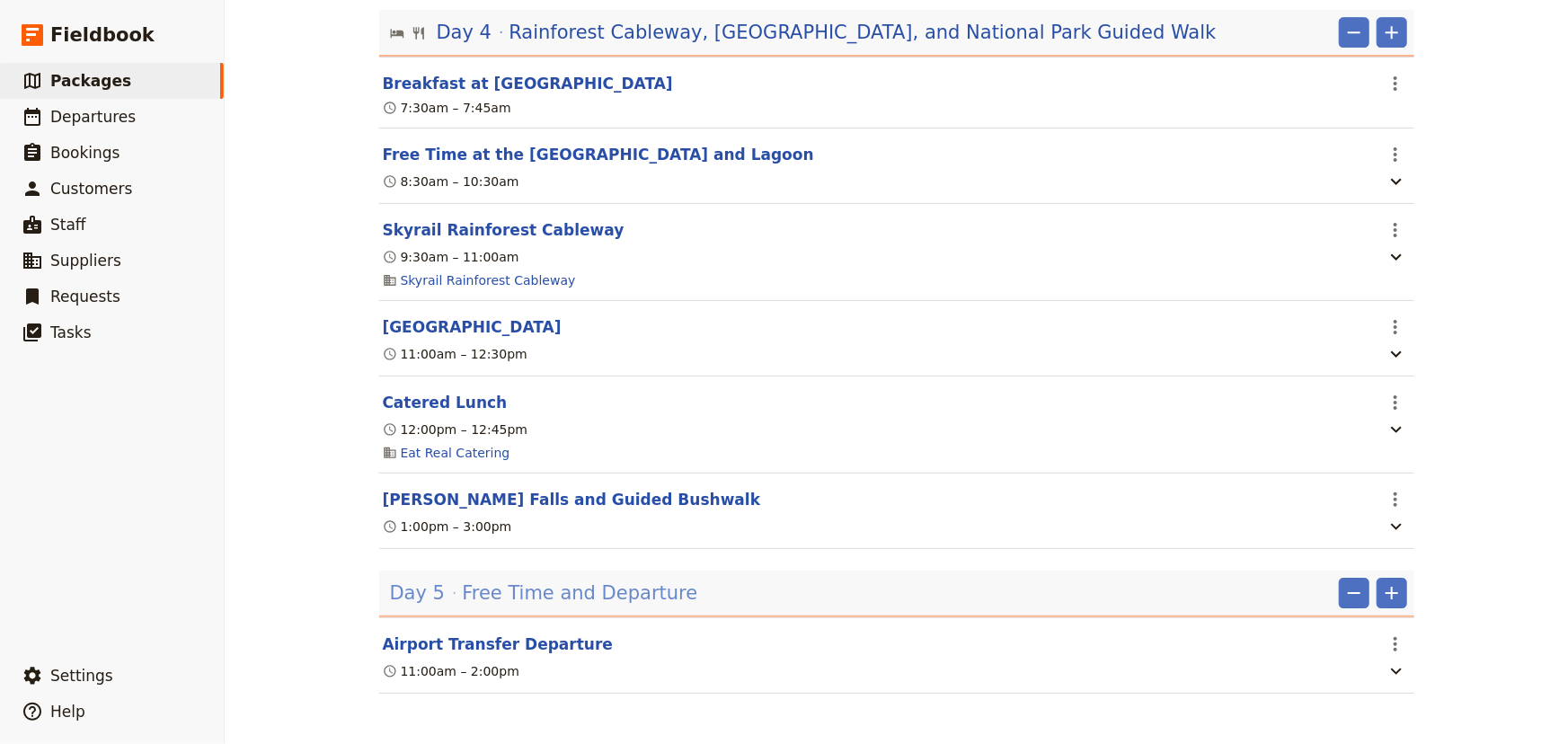
click at [602, 592] on span "Free Time and Departure" at bounding box center [579, 592] width 235 height 27
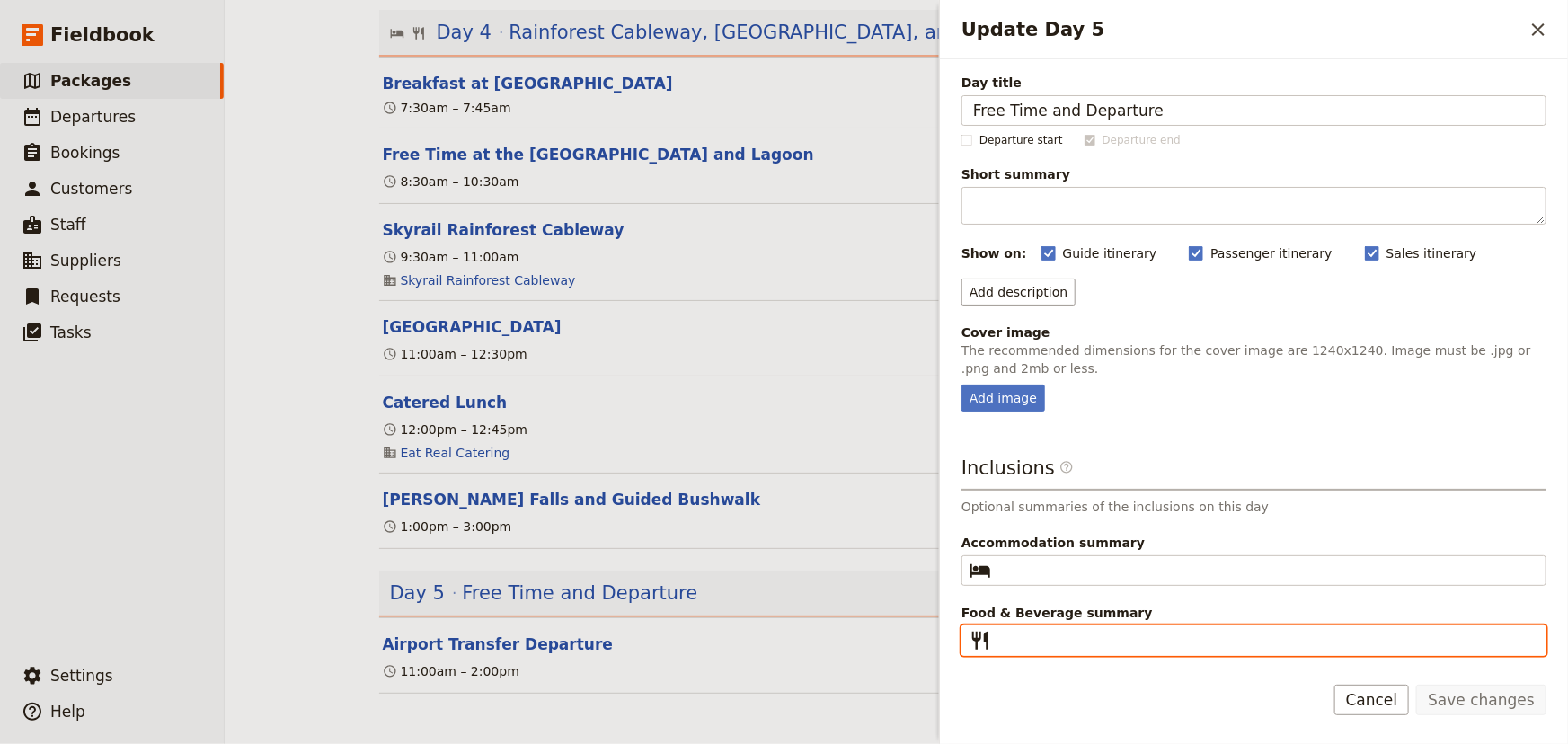
click at [1075, 640] on input "Food & Beverage summary ​" at bounding box center [1266, 640] width 536 height 21
type input "Breakfast"
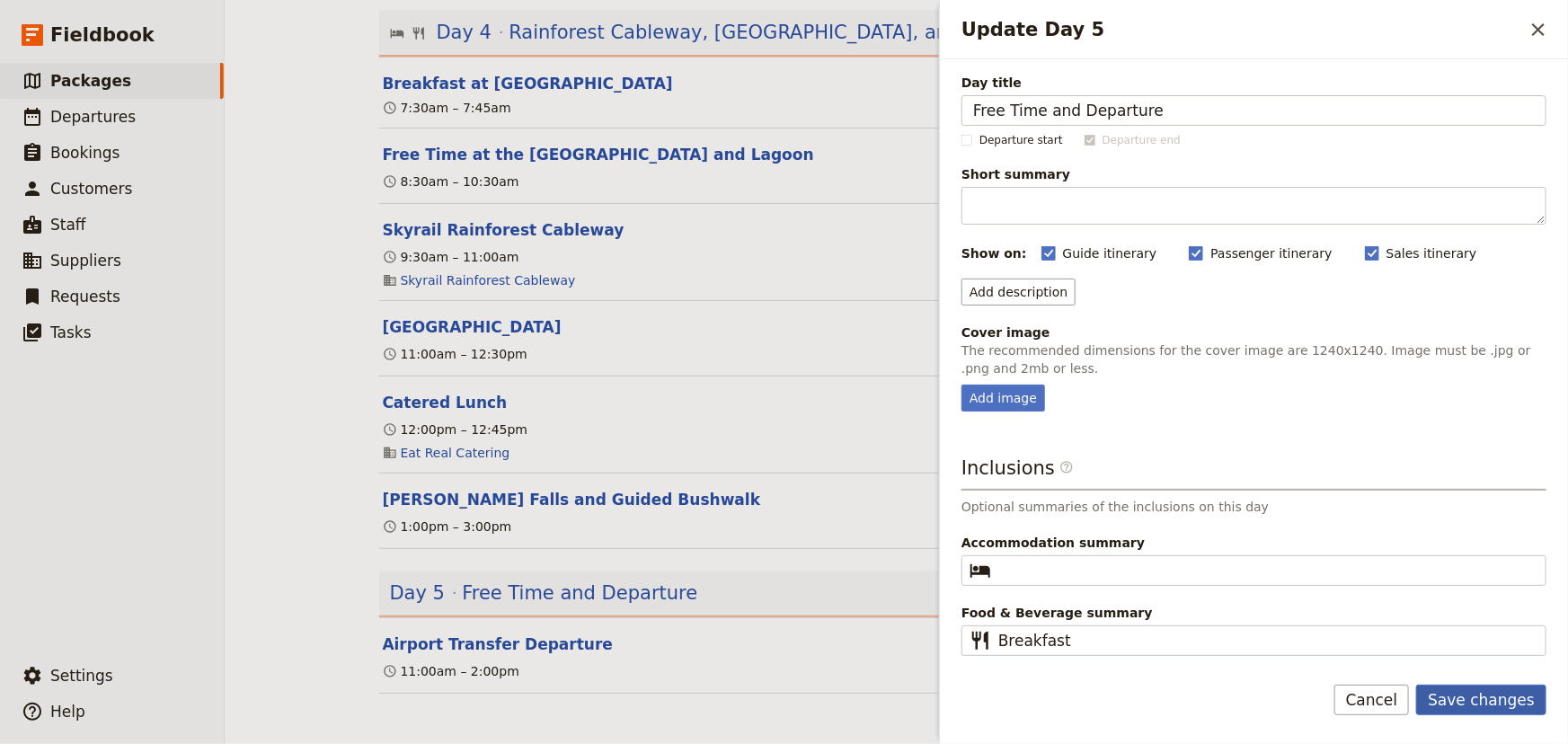
click at [1506, 697] on button "Save changes" at bounding box center [1481, 700] width 131 height 30
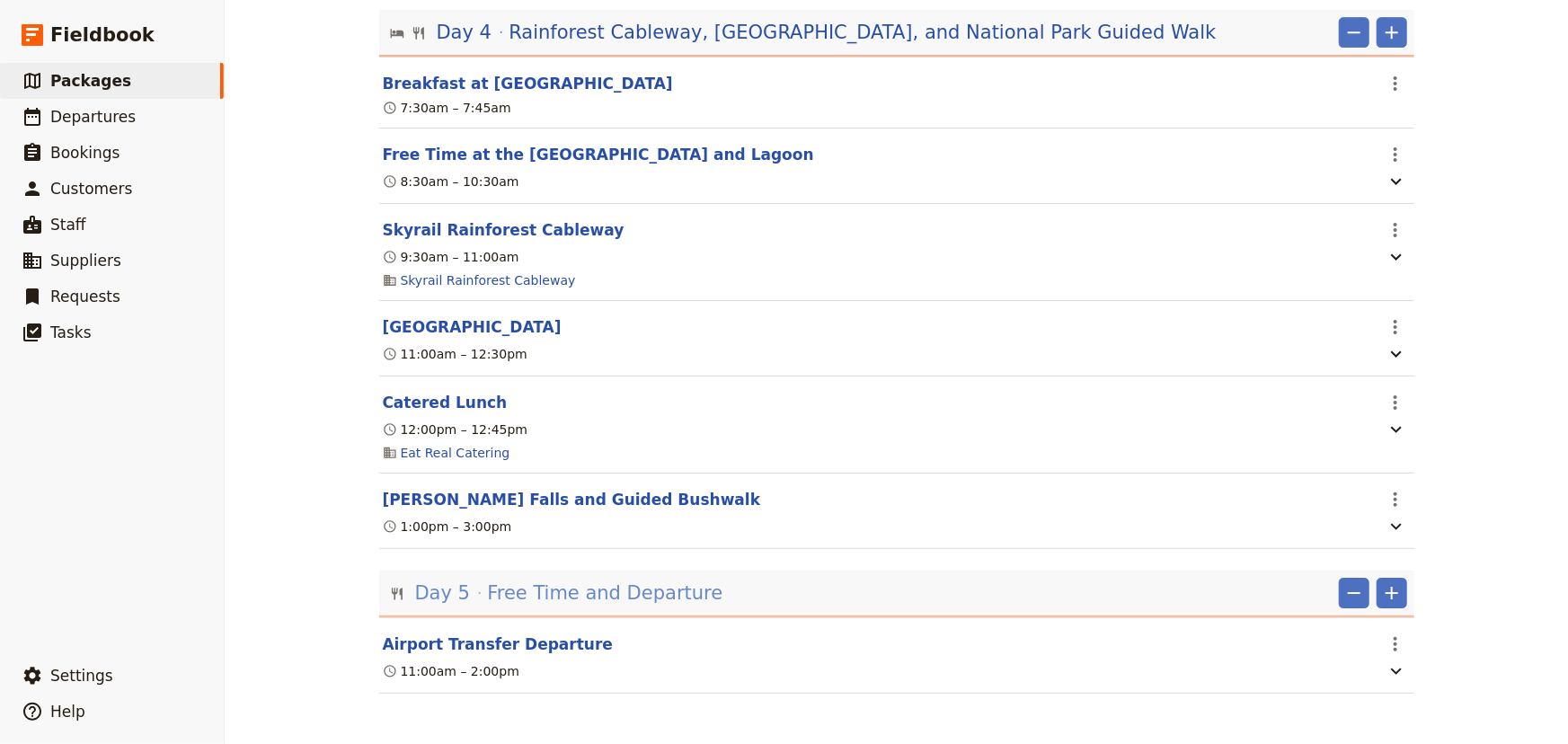
click at [533, 602] on span "Free Time and Departure" at bounding box center [605, 592] width 235 height 27
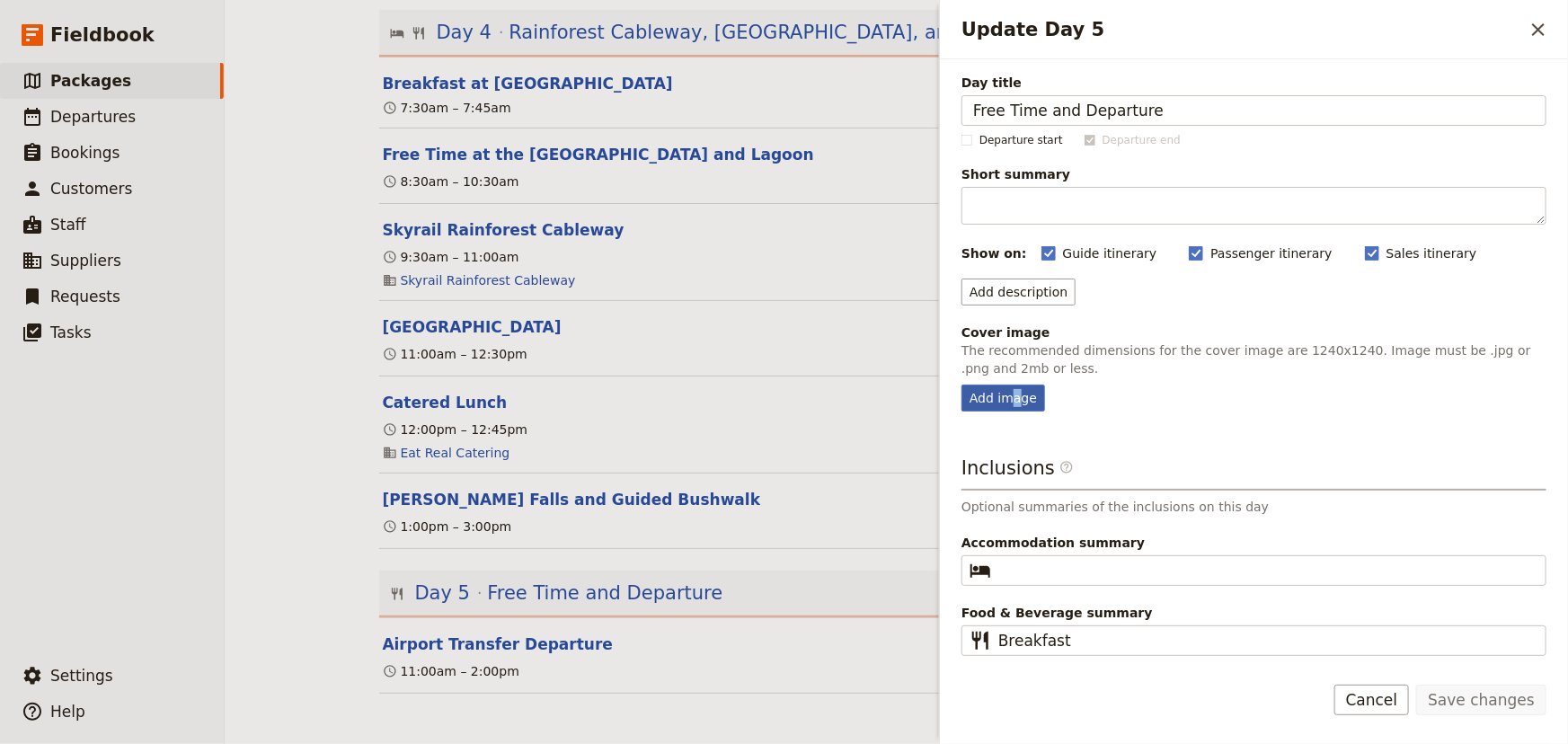
click at [1013, 392] on div "Add image" at bounding box center [1003, 397] width 84 height 27
click at [1013, 399] on div "Add image" at bounding box center [1003, 397] width 84 height 27
click at [961, 384] on input "Add image" at bounding box center [960, 383] width 1 height 1
type input "C:\fakepath\Airport.jpg"
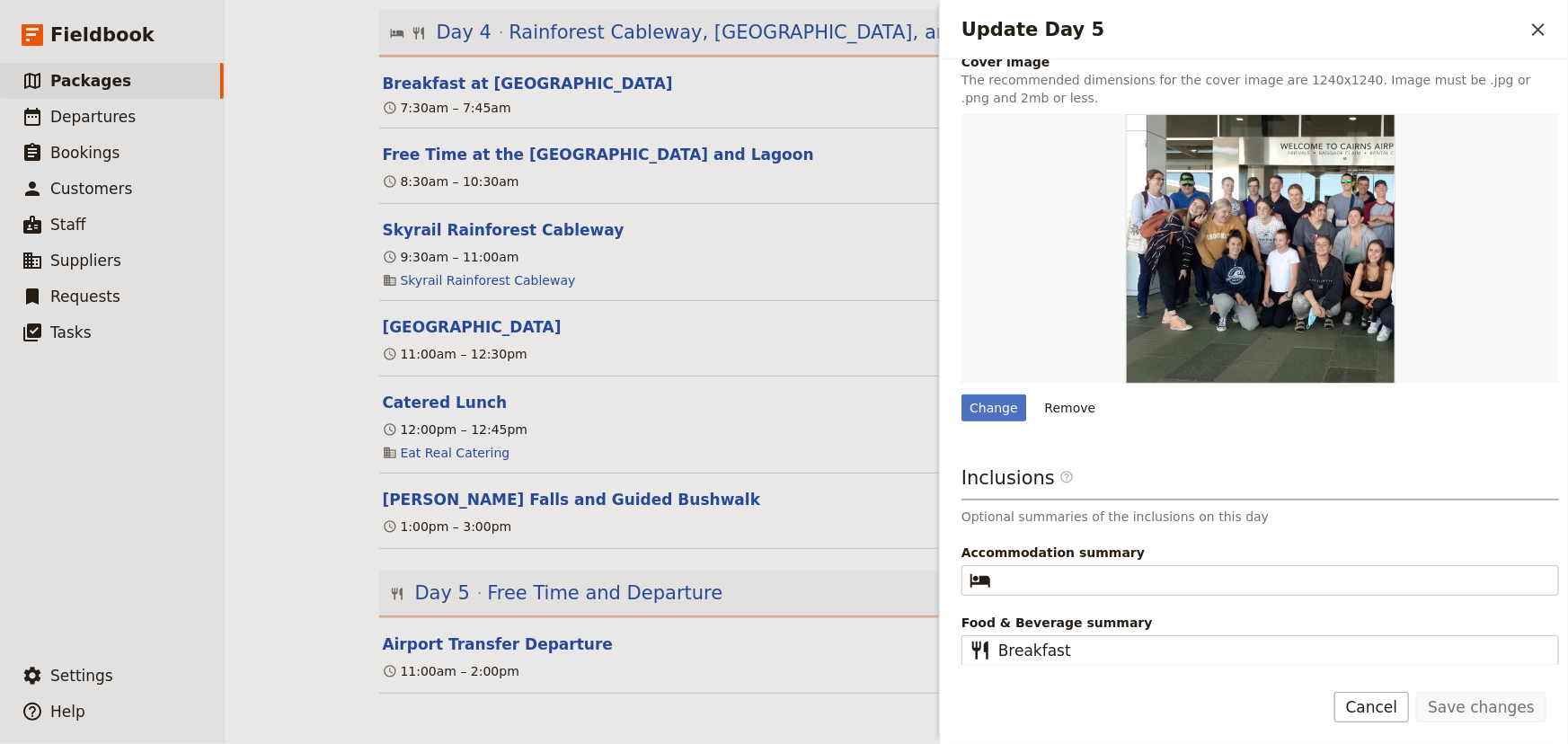
scroll to position [135, 0]
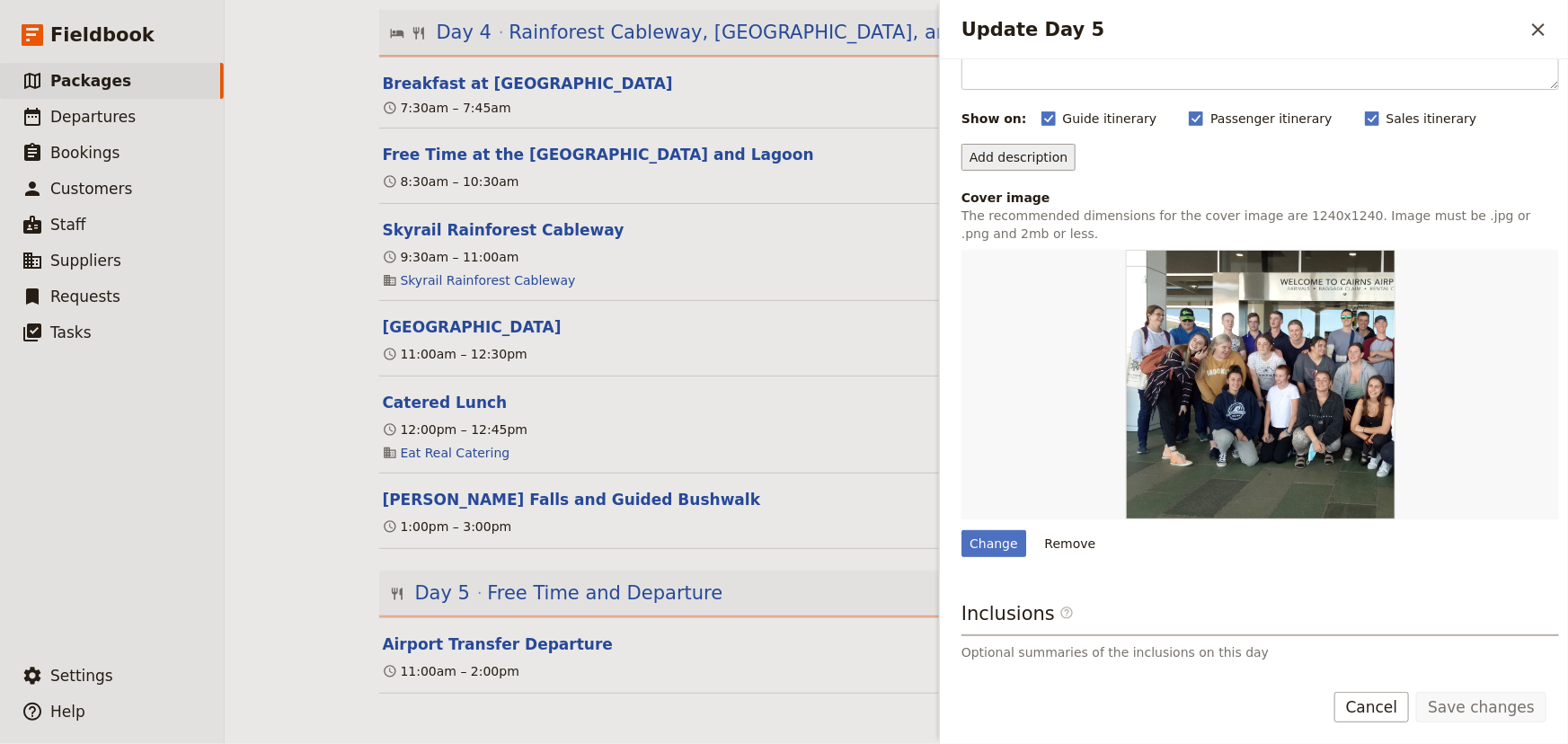
click at [998, 161] on button "Add description" at bounding box center [1018, 156] width 114 height 27
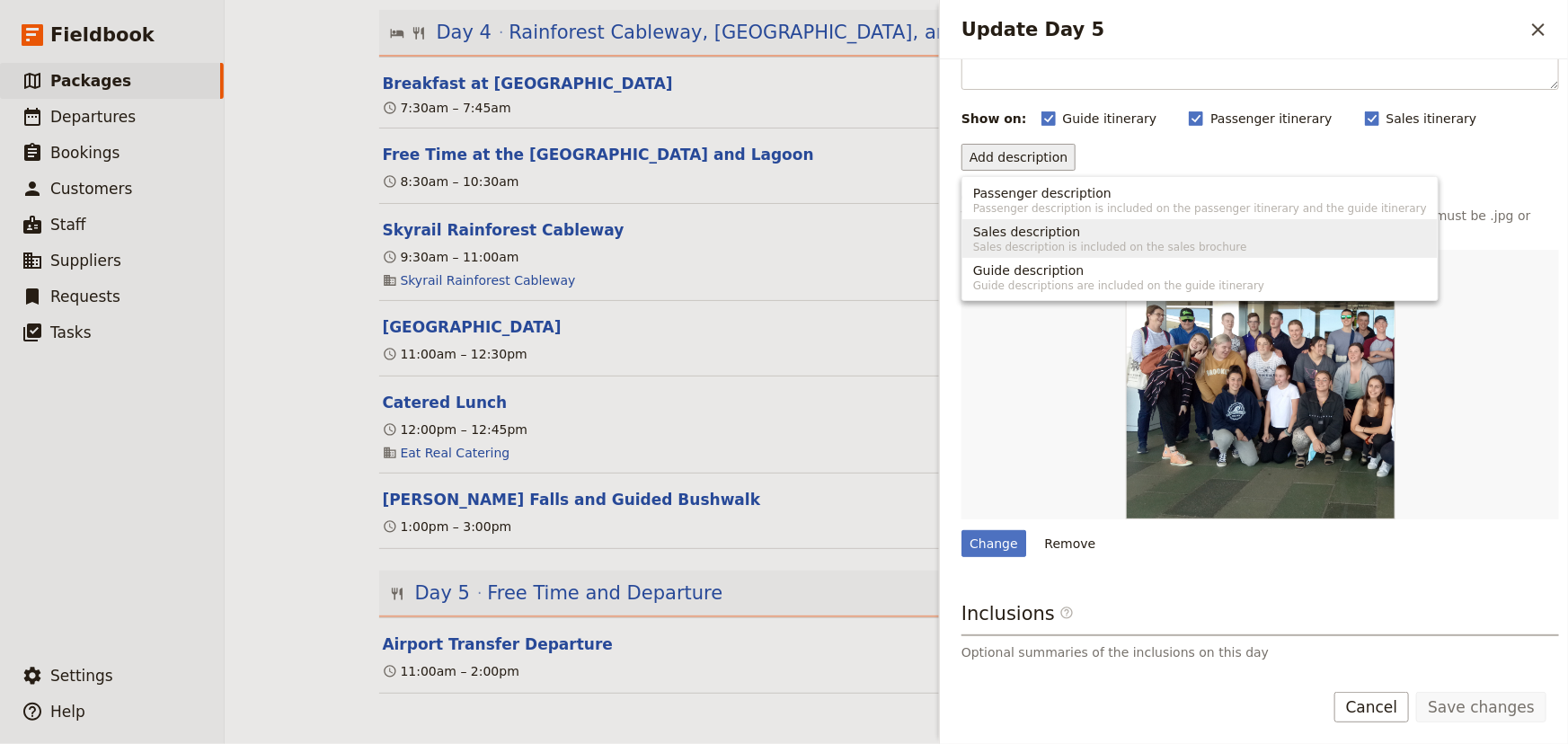
click at [1048, 251] on span "Sales description is included on the sales brochure" at bounding box center [1199, 247] width 454 height 15
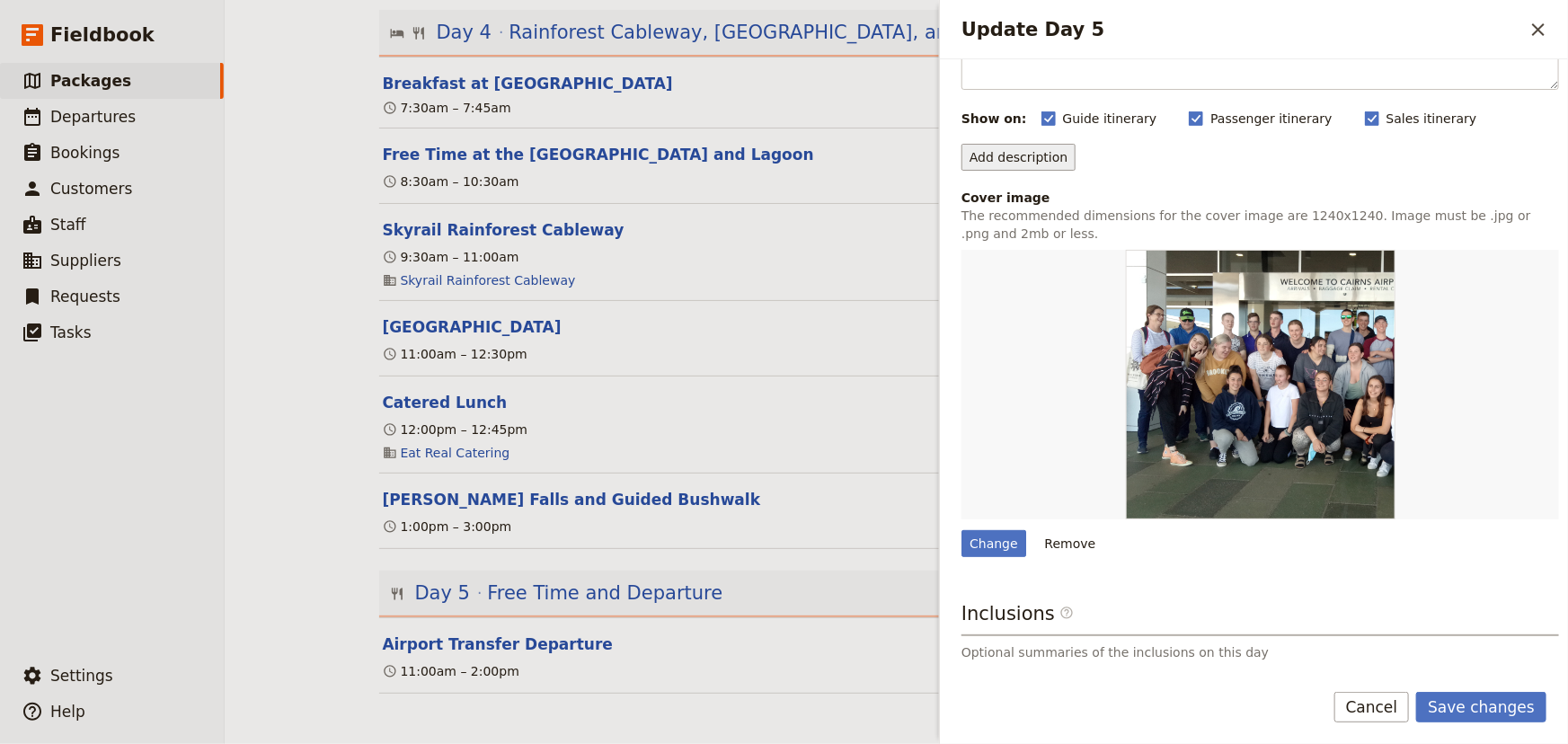
click at [1043, 155] on button "Add description" at bounding box center [1018, 156] width 114 height 27
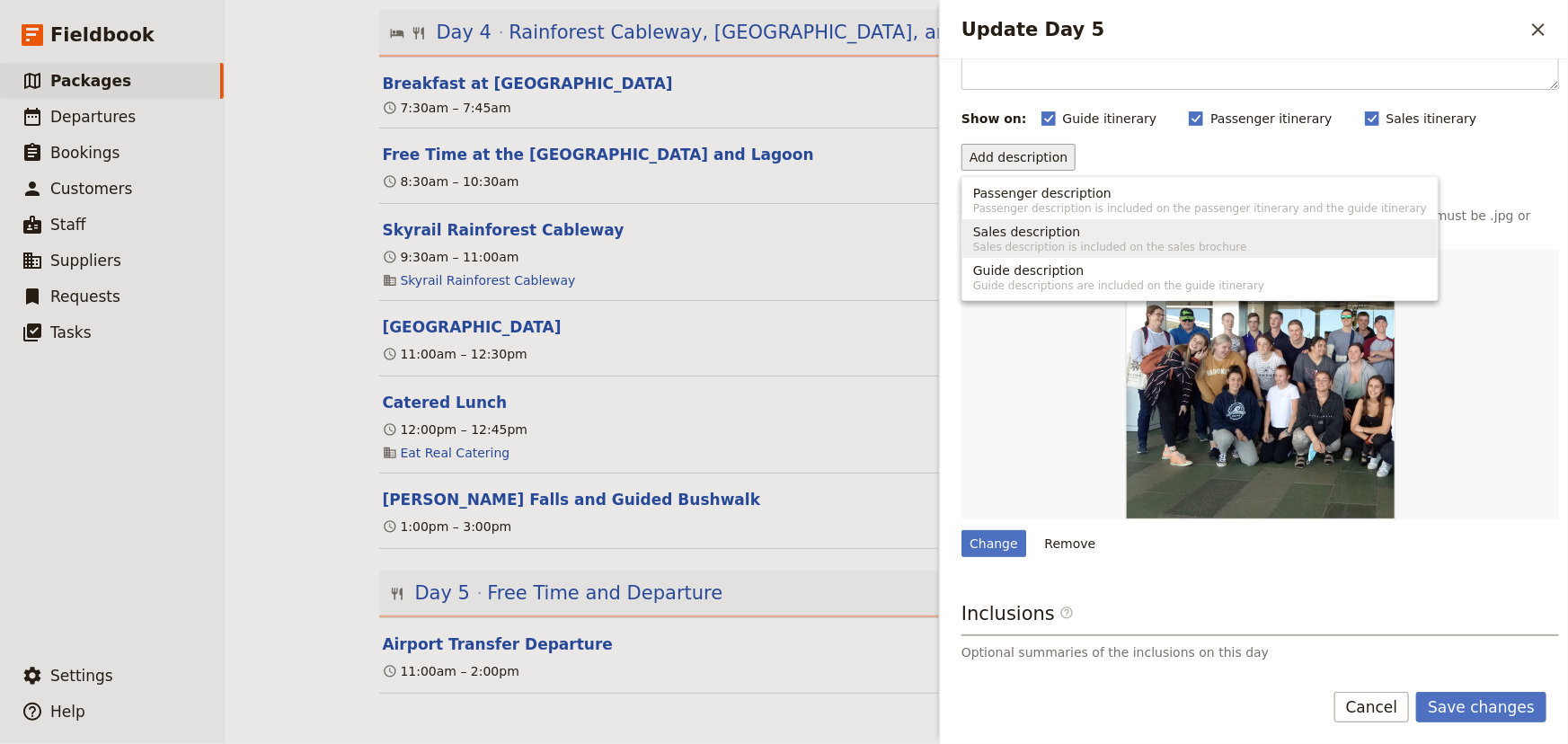
click at [1053, 228] on span "Sales description" at bounding box center [1026, 232] width 108 height 18
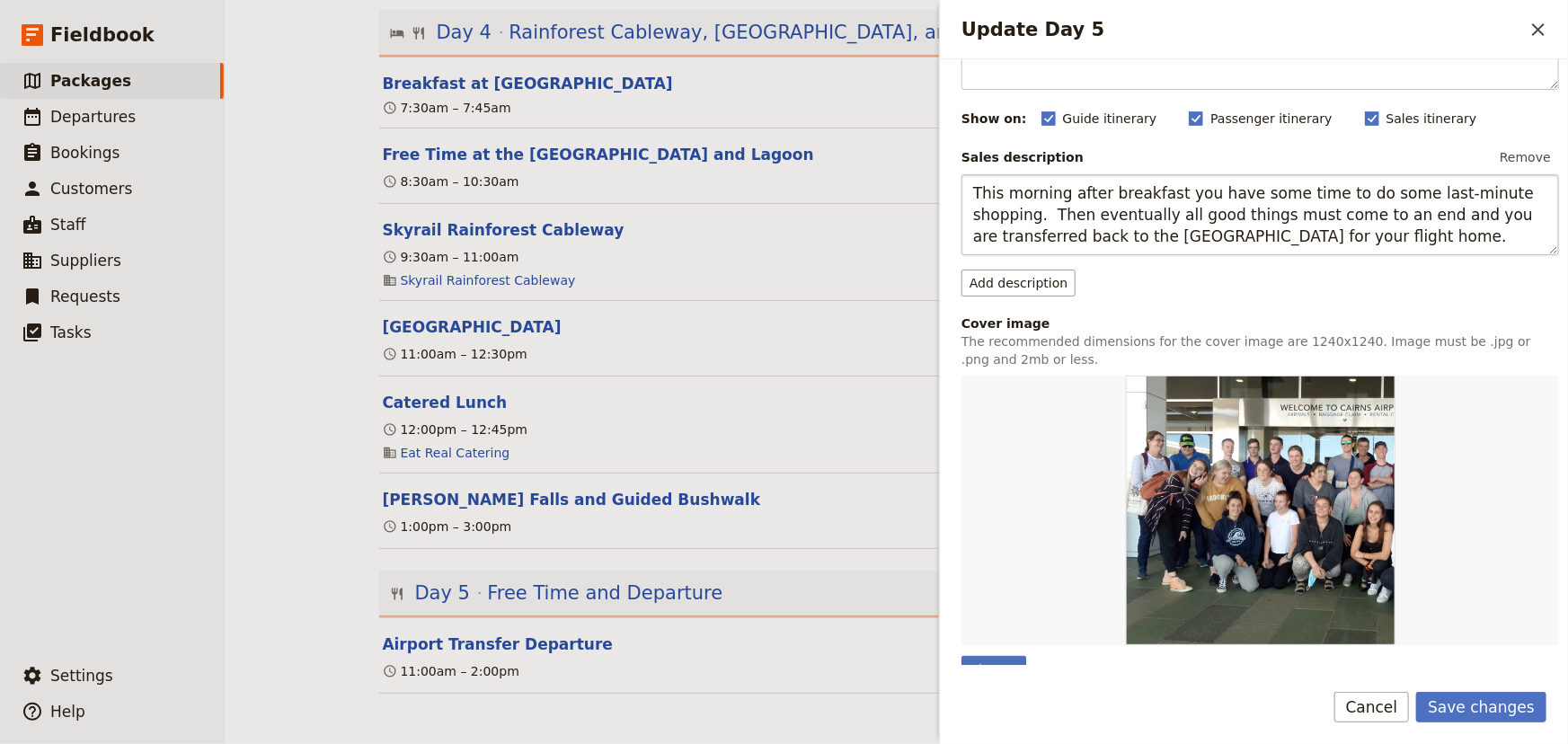
drag, startPoint x: 1263, startPoint y: 234, endPoint x: 1176, endPoint y: 238, distance: 87.1
click at [1176, 238] on textarea "This morning after breakfast you have some time to do some last-minute shopping…" at bounding box center [1260, 215] width 597 height 81
drag, startPoint x: 1128, startPoint y: 235, endPoint x: 1103, endPoint y: 235, distance: 25.0
click at [1103, 235] on textarea "This morning after breakfast you have some time to do some last-minute shopping…" at bounding box center [1260, 215] width 597 height 81
click at [1052, 218] on textarea "This morning after breakfast you have some time to do some last-minute shopping…" at bounding box center [1260, 215] width 597 height 81
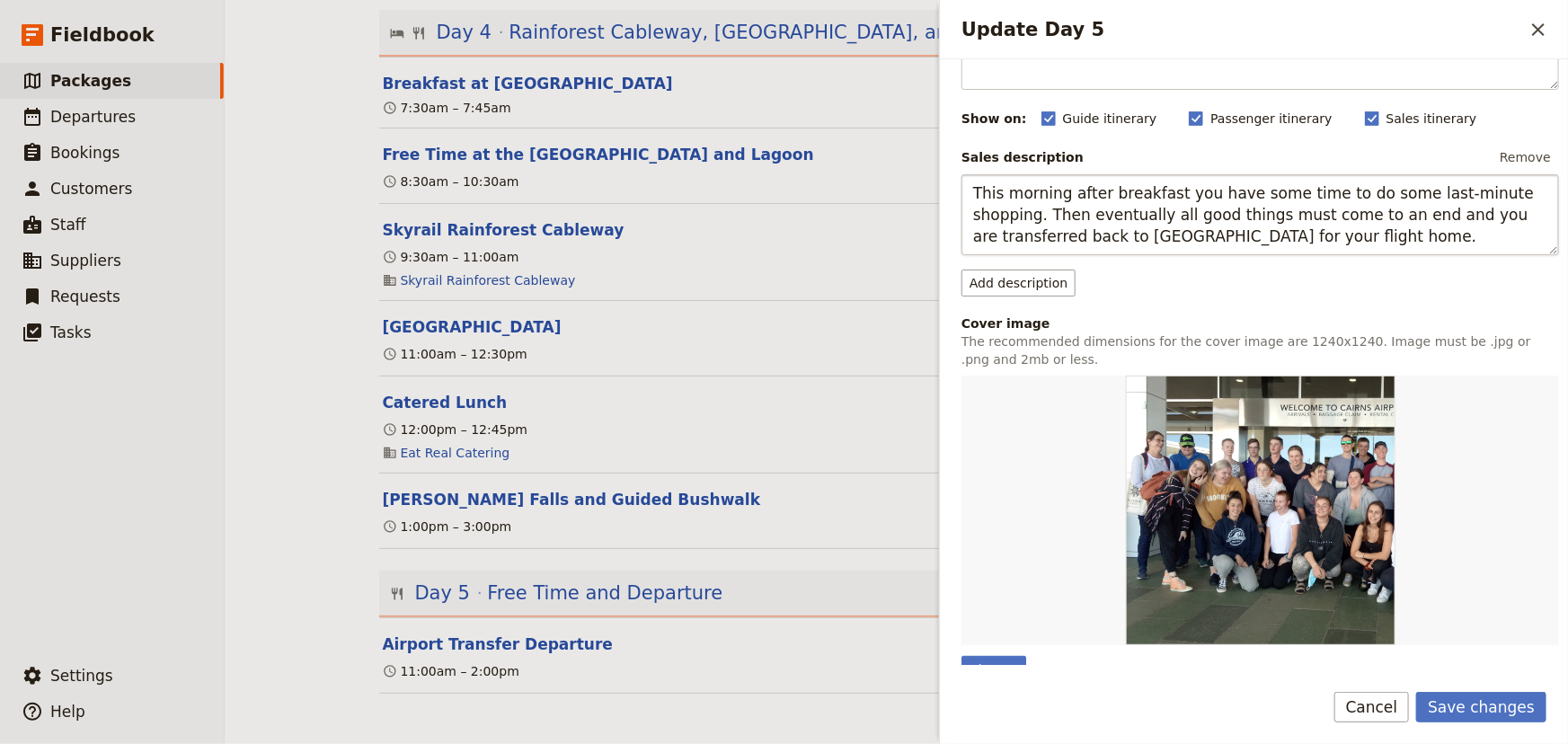
click at [1035, 218] on textarea "This morning after breakfast you have some time to do some last-minute shopping…" at bounding box center [1260, 215] width 597 height 81
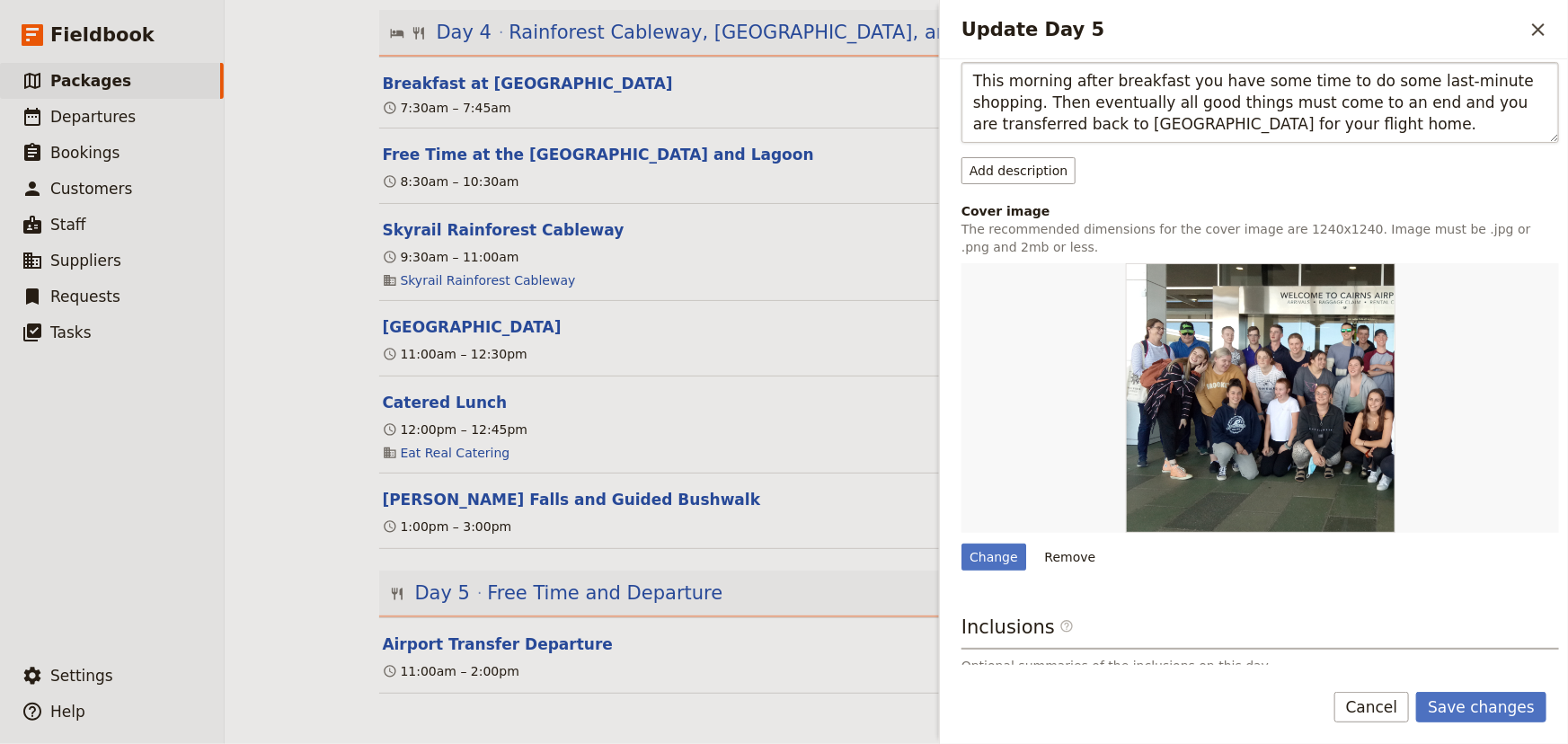
scroll to position [396, 0]
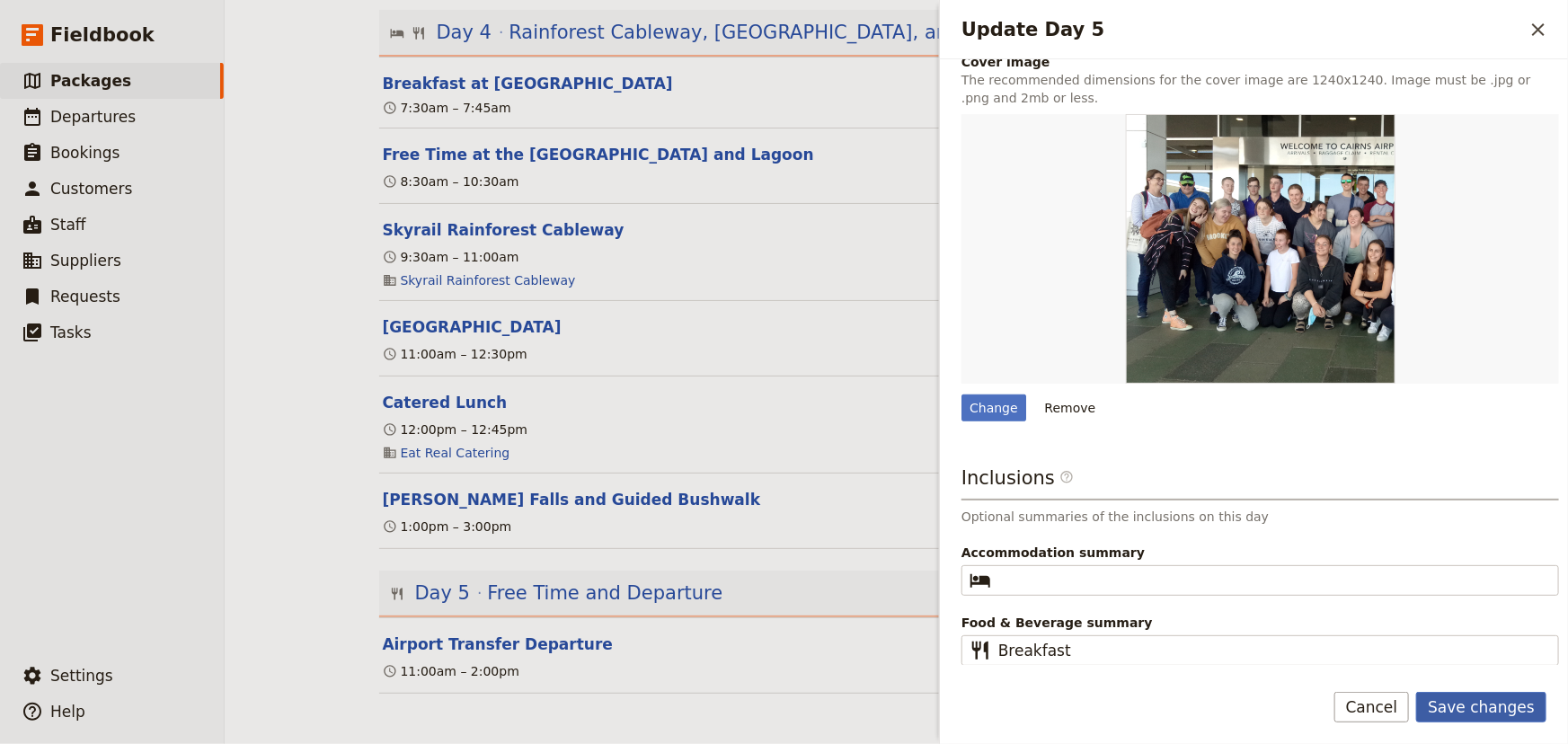
type textarea "This morning after breakfast you have some time to do some last-minute shopping…"
click at [1478, 706] on button "Save changes" at bounding box center [1481, 707] width 131 height 30
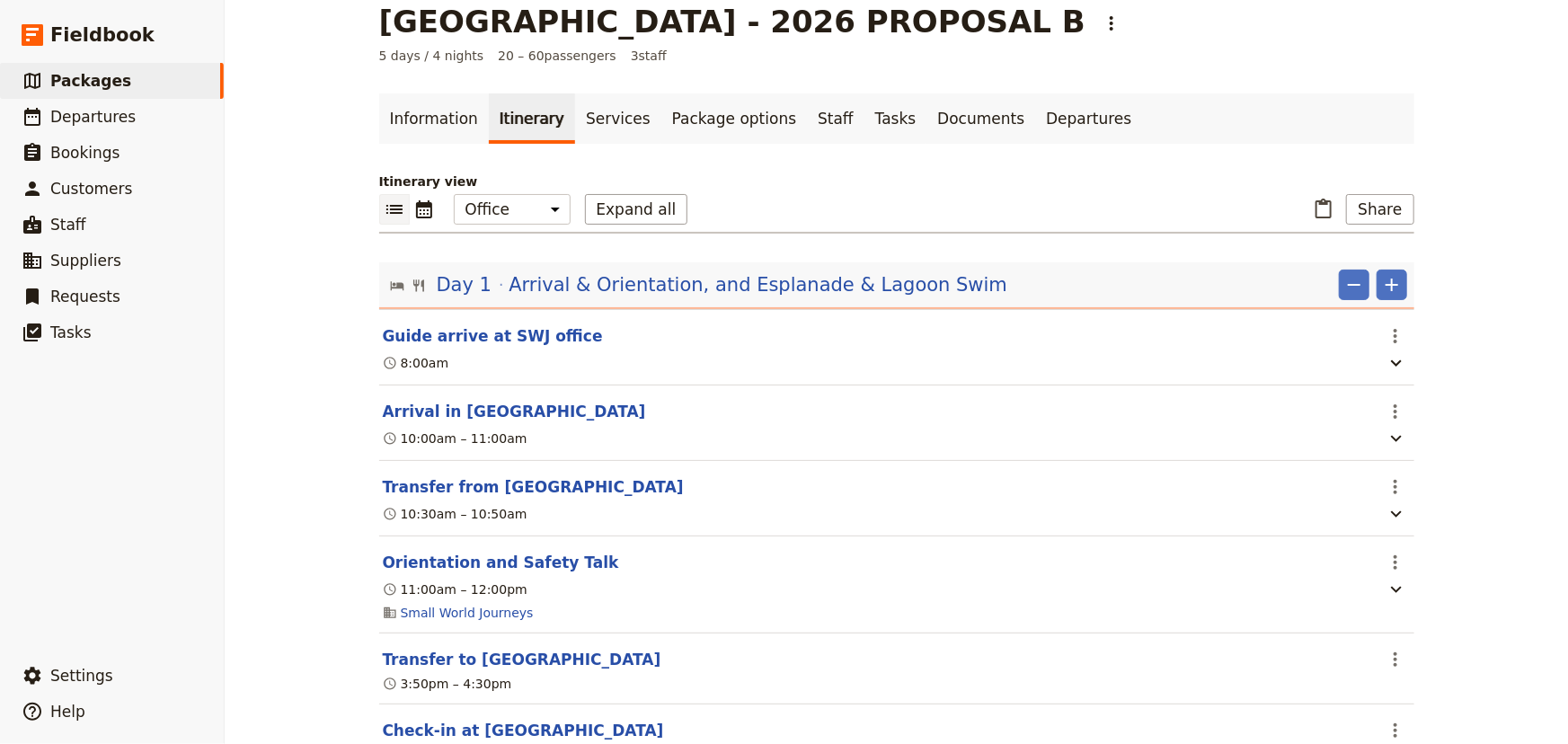
scroll to position [0, 0]
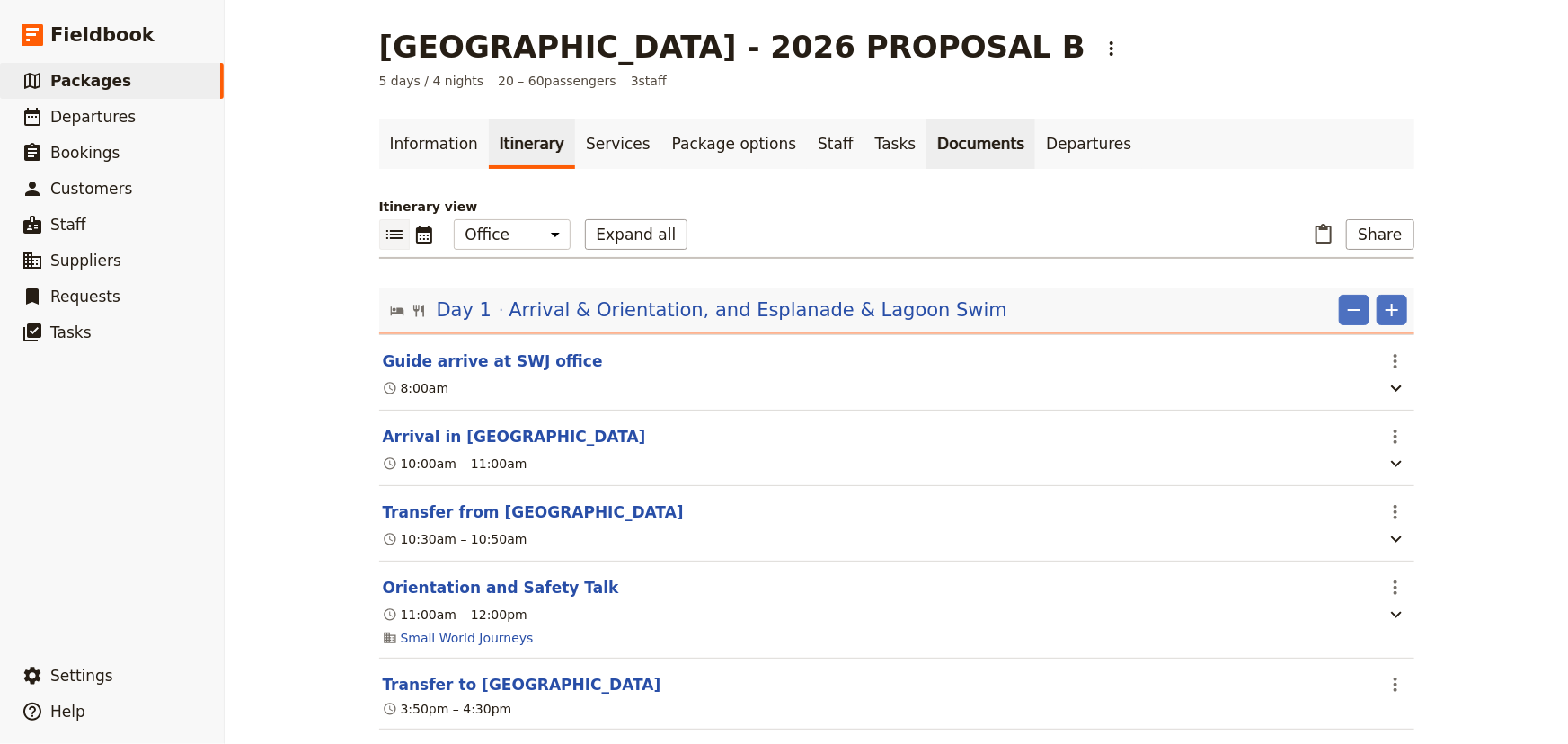
click at [926, 138] on link "Documents" at bounding box center [981, 143] width 108 height 51
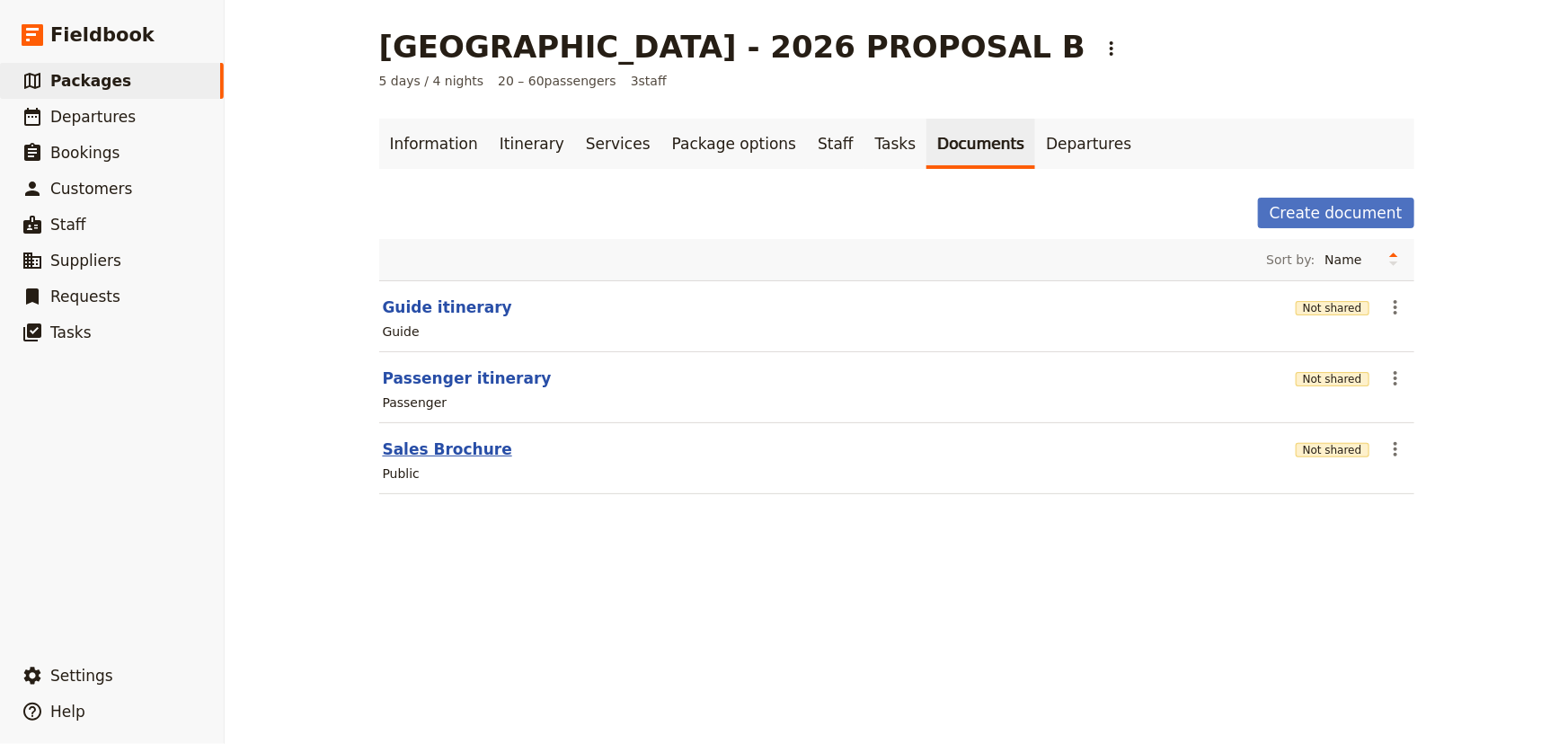
click at [429, 452] on button "Sales Brochure" at bounding box center [447, 449] width 130 height 21
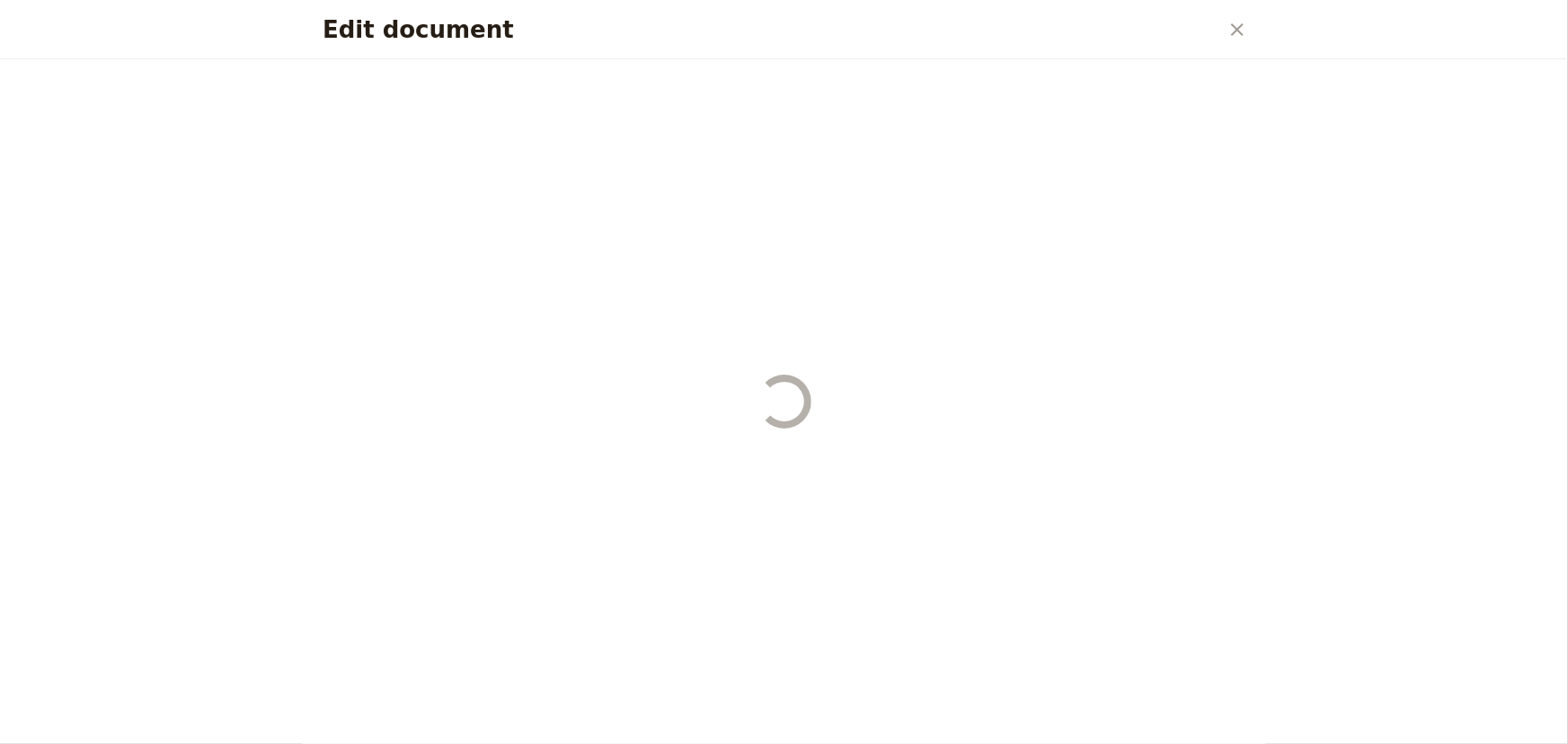
select select "DEFAULT"
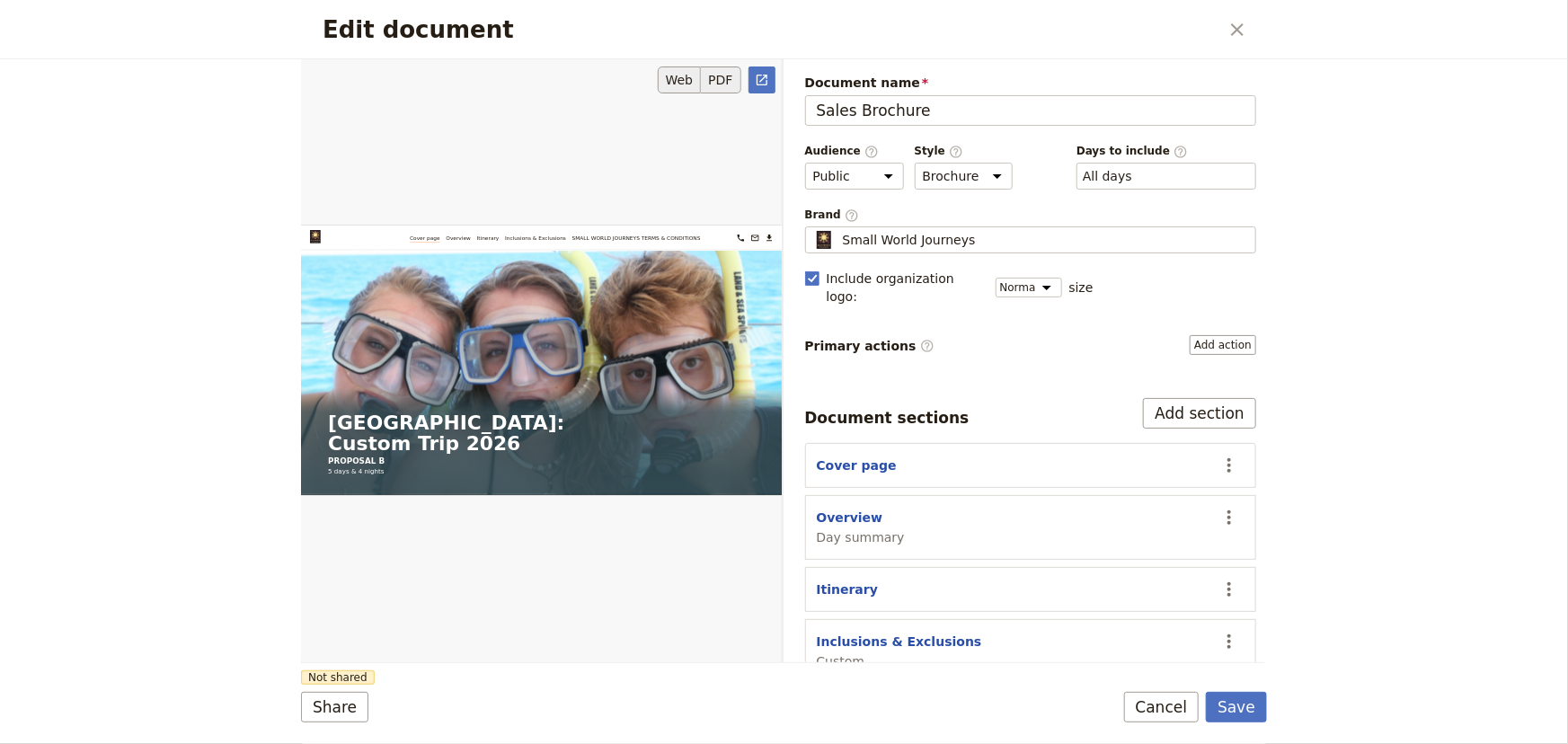
click at [726, 76] on button "PDF" at bounding box center [720, 79] width 40 height 27
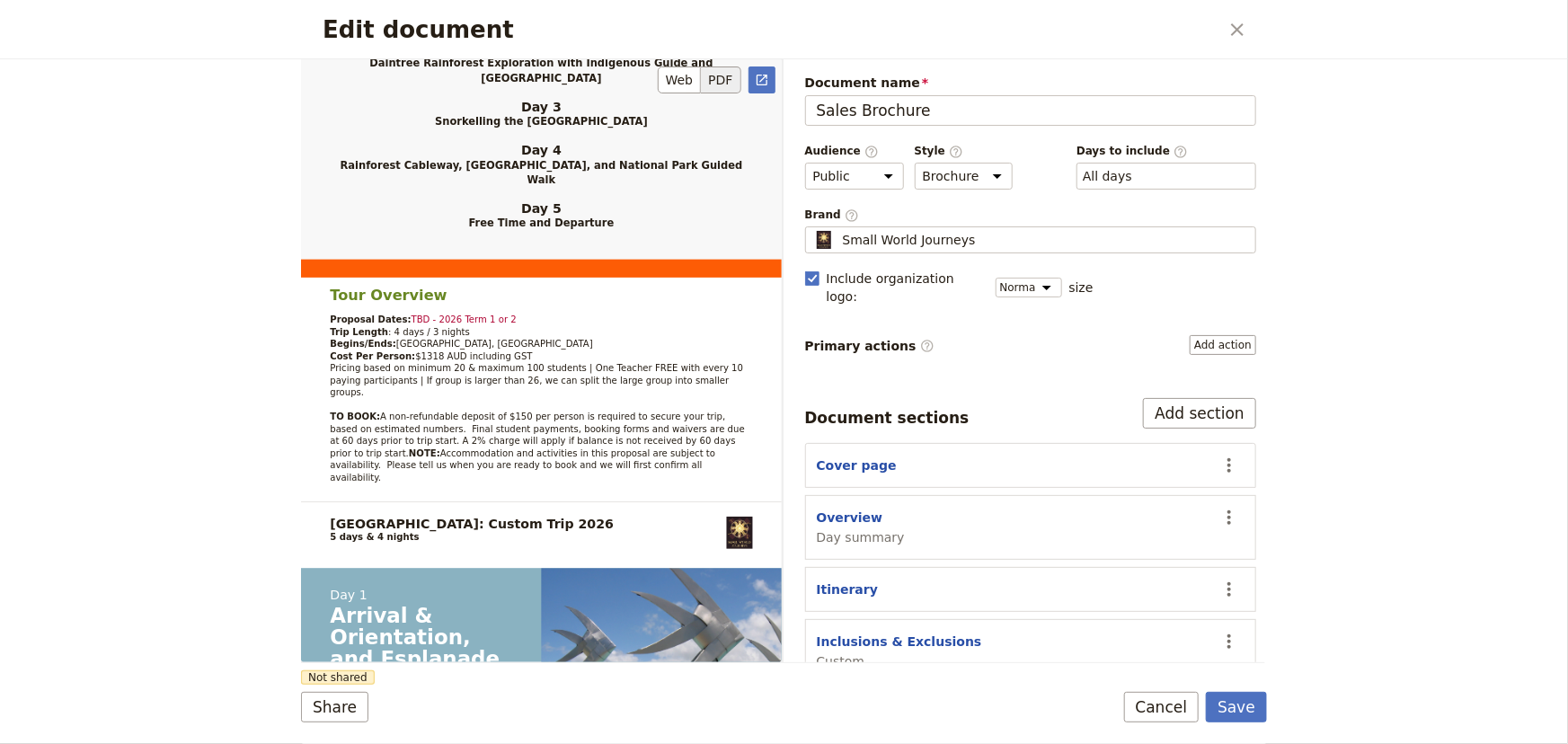
scroll to position [1362, 0]
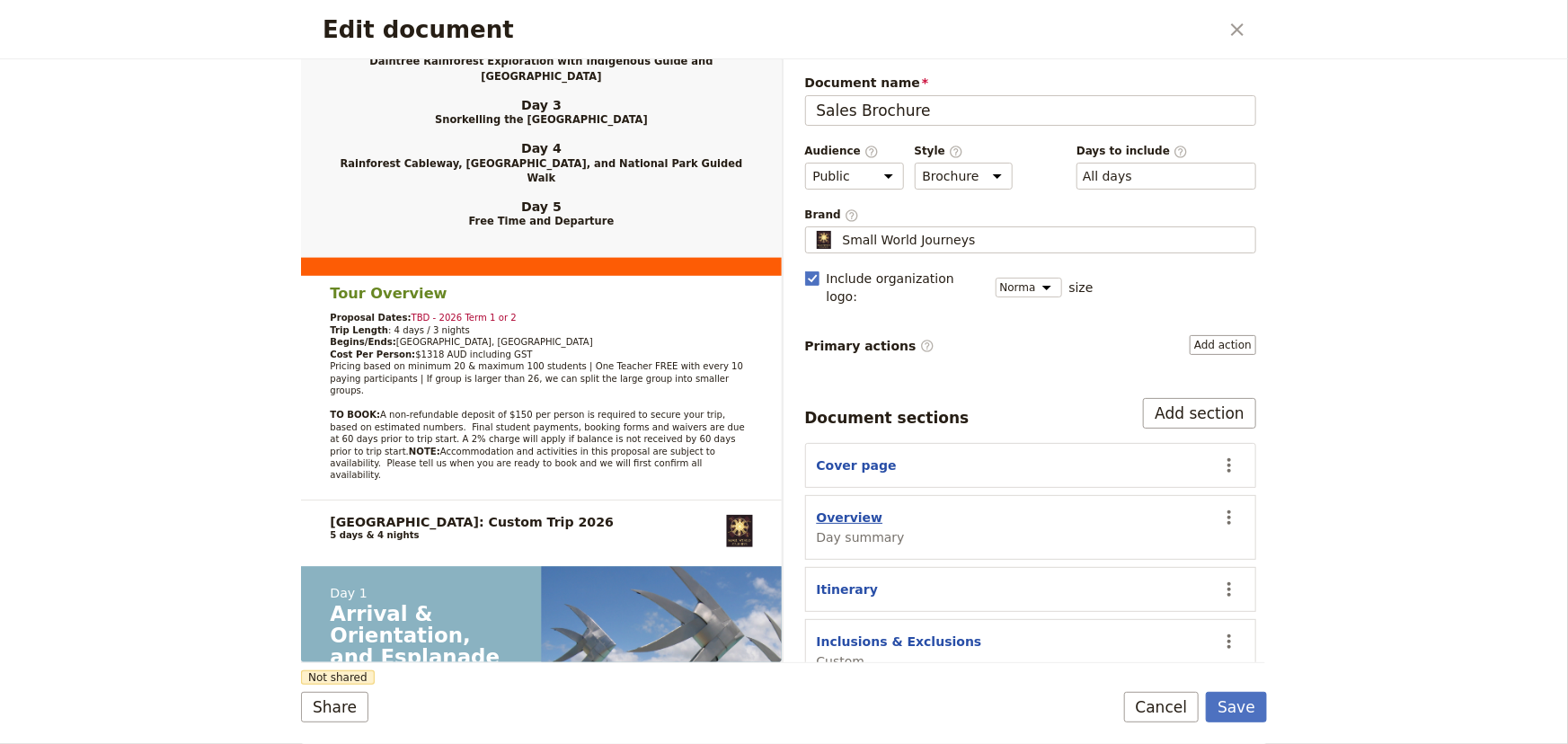
click at [828, 509] on button "Overview" at bounding box center [849, 518] width 66 height 18
select select "DAY_SUMMARY"
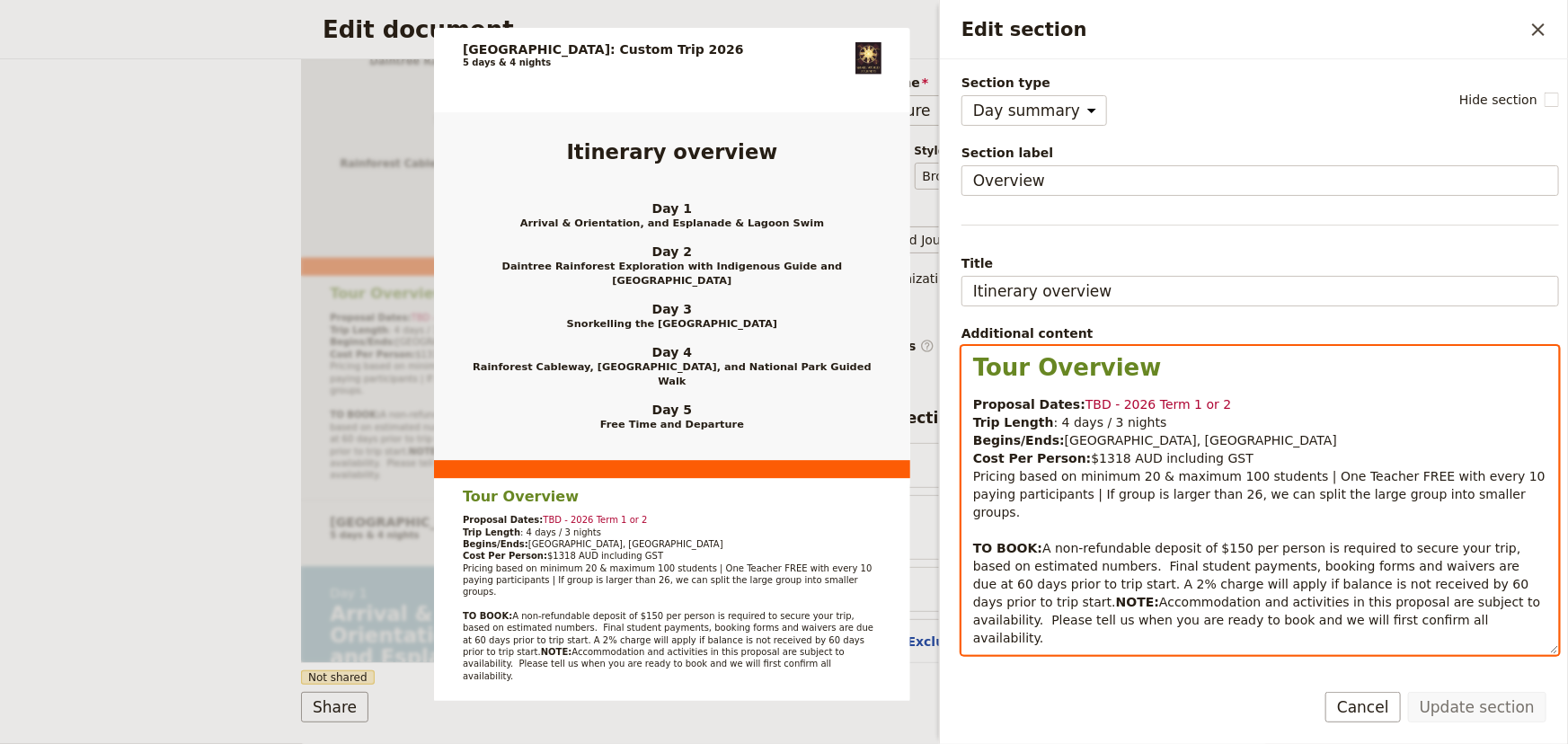
click at [1192, 412] on p "Proposal Dates: TBD - 2026 Term 1 or 2 Trip Length : 4 days / 3 nights Begins/E…" at bounding box center [1259, 521] width 574 height 252
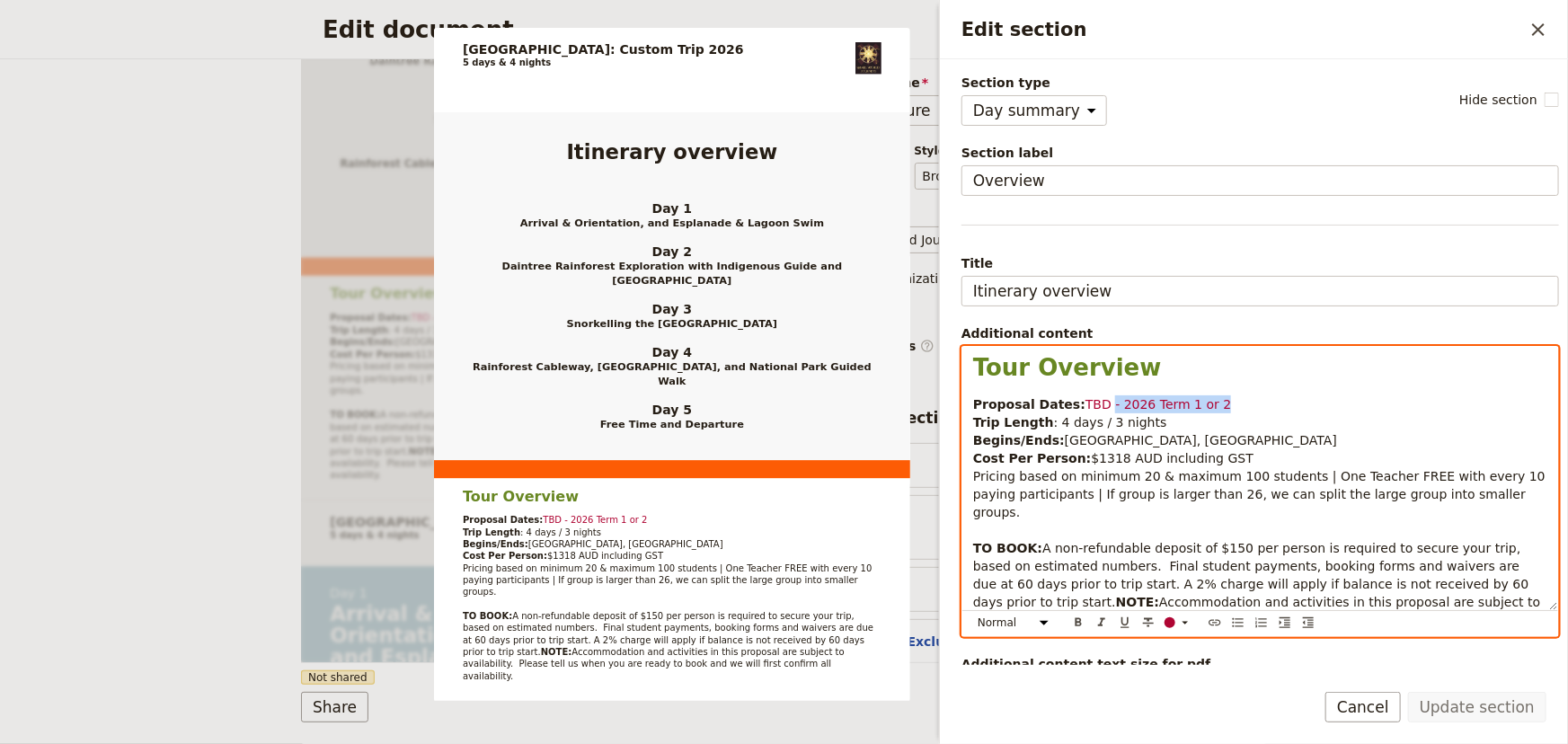
drag, startPoint x: 1224, startPoint y: 404, endPoint x: 1096, endPoint y: 404, distance: 128.0
click at [1096, 404] on p "Proposal Dates: TBD - 2026 Term 1 or 2 Trip Length : 4 days / 3 nights Begins/E…" at bounding box center [1259, 521] width 574 height 252
drag, startPoint x: 1290, startPoint y: 403, endPoint x: 1097, endPoint y: 407, distance: 193.0
click at [1097, 407] on p "Proposal Dates: TBD [DATE] - [DATE] reccomended Trip Length : 4 days / 3 nights…" at bounding box center [1259, 521] width 574 height 252
click at [1444, 448] on p "Proposal Dates: TBD [DATE] - [DATE] reccomended Trip Length : 4 days / 3 nights…" at bounding box center [1259, 521] width 574 height 252
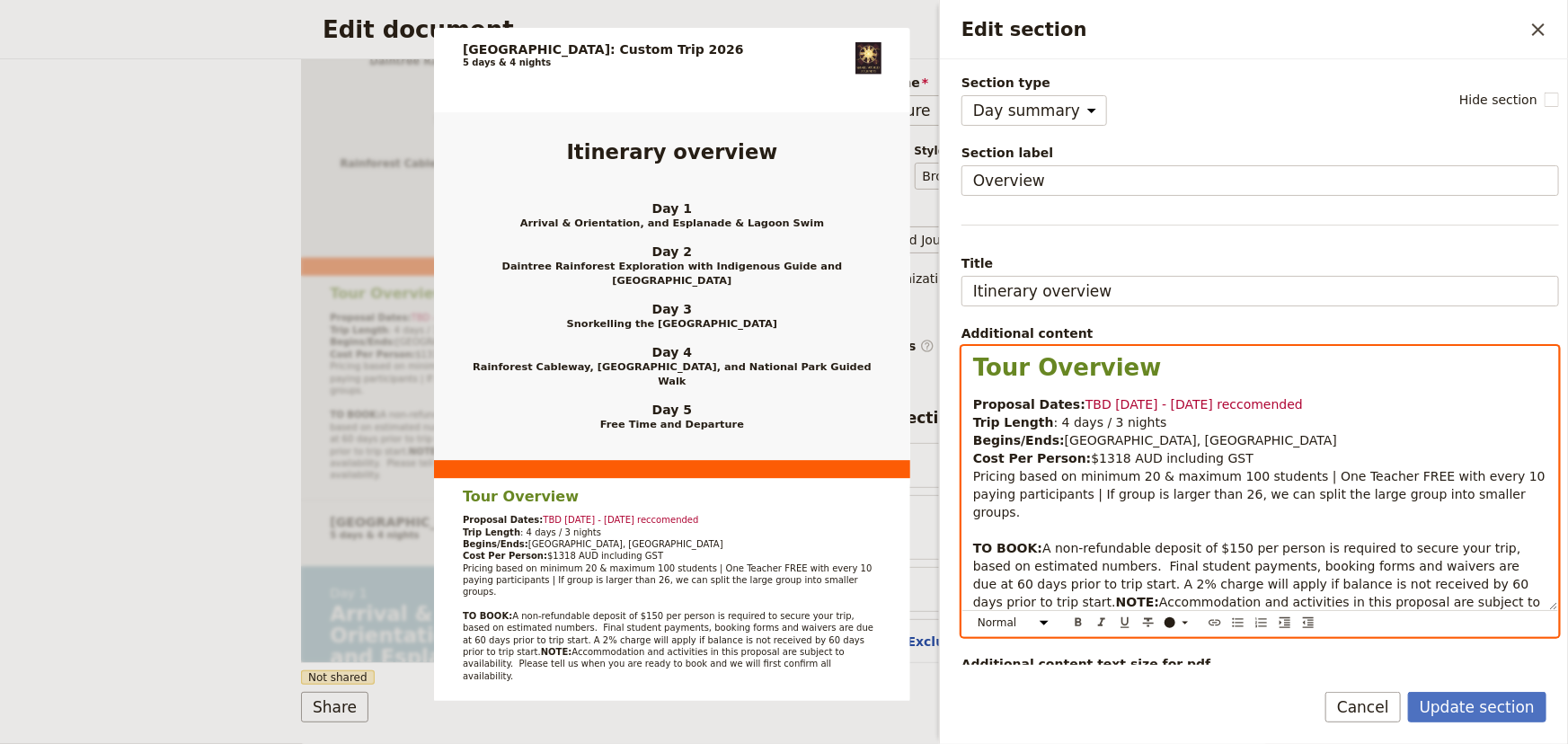
click at [1053, 416] on span ": 4 days / 3 nights" at bounding box center [1109, 423] width 113 height 15
click at [1100, 422] on span ": 5 days / 3 nights" at bounding box center [1109, 423] width 113 height 15
click at [1102, 457] on span "$1318 AUD including GST" at bounding box center [1172, 459] width 163 height 15
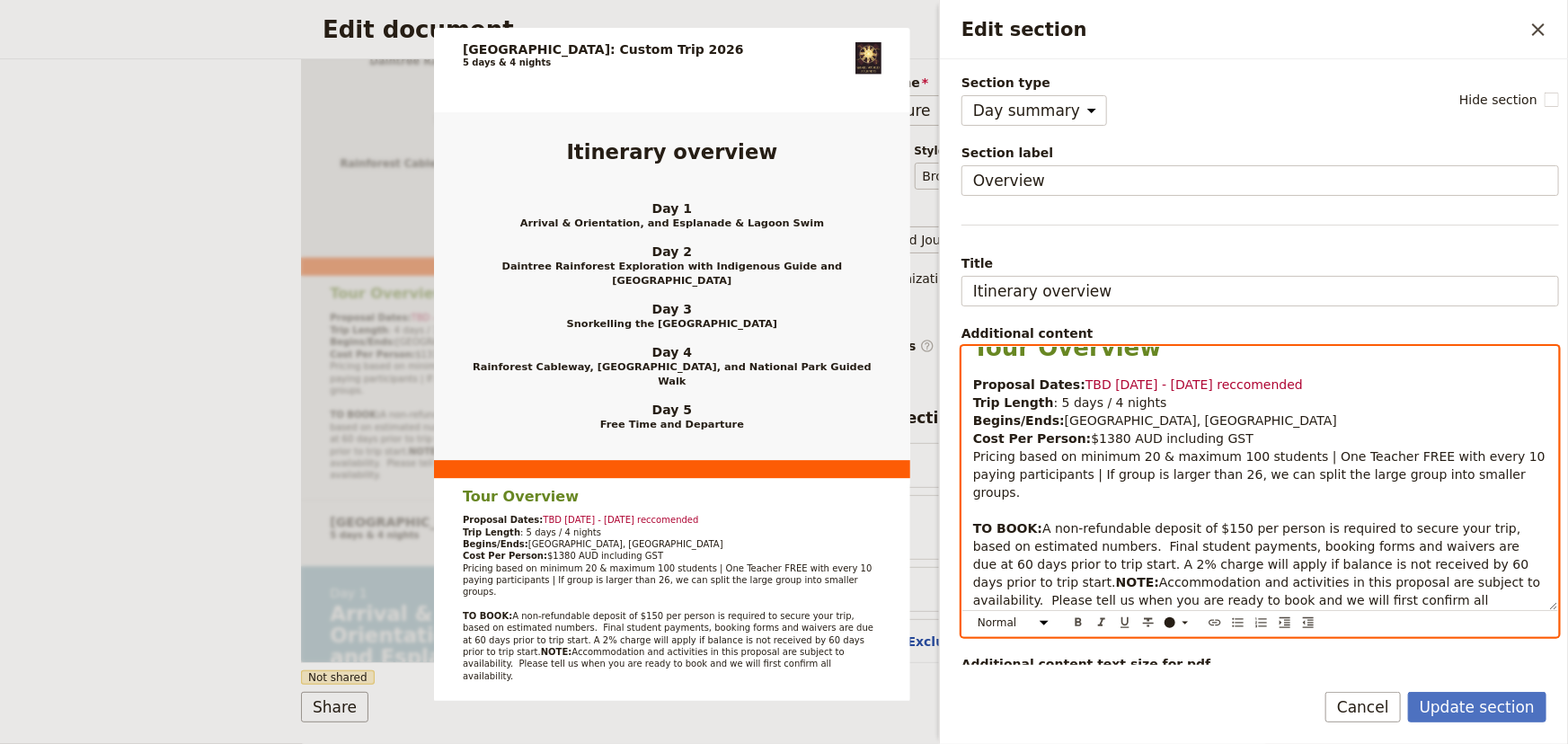
scroll to position [26, 0]
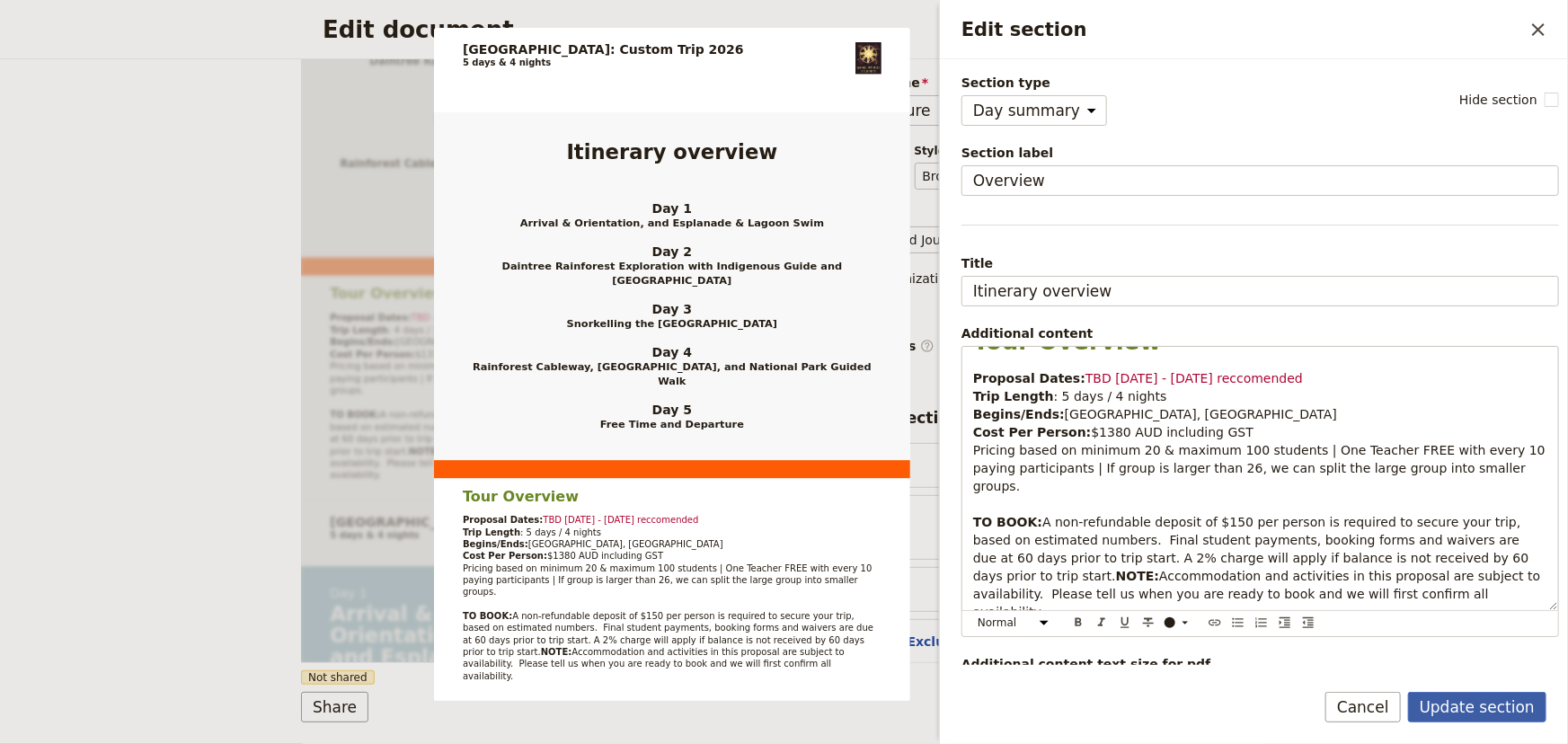
click at [1478, 710] on button "Update section" at bounding box center [1477, 707] width 139 height 30
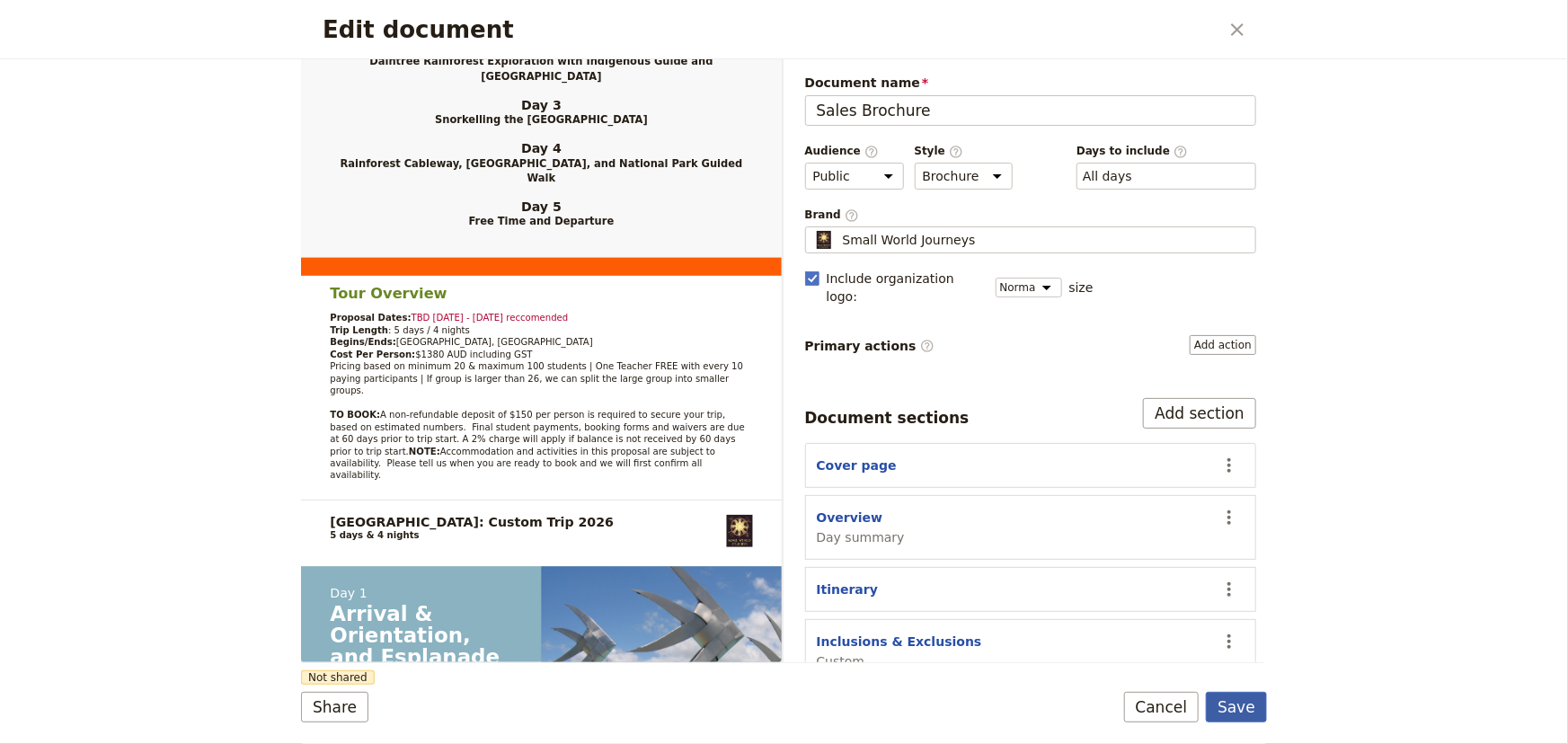
click at [1251, 704] on button "Save" at bounding box center [1236, 707] width 61 height 30
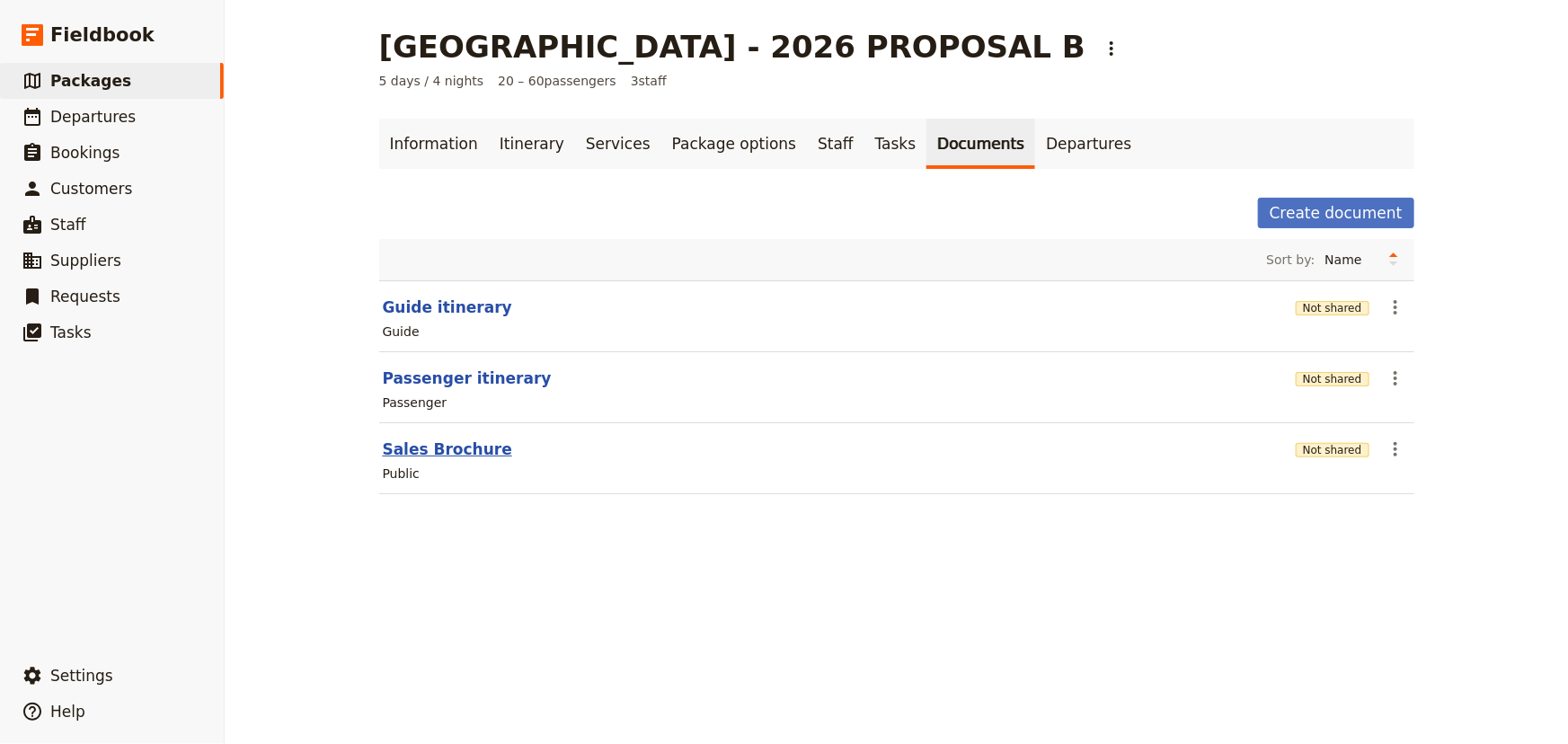
click at [412, 445] on button "Sales Brochure" at bounding box center [447, 449] width 130 height 21
select select "DEFAULT"
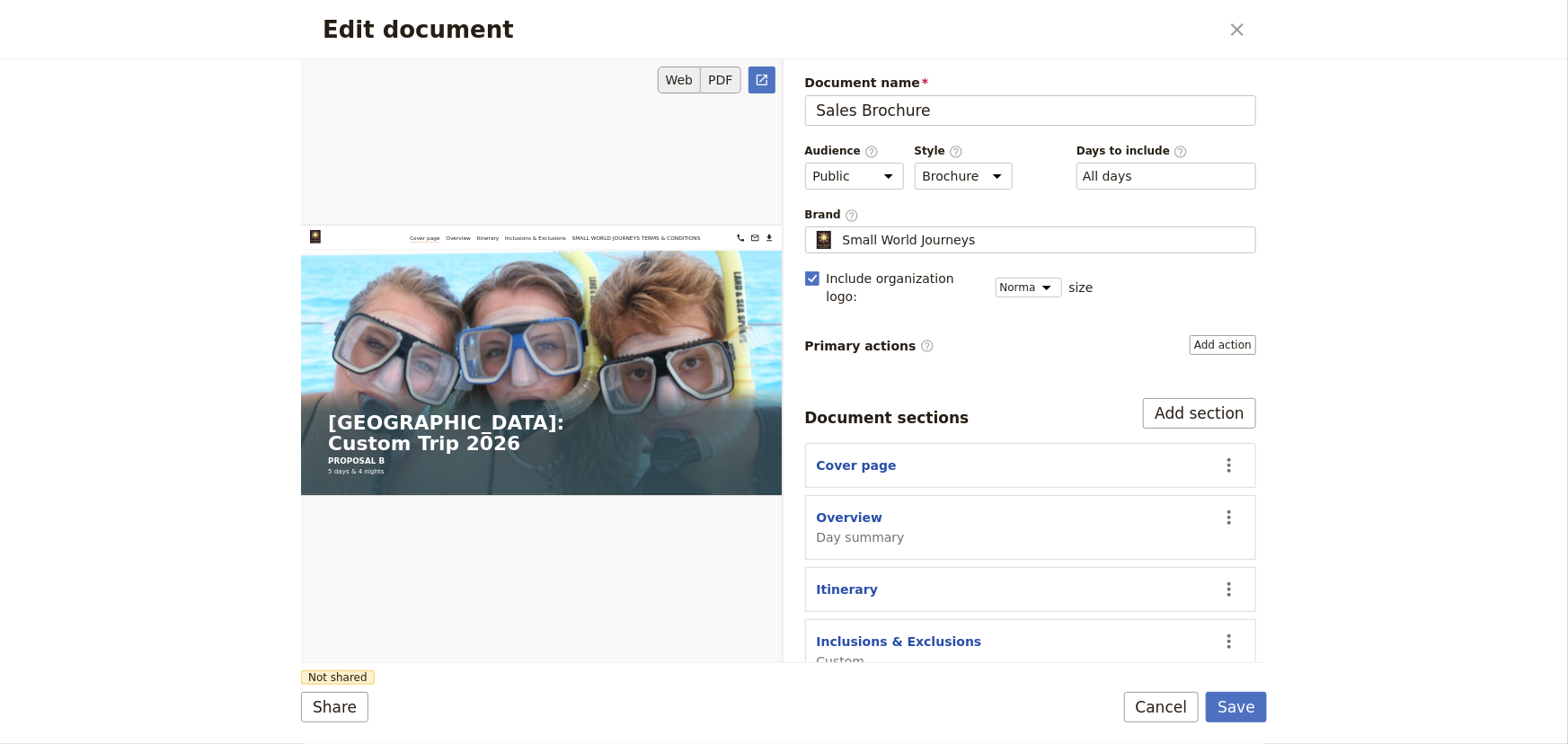
click at [723, 78] on button "PDF" at bounding box center [720, 79] width 40 height 27
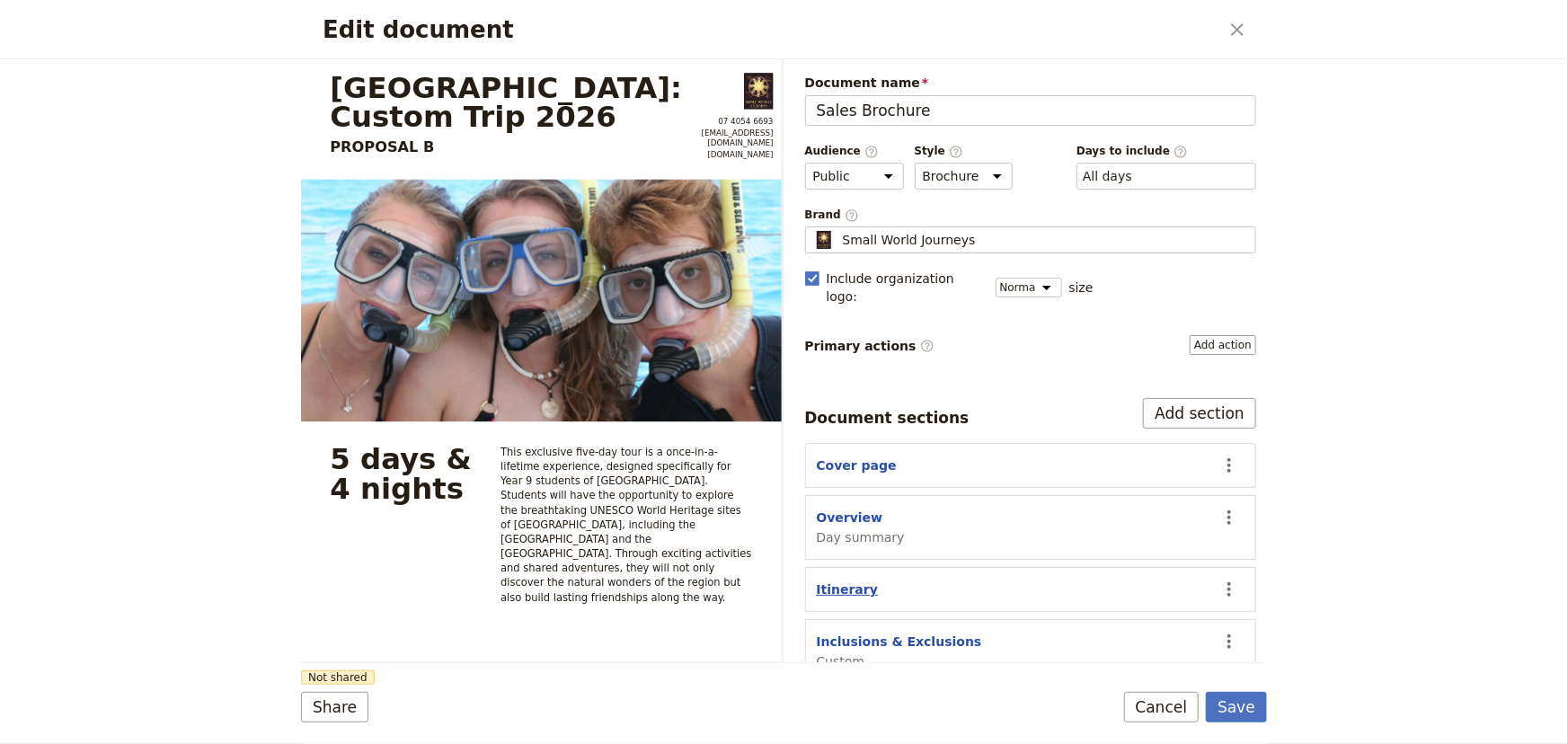
click at [839, 580] on button "Itinerary" at bounding box center [846, 589] width 62 height 18
select select "ITINERARY"
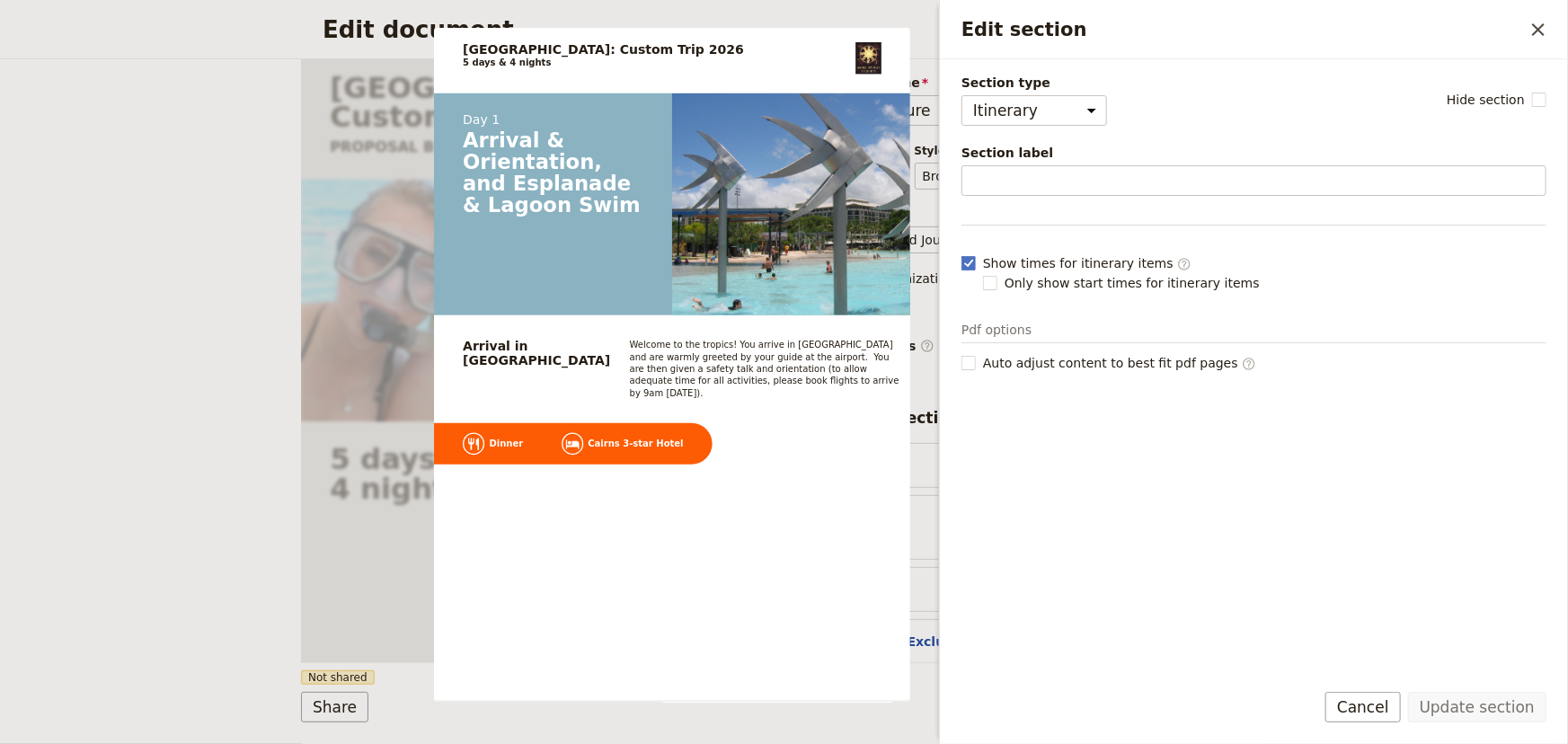
click at [1383, 712] on button "Cancel" at bounding box center [1363, 707] width 75 height 30
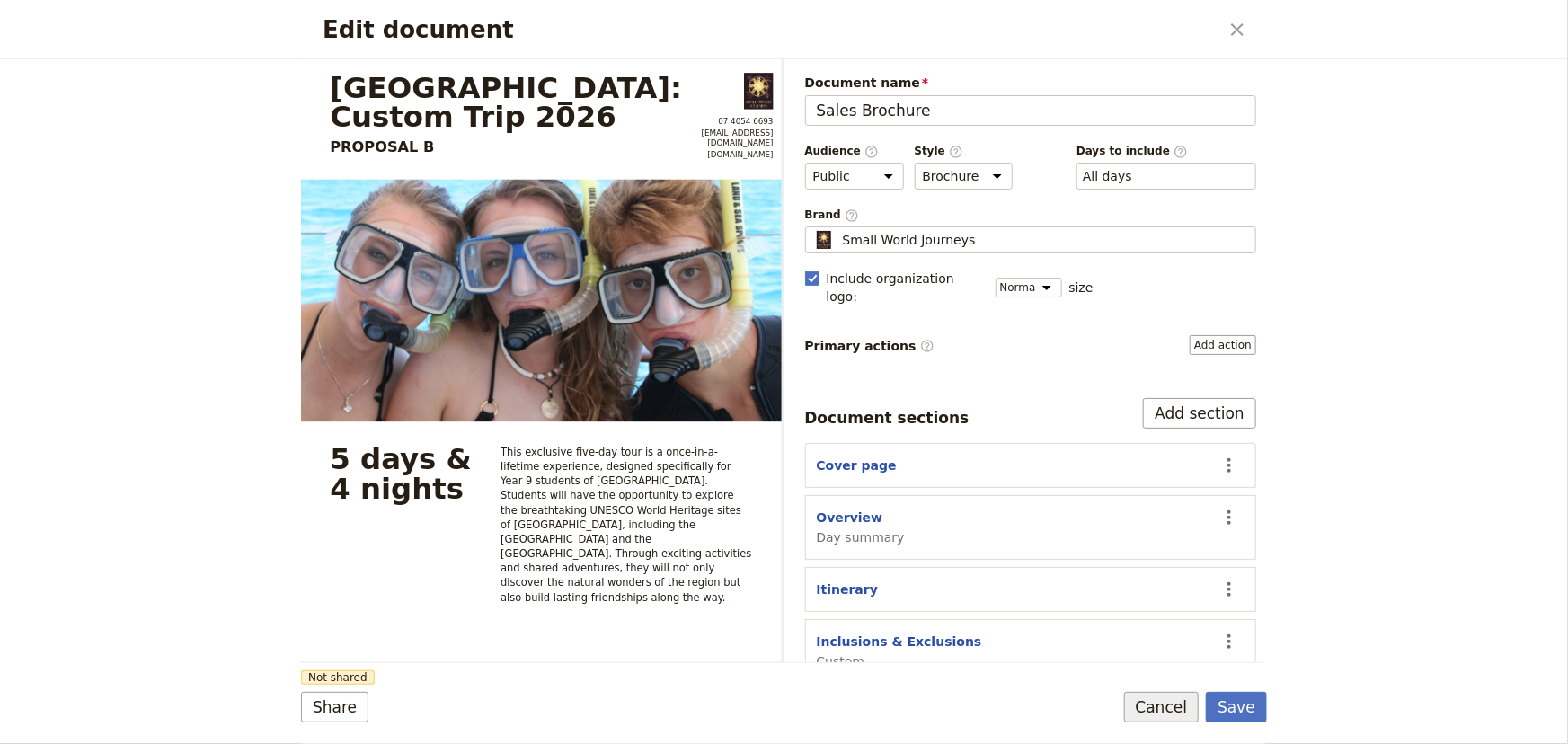
click at [1186, 714] on button "Cancel" at bounding box center [1162, 707] width 75 height 30
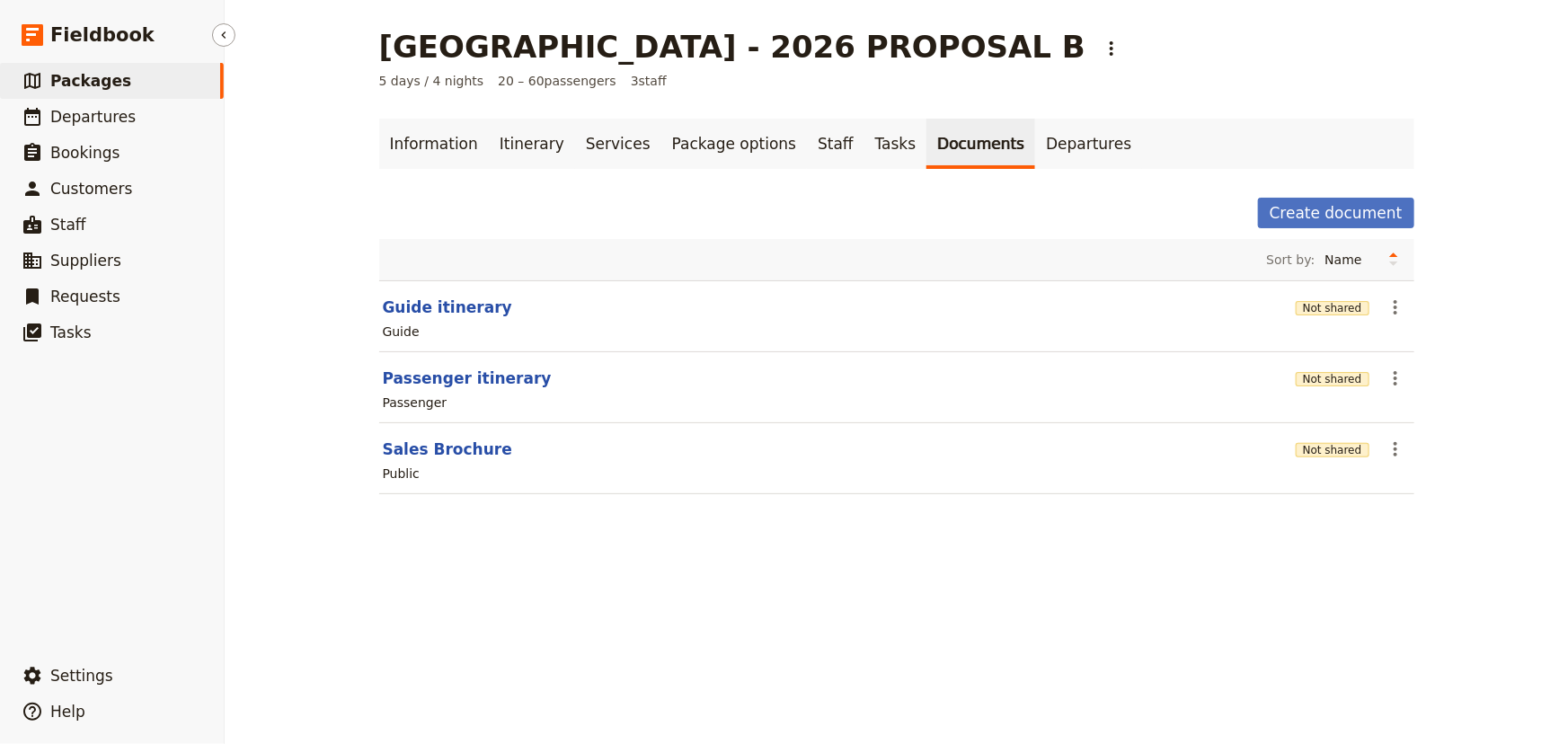
click at [119, 86] on link "​ Packages" at bounding box center [111, 80] width 223 height 36
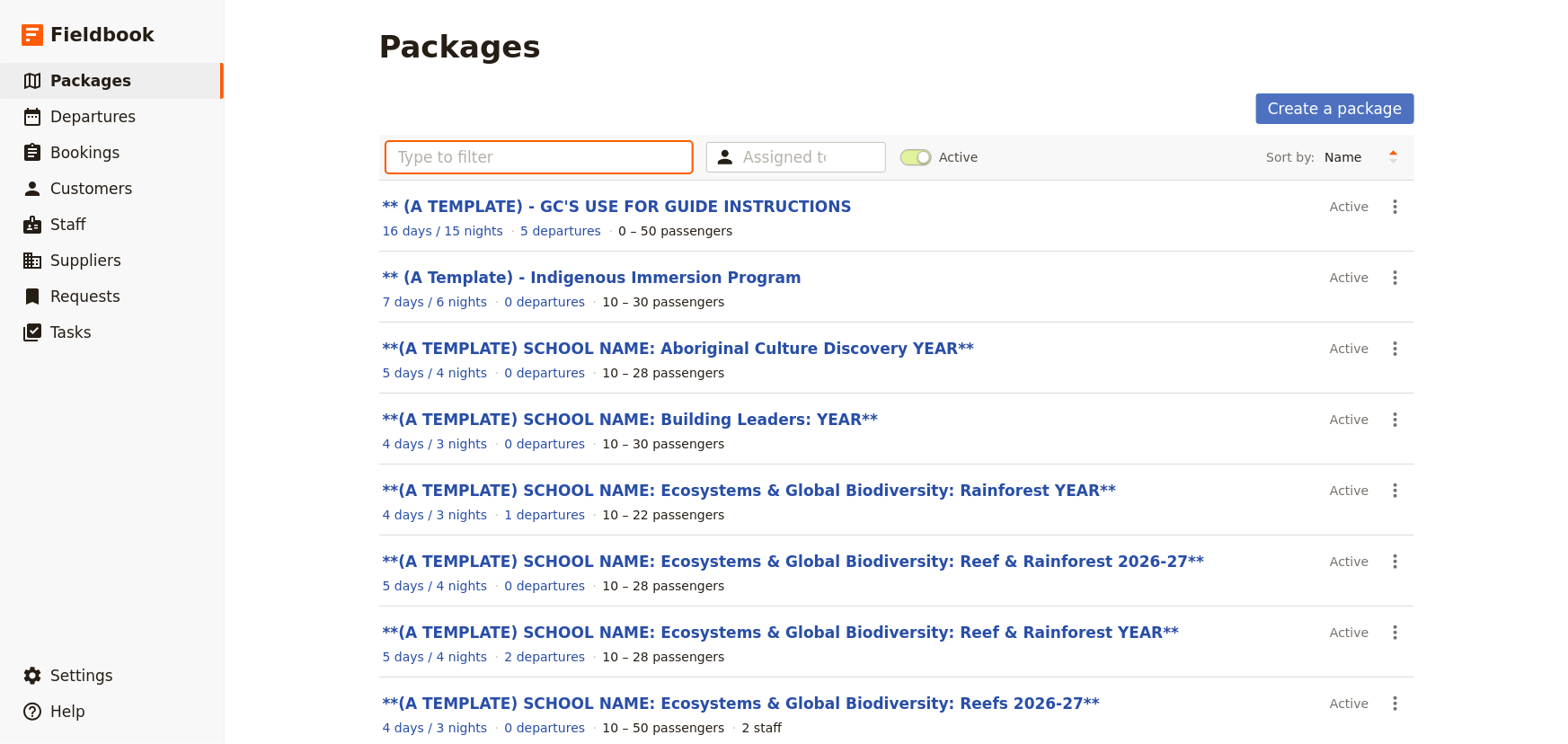
click at [535, 153] on input "text" at bounding box center [539, 156] width 306 height 30
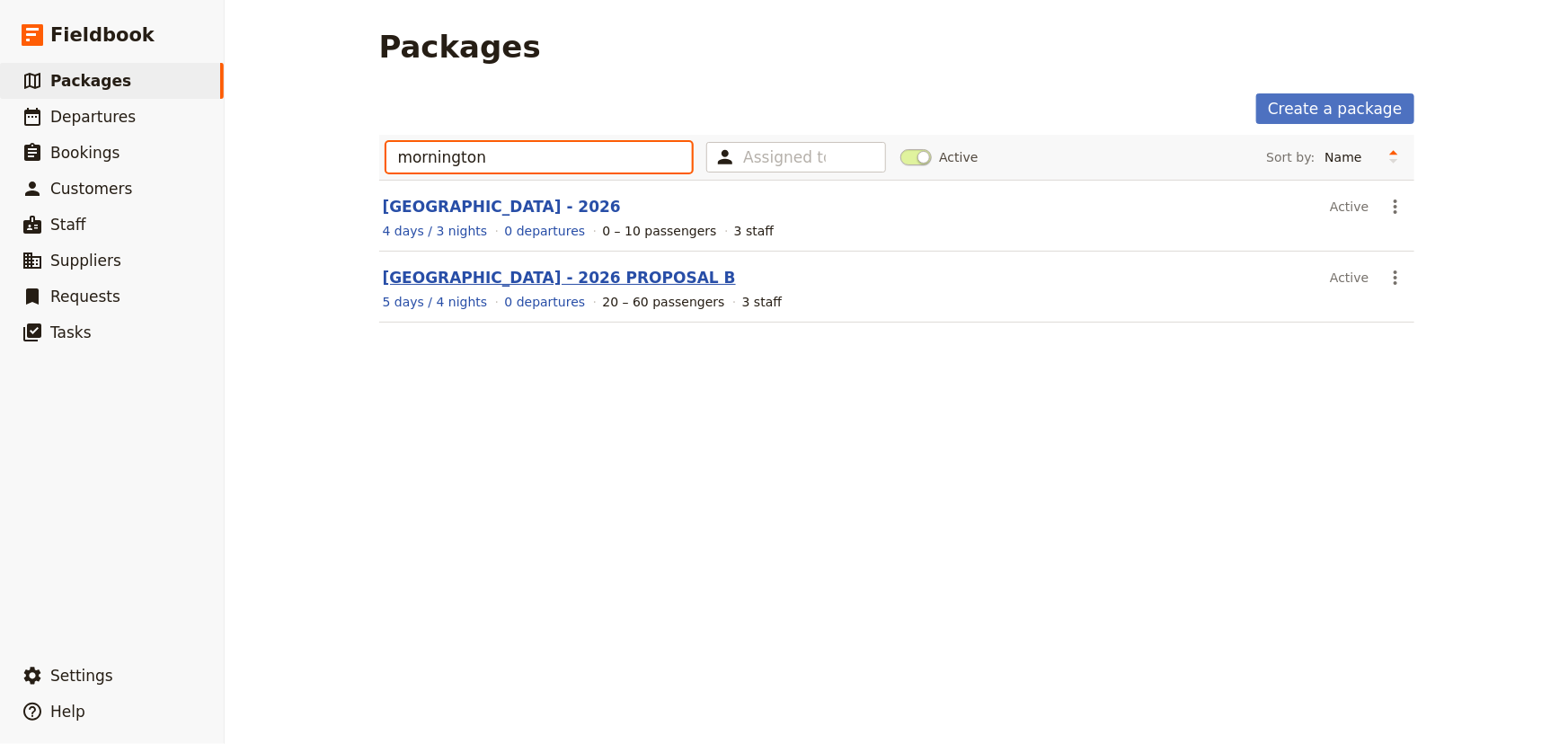
type input "mornington"
click at [699, 273] on link "[GEOGRAPHIC_DATA] - 2026 PROPOSAL B" at bounding box center [559, 278] width 353 height 18
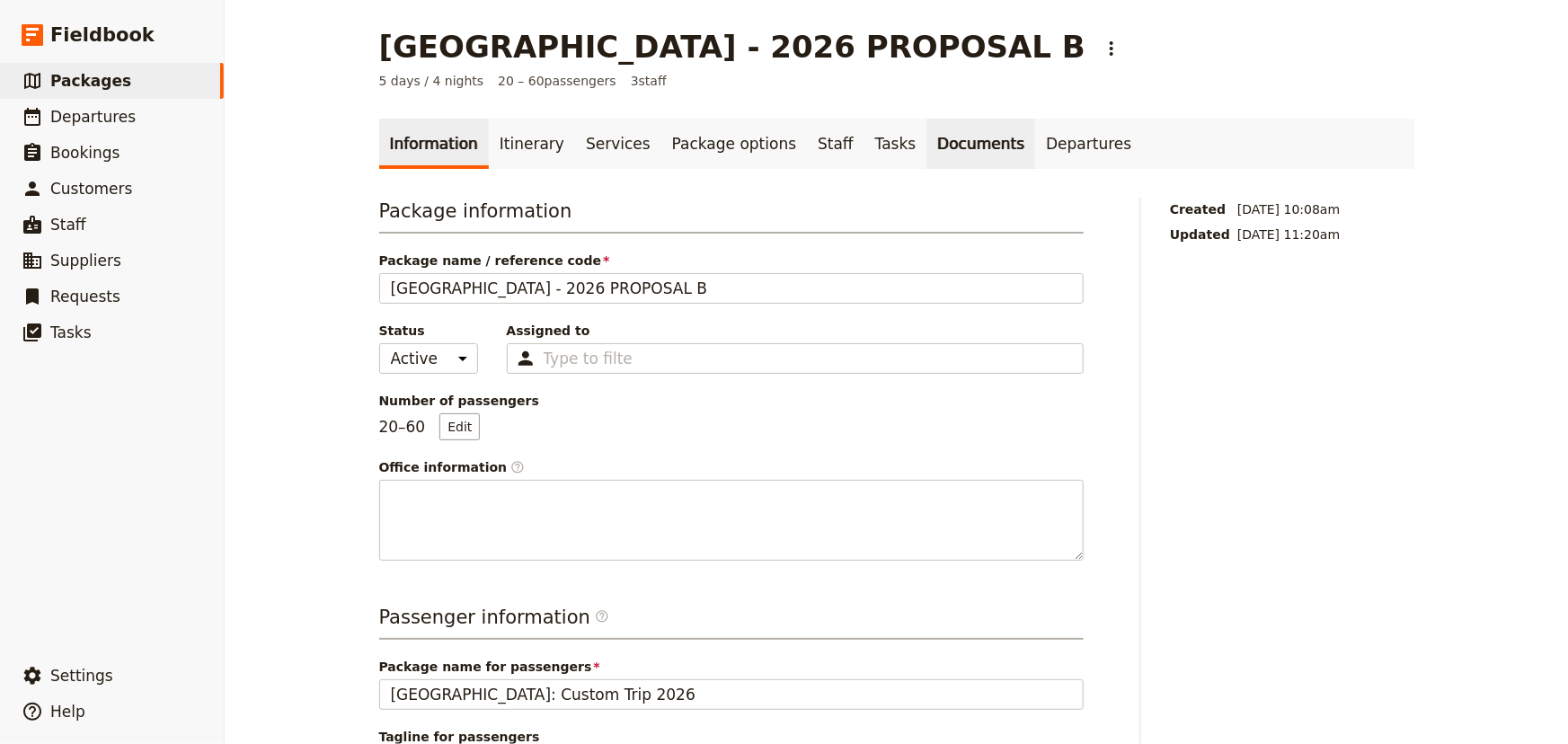
click at [926, 143] on link "Documents" at bounding box center [981, 143] width 108 height 51
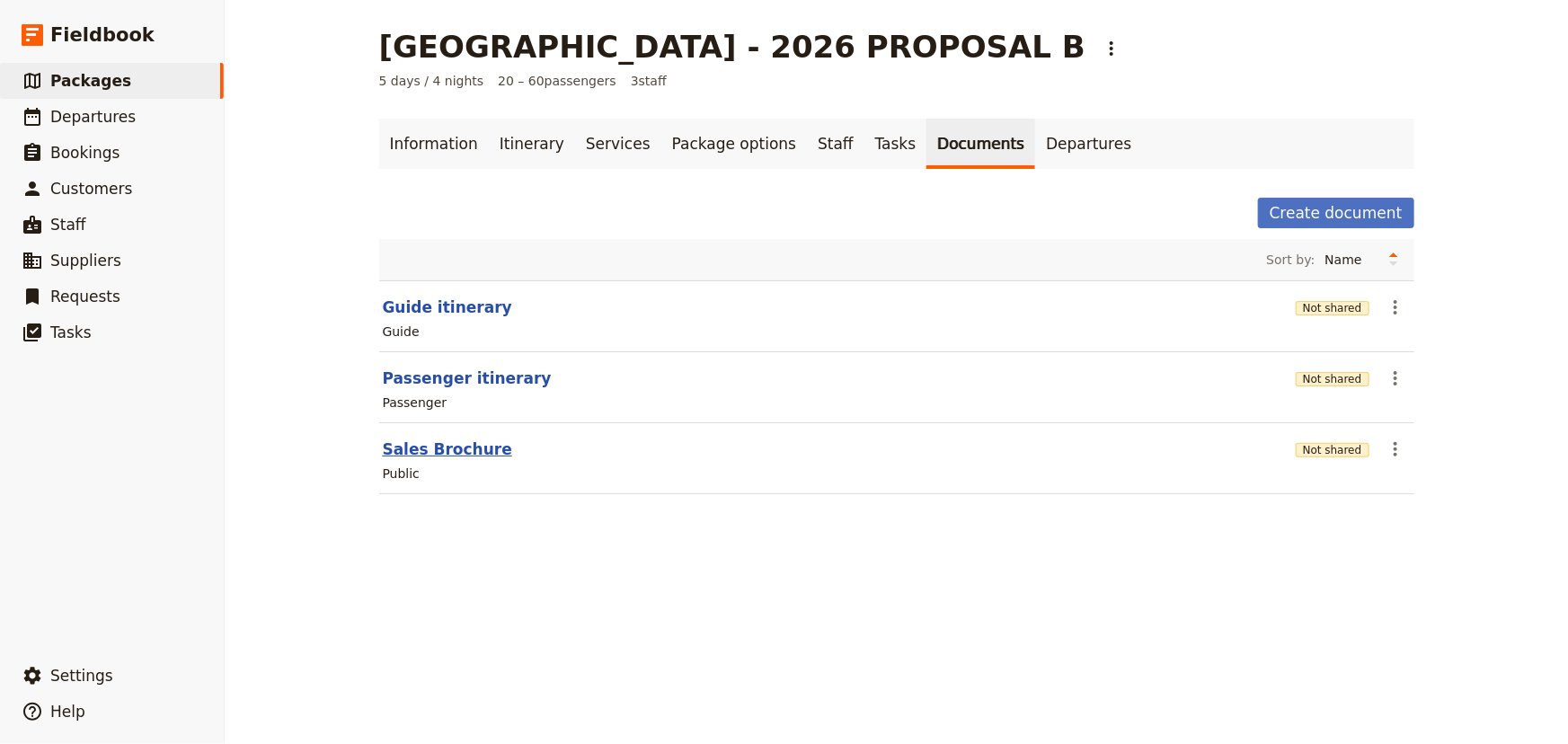
click at [444, 453] on button "Sales Brochure" at bounding box center [447, 449] width 130 height 21
select select "DEFAULT"
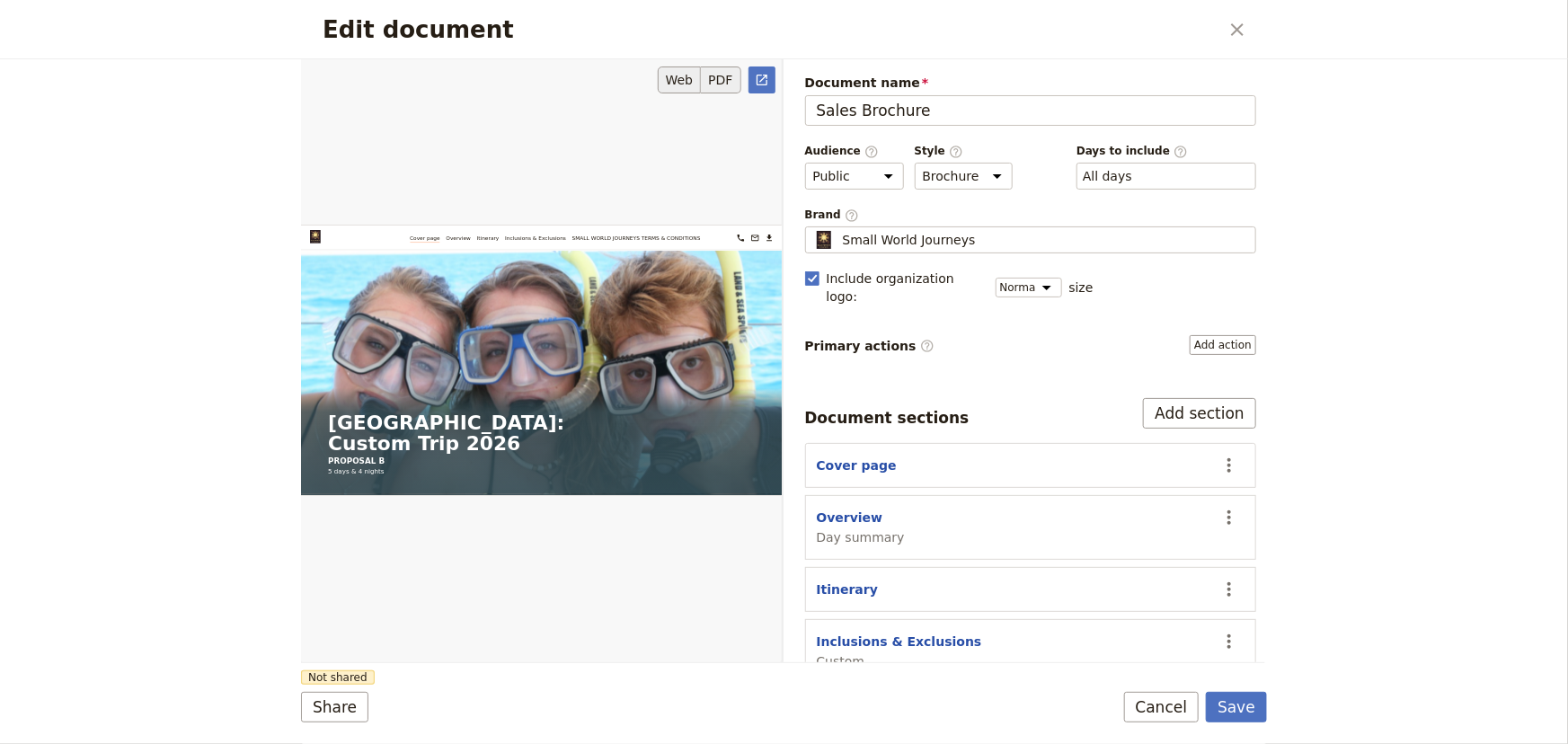
click at [722, 73] on button "PDF" at bounding box center [720, 79] width 40 height 27
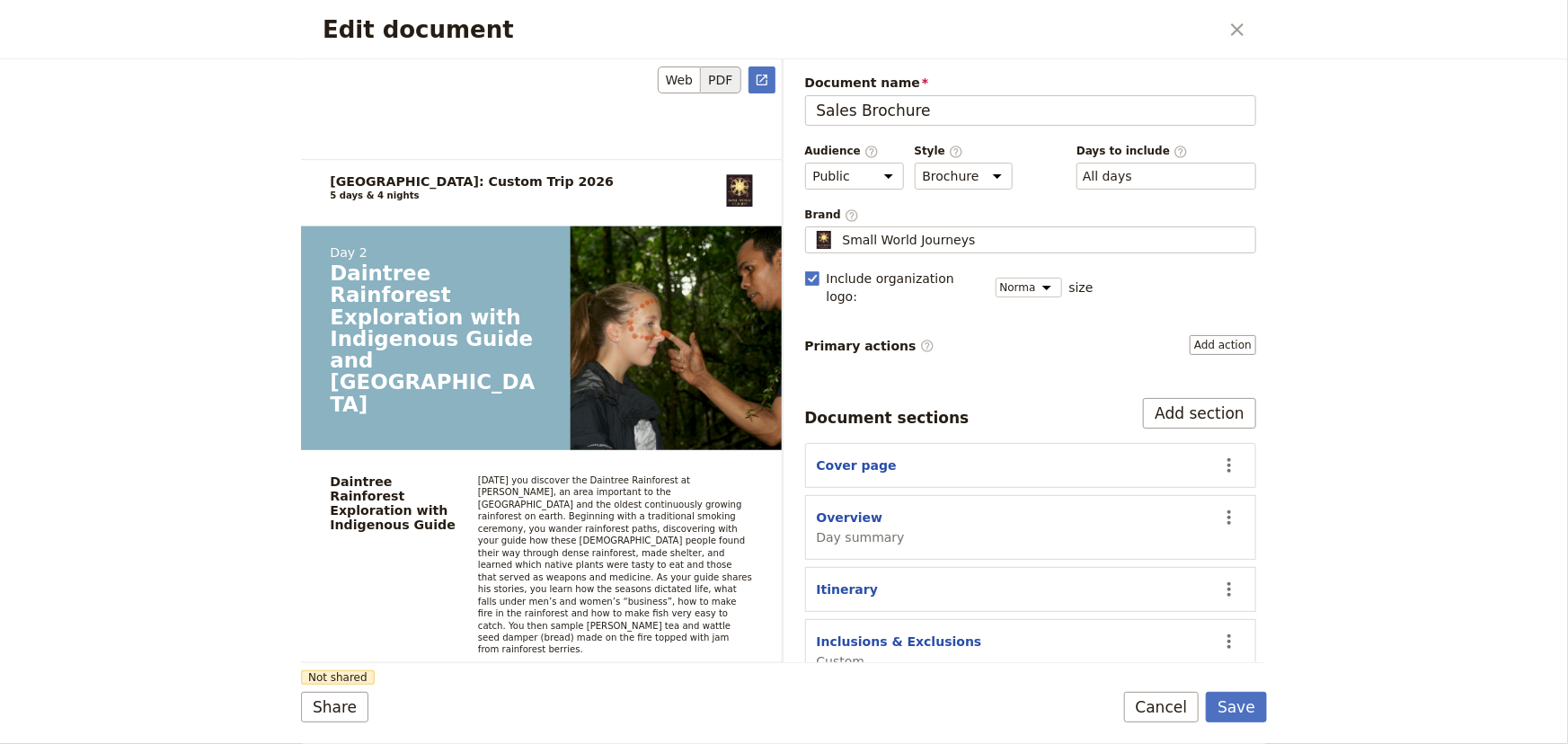
scroll to position [2996, 0]
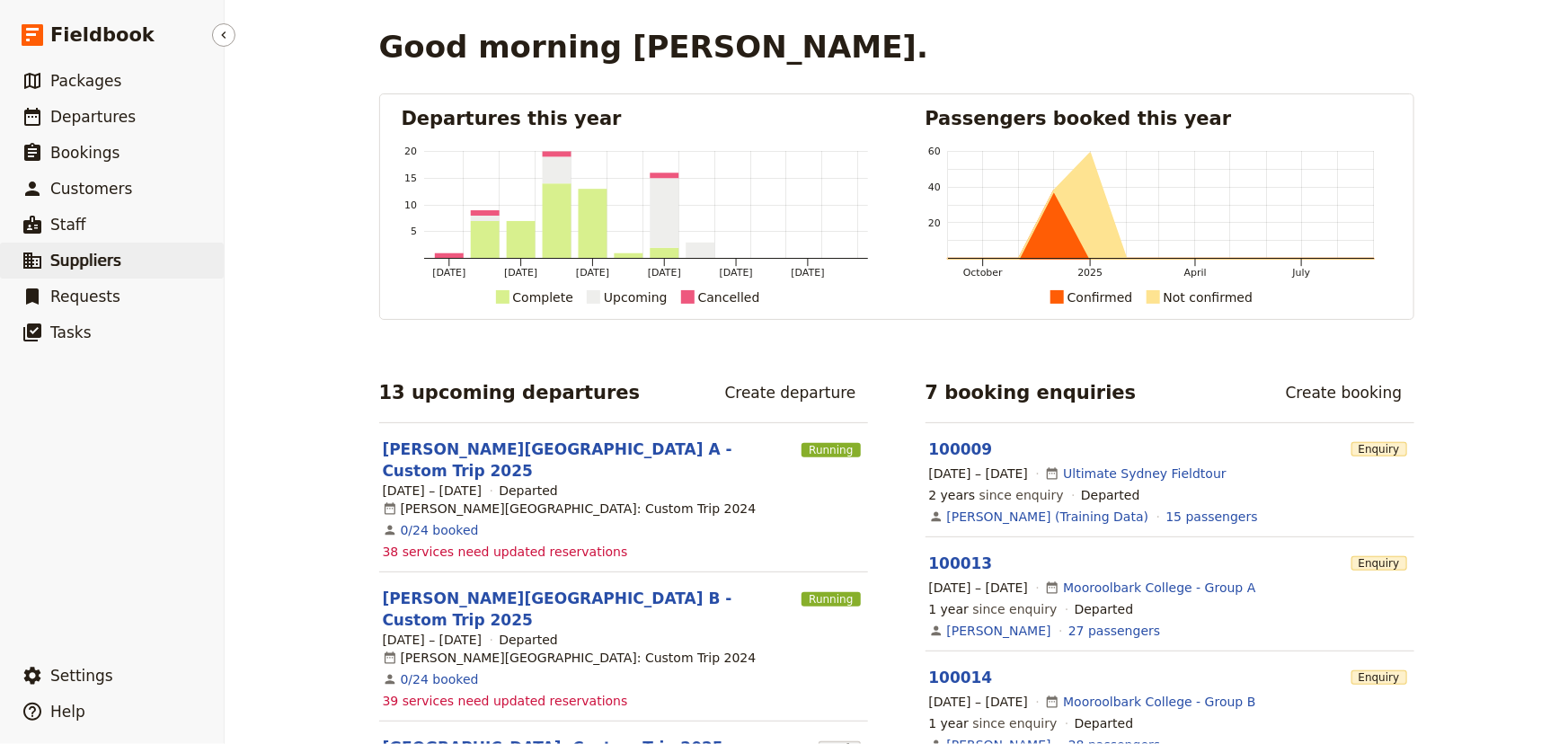
click at [95, 259] on span "Suppliers" at bounding box center [85, 261] width 71 height 18
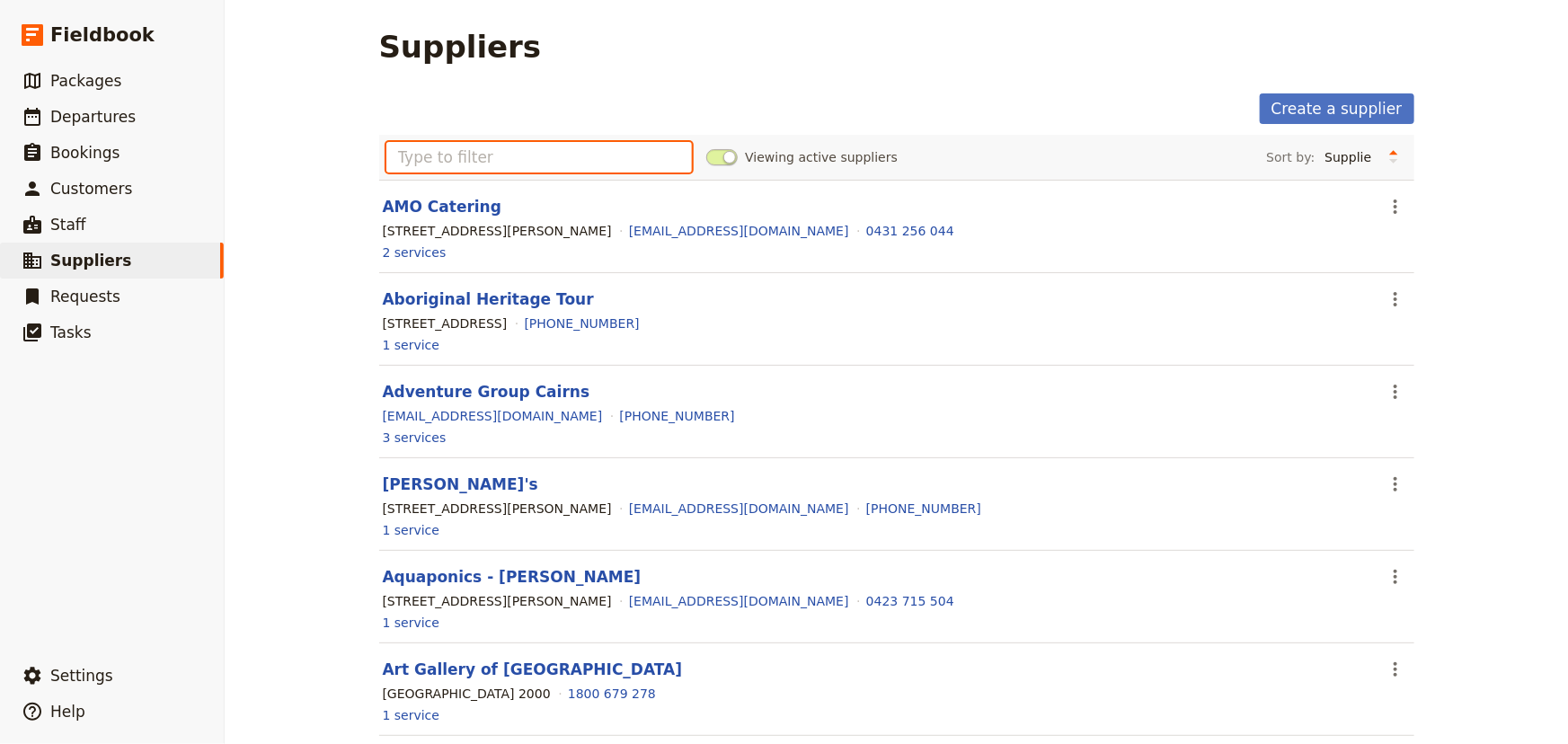
click at [410, 148] on input "text" at bounding box center [539, 156] width 306 height 30
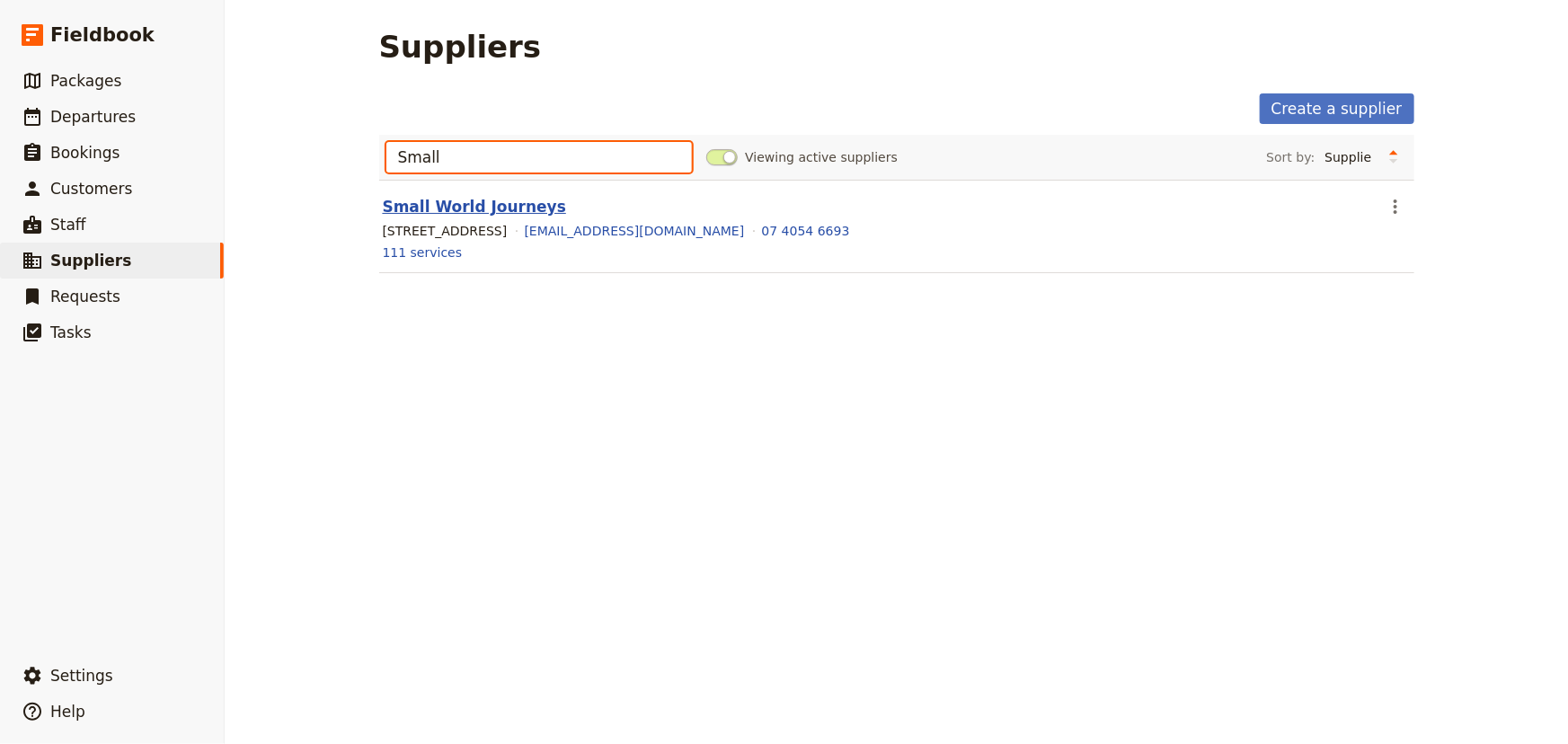
type input "Small"
click at [432, 206] on link "Small World Journeys" at bounding box center [473, 207] width 183 height 18
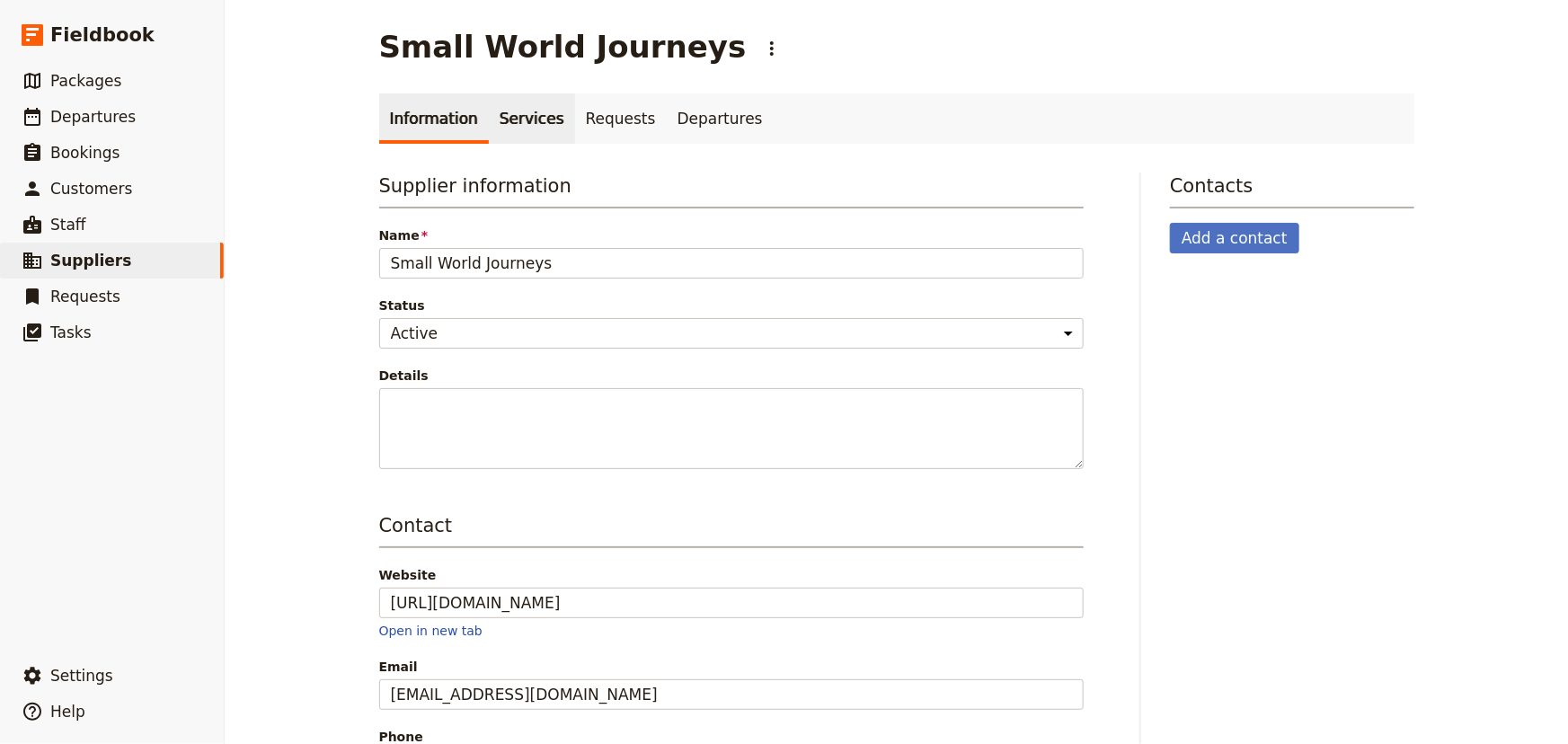
click at [507, 131] on link "Services" at bounding box center [532, 119] width 86 height 51
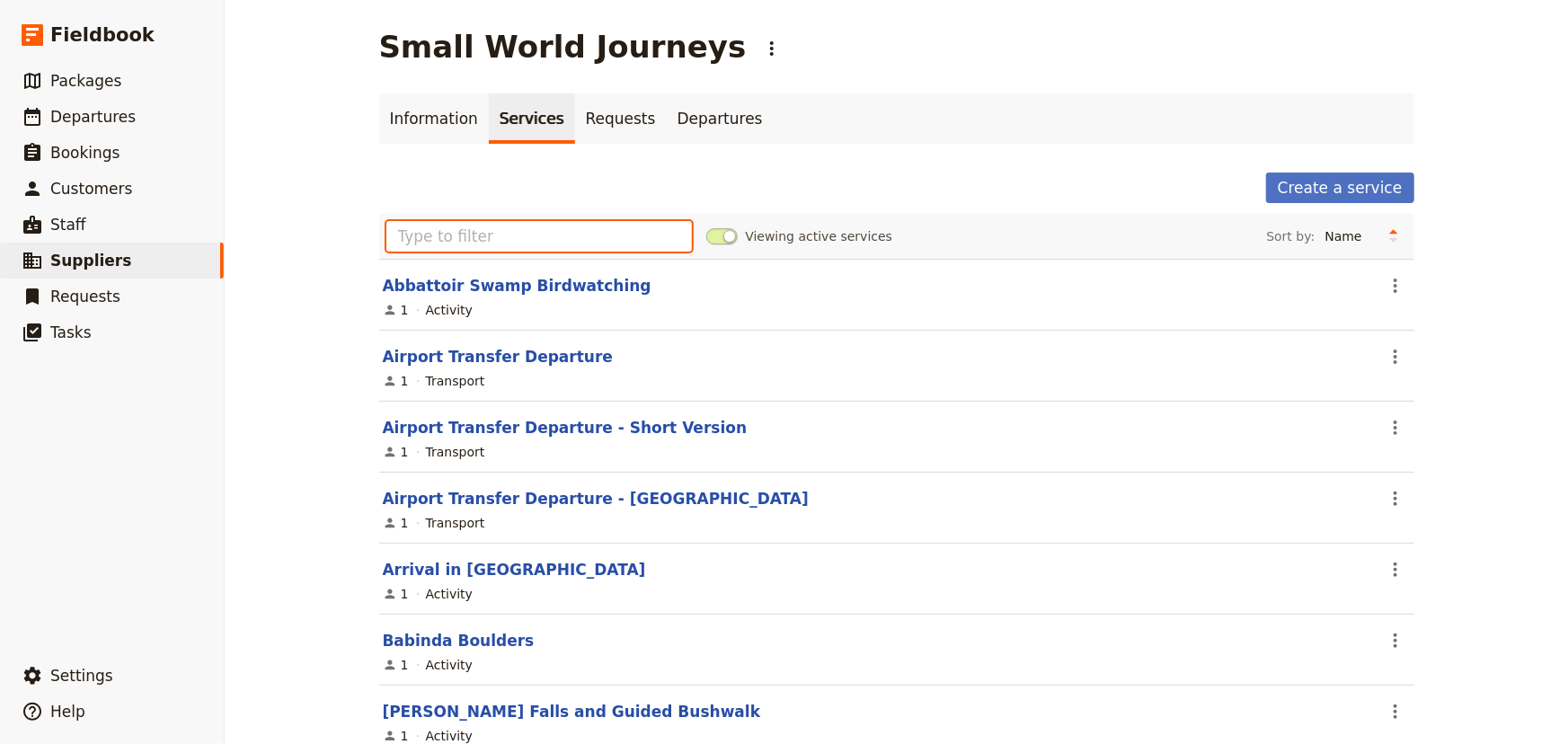
click at [476, 243] on input "text" at bounding box center [539, 235] width 306 height 30
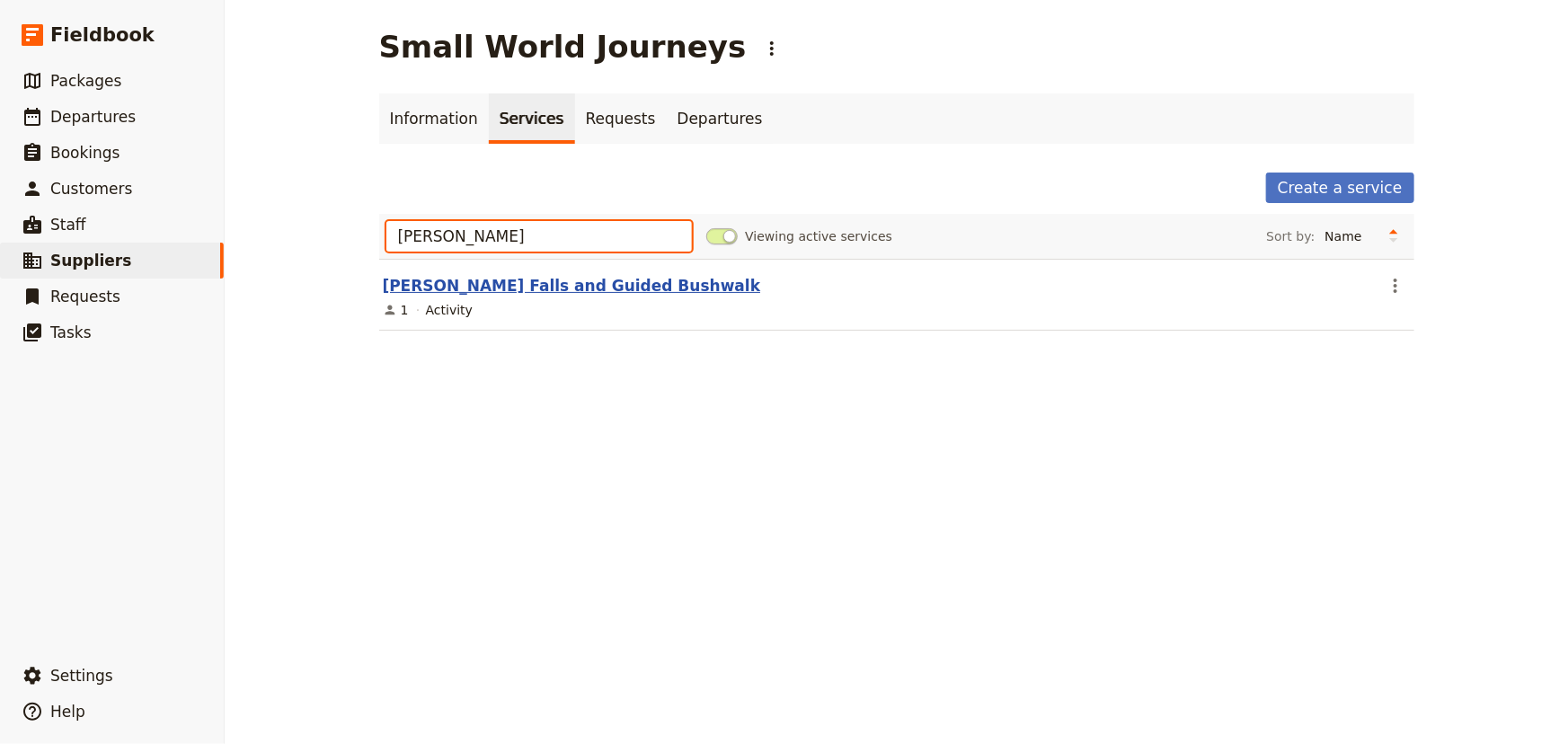
type input "Barron"
click at [490, 293] on link "[PERSON_NAME] Falls and Guided Bushwalk" at bounding box center [571, 286] width 378 height 18
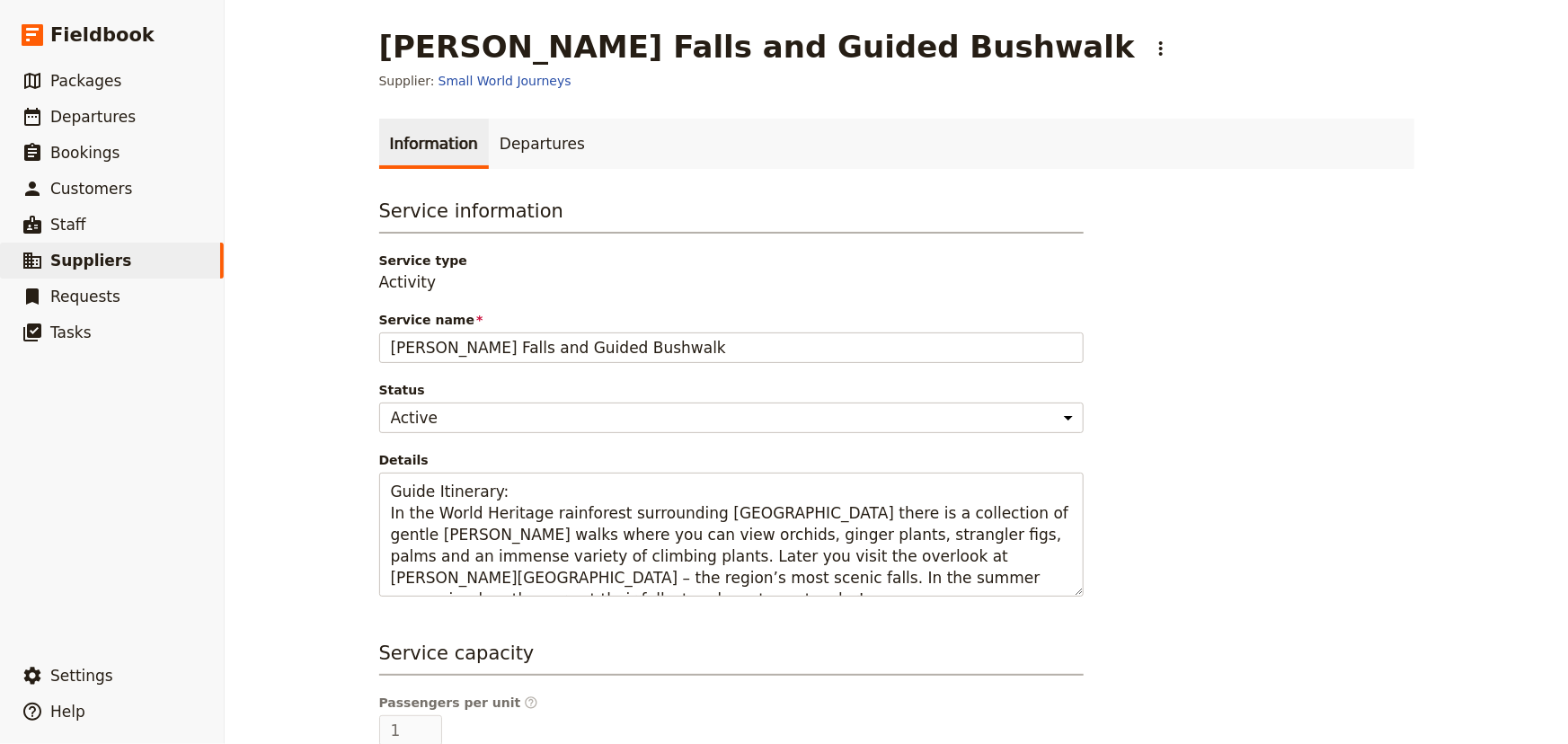
drag, startPoint x: 635, startPoint y: 346, endPoint x: 369, endPoint y: 330, distance: 266.5
click at [369, 330] on main "Barron Falls and Guided Bushwalk ​ Supplier: Small World Journeys Information D…" at bounding box center [896, 539] width 1078 height 1079
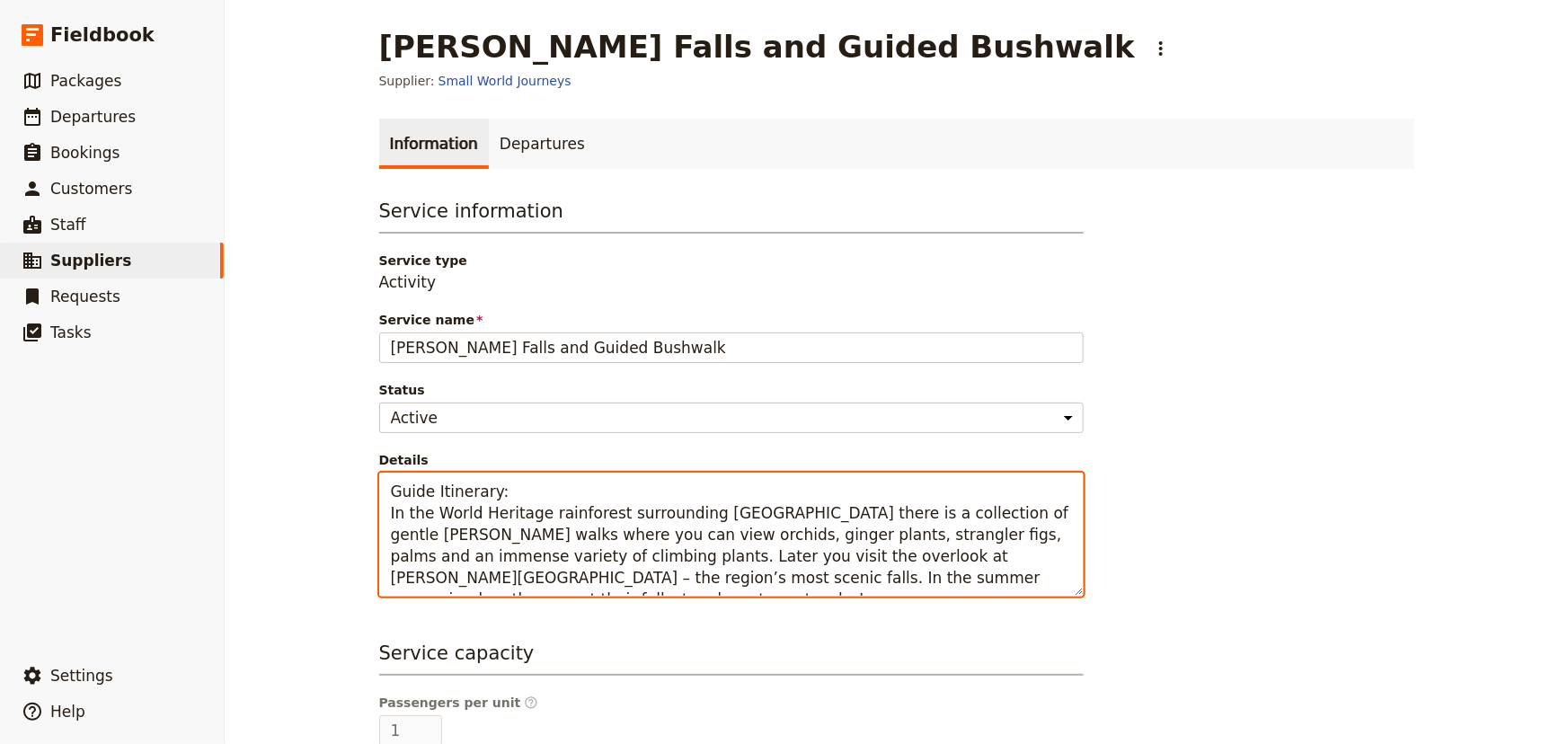
drag, startPoint x: 869, startPoint y: 588, endPoint x: 354, endPoint y: 516, distance: 520.0
click at [358, 516] on main "Barron Falls and Guided Bushwalk ​ Supplier: Small World Journeys Information D…" at bounding box center [896, 539] width 1078 height 1079
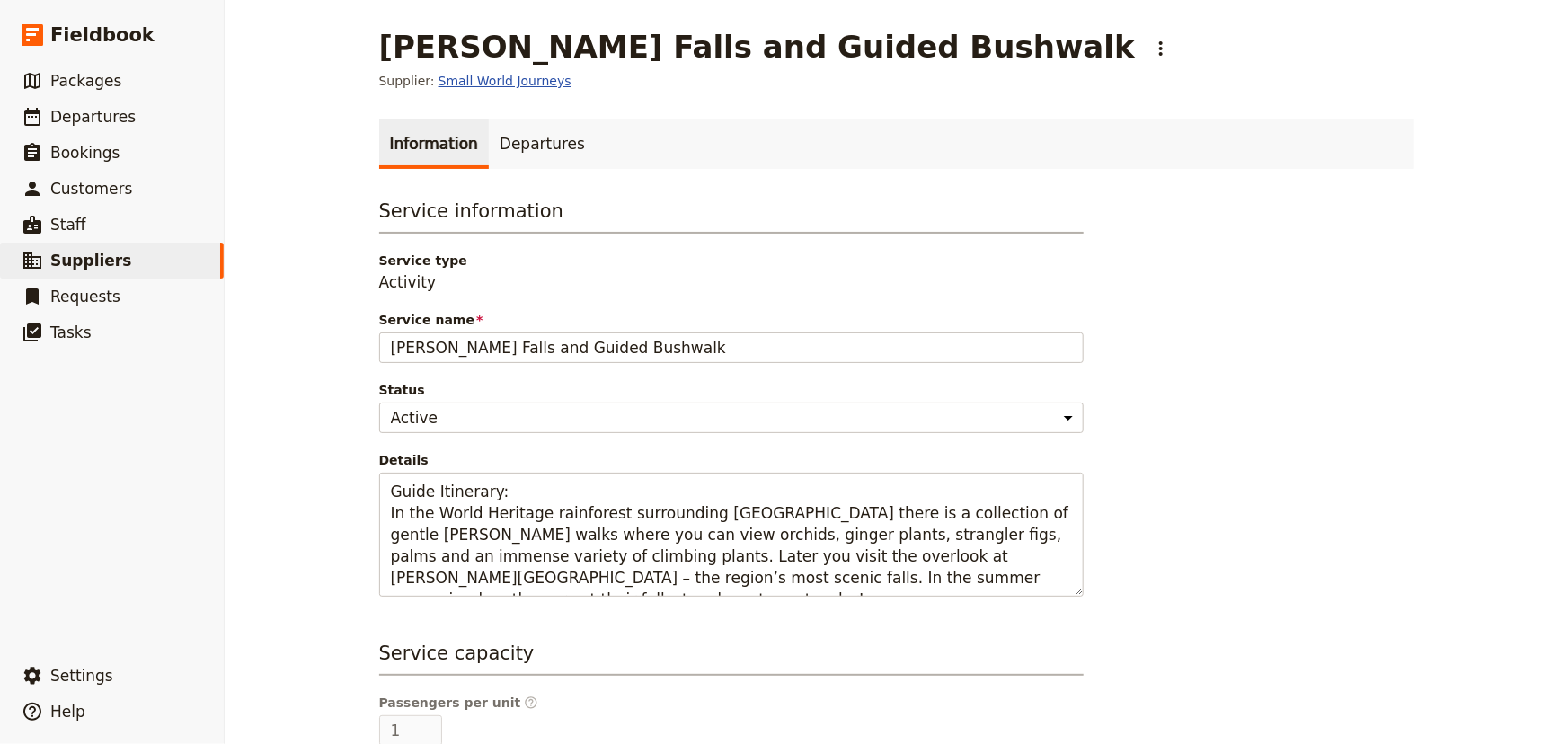
click at [493, 76] on link "Small World Journeys" at bounding box center [505, 81] width 133 height 18
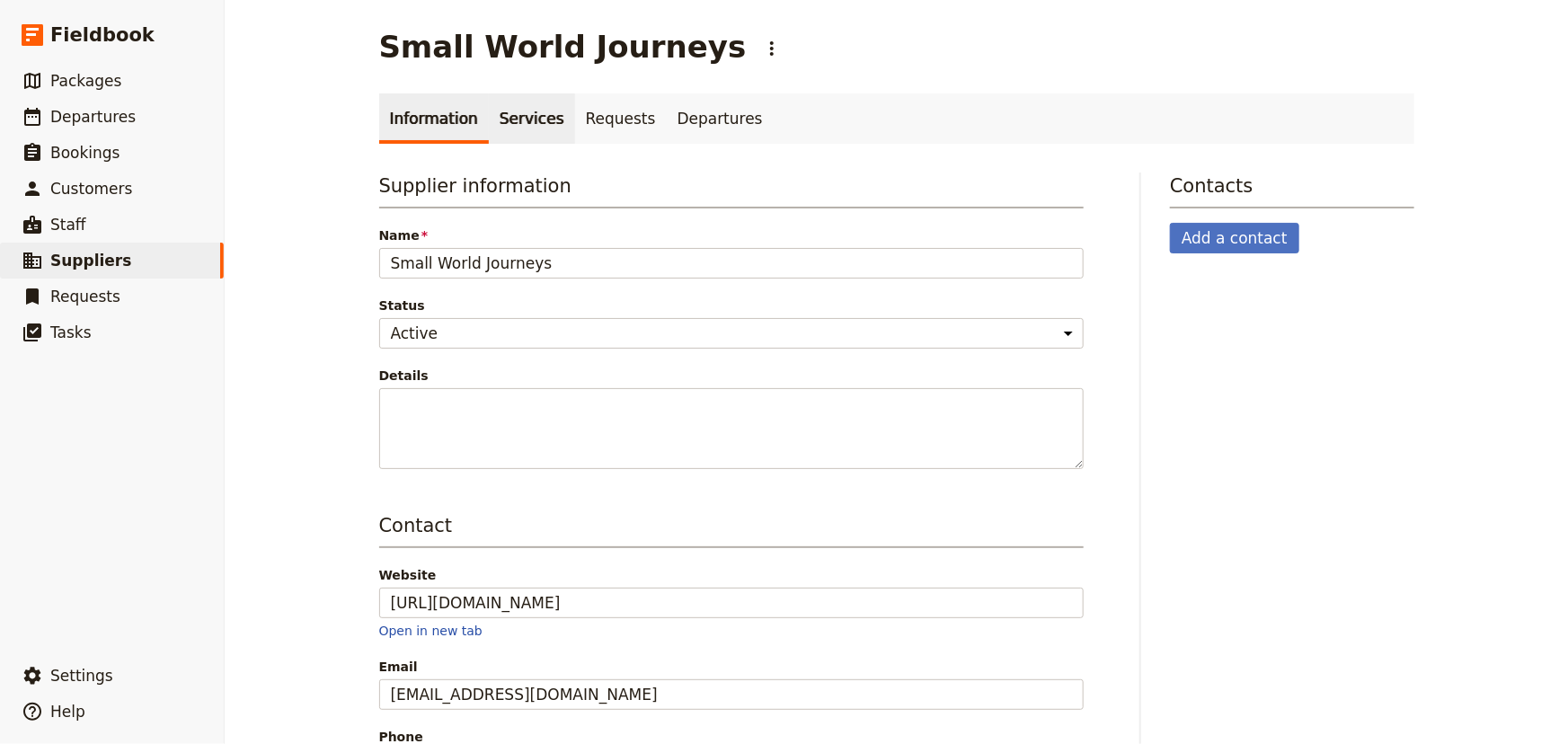
click at [511, 109] on link "Services" at bounding box center [532, 119] width 86 height 51
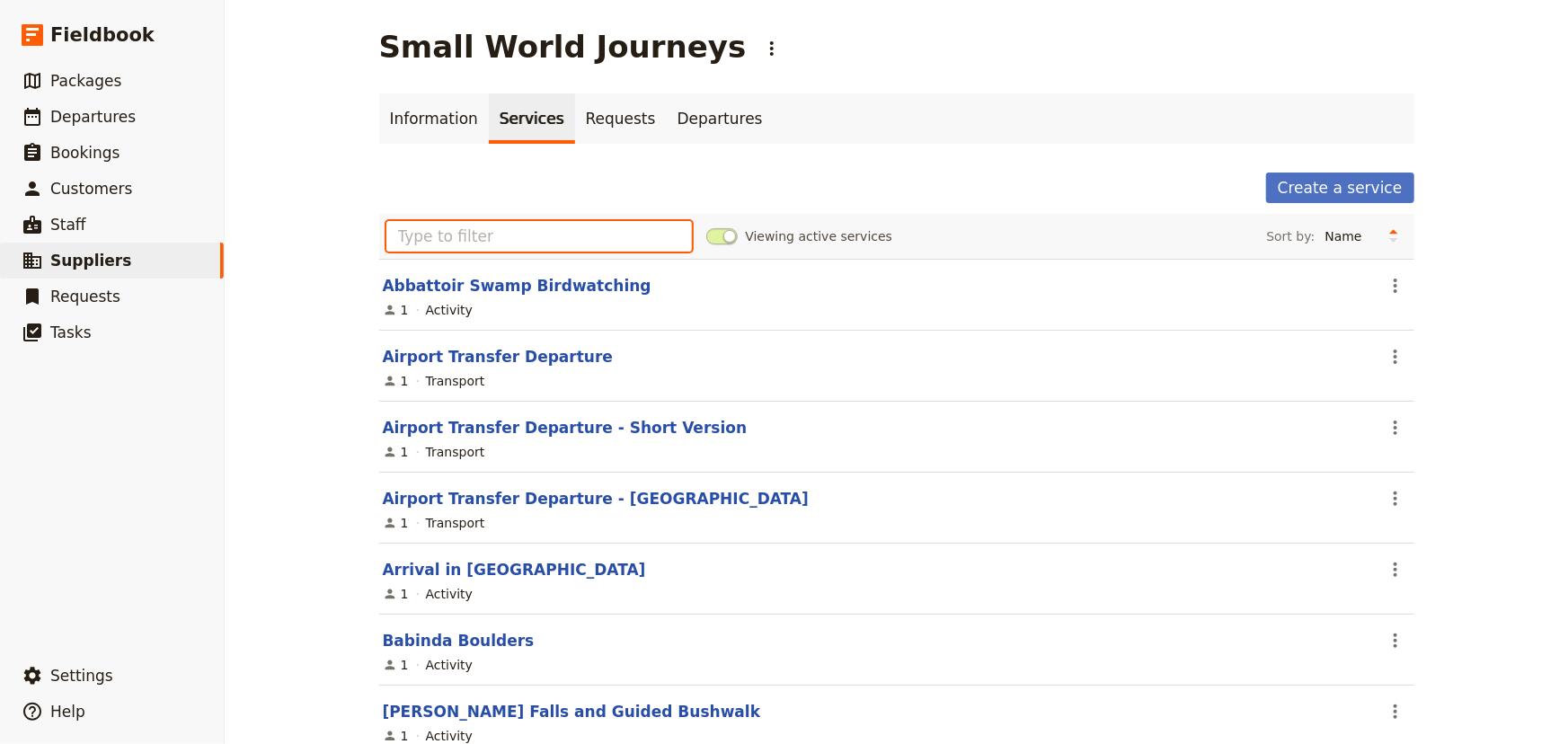
click at [528, 233] on input "text" at bounding box center [539, 235] width 306 height 30
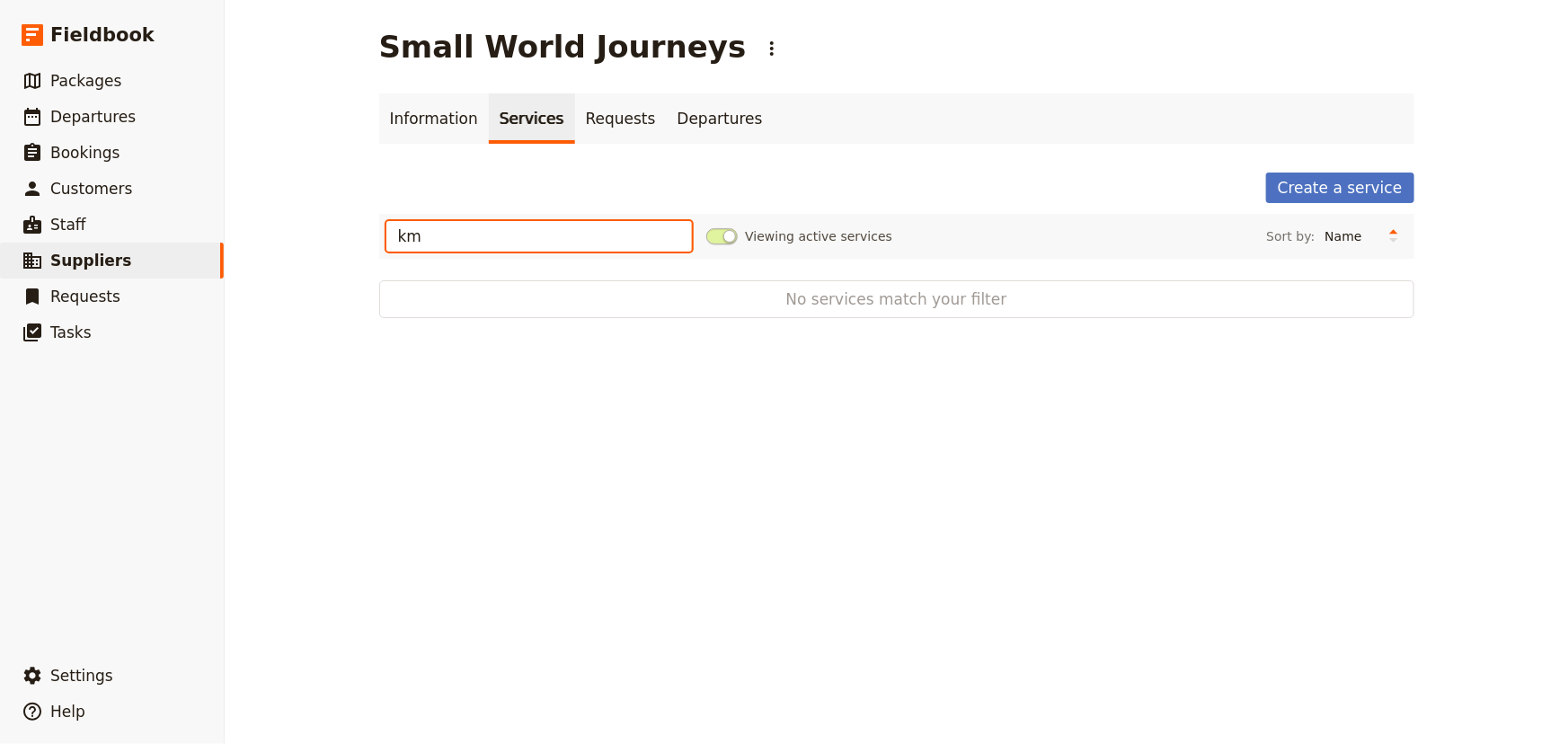
type input "k"
drag, startPoint x: 528, startPoint y: 234, endPoint x: 326, endPoint y: 229, distance: 202.1
click at [326, 229] on div "Small World Journeys ​ Information Services Requests Departures Create a servic…" at bounding box center [895, 372] width 1343 height 744
type input "k"
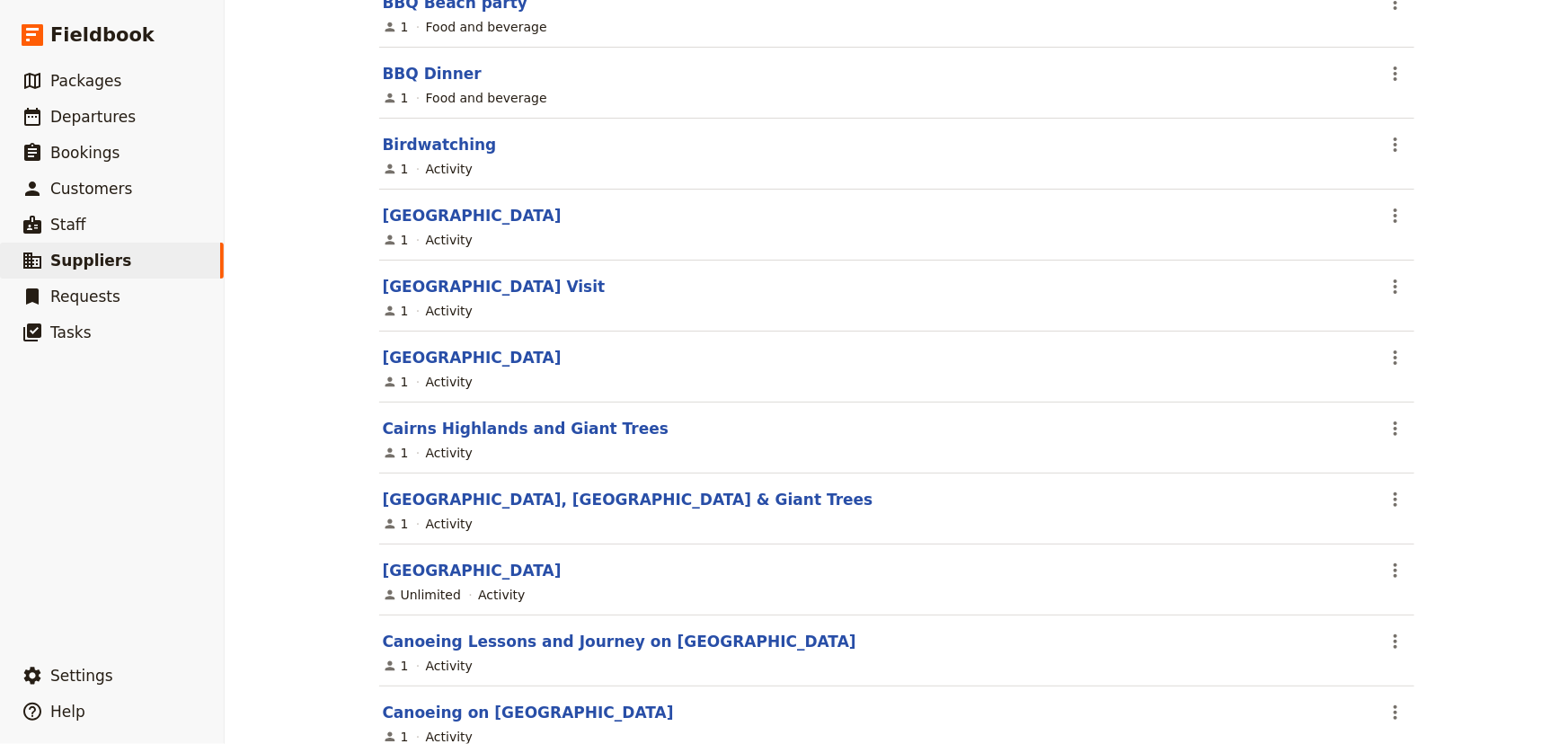
scroll to position [1020, 0]
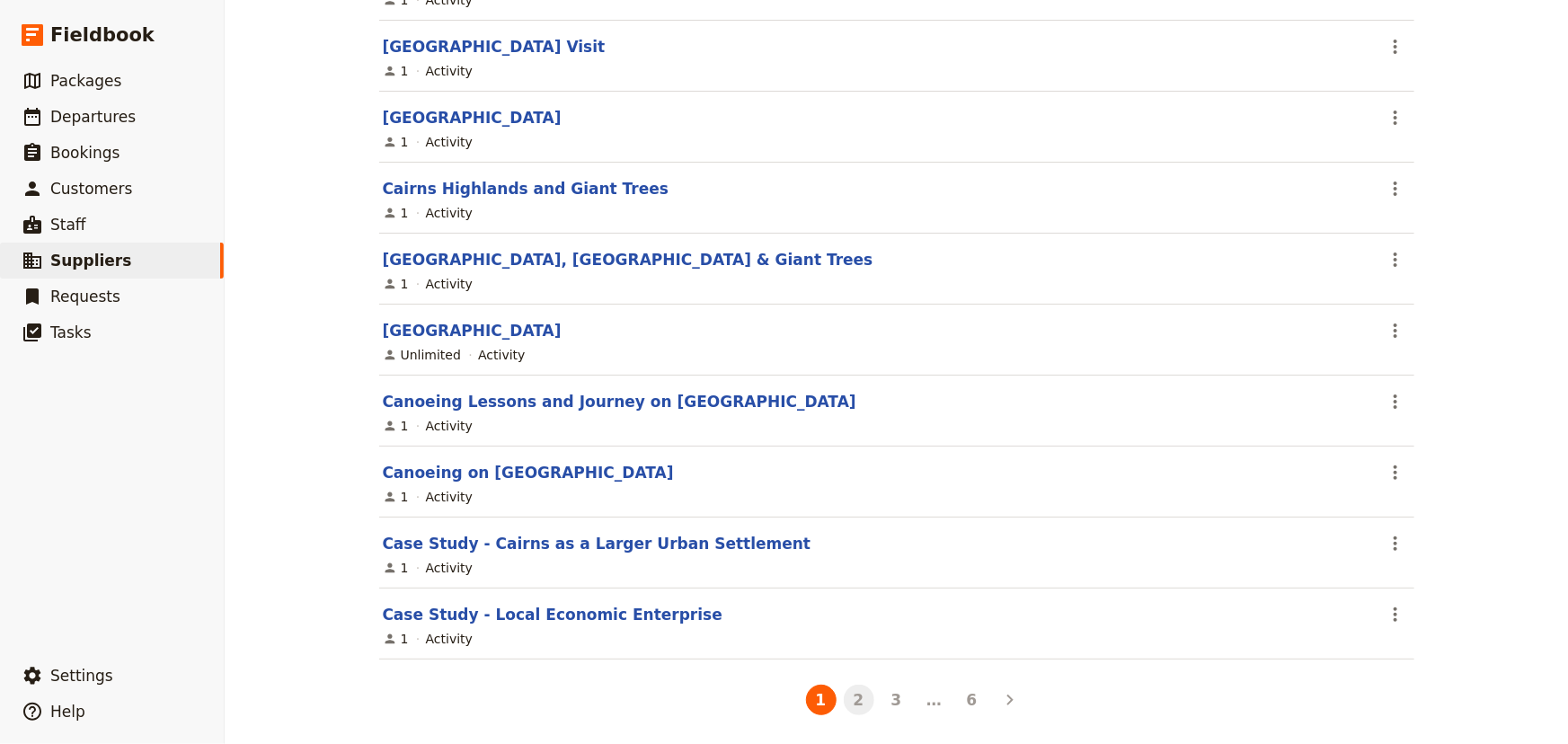
click at [850, 696] on button "2" at bounding box center [858, 700] width 30 height 30
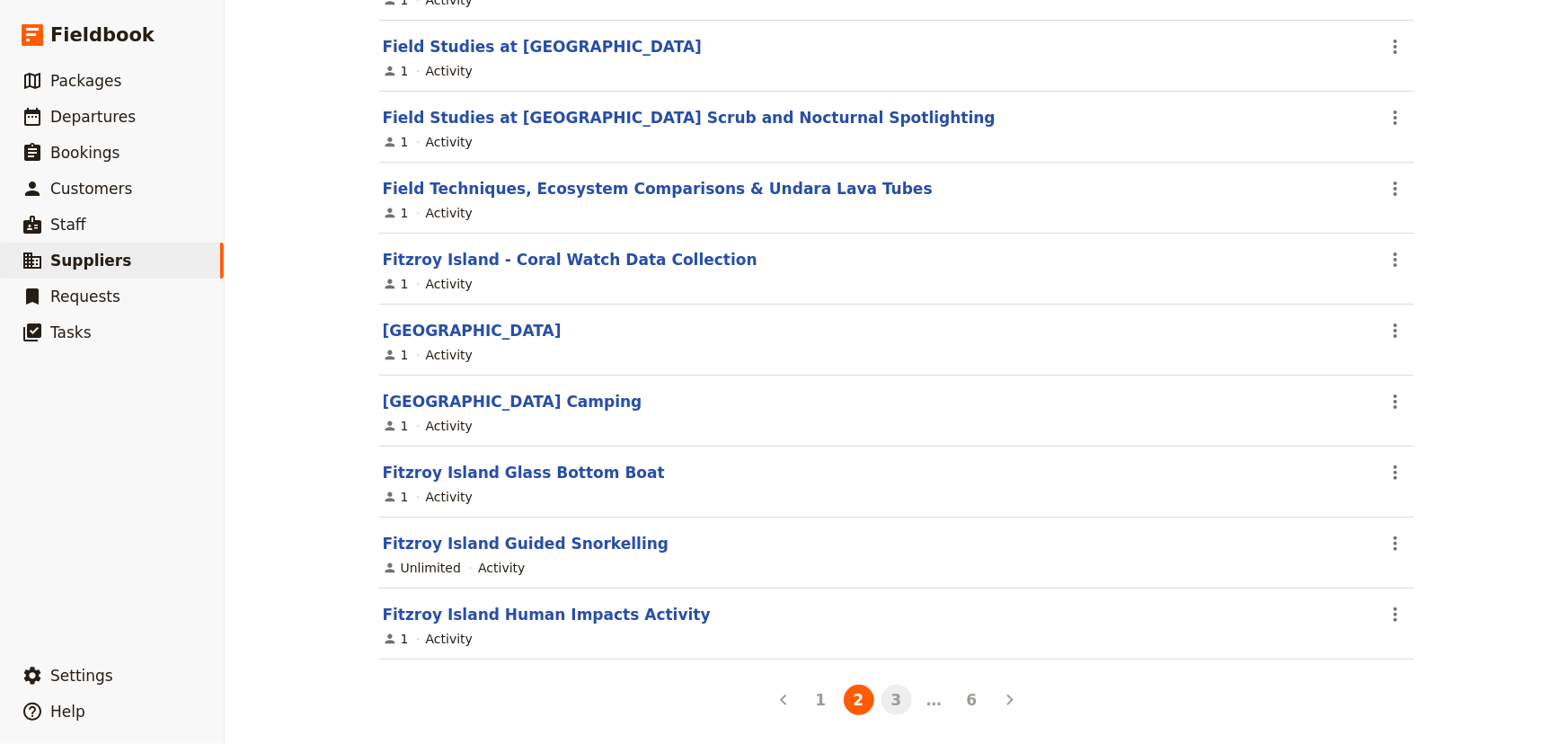
click at [891, 693] on button "3" at bounding box center [896, 700] width 30 height 30
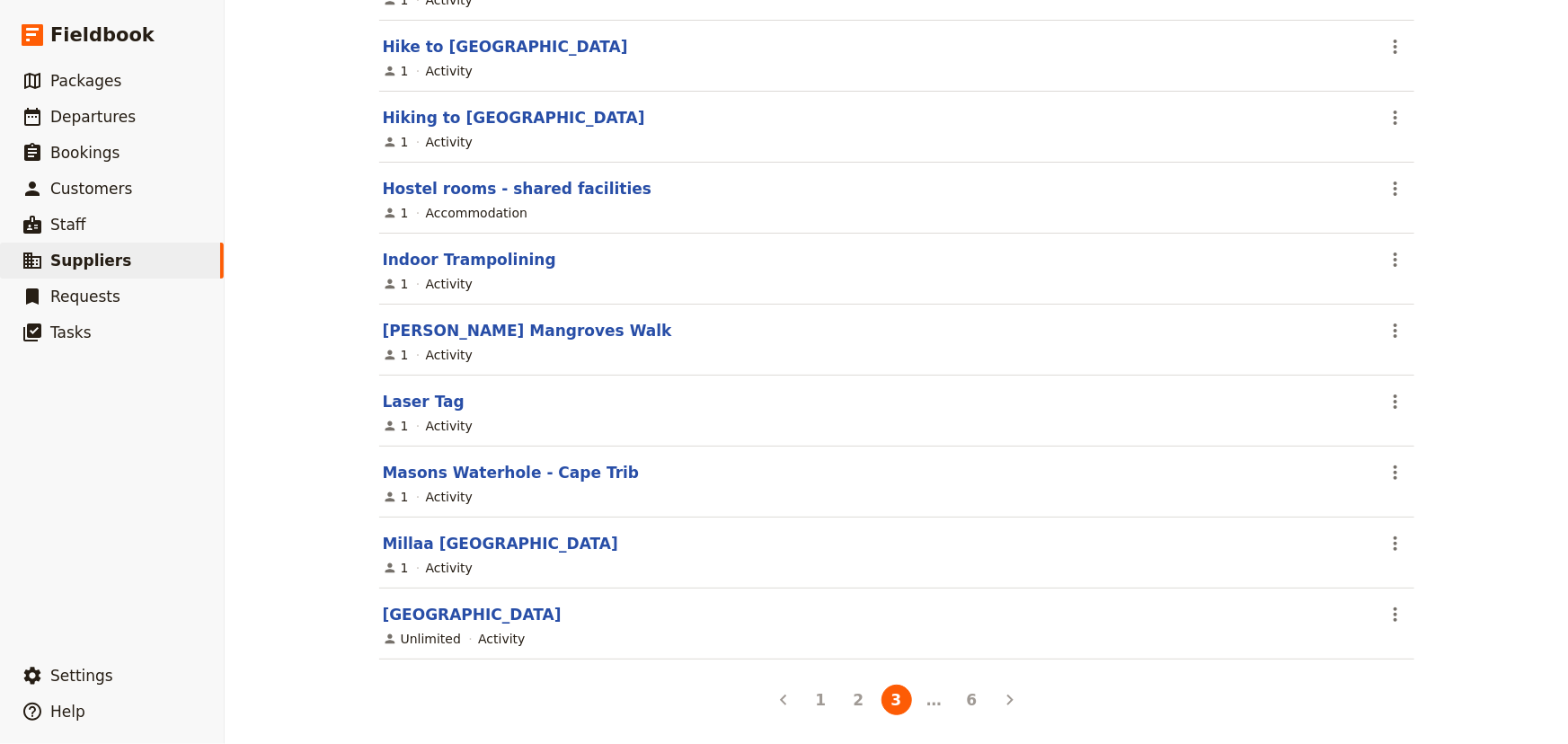
click at [925, 702] on li "…" at bounding box center [934, 700] width 38 height 29
click at [1006, 701] on icon "Next" at bounding box center [1009, 700] width 21 height 21
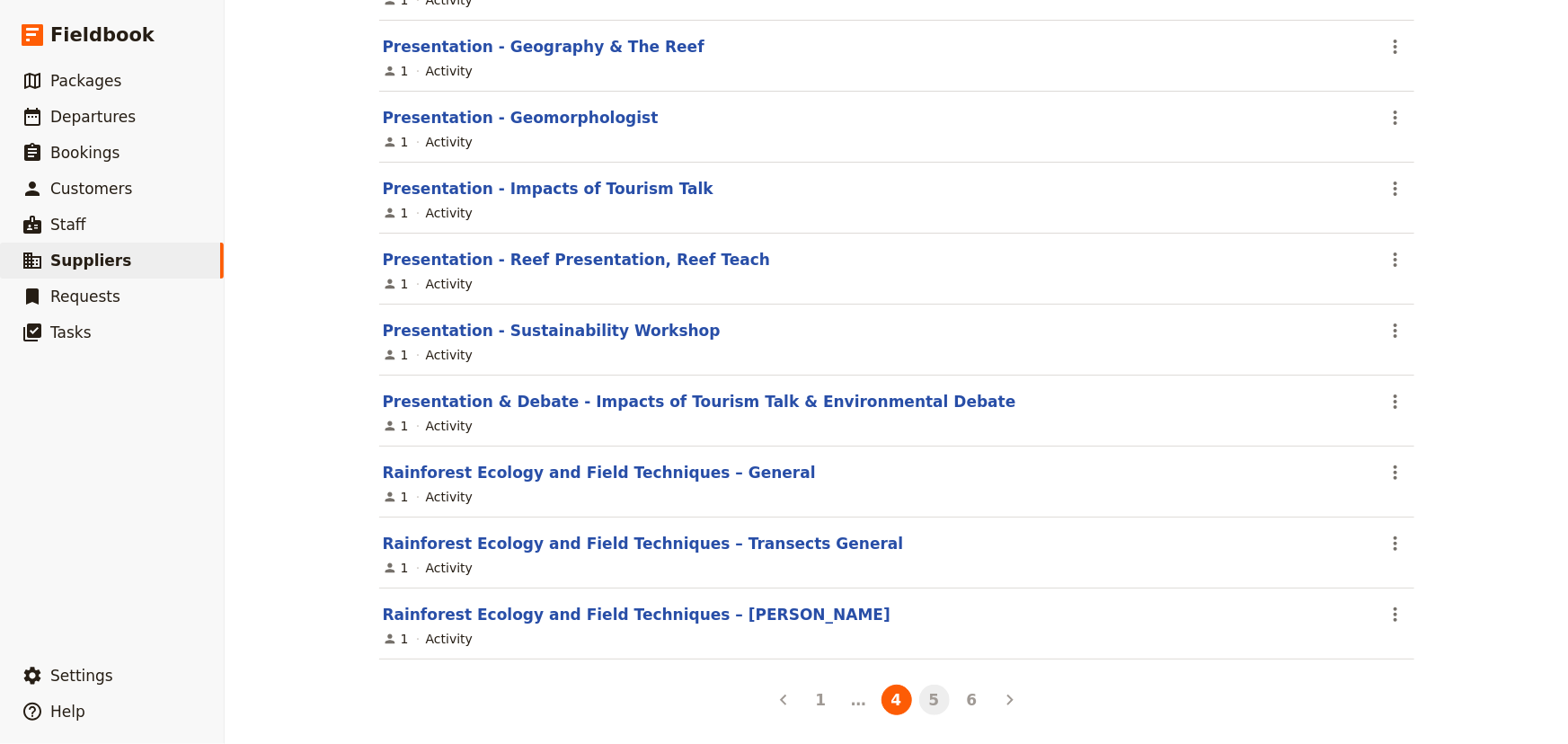
click at [926, 697] on button "5" at bounding box center [934, 700] width 30 height 30
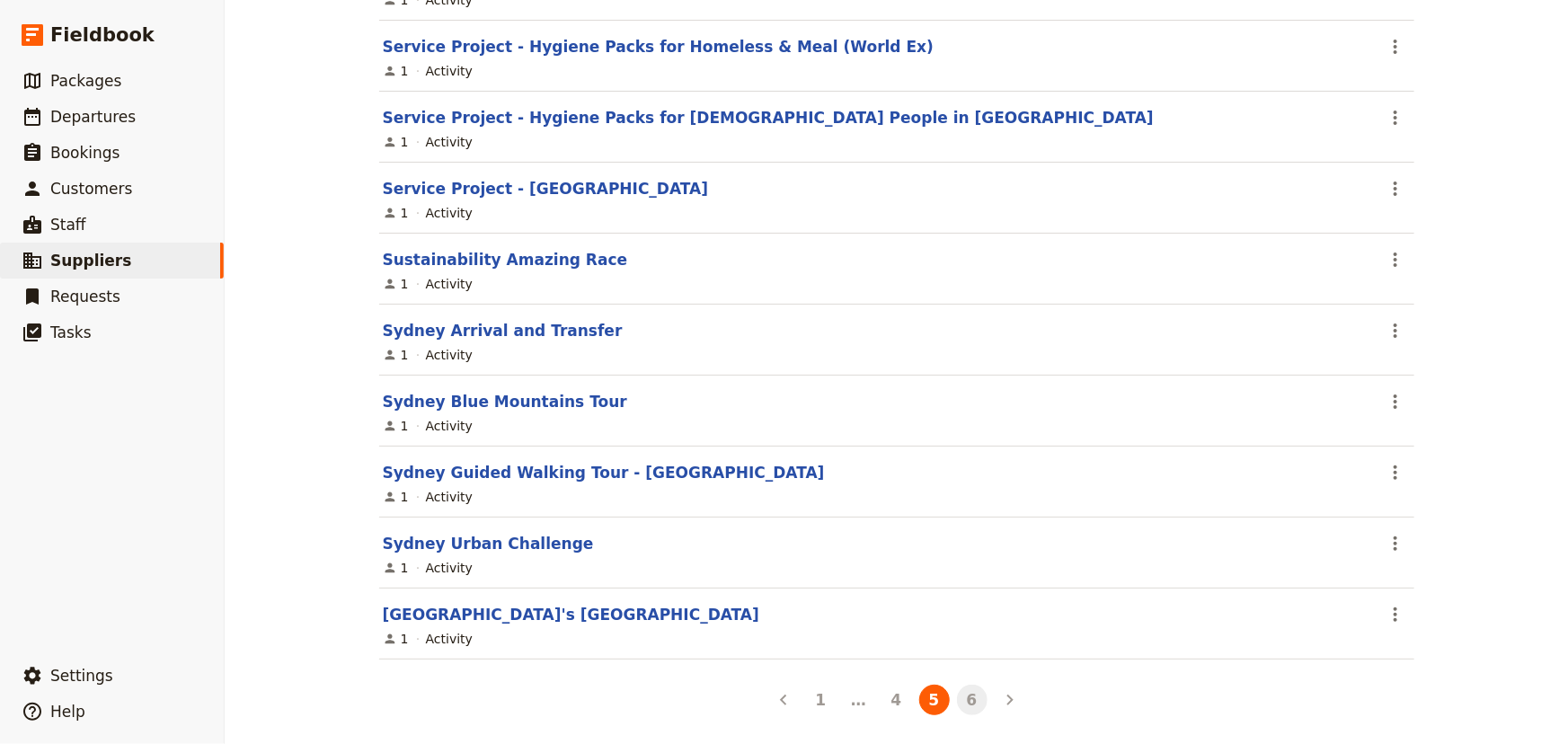
click at [957, 701] on button "6" at bounding box center [971, 700] width 30 height 30
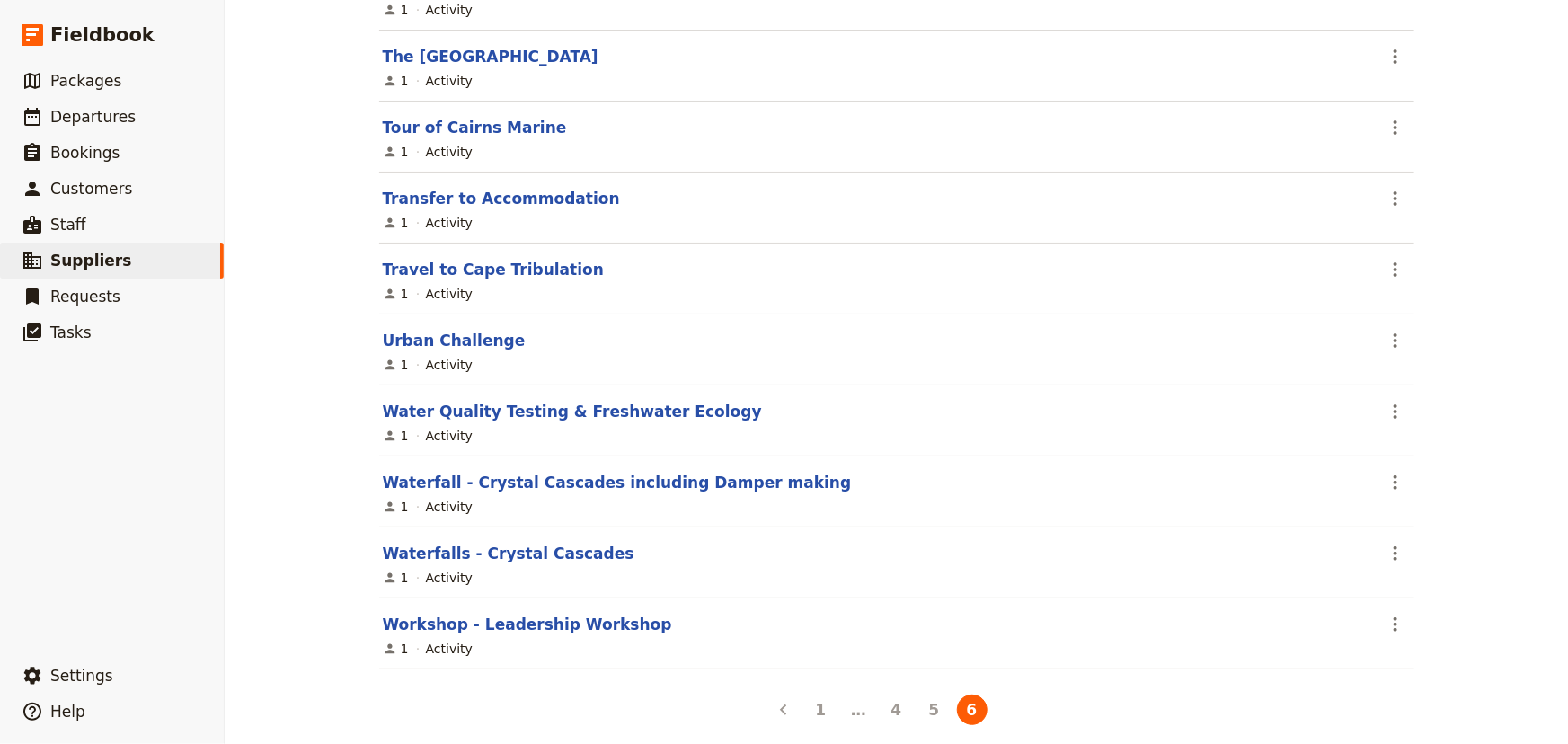
scroll to position [382, 0]
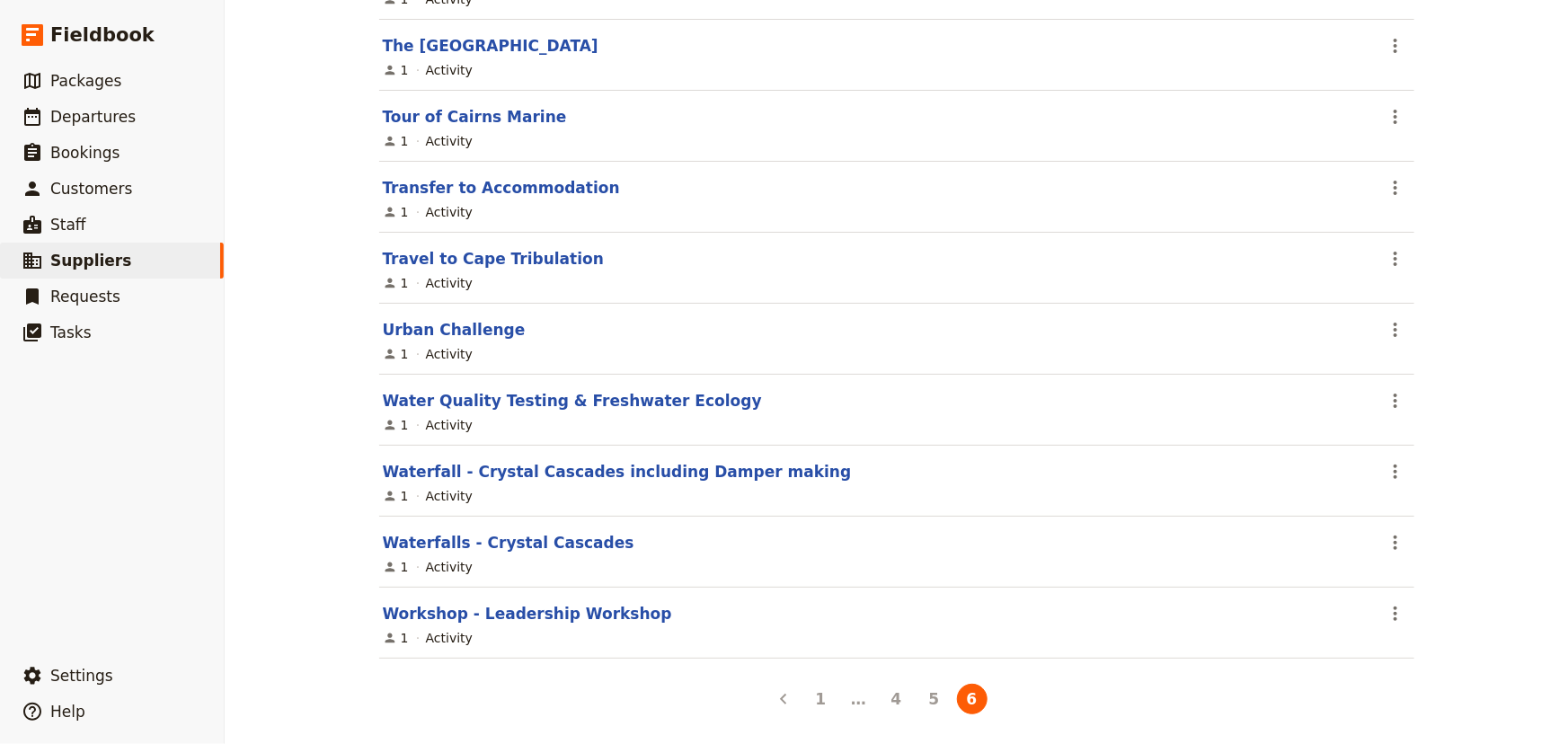
click at [1377, 729] on main "Small World Journeys ​ Information Services Requests Departures Create a servic…" at bounding box center [896, 183] width 1078 height 1129
click at [194, 471] on ul "​ Packages ​ Departures ​ Bookings ​ Customers ​ Staff ​ Suppliers ​ Requests ​…" at bounding box center [111, 356] width 223 height 588
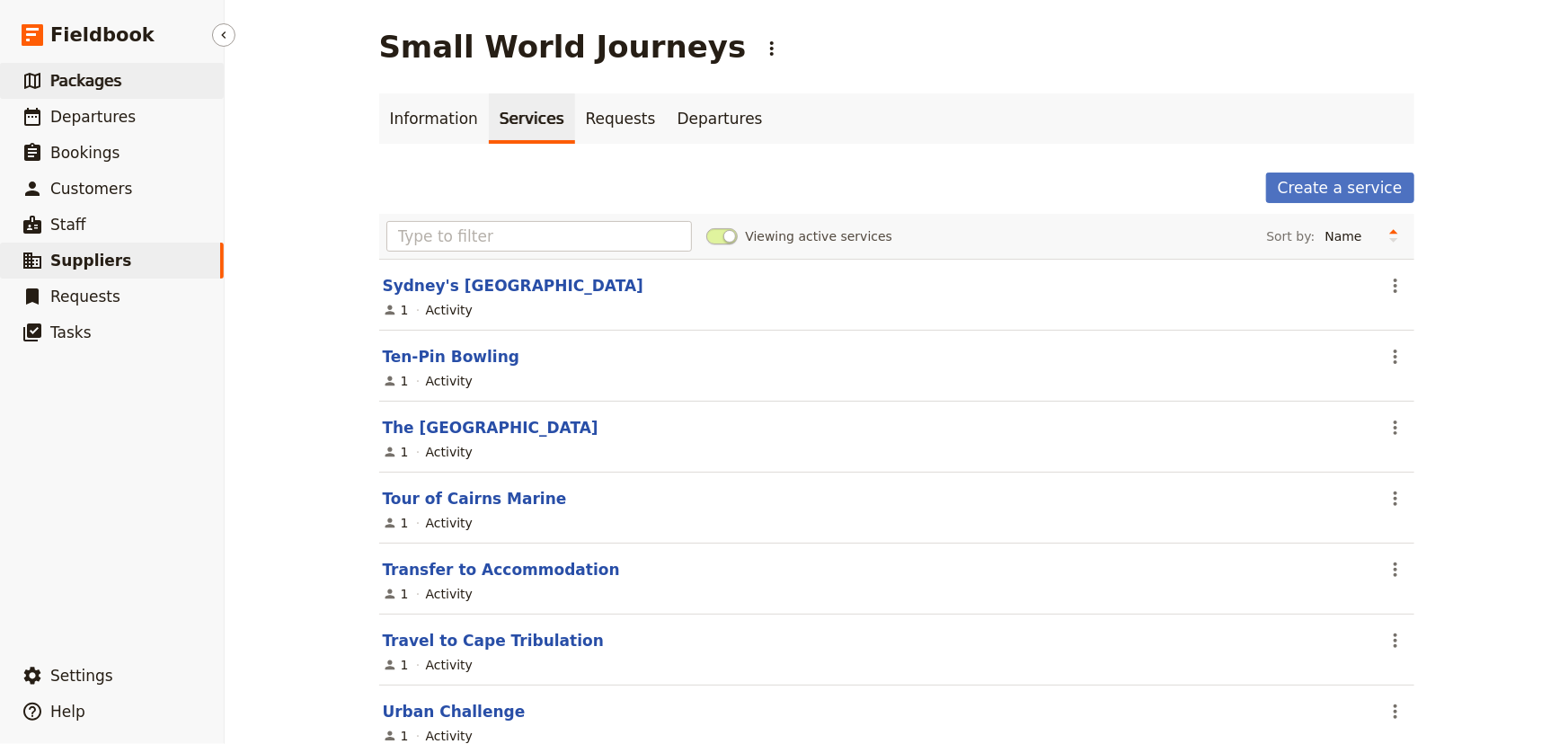
click at [99, 86] on span "Packages" at bounding box center [85, 81] width 71 height 18
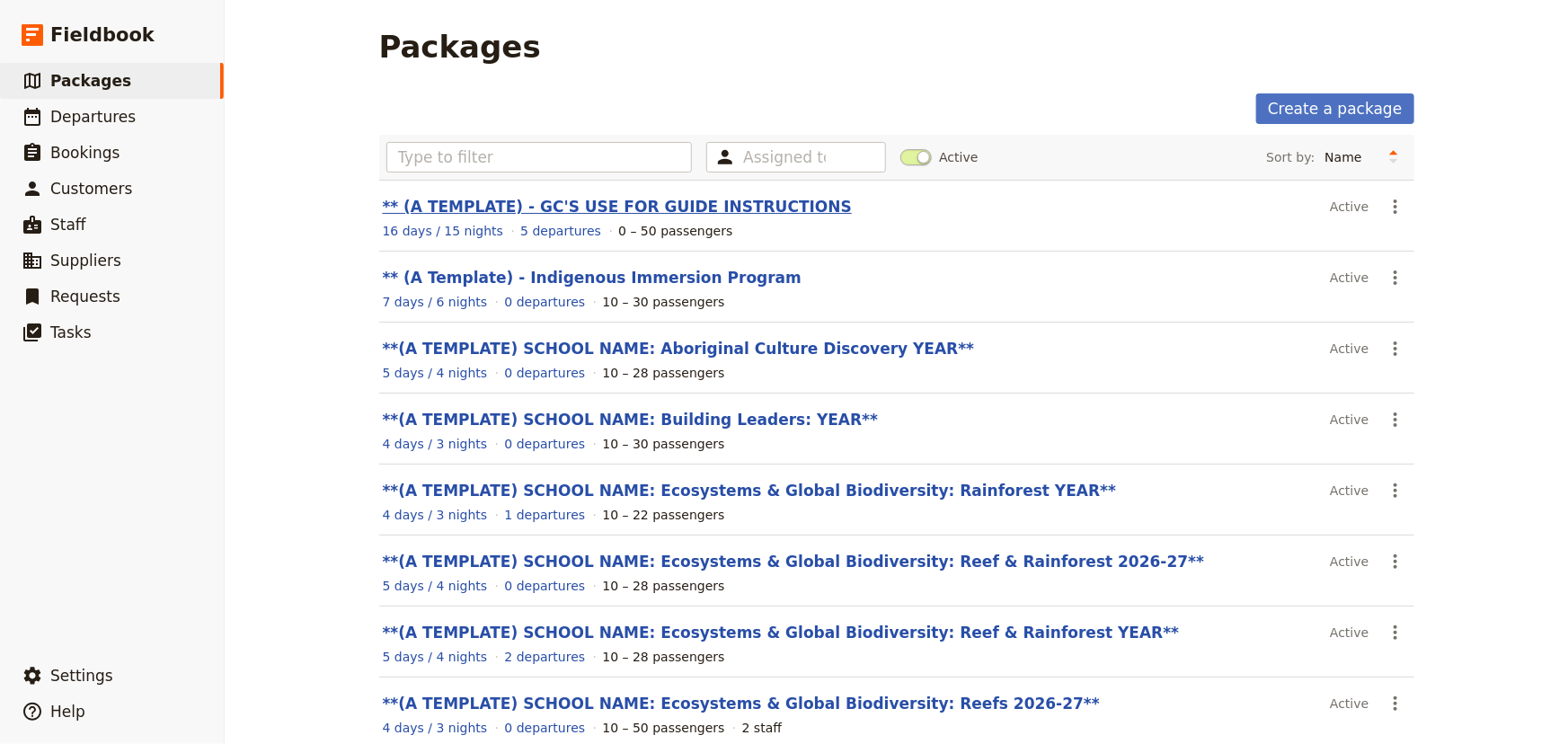
click at [706, 215] on link "** (A TEMPLATE) - GC'S USE FOR GUIDE INSTRUCTIONS" at bounding box center [617, 207] width 469 height 18
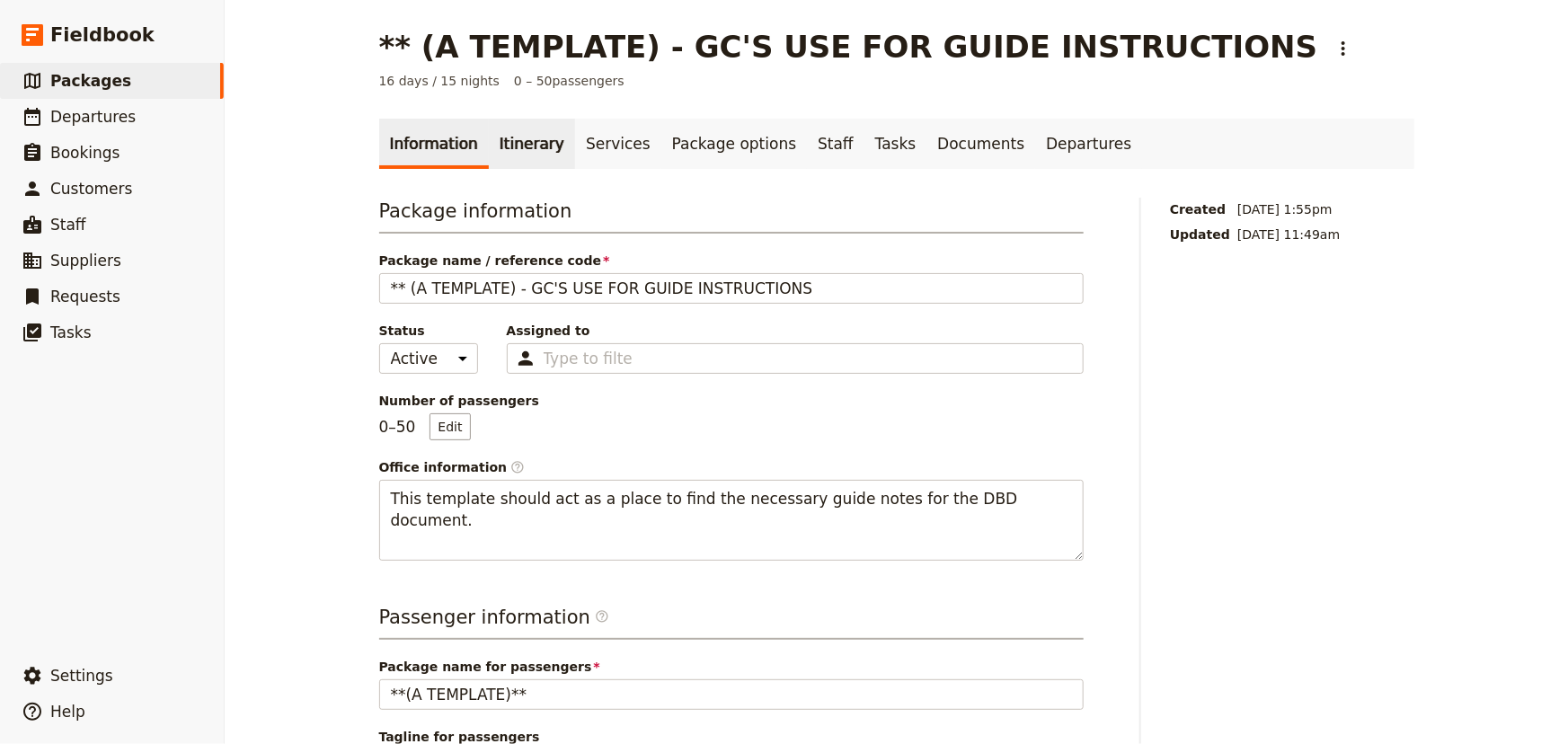
click at [494, 143] on link "Itinerary" at bounding box center [532, 143] width 86 height 51
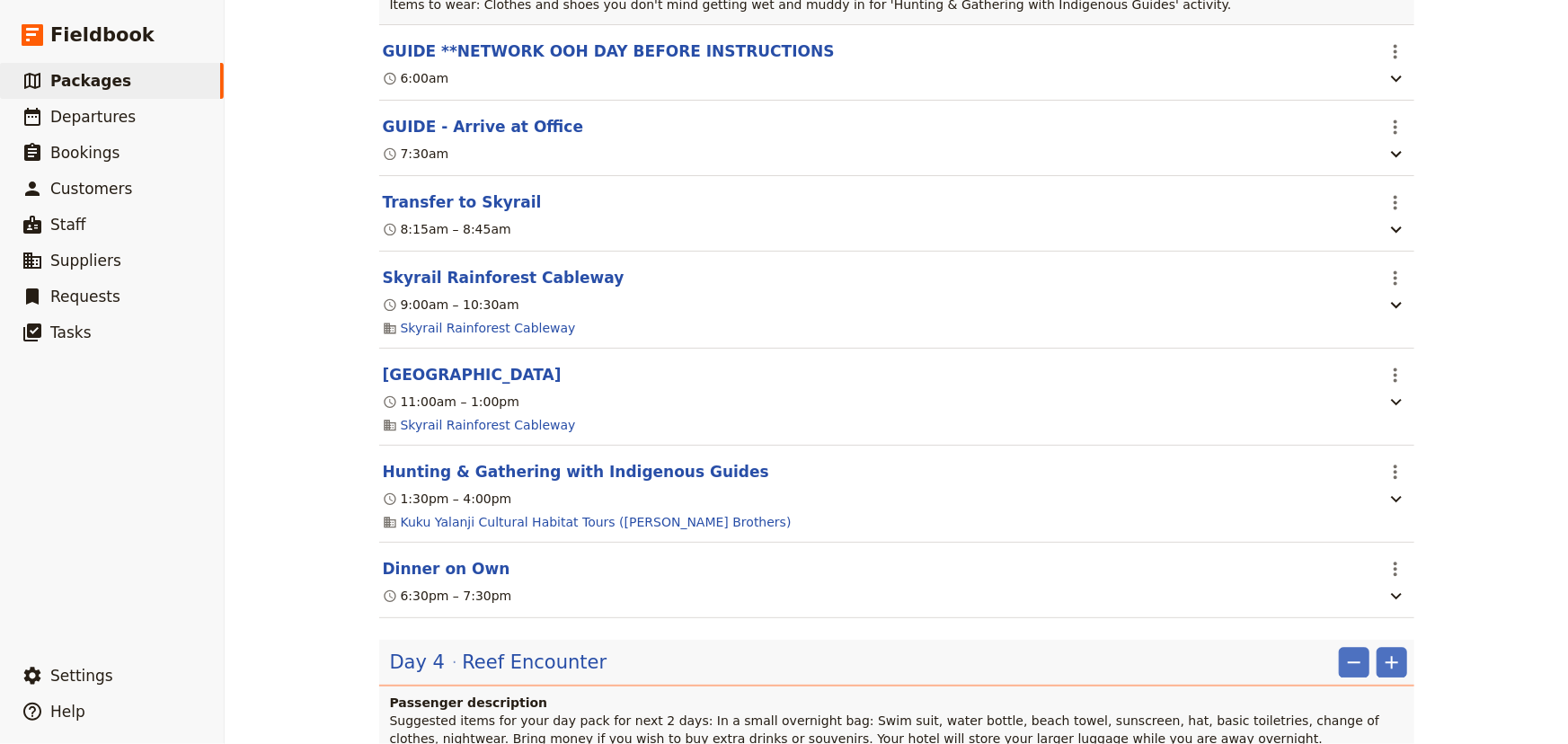
scroll to position [1906, 0]
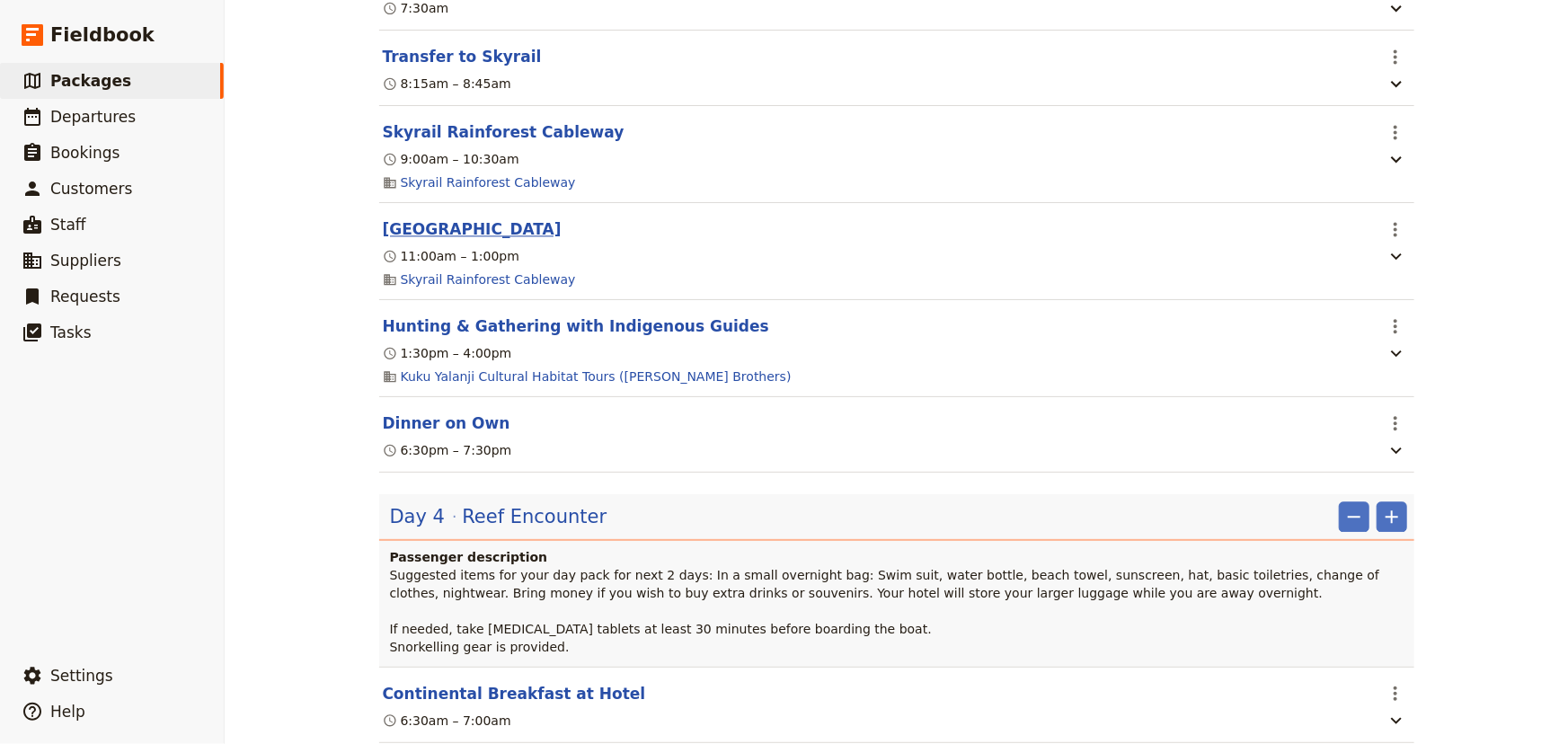
click at [530, 226] on button "[GEOGRAPHIC_DATA]" at bounding box center [472, 228] width 178 height 21
select select "3"
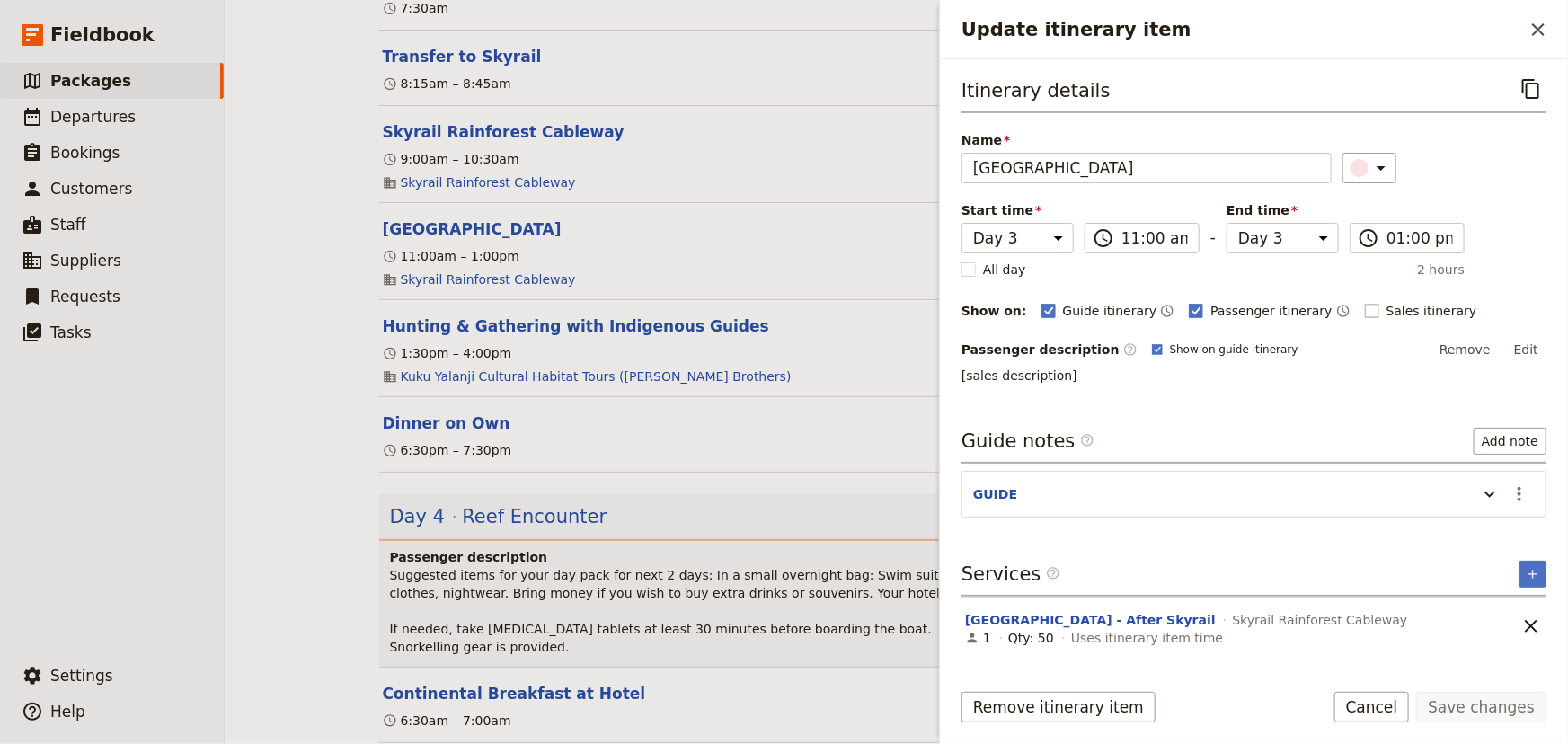
click at [1365, 308] on rect "Update itinerary item" at bounding box center [1371, 310] width 14 height 14
click at [1364, 302] on input "Sales itinerary" at bounding box center [1364, 301] width 1 height 1
checkbox input "true"
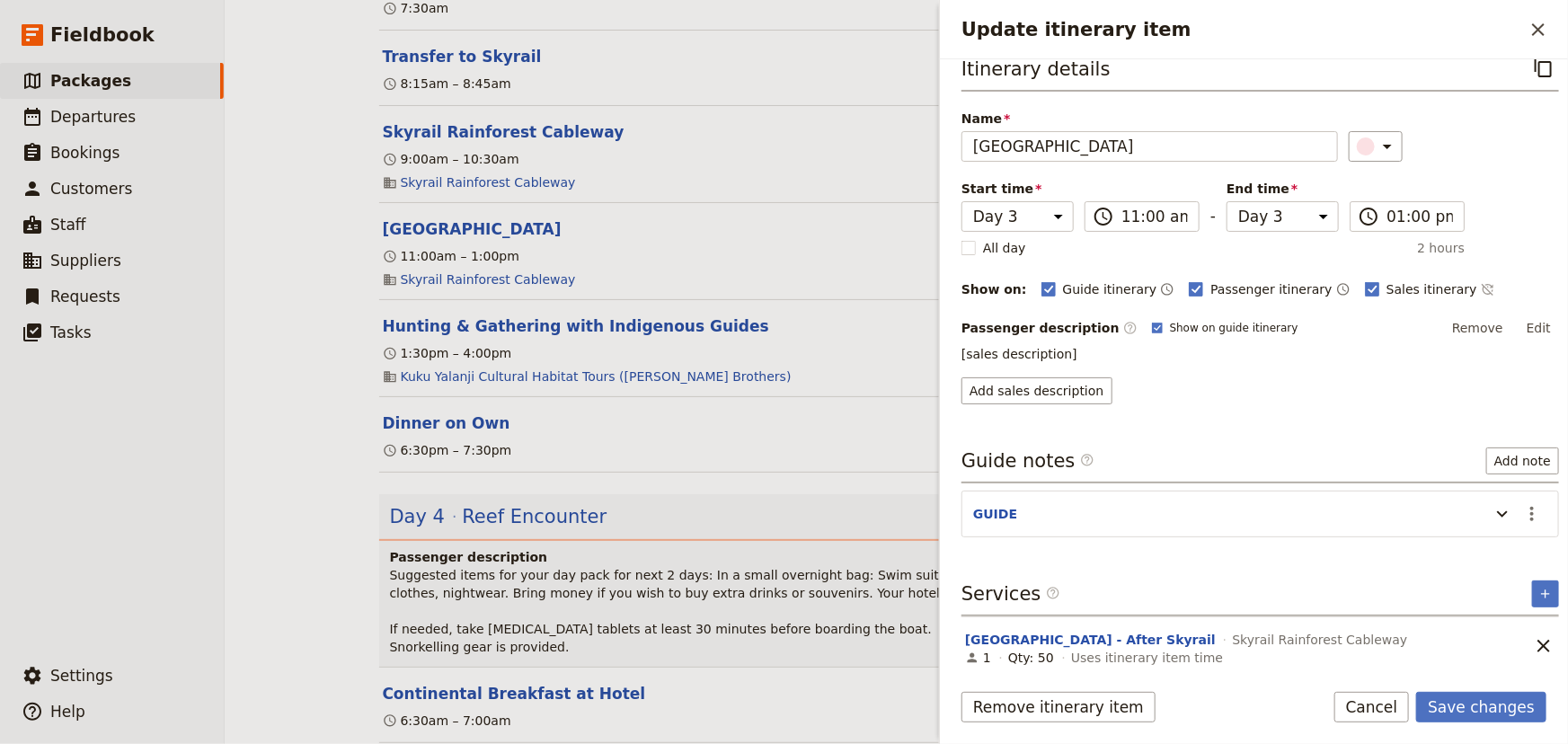
scroll to position [27, 0]
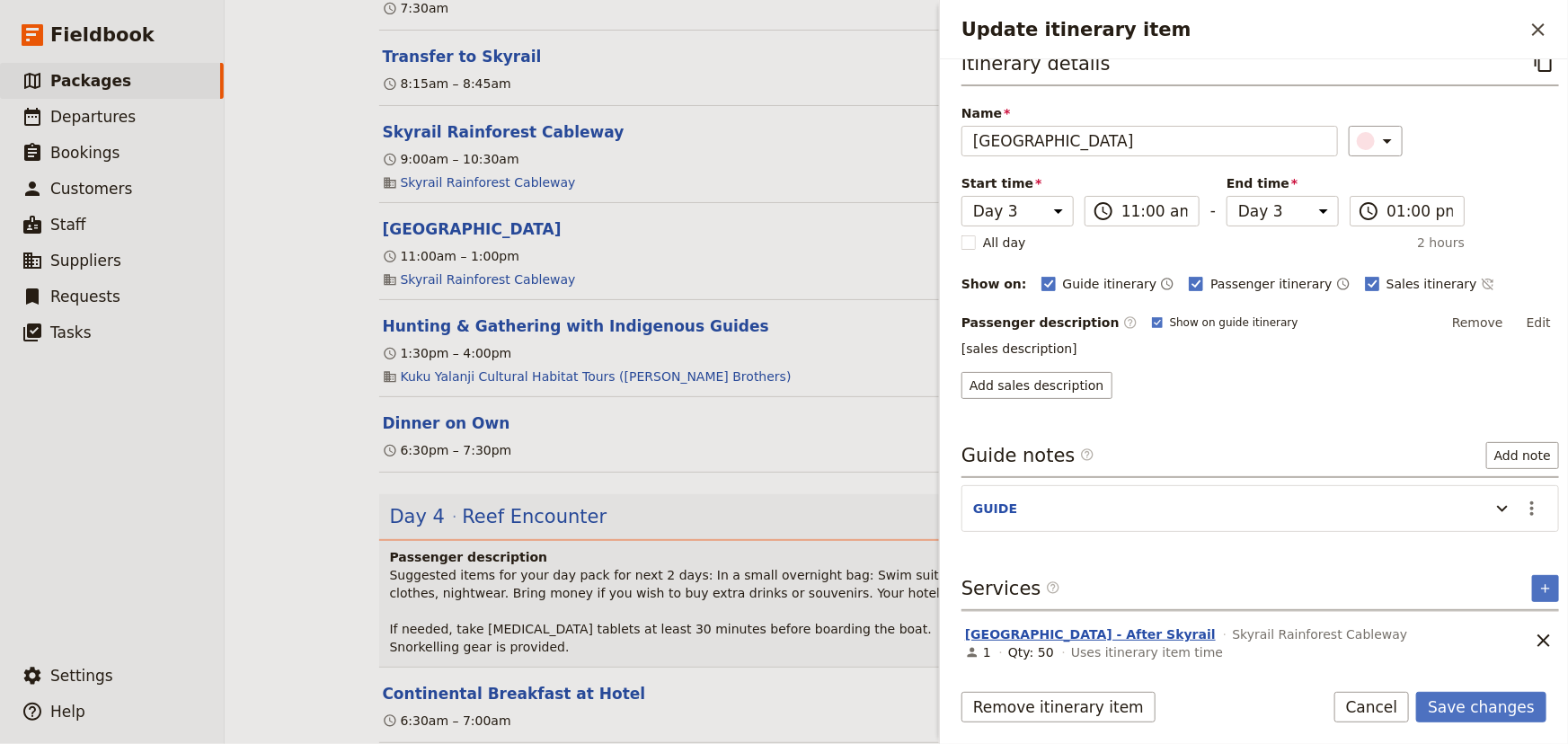
click at [1032, 636] on button "Kuranda Mountain Village - After Skyrail" at bounding box center [1090, 635] width 251 height 18
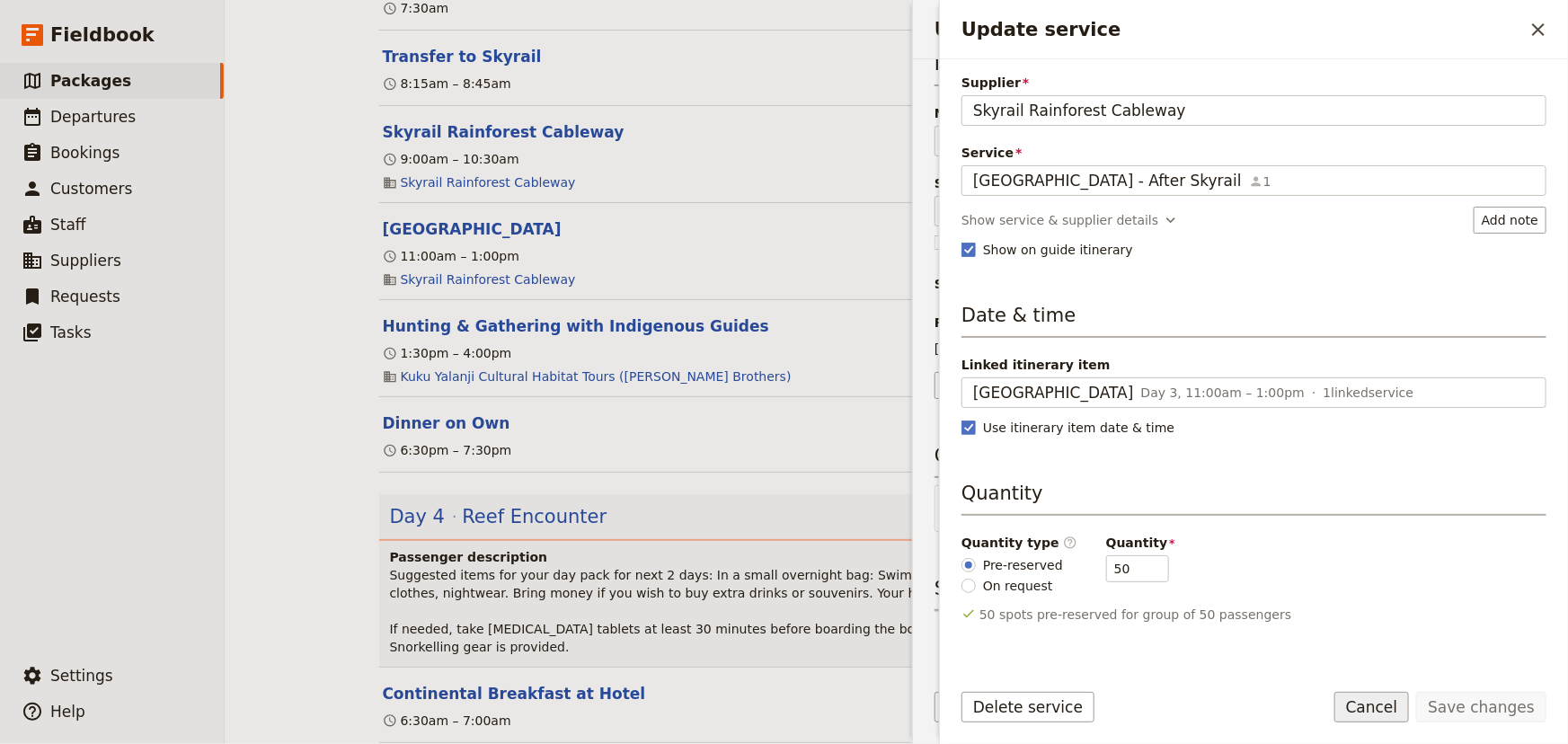
click at [1402, 700] on button "Cancel" at bounding box center [1371, 707] width 75 height 30
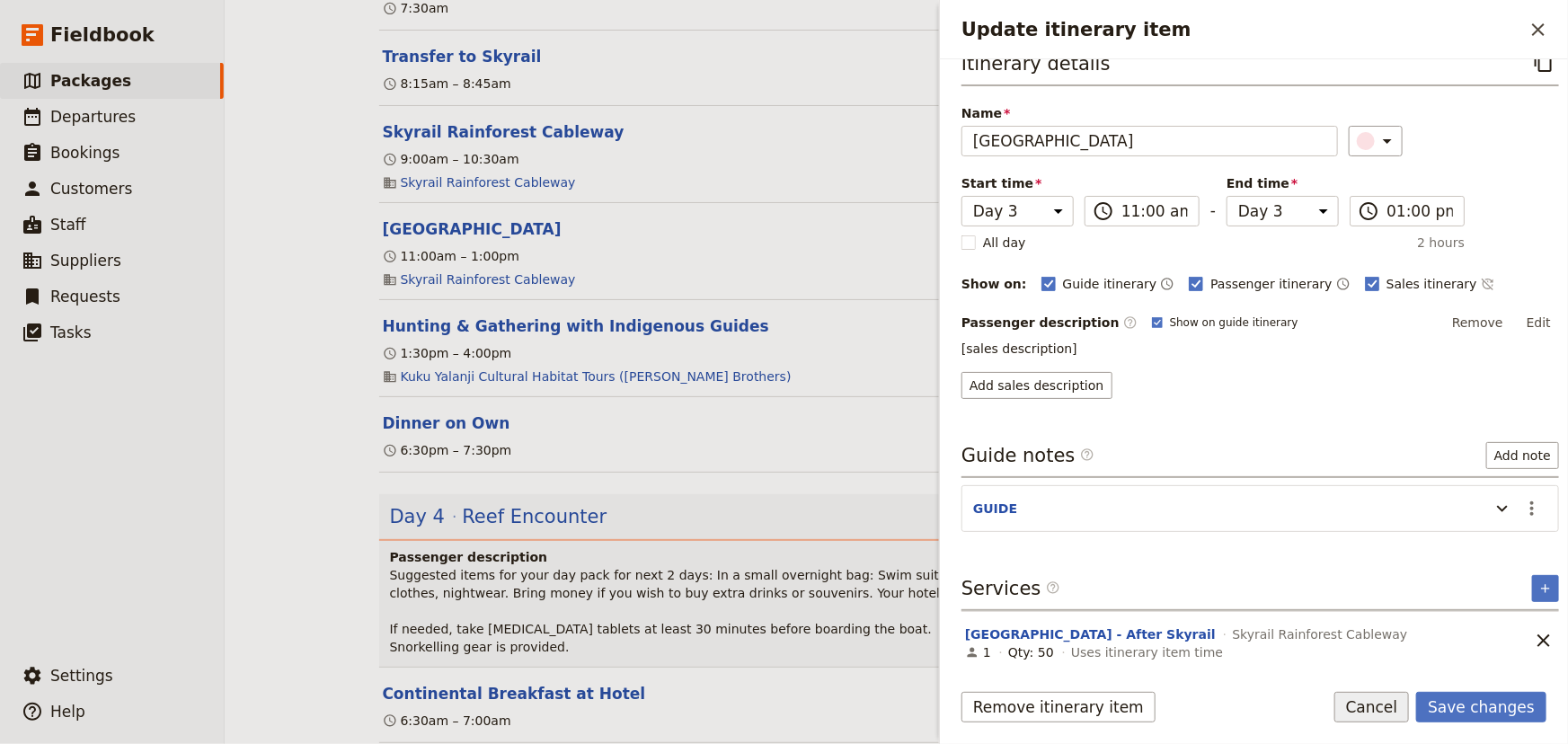
click at [1394, 710] on button "Cancel" at bounding box center [1371, 707] width 75 height 30
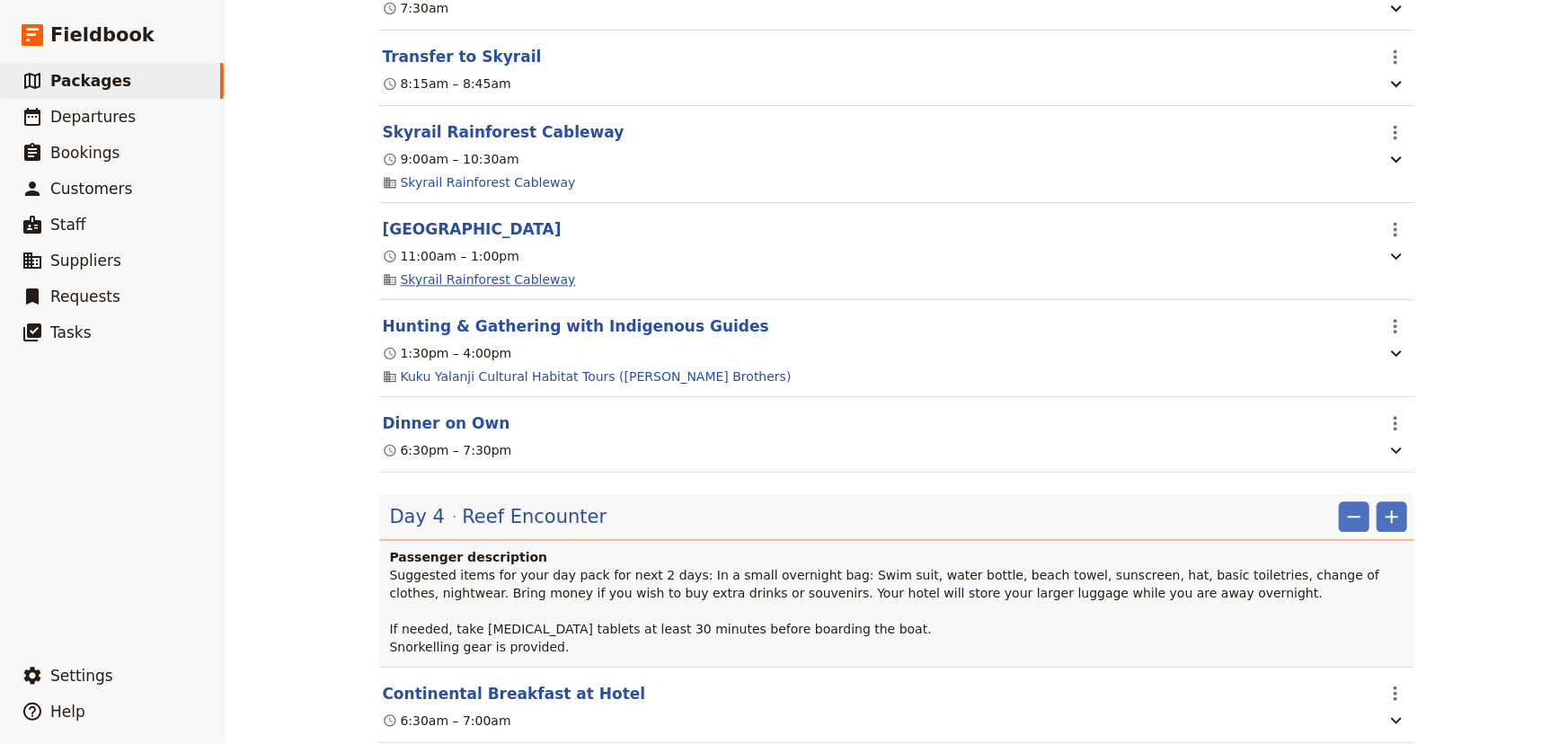
click at [468, 280] on link "Skyrail Rainforest Cableway" at bounding box center [488, 280] width 176 height 18
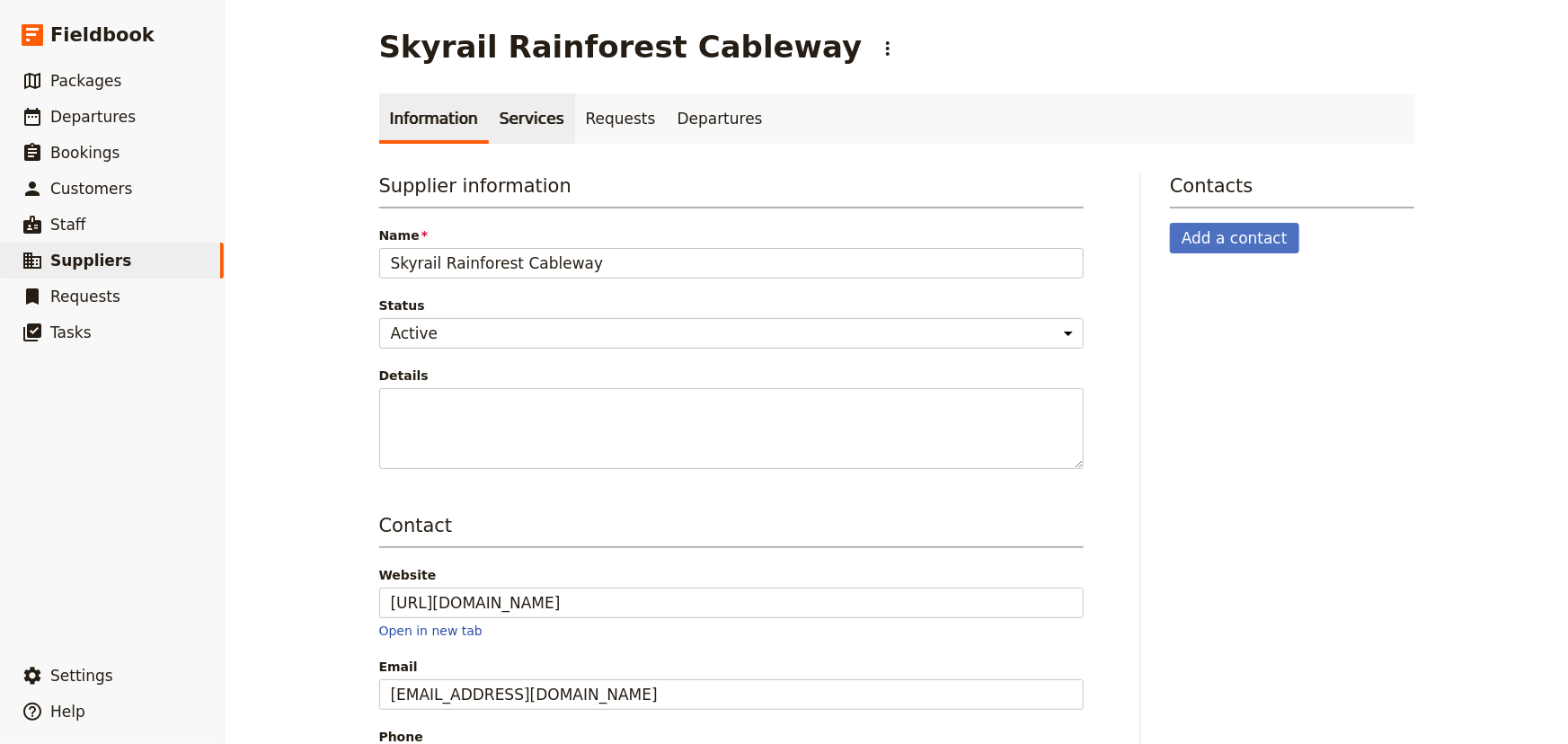
click at [505, 132] on link "Services" at bounding box center [532, 119] width 86 height 51
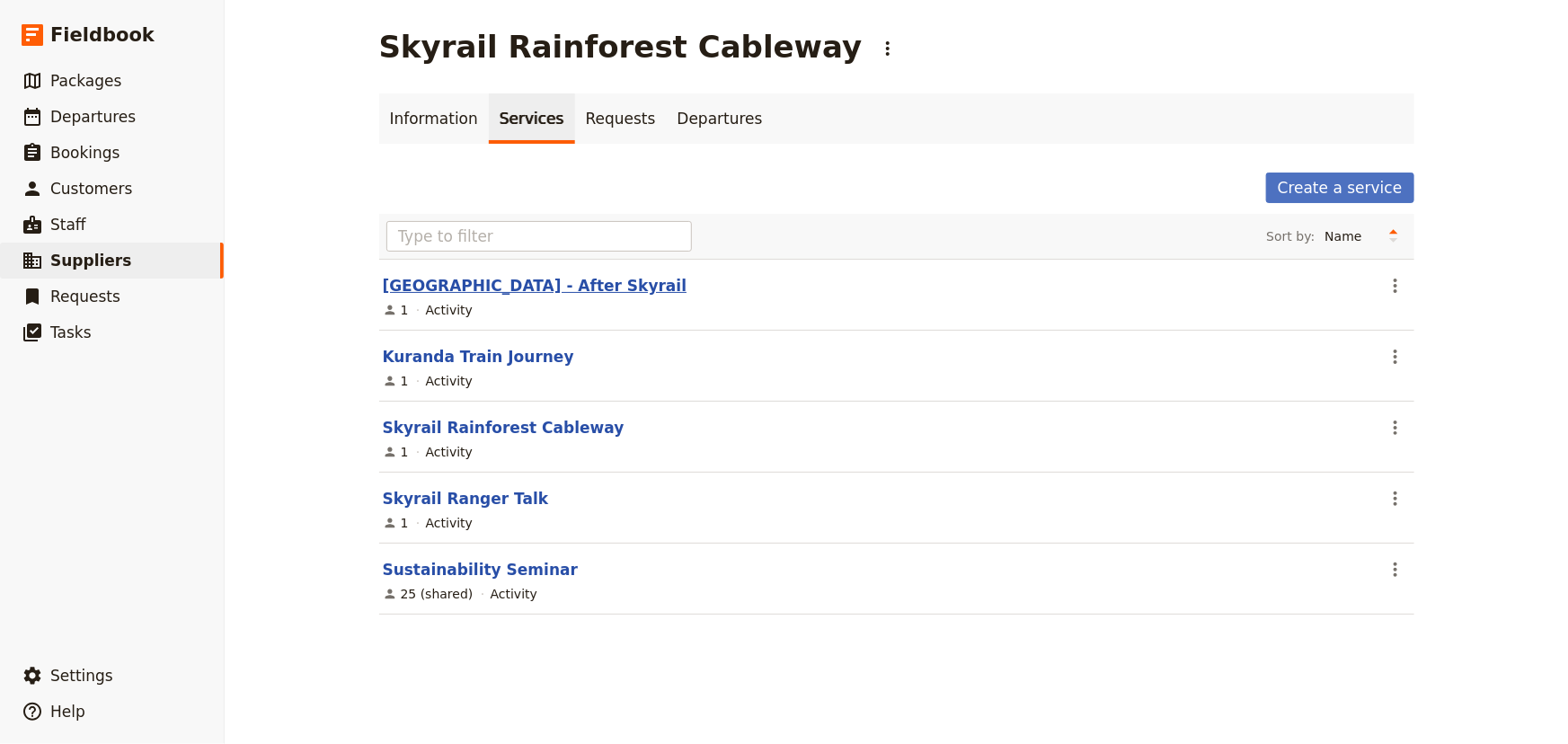
click at [584, 281] on link "Kuranda Mountain Village - After Skyrail" at bounding box center [534, 286] width 304 height 18
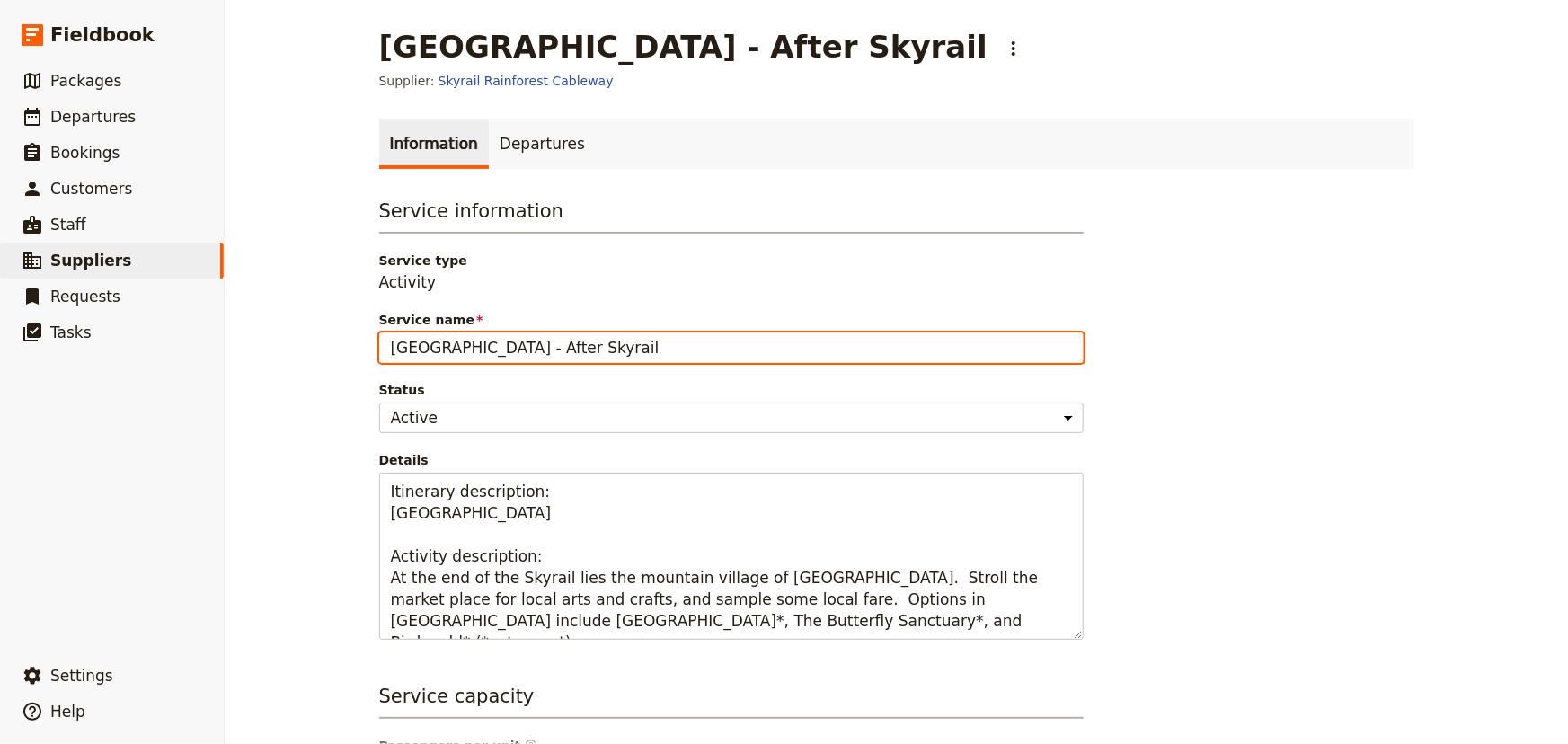
drag, startPoint x: 557, startPoint y: 349, endPoint x: 345, endPoint y: 342, distance: 212.1
click at [345, 342] on div "Kuranda Mountain Village - After Skyrail ​ Supplier: Skyrail Rainforest Cablewa…" at bounding box center [895, 372] width 1343 height 744
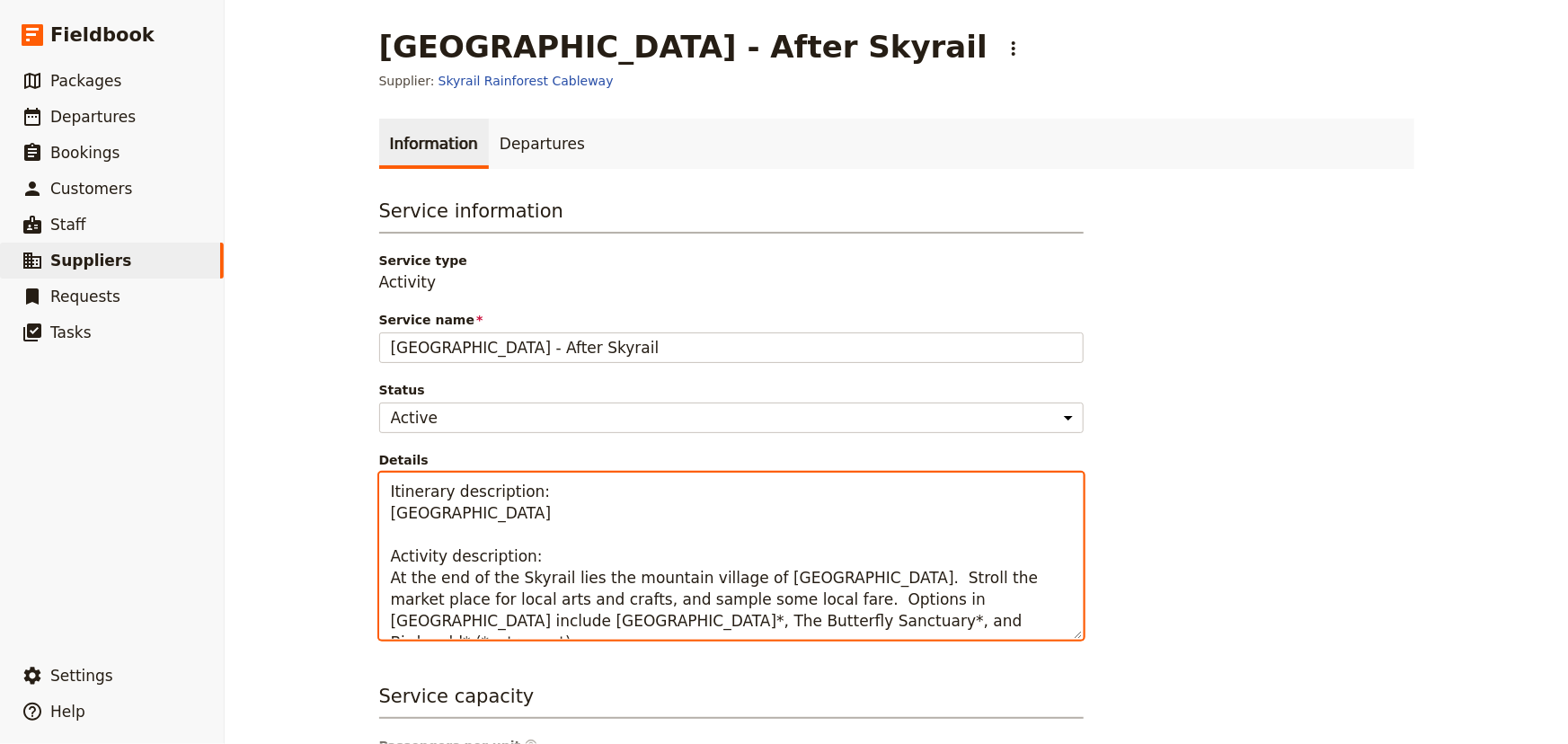
drag, startPoint x: 392, startPoint y: 580, endPoint x: 734, endPoint y: 636, distance: 346.6
click at [734, 636] on textarea "Itinerary description: Kuranda Mountain Village Activity description: At the en…" at bounding box center [731, 556] width 704 height 167
click at [745, 627] on textarea "Itinerary description: Kuranda Mountain Village Activity description: At the en…" at bounding box center [731, 556] width 704 height 167
click at [777, 628] on textarea "Itinerary description: Kuranda Mountain Village Activity description: At the en…" at bounding box center [731, 556] width 704 height 167
click at [517, 564] on textarea "Itinerary description: Kuranda Mountain Village Activity description: At the en…" at bounding box center [731, 556] width 704 height 167
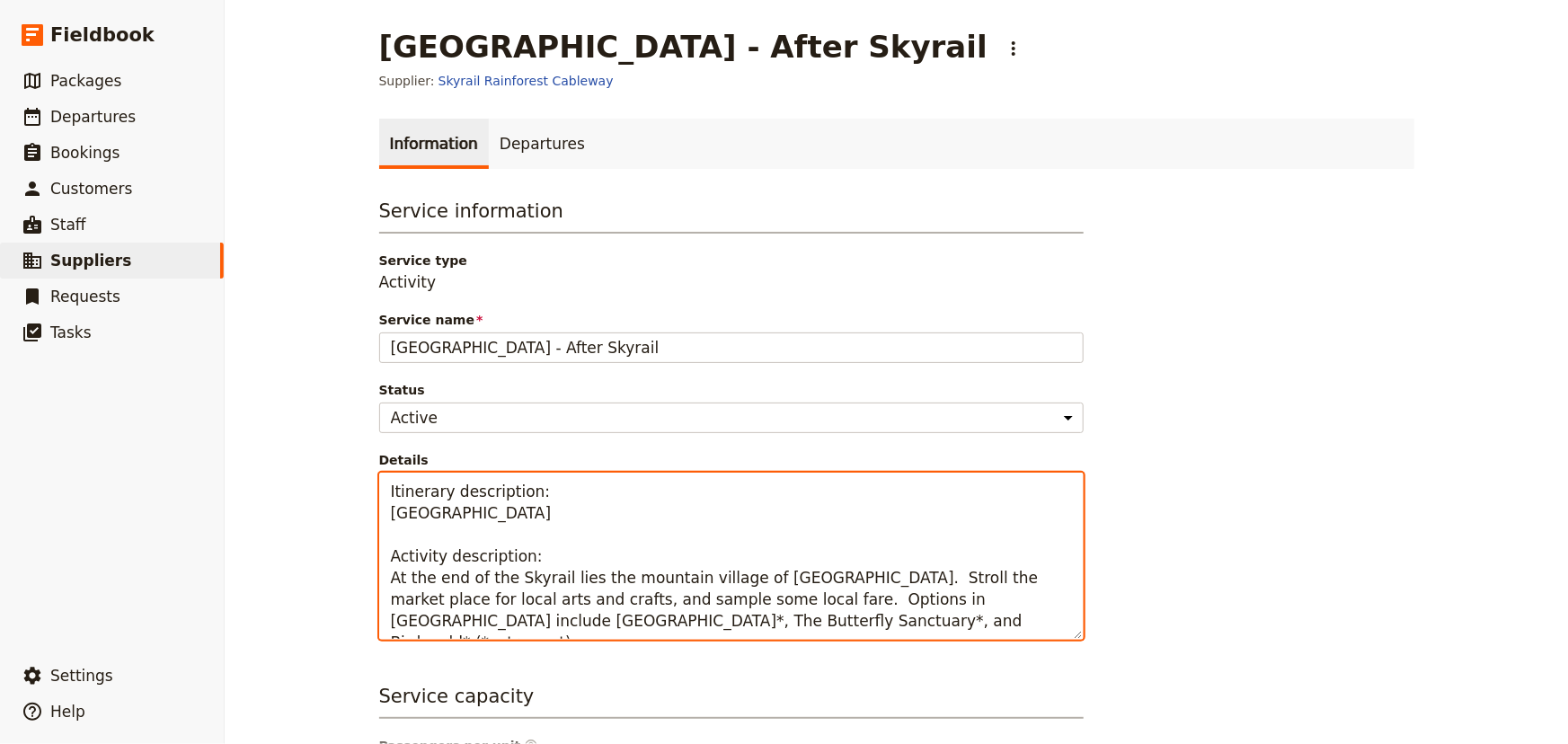
drag, startPoint x: 380, startPoint y: 575, endPoint x: 644, endPoint y: 593, distance: 264.6
click at [644, 593] on textarea "Itinerary description: Kuranda Mountain Village Activity description: At the en…" at bounding box center [731, 556] width 704 height 167
click at [911, 609] on textarea "Itinerary description: Kuranda Mountain Village Activity description: At the en…" at bounding box center [731, 556] width 704 height 167
click at [806, 573] on textarea "Itinerary description: Kuranda Mountain Village Activity description: At the en…" at bounding box center [731, 556] width 704 height 167
click at [654, 605] on textarea "Itinerary description: Kuranda Mountain Village Activity description: At the en…" at bounding box center [731, 556] width 704 height 167
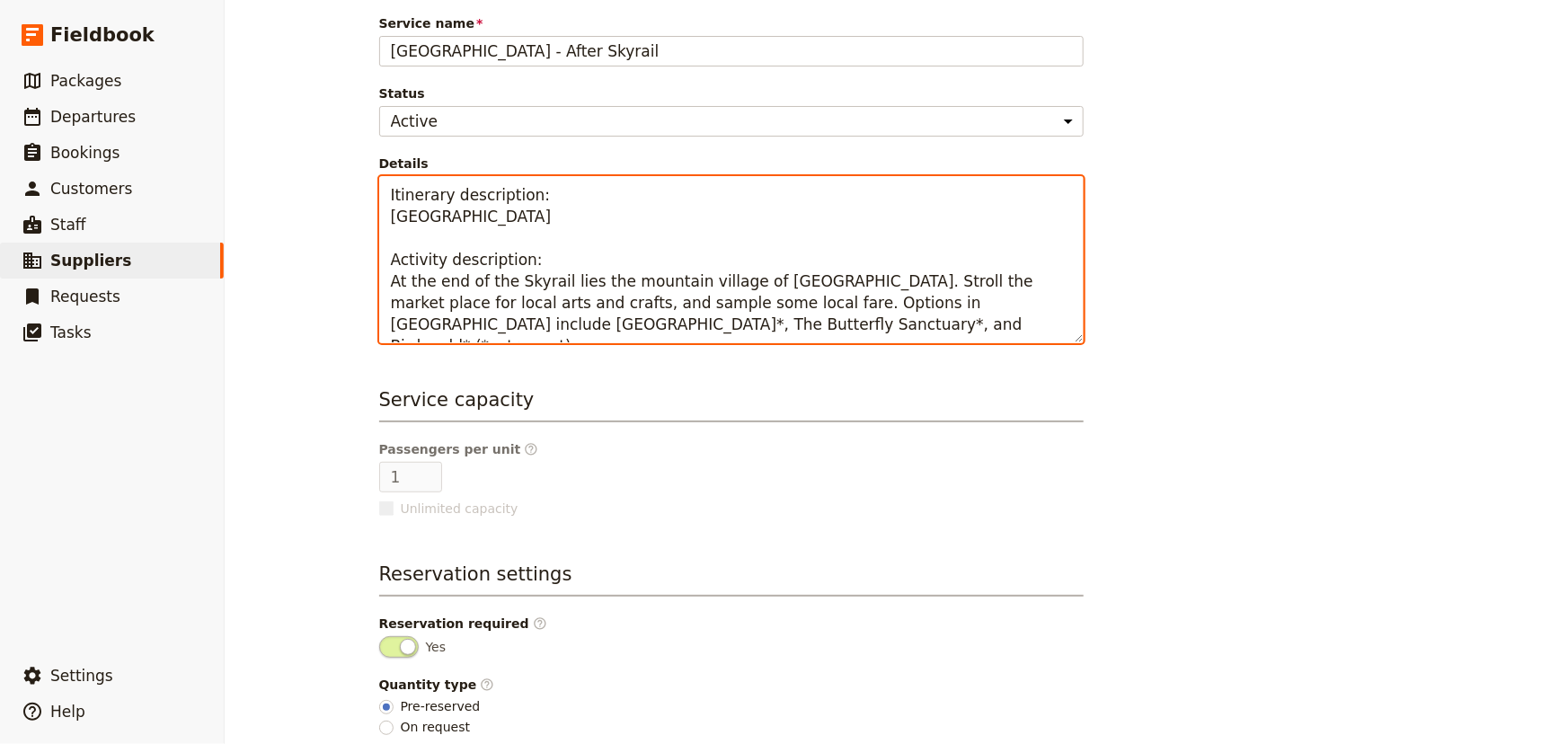
scroll to position [376, 0]
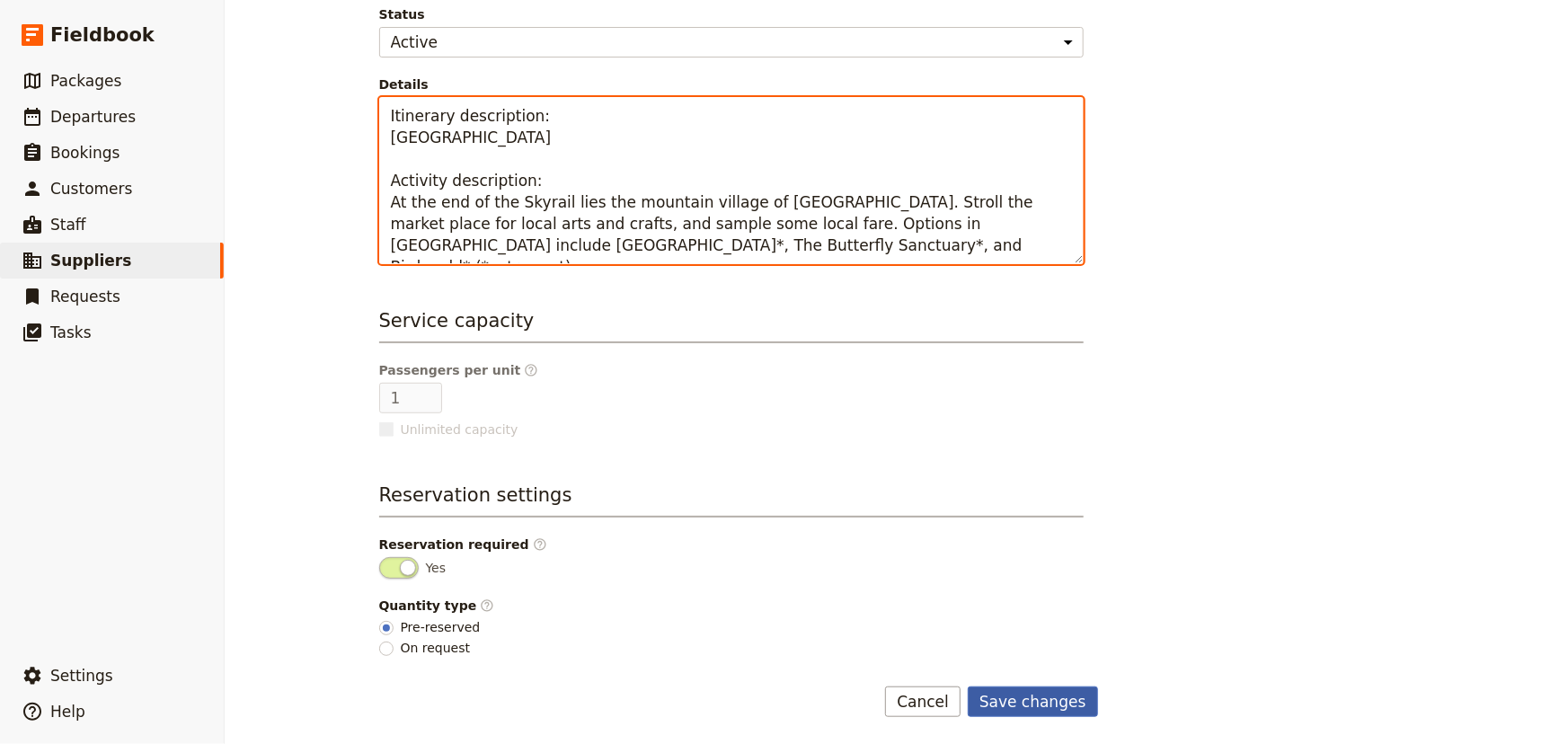
type textarea "Itinerary description: Kuranda Mountain Village Activity description: At the en…"
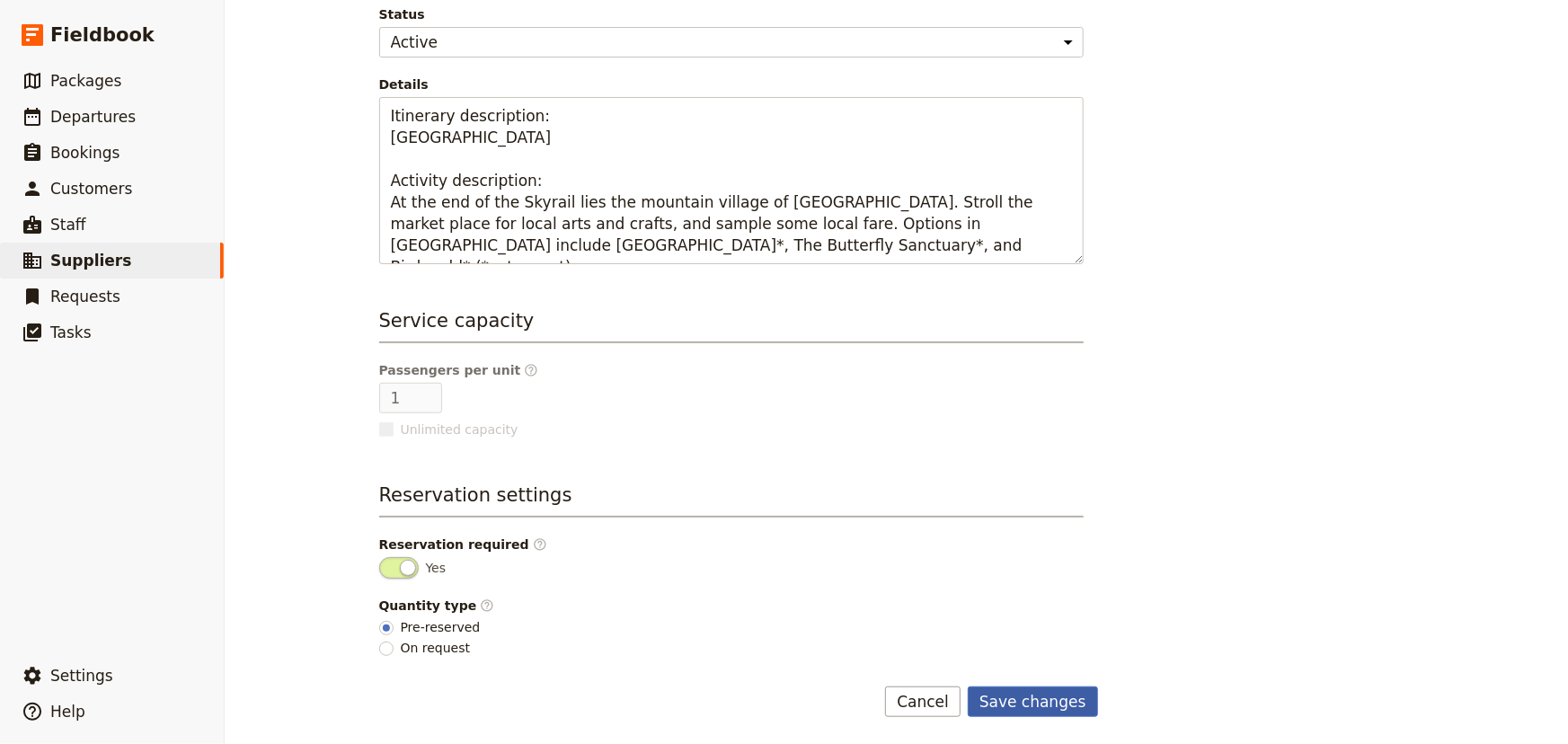
click at [1053, 699] on button "Save changes" at bounding box center [1033, 702] width 131 height 30
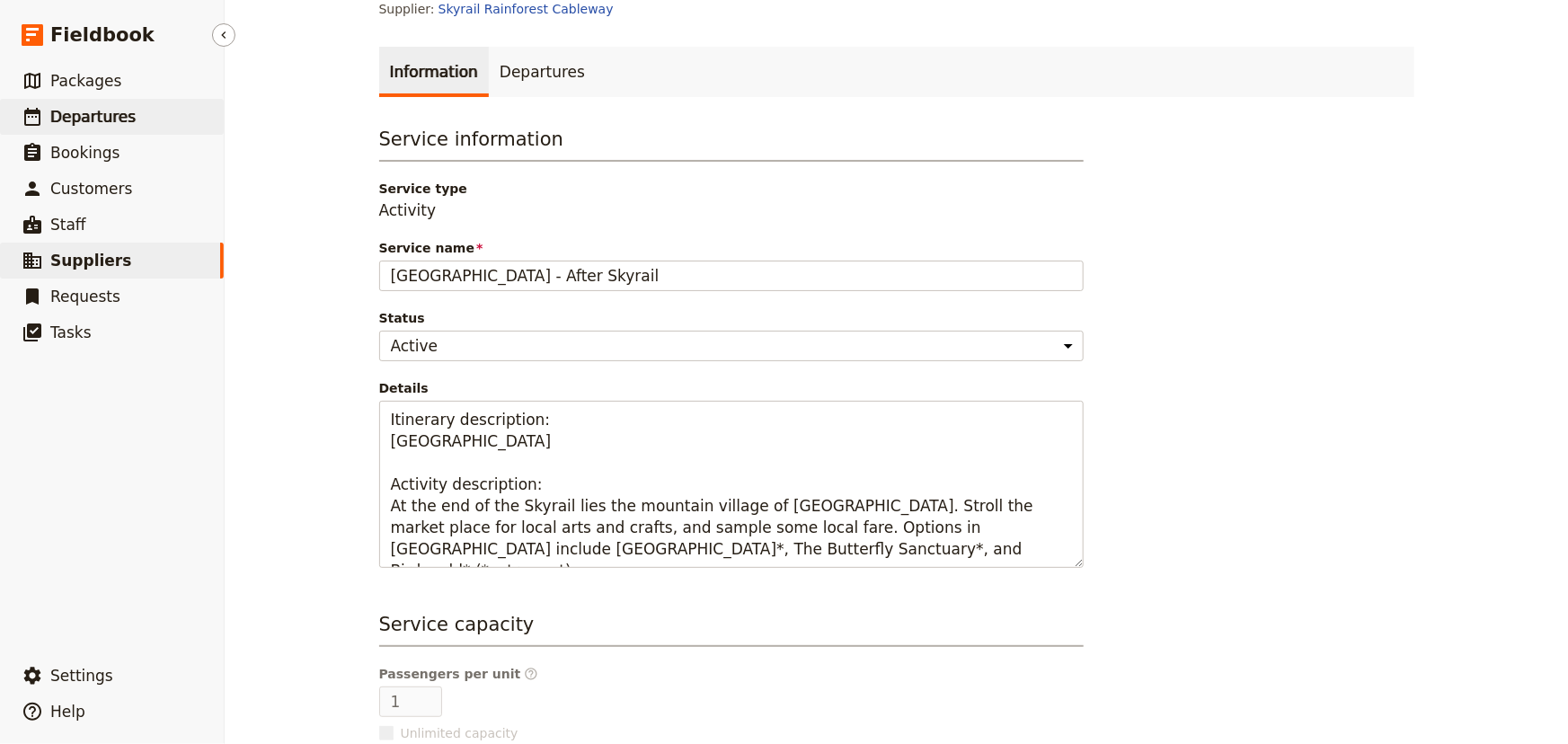
scroll to position [0, 0]
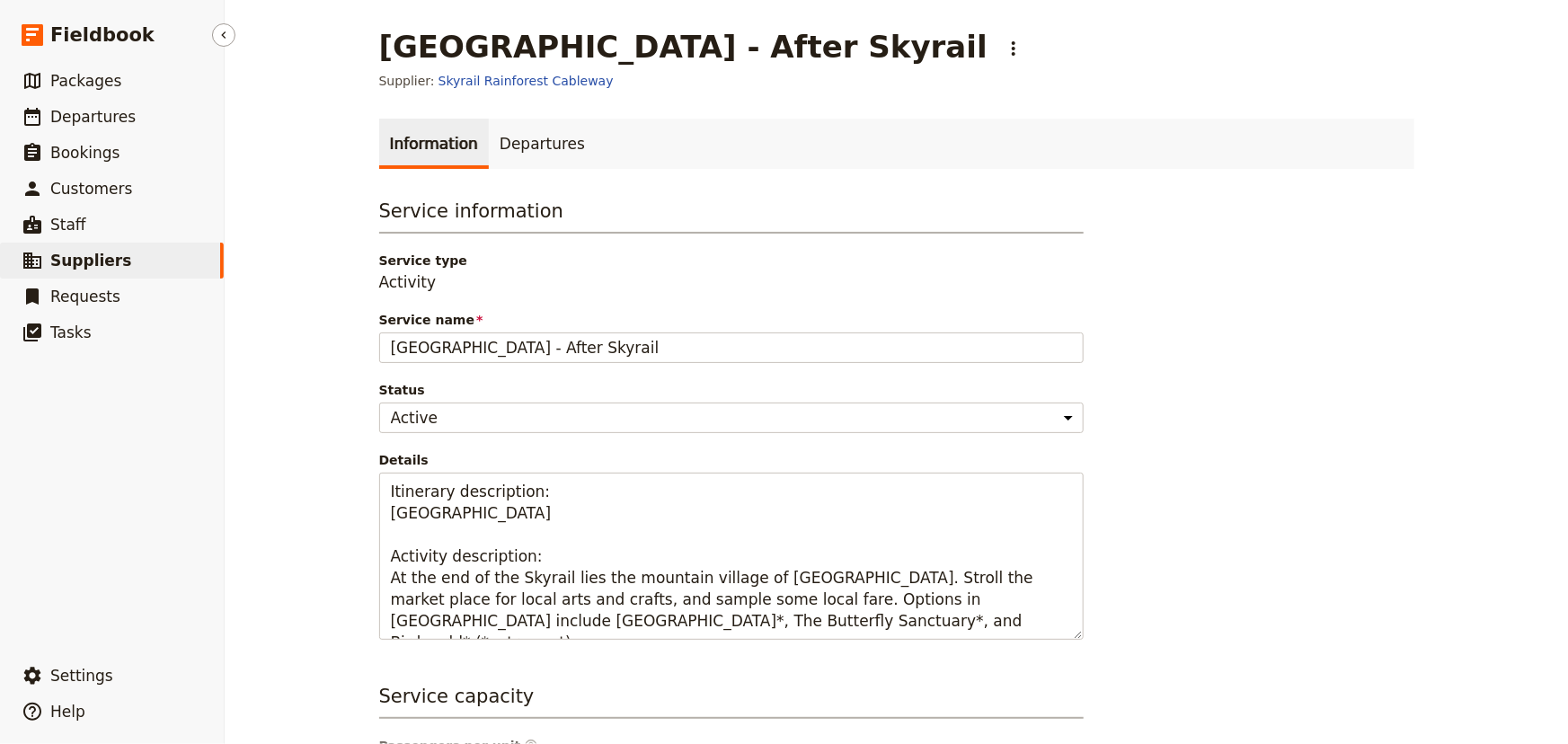
click at [53, 267] on span "Suppliers" at bounding box center [91, 261] width 81 height 18
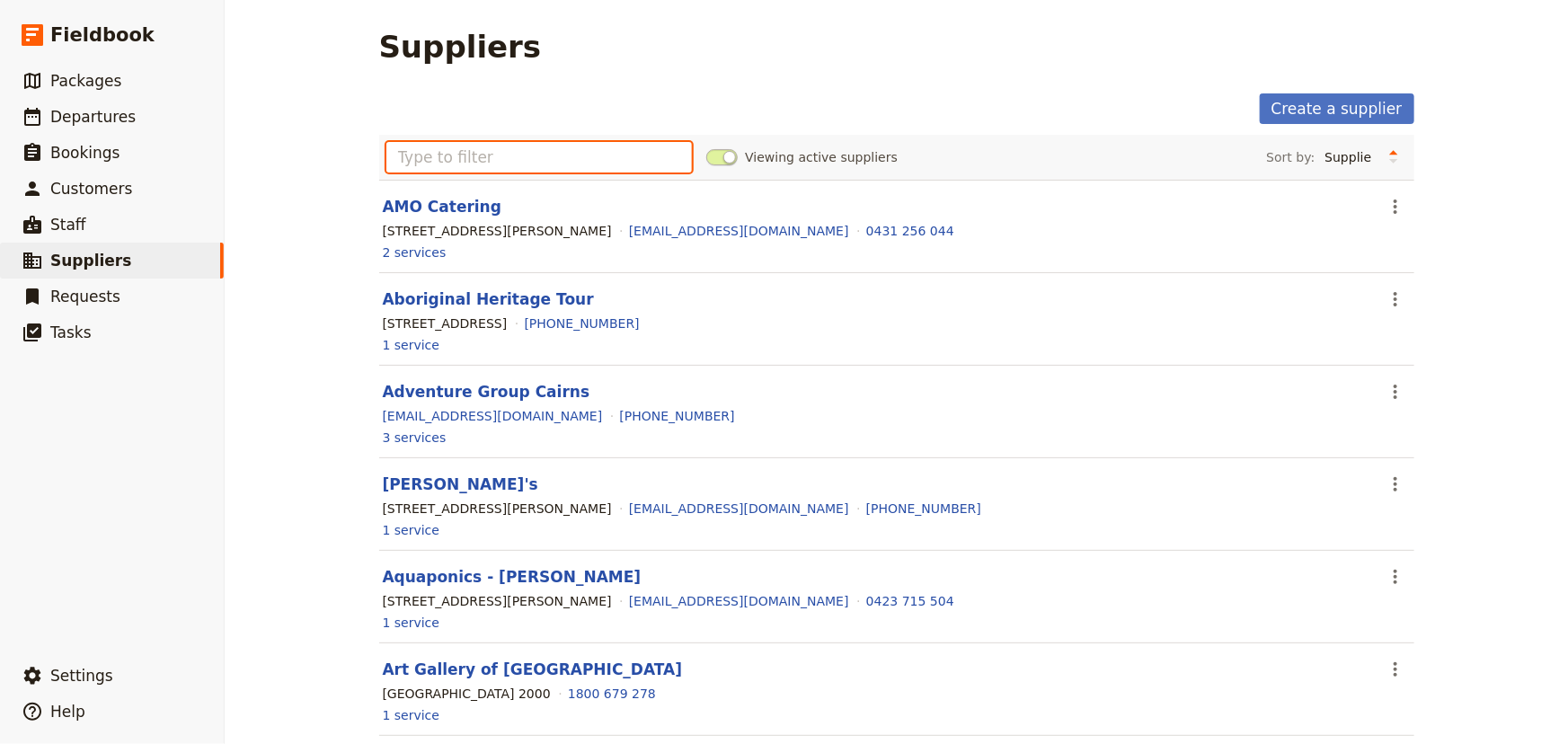
click at [514, 162] on input "text" at bounding box center [539, 156] width 306 height 30
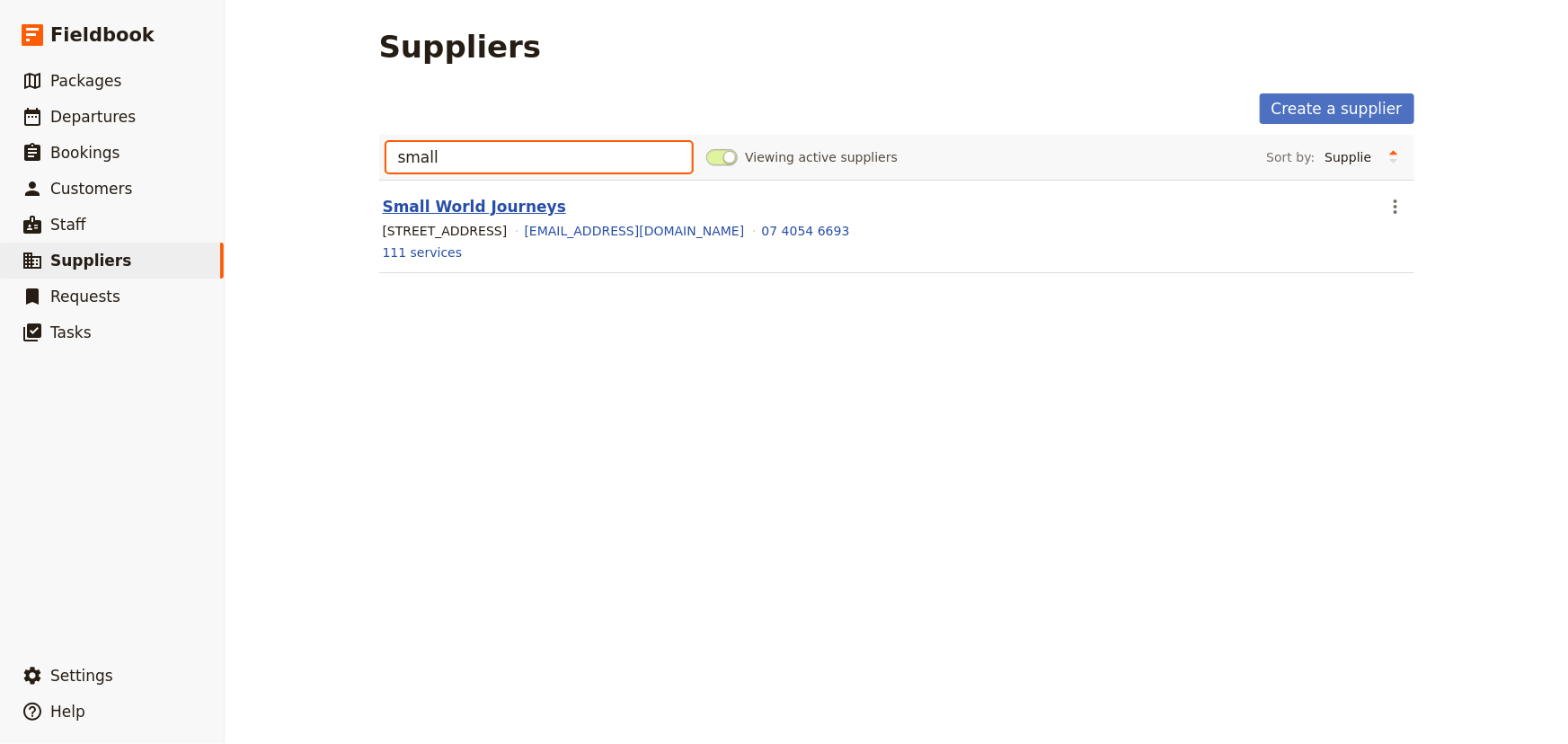
type input "small"
click at [467, 215] on link "Small World Journeys" at bounding box center [473, 207] width 183 height 18
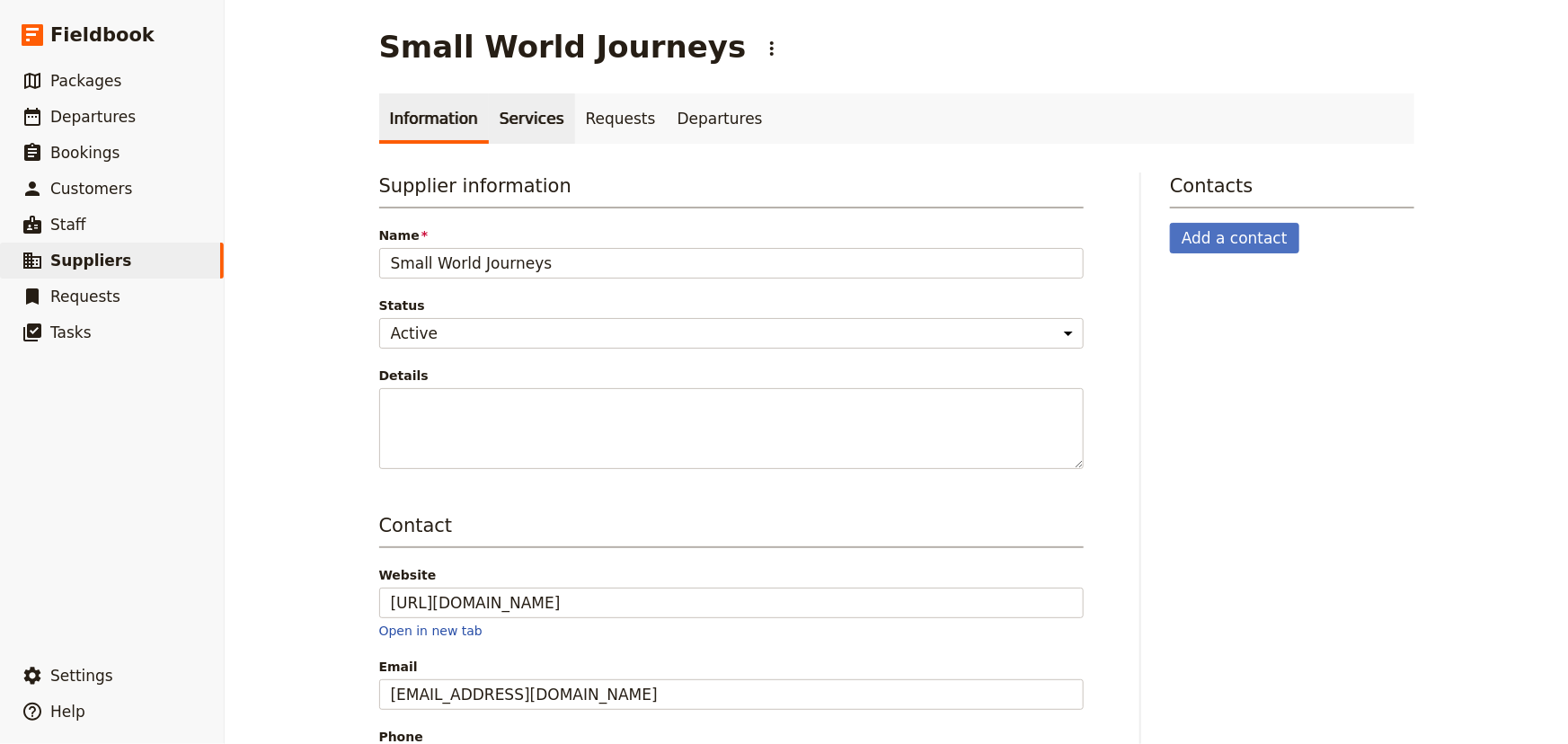
click at [521, 114] on link "Services" at bounding box center [532, 119] width 86 height 51
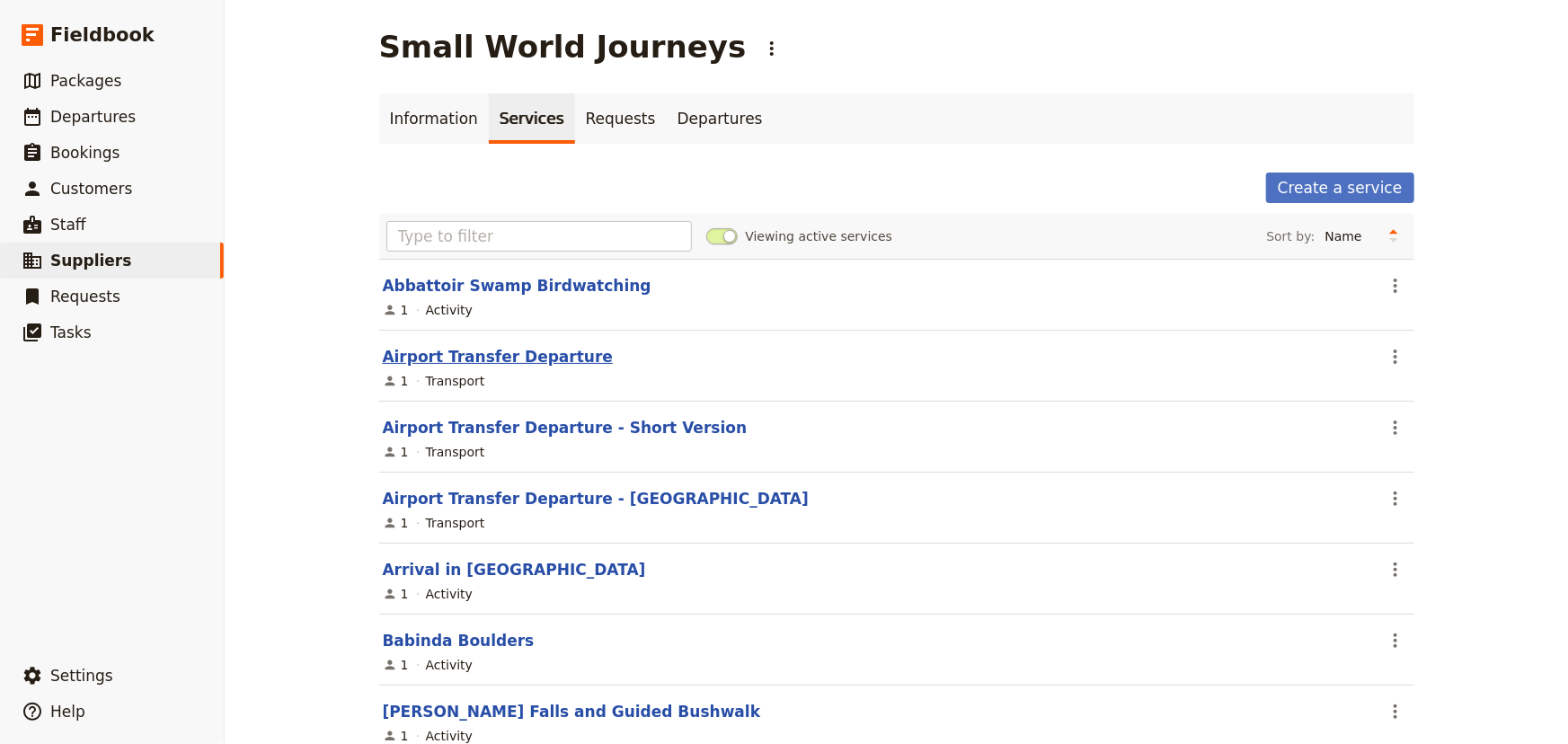
click at [519, 348] on link "Airport Transfer Departure" at bounding box center [497, 357] width 231 height 18
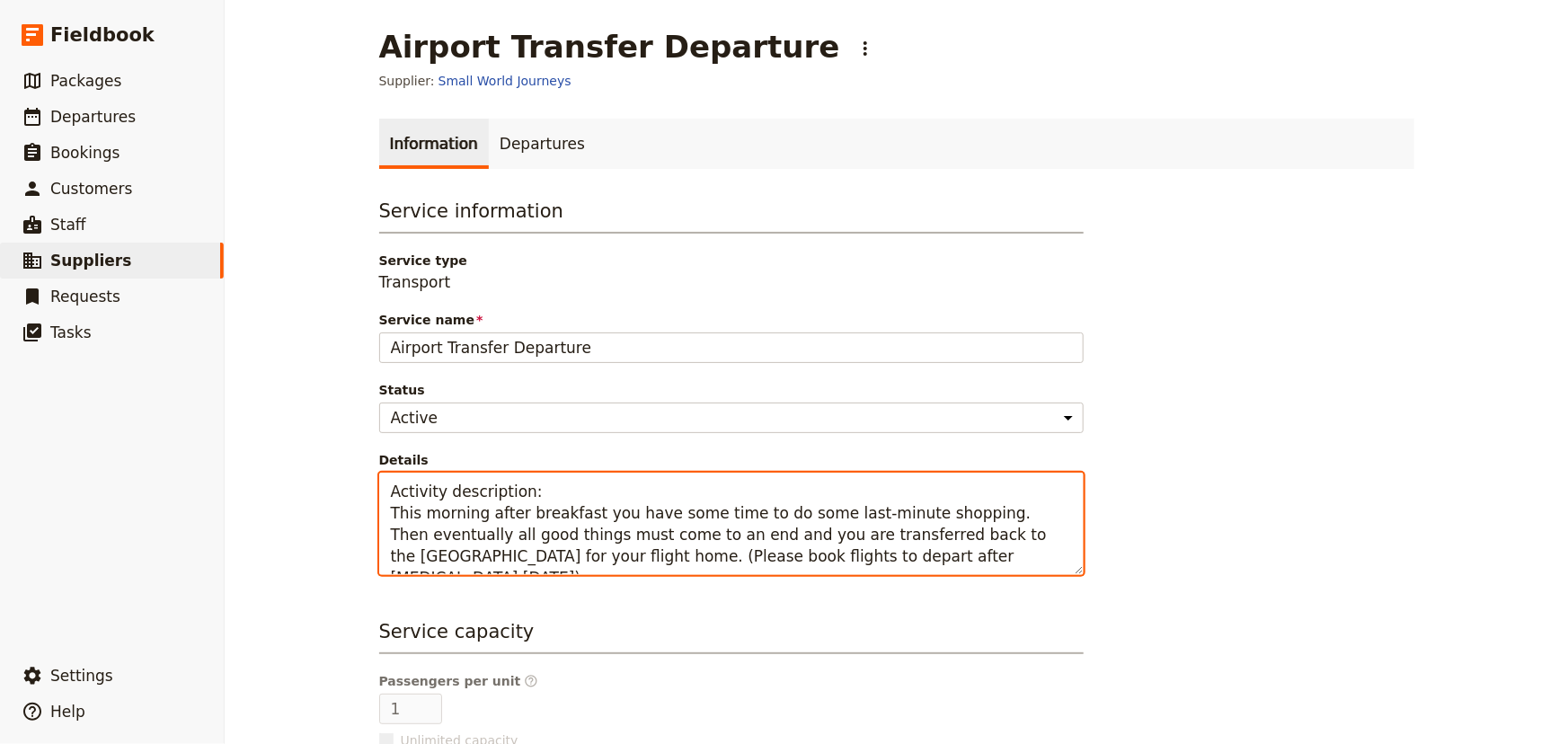
drag, startPoint x: 526, startPoint y: 557, endPoint x: 364, endPoint y: 521, distance: 166.0
click at [364, 521] on main "Airport Transfer Departure ​ Supplier: Small World Journeys Information Departu…" at bounding box center [896, 528] width 1078 height 1057
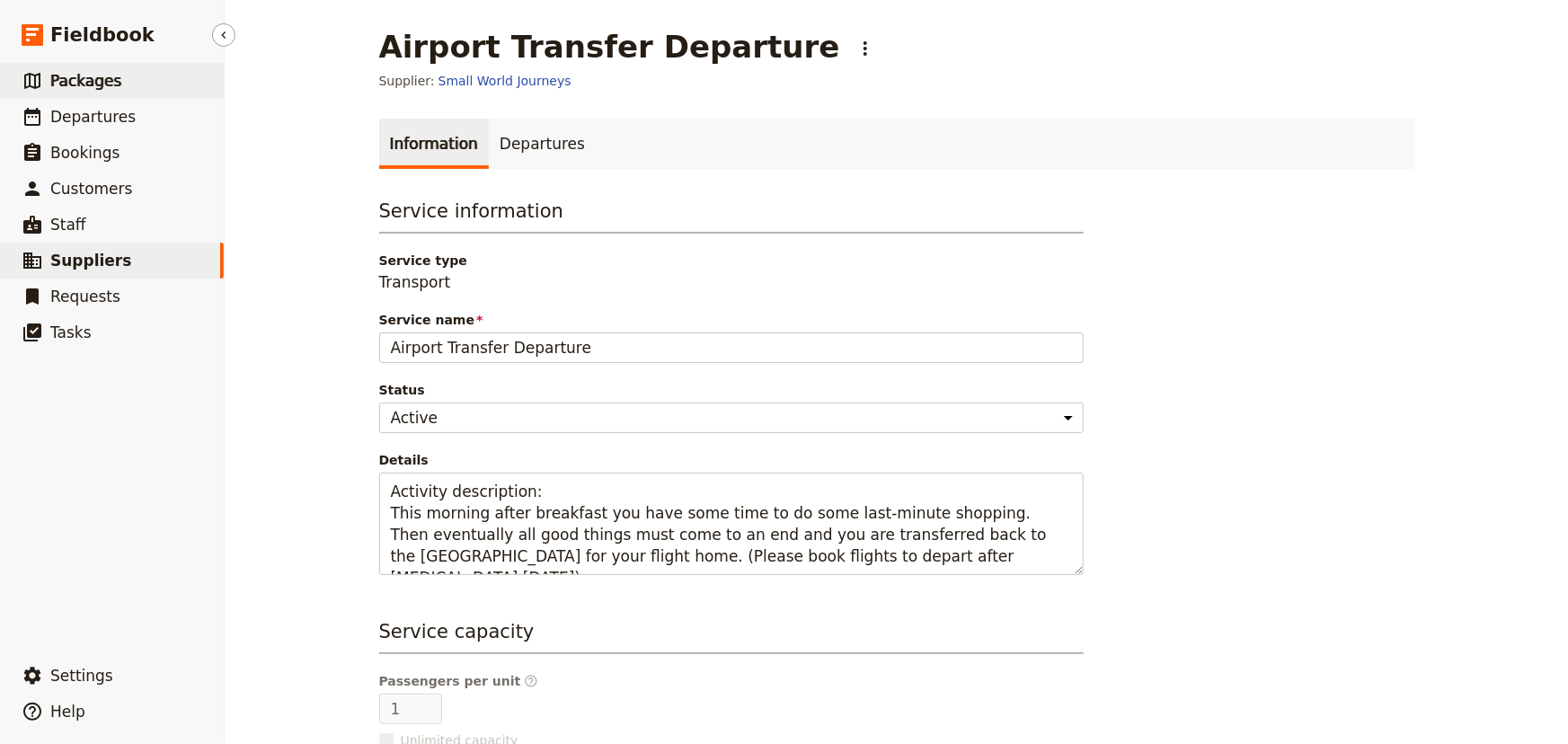
click at [92, 82] on span "Packages" at bounding box center [85, 81] width 71 height 18
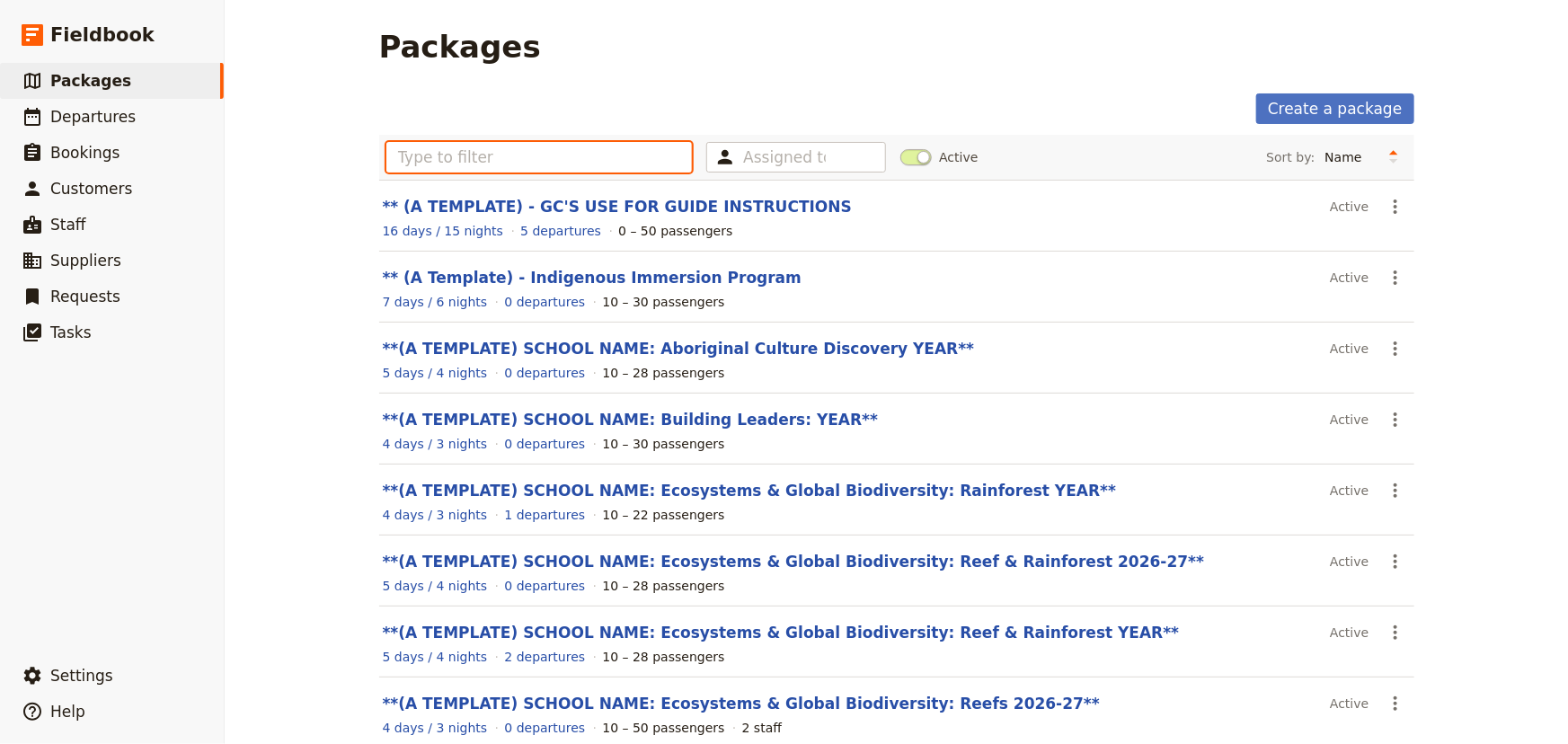
click at [518, 157] on input "text" at bounding box center [539, 156] width 306 height 30
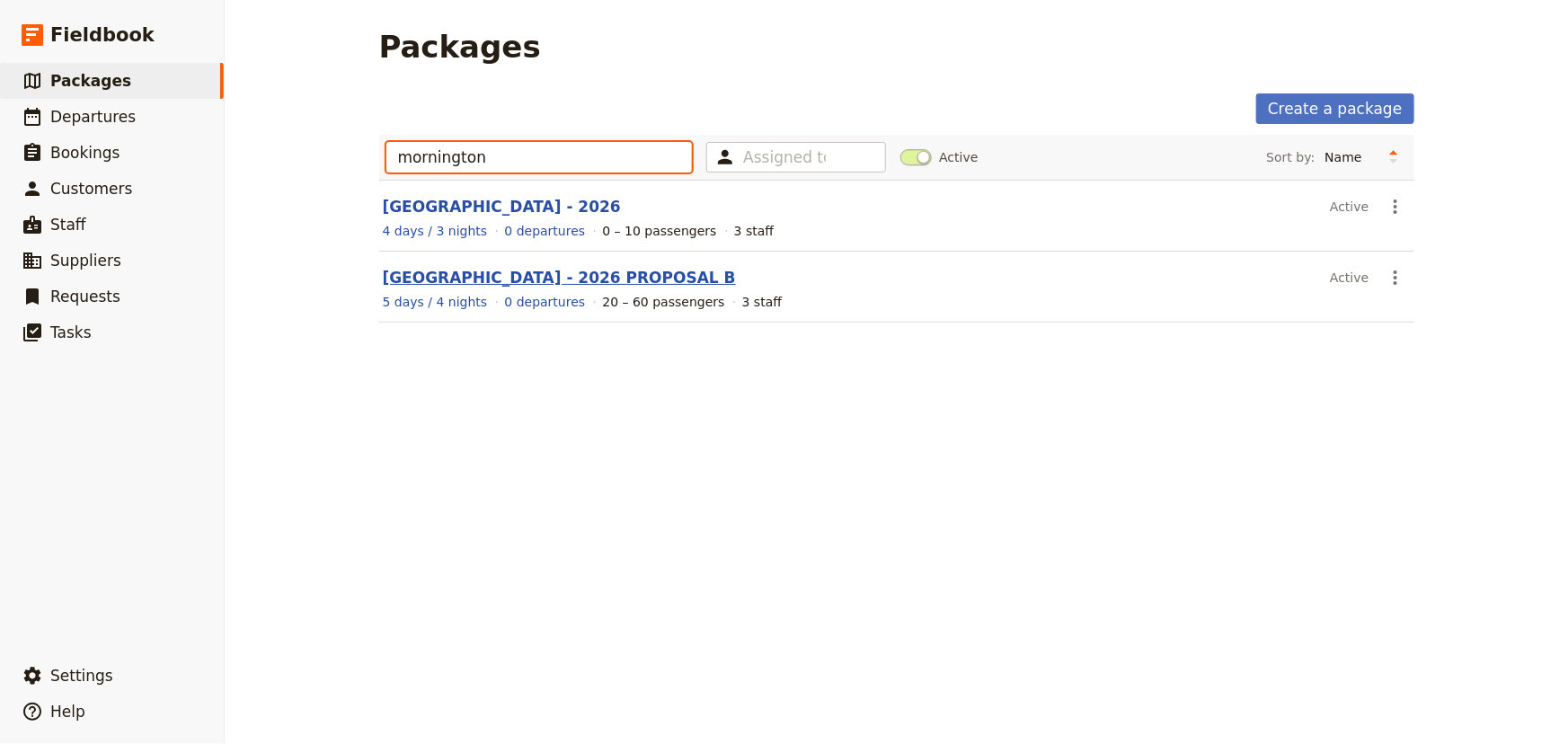
type input "mornington"
click at [579, 278] on link "[GEOGRAPHIC_DATA] - 2026 PROPOSAL B" at bounding box center [559, 278] width 353 height 18
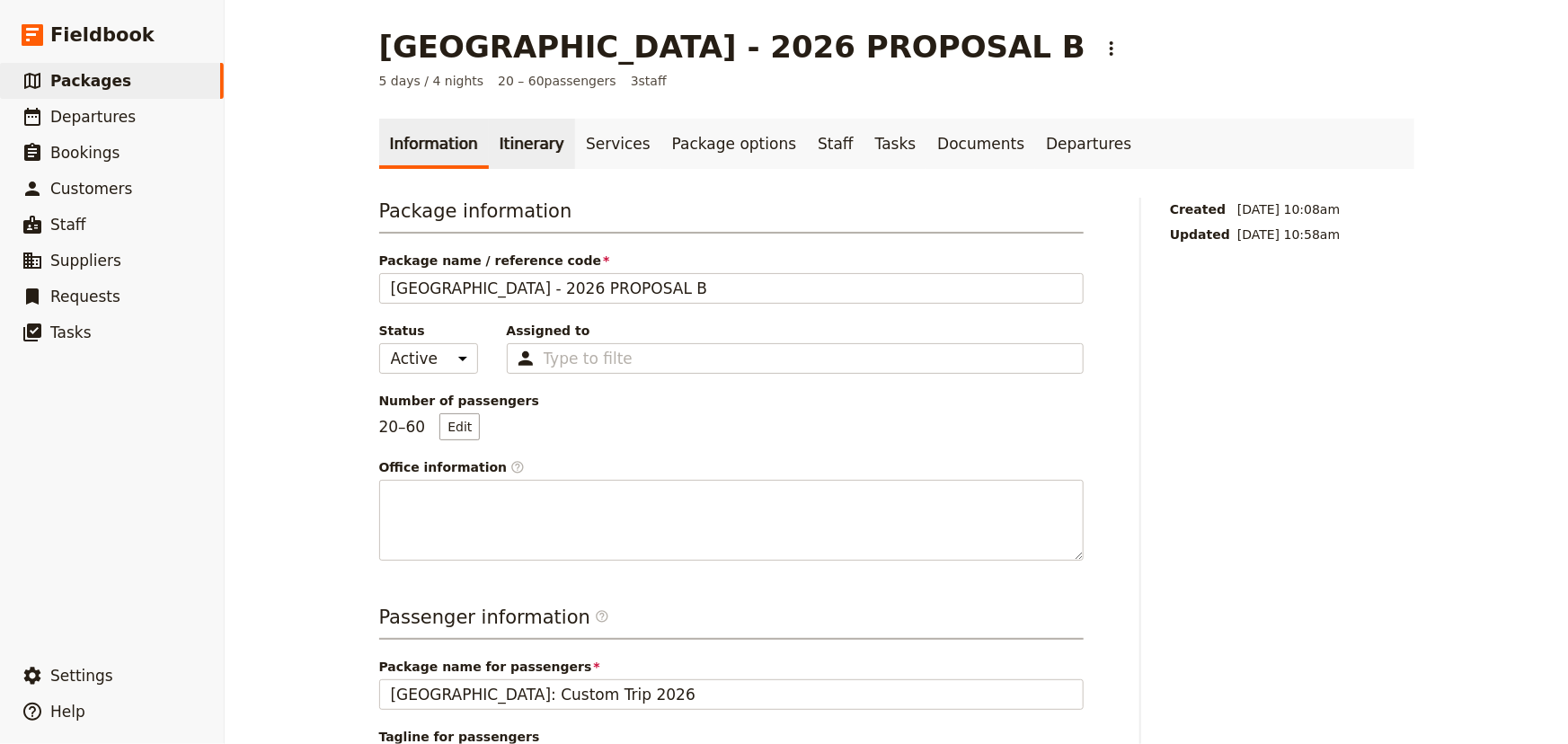
click at [494, 143] on link "Itinerary" at bounding box center [532, 143] width 86 height 51
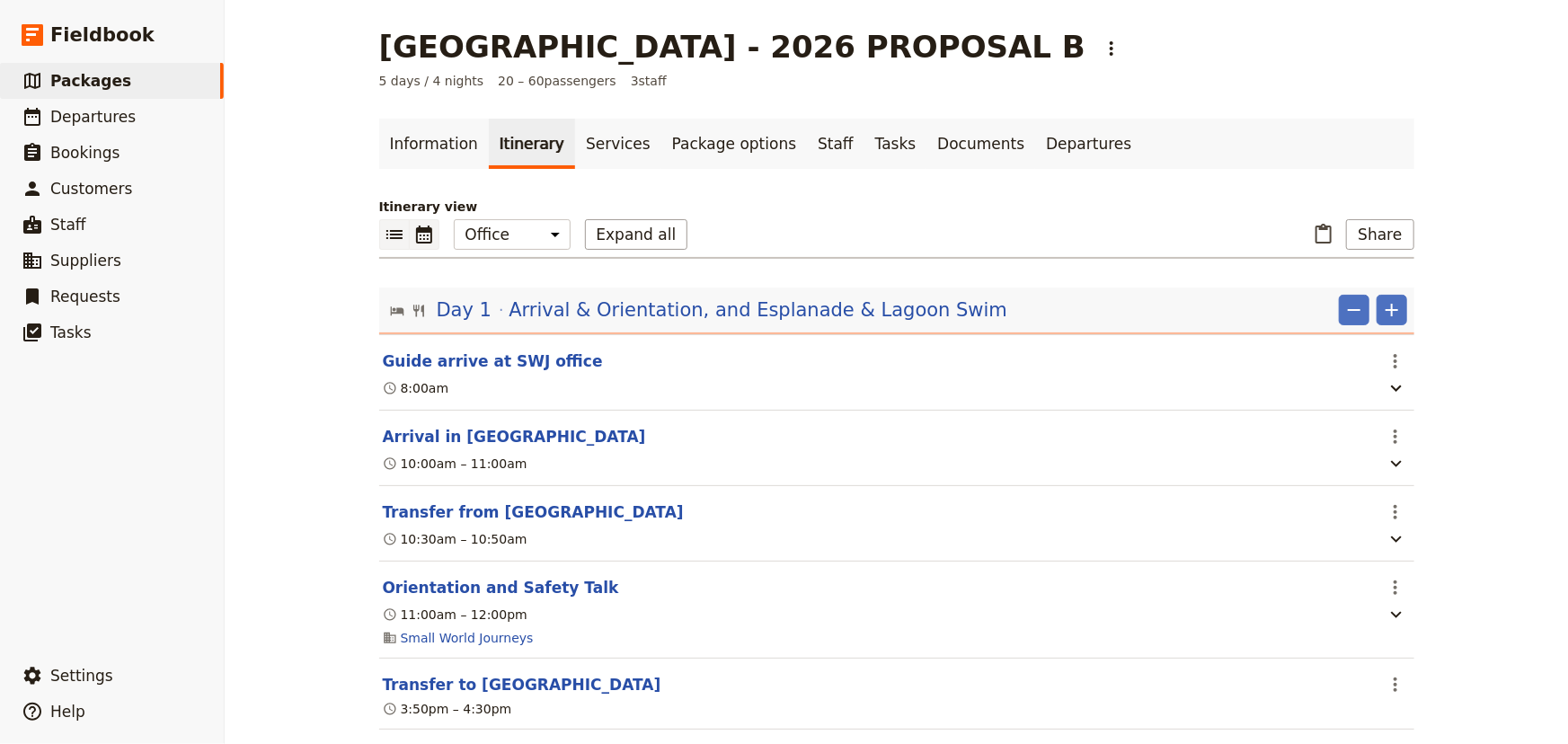
click at [426, 232] on icon "Calendar view" at bounding box center [424, 234] width 21 height 21
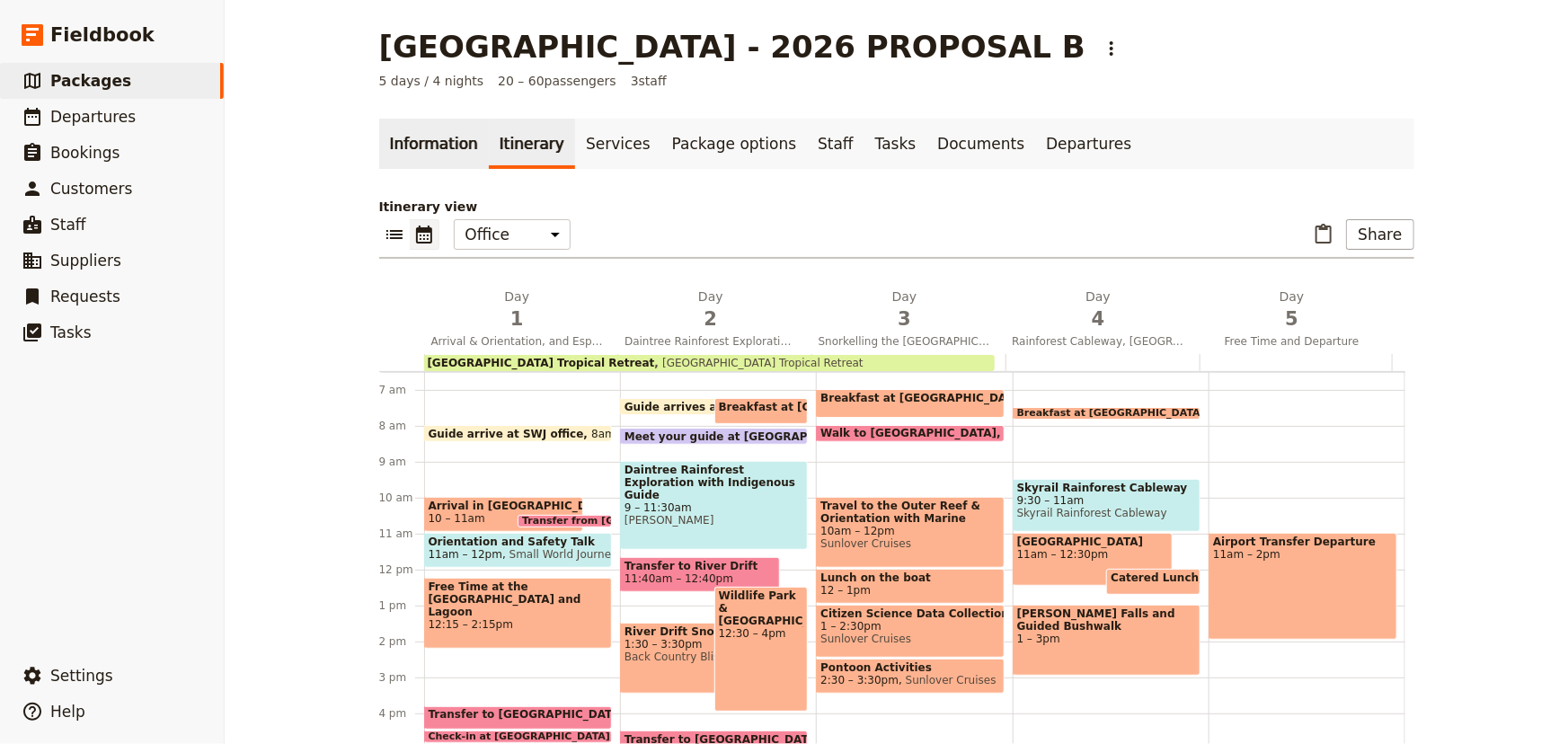
drag, startPoint x: 451, startPoint y: 143, endPoint x: 461, endPoint y: 143, distance: 10.0
click at [451, 142] on link "Information" at bounding box center [433, 143] width 109 height 51
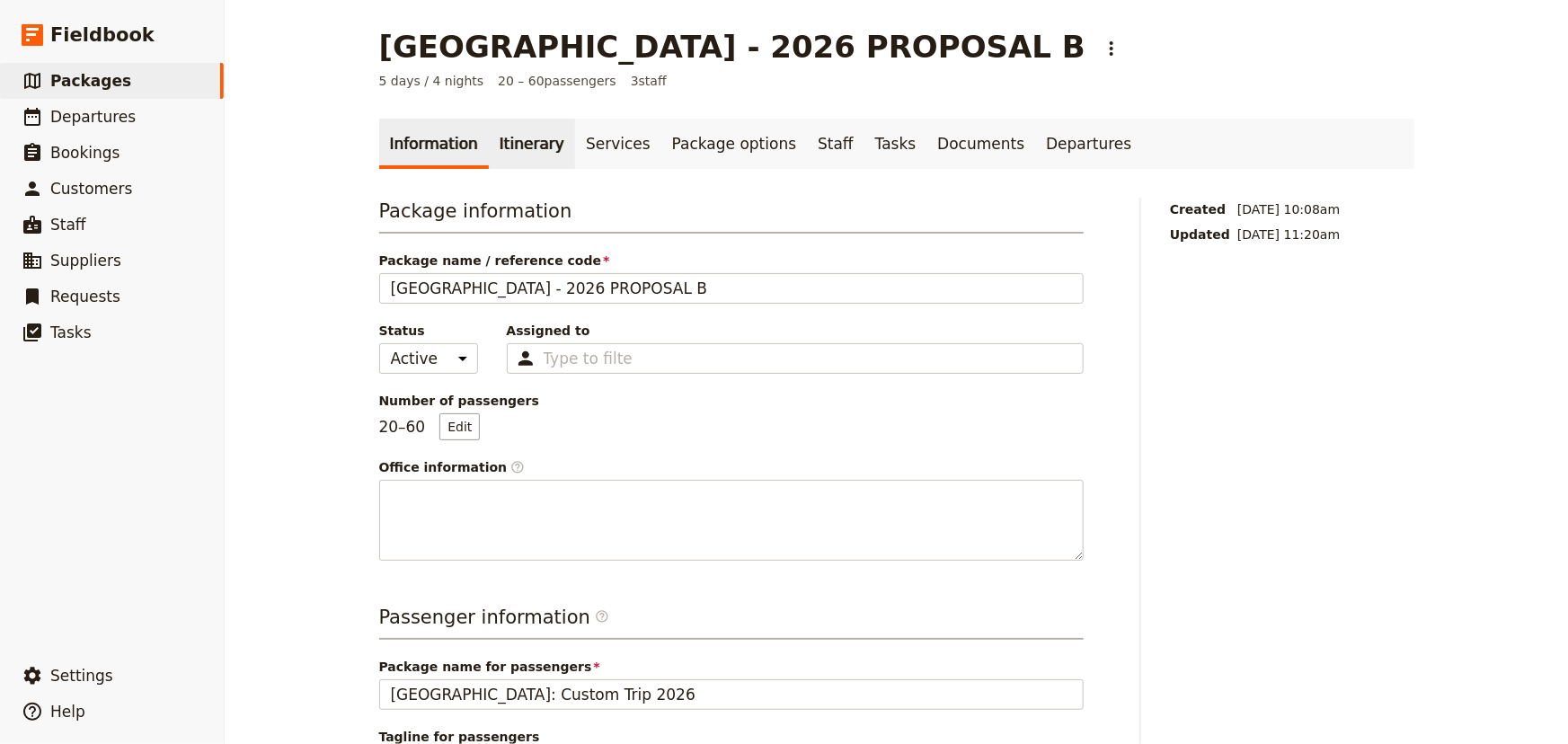
click at [513, 155] on link "Itinerary" at bounding box center [532, 143] width 86 height 51
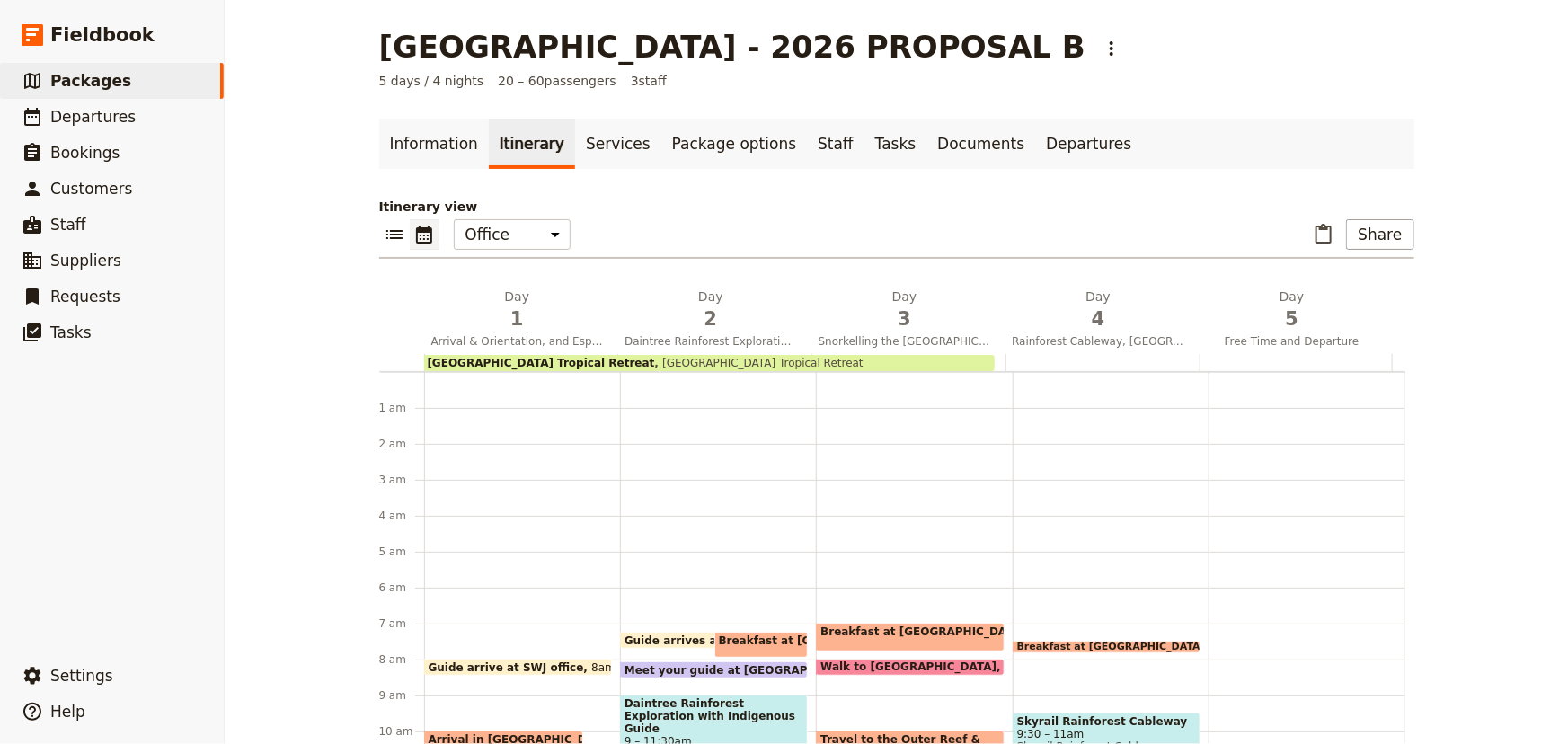
scroll to position [234, 0]
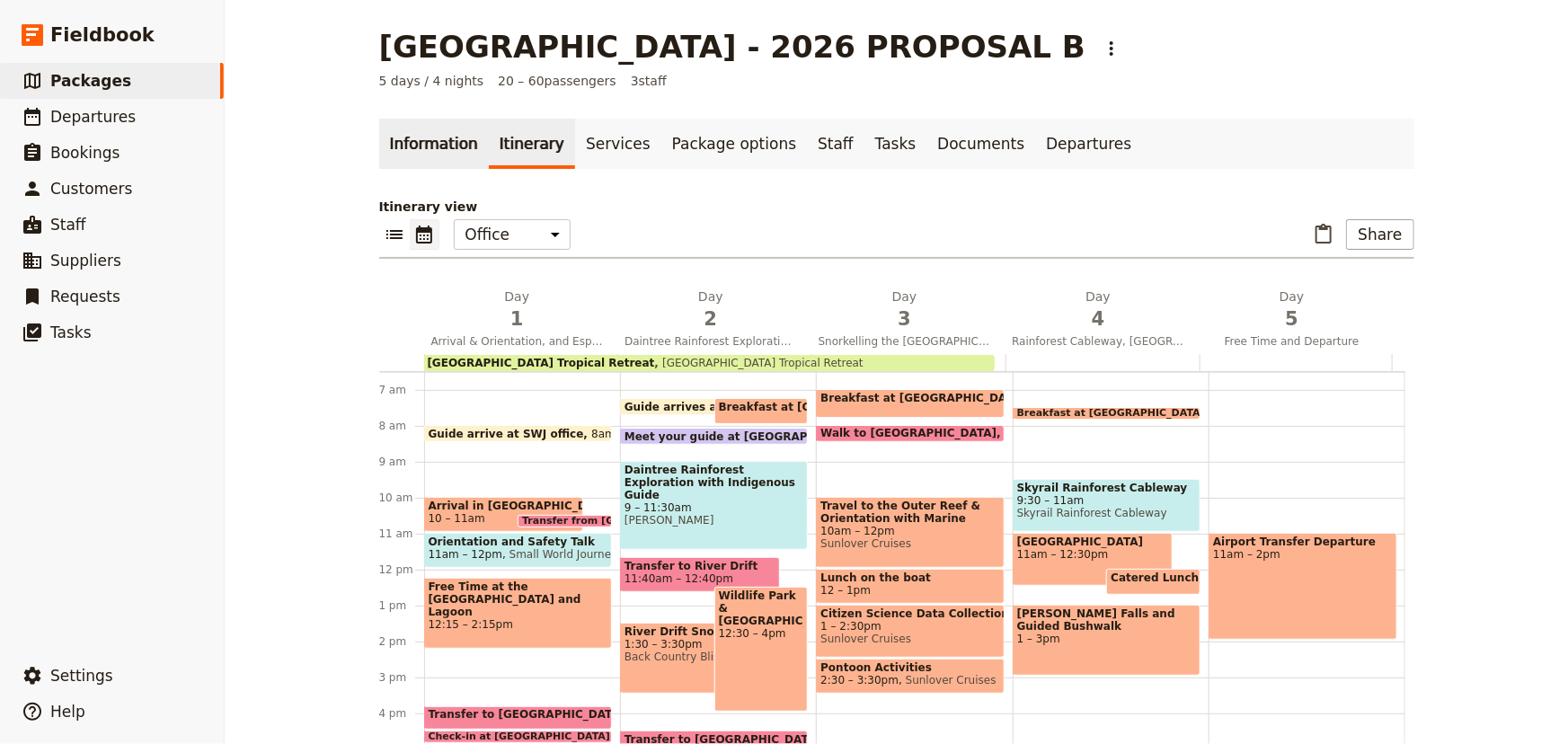
click at [446, 157] on link "Information" at bounding box center [433, 143] width 109 height 51
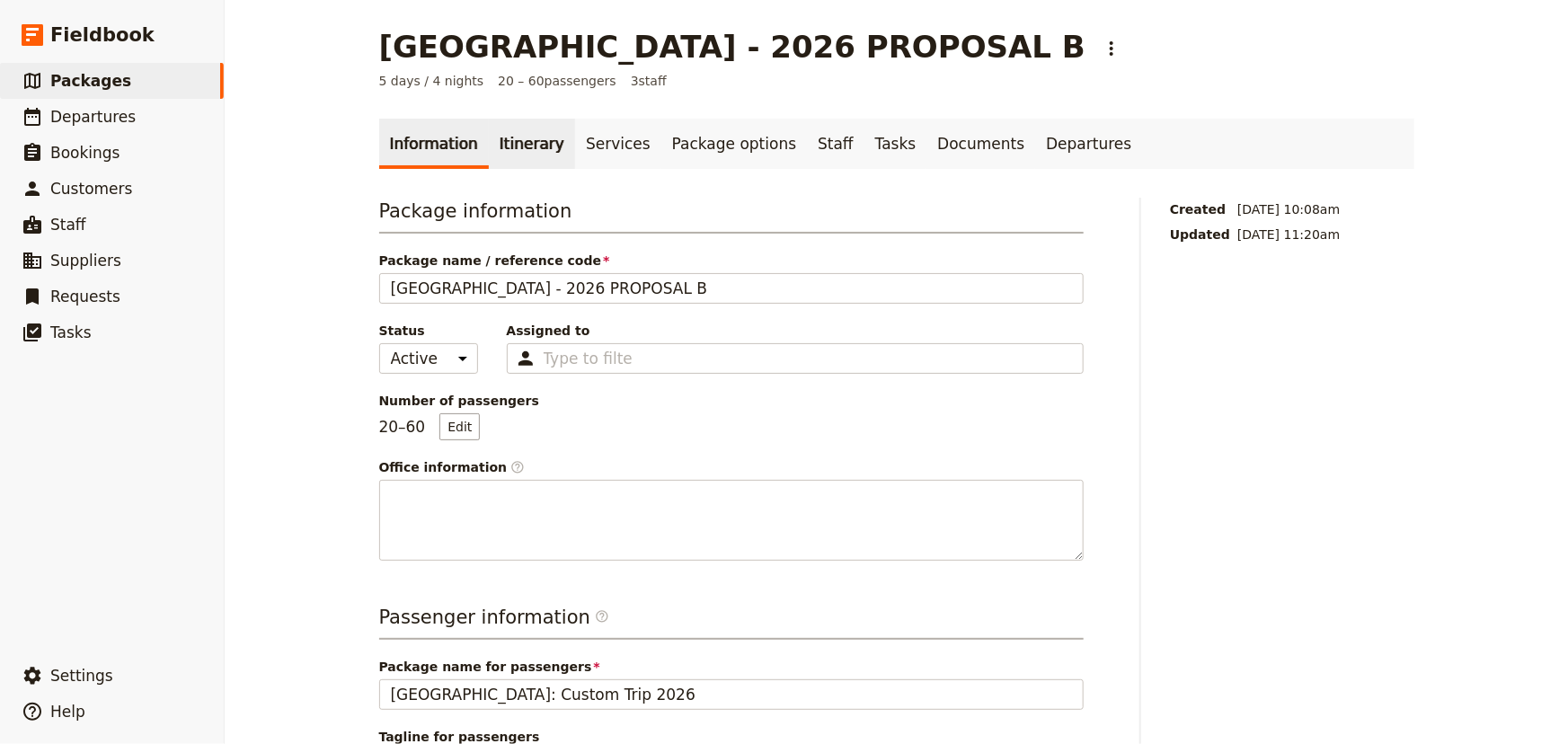
click at [496, 130] on link "Itinerary" at bounding box center [532, 143] width 86 height 51
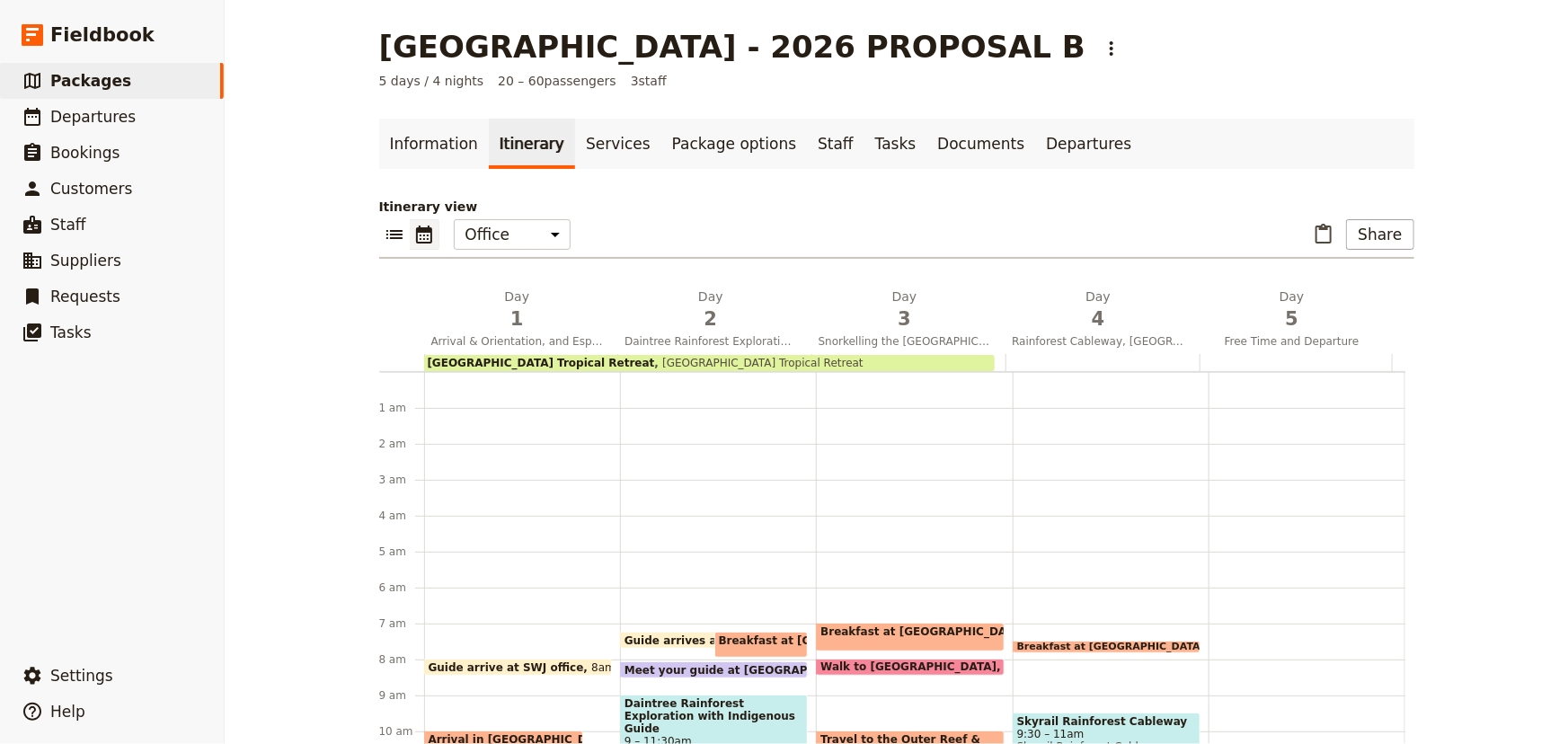
scroll to position [234, 0]
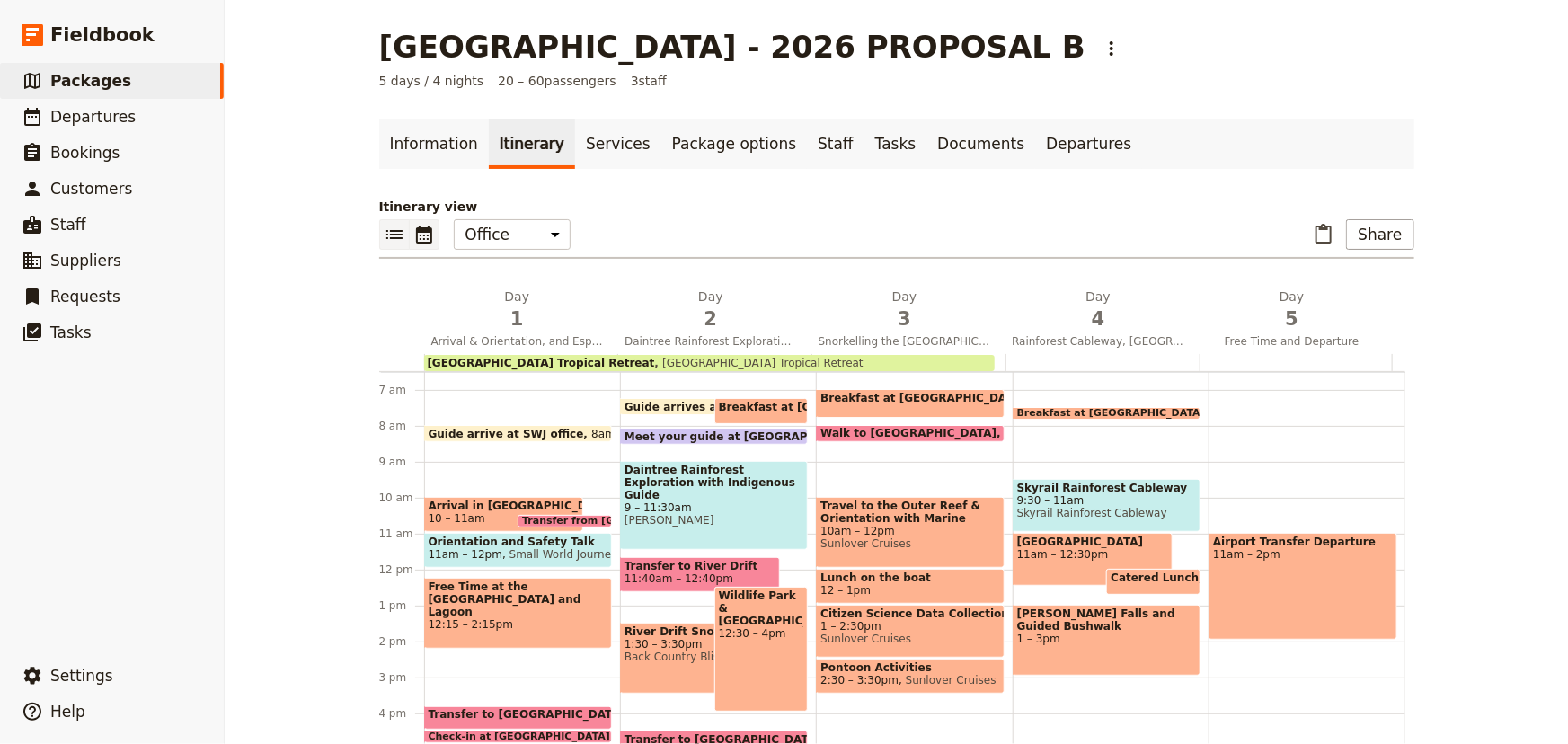
click at [383, 228] on icon "List view" at bounding box center [393, 234] width 21 height 21
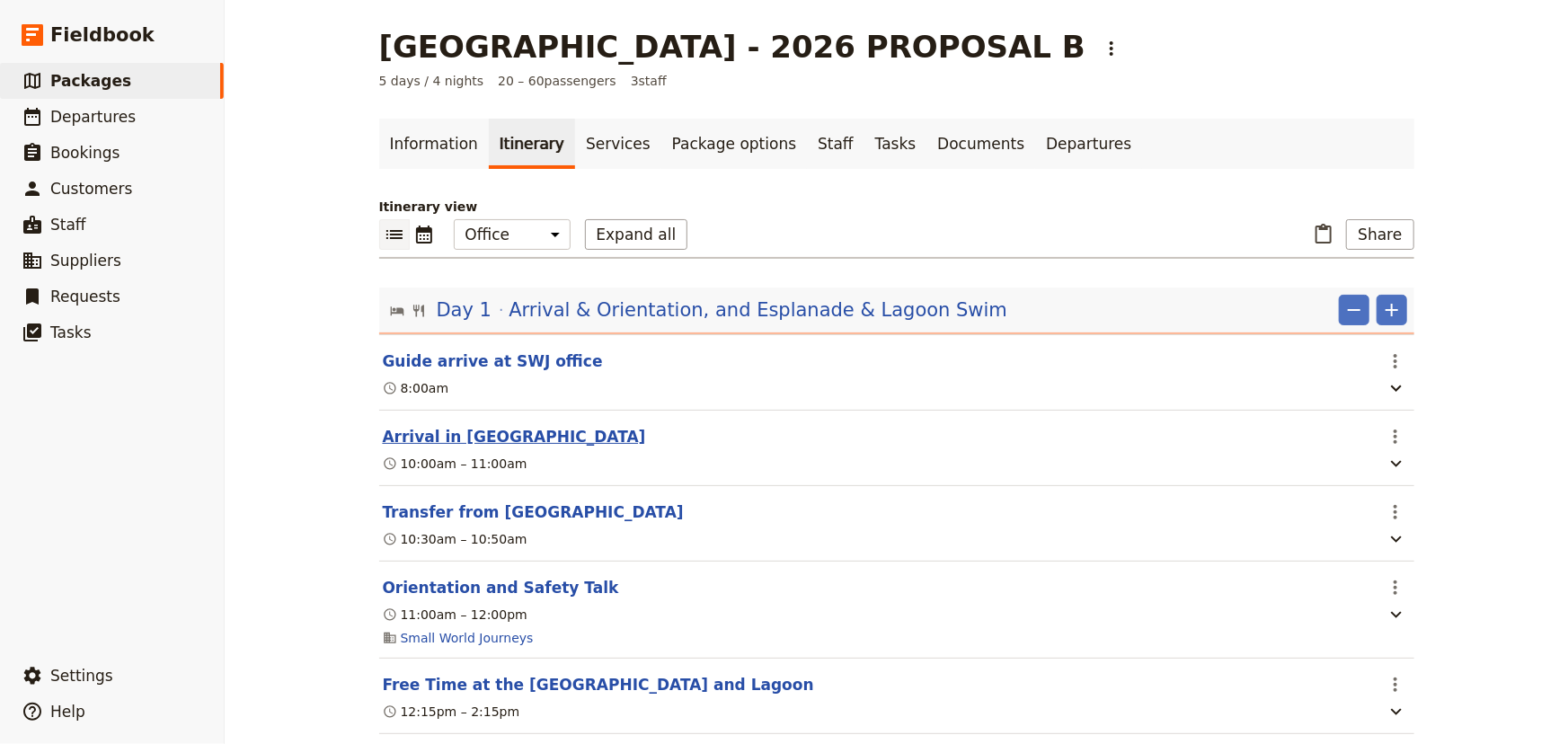
click at [431, 429] on button "Arrival in [GEOGRAPHIC_DATA]" at bounding box center [514, 436] width 263 height 21
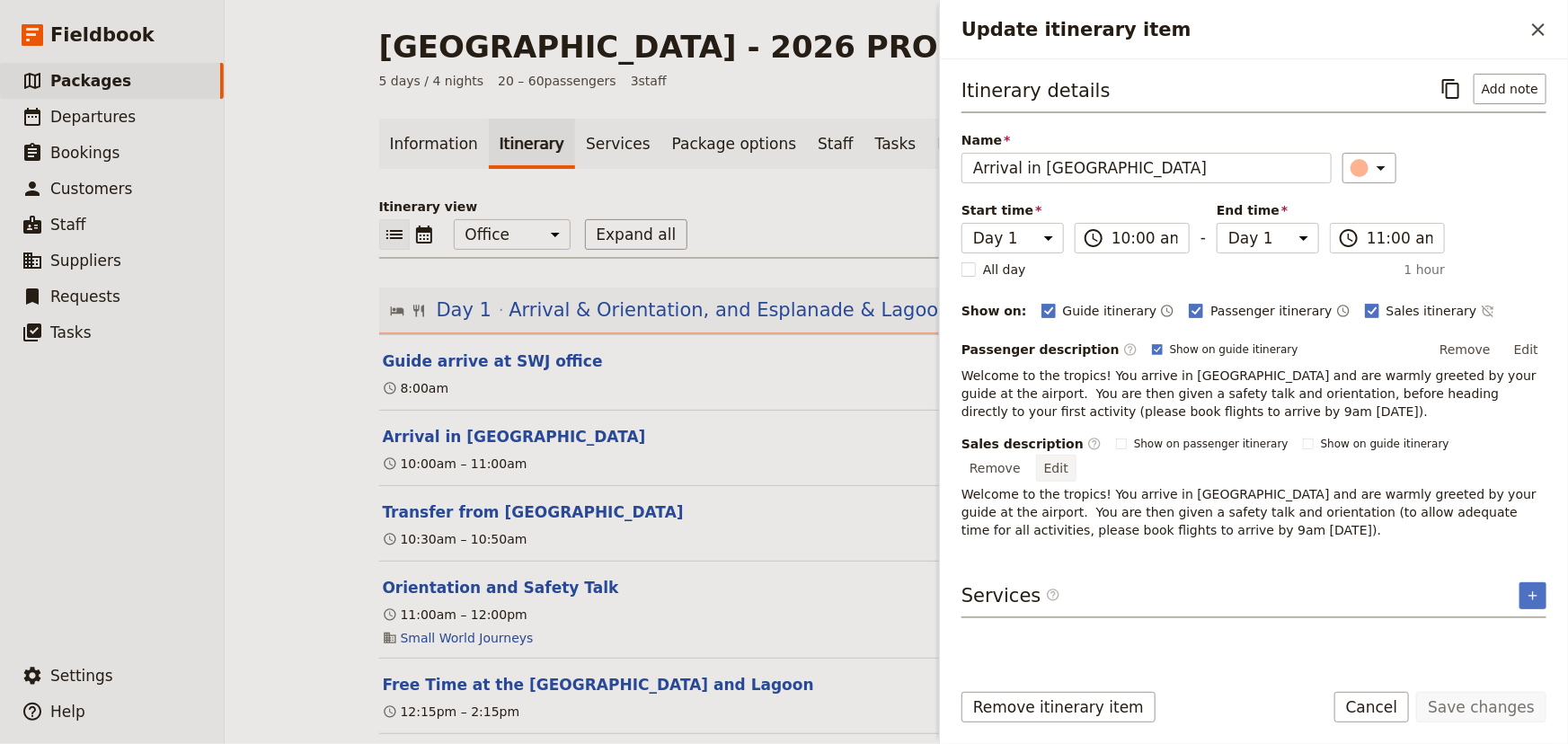
click at [1076, 455] on button "Edit" at bounding box center [1056, 468] width 40 height 27
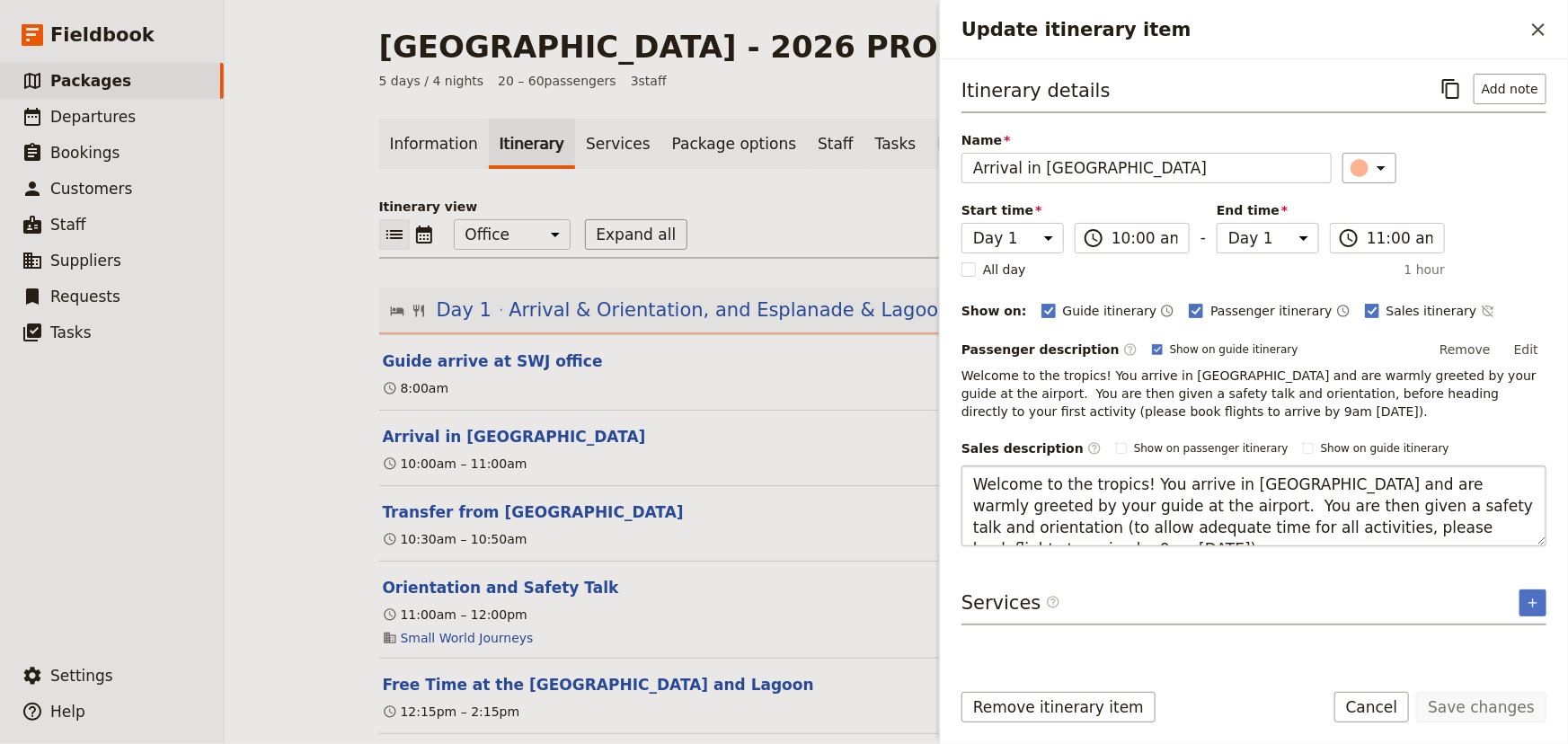
click at [1078, 499] on textarea "Welcome to the tropics! You arrive in [GEOGRAPHIC_DATA] and are warmly greeted …" at bounding box center [1254, 506] width 585 height 81
drag, startPoint x: 1528, startPoint y: 479, endPoint x: 1453, endPoint y: 471, distance: 75.4
click at [1453, 471] on textarea "Welcome to the tropics! You arrive in Cairns and are warmly greeted by your gui…" at bounding box center [1254, 506] width 585 height 81
click at [1494, 487] on textarea "Welcome to the tropics! You arrive in Cairns and are warmly greeted by one fo o…" at bounding box center [1254, 506] width 585 height 81
click at [1403, 509] on textarea "Welcome to the tropics! You arrive in Cairns and are warmly greeted by one of o…" at bounding box center [1254, 506] width 585 height 81
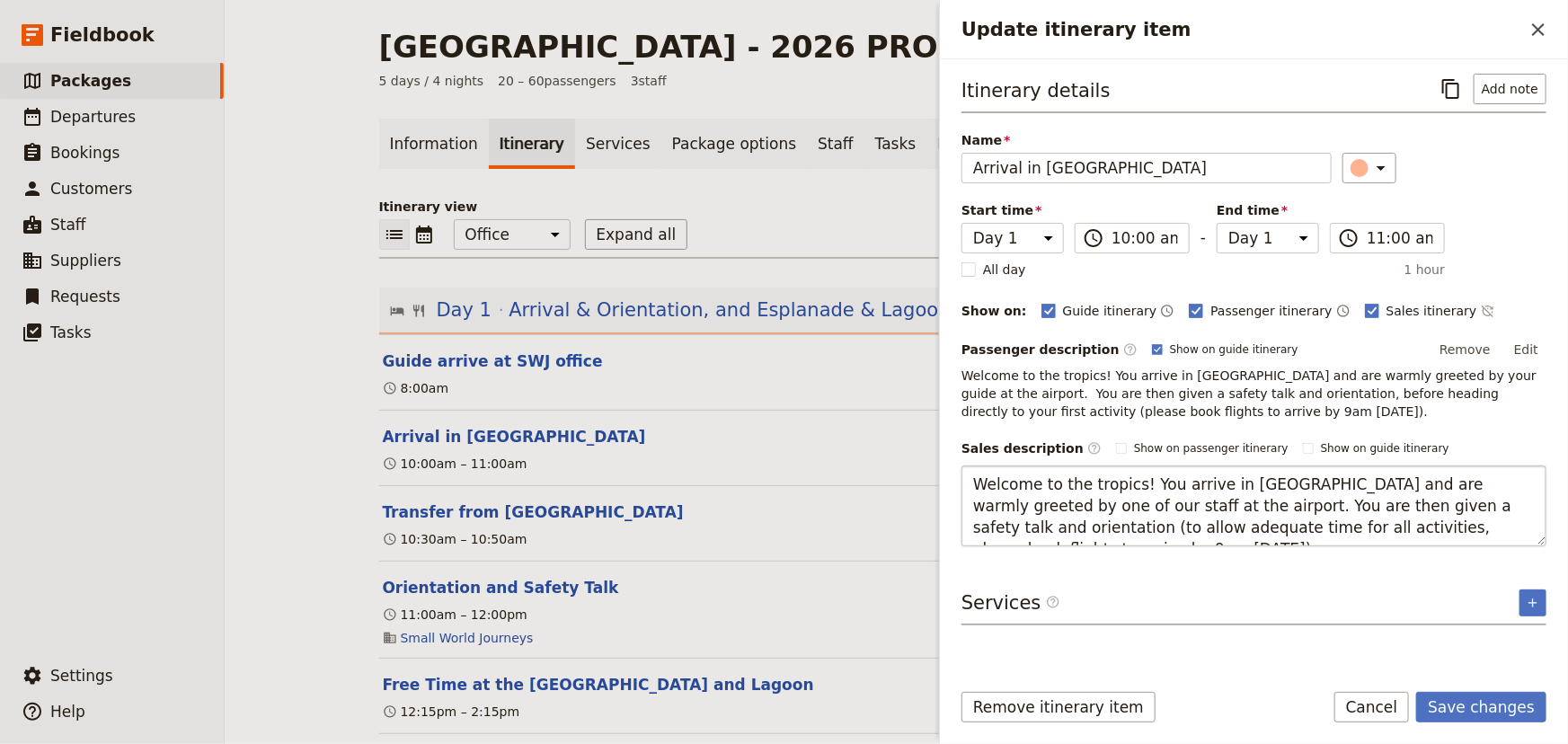
drag, startPoint x: 1483, startPoint y: 531, endPoint x: 1415, endPoint y: 511, distance: 70.9
click at [1415, 511] on textarea "Welcome to the tropics! You arrive in Cairns and are warmly greeted by one of o…" at bounding box center [1254, 506] width 585 height 81
type textarea "Welcome to the tropics! You arrive in Cairns and are warmly greeted by one of o…"
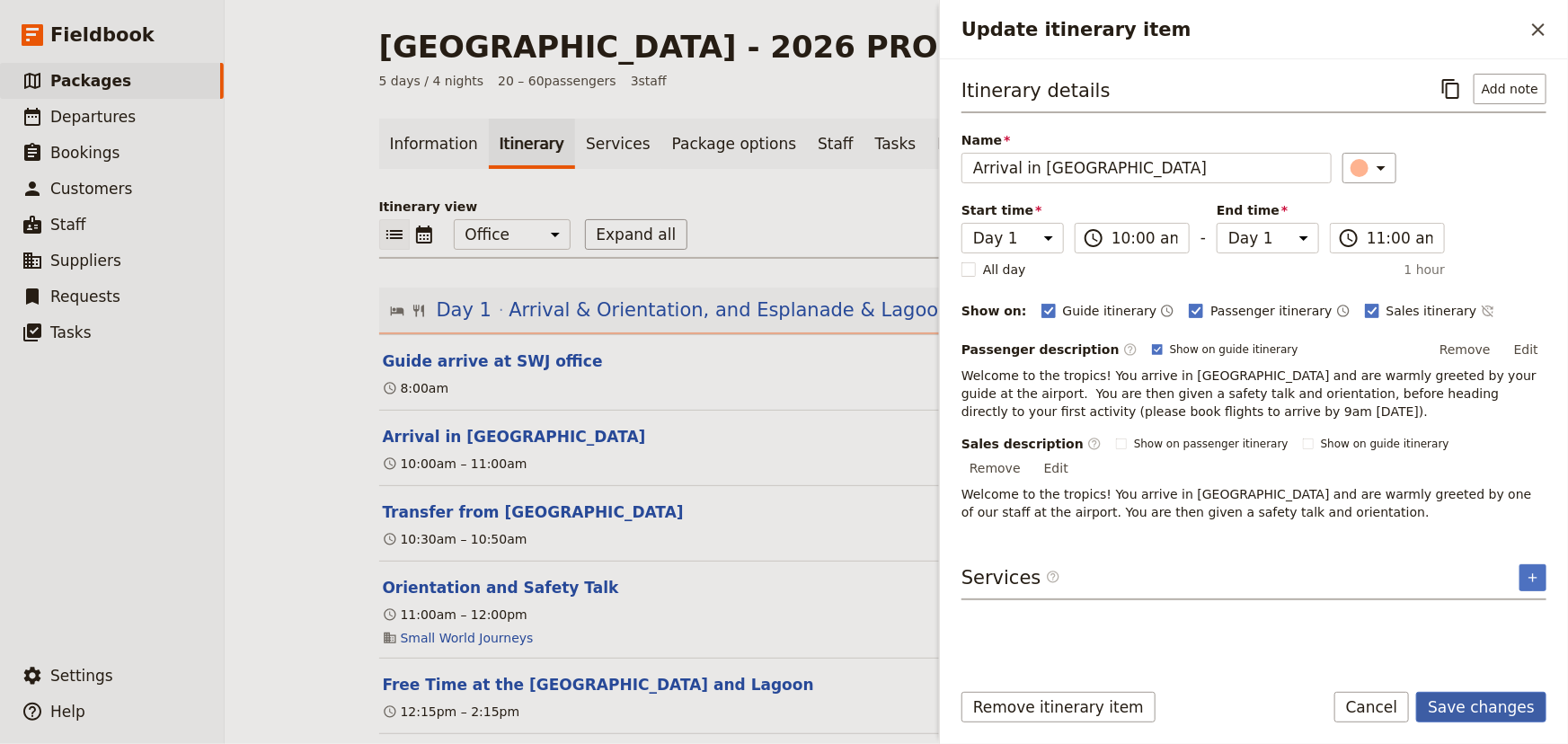
click at [1514, 704] on button "Save changes" at bounding box center [1481, 707] width 131 height 30
